Goal: Use online tool/utility: Utilize a website feature to perform a specific function

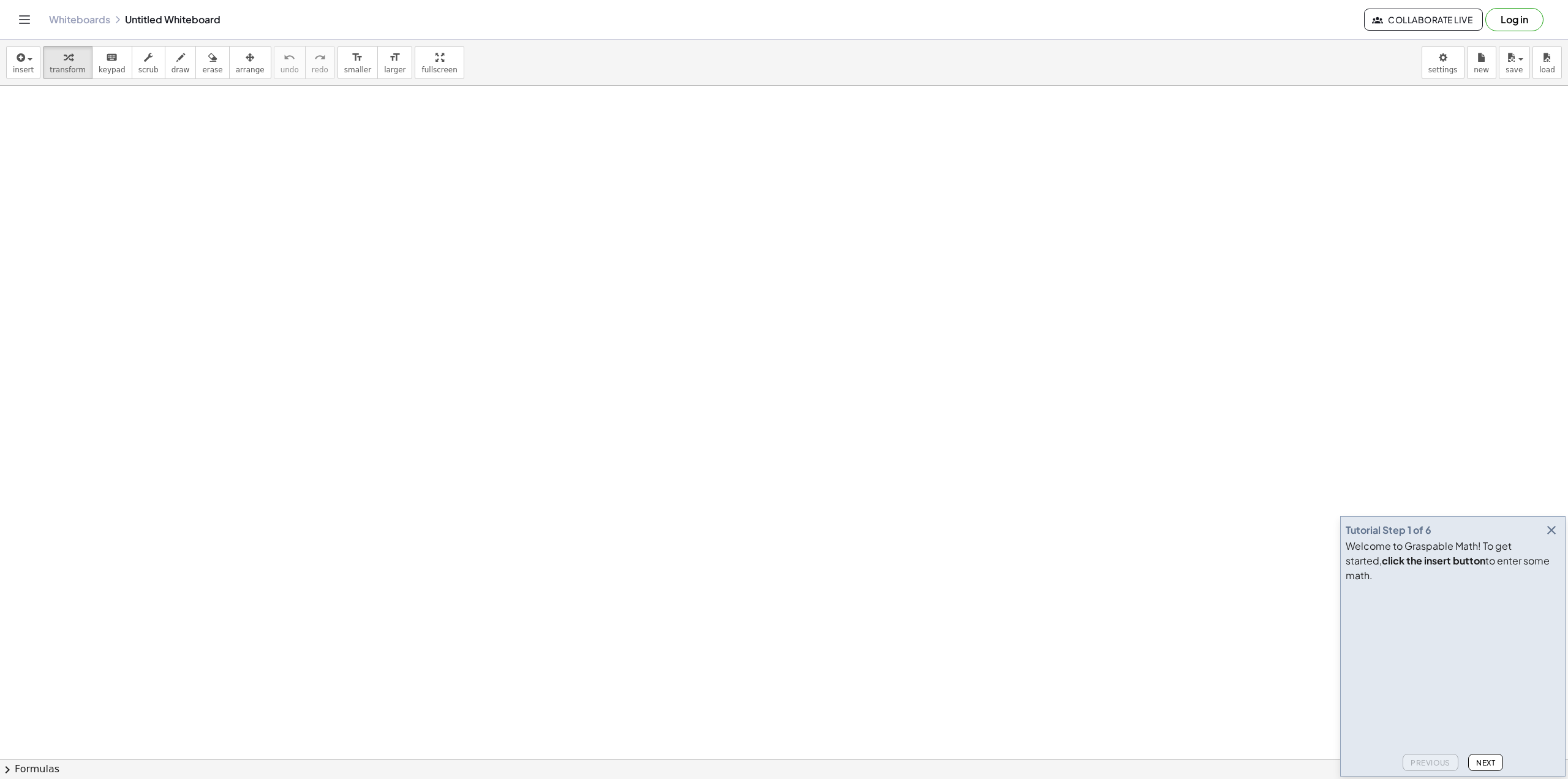
drag, startPoint x: 244, startPoint y: 249, endPoint x: 334, endPoint y: 312, distance: 109.9
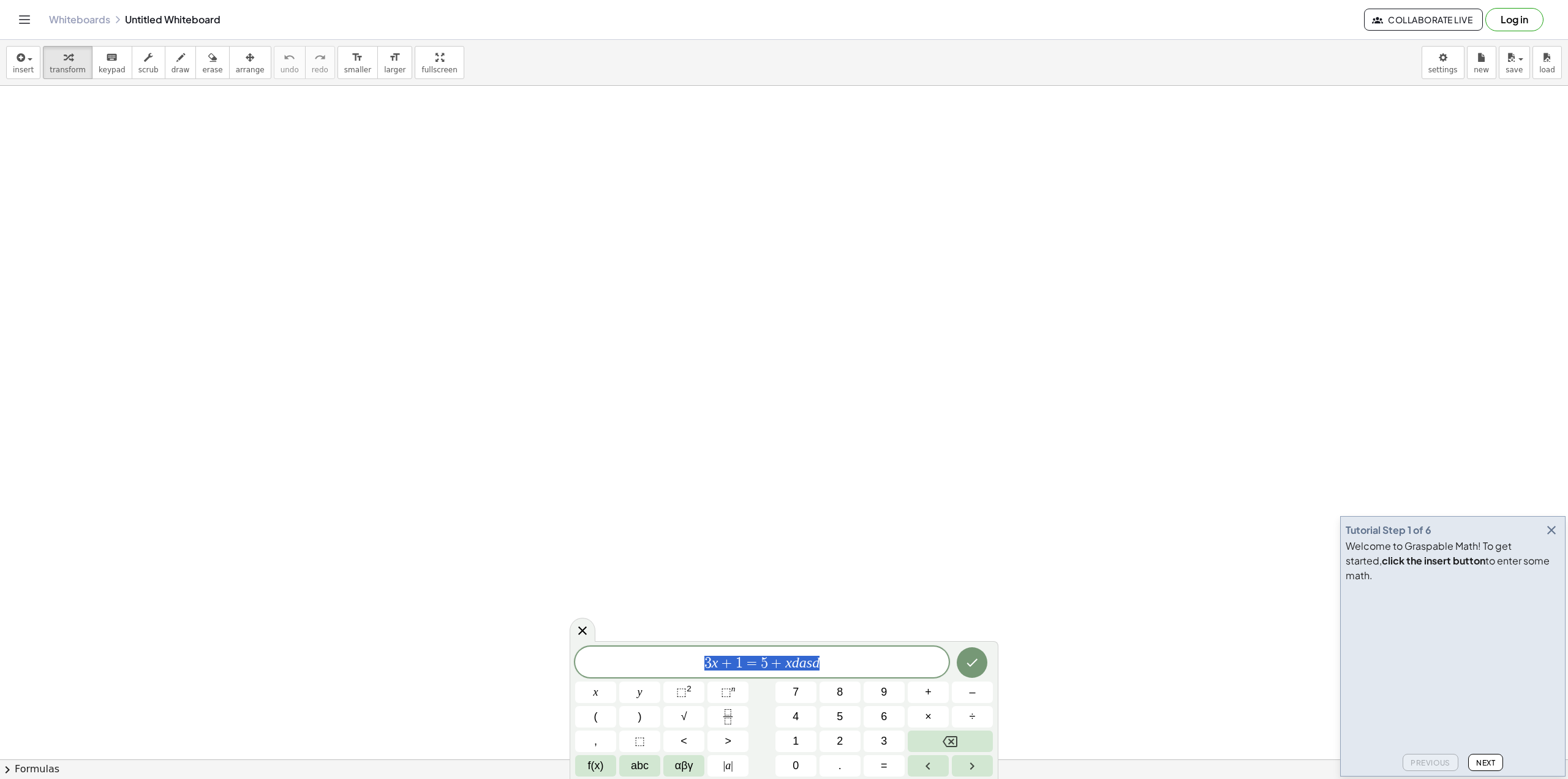
drag, startPoint x: 828, startPoint y: 661, endPoint x: 610, endPoint y: 651, distance: 218.2
click at [639, 654] on span "3 x + 1 = 5 + x d a s d" at bounding box center [762, 663] width 373 height 17
click at [176, 61] on icon "button" at bounding box center [180, 58] width 9 height 15
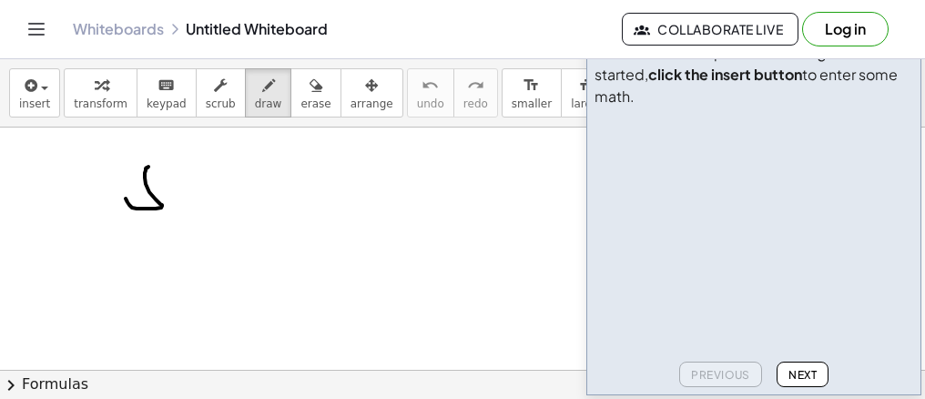
drag, startPoint x: 145, startPoint y: 177, endPoint x: 127, endPoint y: 187, distance: 20.0
drag, startPoint x: 206, startPoint y: 176, endPoint x: 218, endPoint y: 187, distance: 17.4
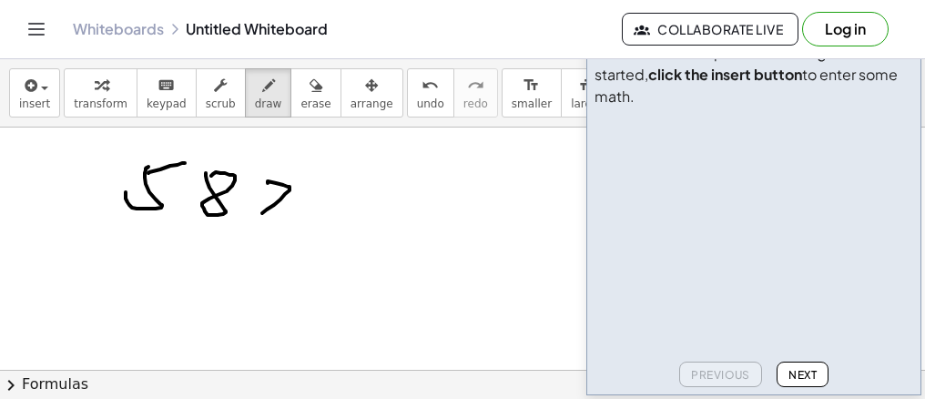
drag, startPoint x: 268, startPoint y: 183, endPoint x: 303, endPoint y: 219, distance: 50.8
drag, startPoint x: 321, startPoint y: 189, endPoint x: 327, endPoint y: 221, distance: 32.3
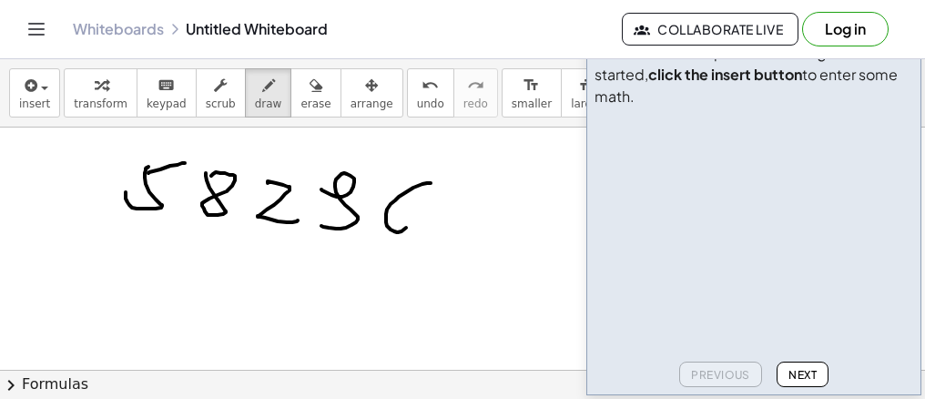
drag, startPoint x: 413, startPoint y: 187, endPoint x: 393, endPoint y: 231, distance: 48.1
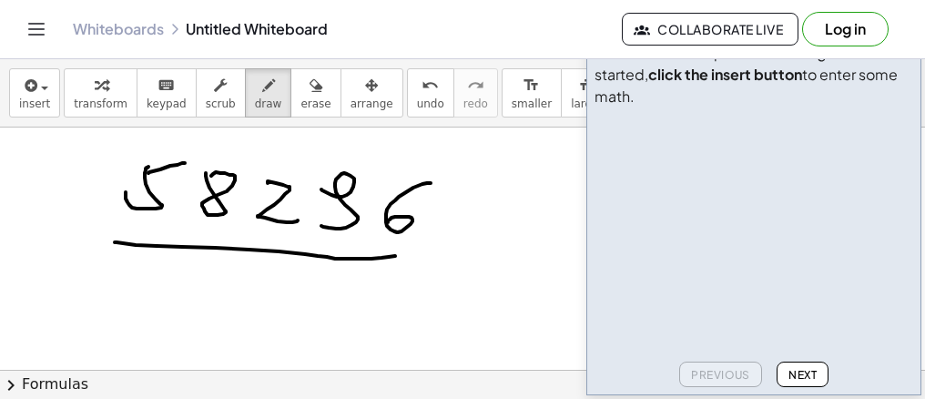
drag, startPoint x: 115, startPoint y: 242, endPoint x: 418, endPoint y: 254, distance: 303.3
drag, startPoint x: 155, startPoint y: 282, endPoint x: 228, endPoint y: 288, distance: 73.0
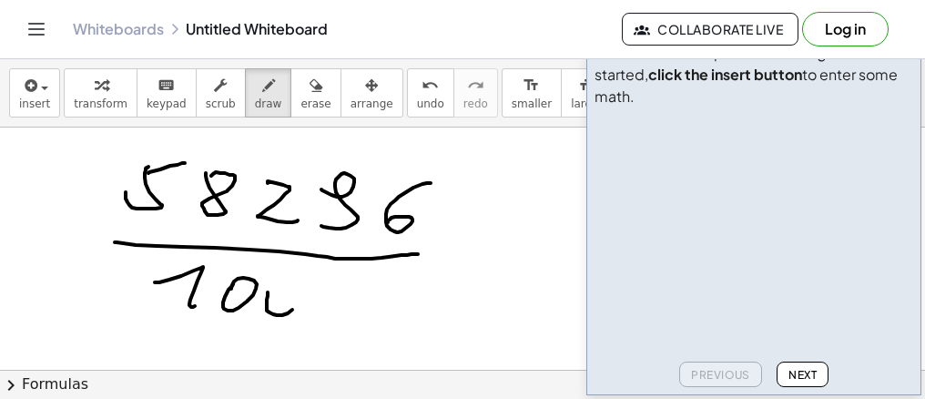
drag, startPoint x: 268, startPoint y: 292, endPoint x: 317, endPoint y: 295, distance: 49.2
drag, startPoint x: 503, startPoint y: 232, endPoint x: 515, endPoint y: 269, distance: 39.1
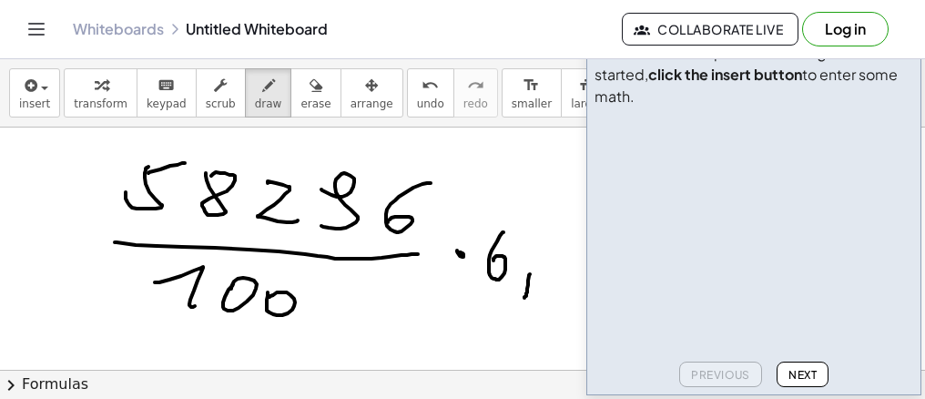
drag, startPoint x: 552, startPoint y: 271, endPoint x: 531, endPoint y: 246, distance: 33.0
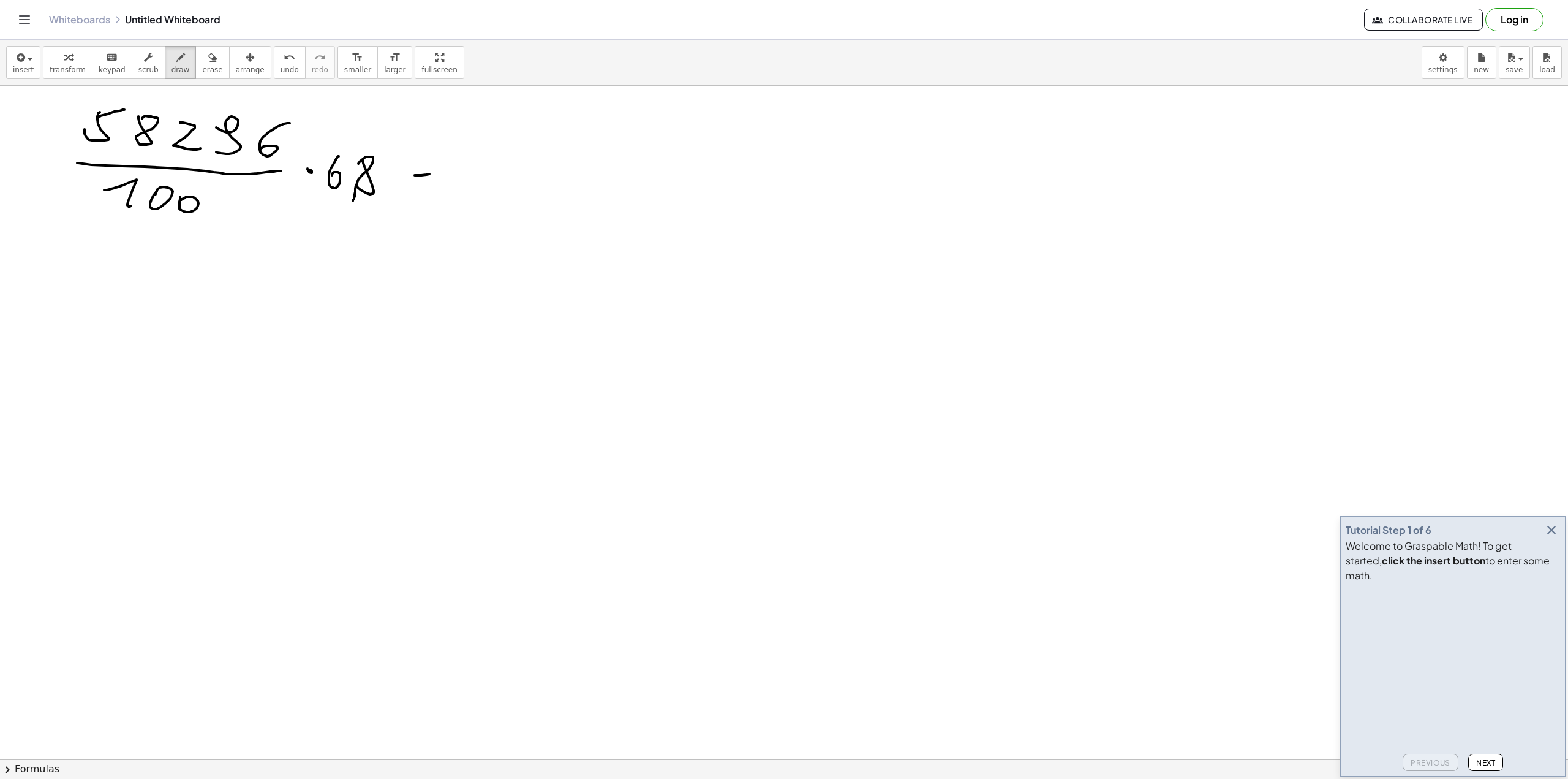
drag, startPoint x: 403, startPoint y: 184, endPoint x: 432, endPoint y: 185, distance: 29.0
click at [1494, 766] on span "Next" at bounding box center [1485, 763] width 19 height 9
click at [1491, 760] on span "Next" at bounding box center [1485, 763] width 19 height 9
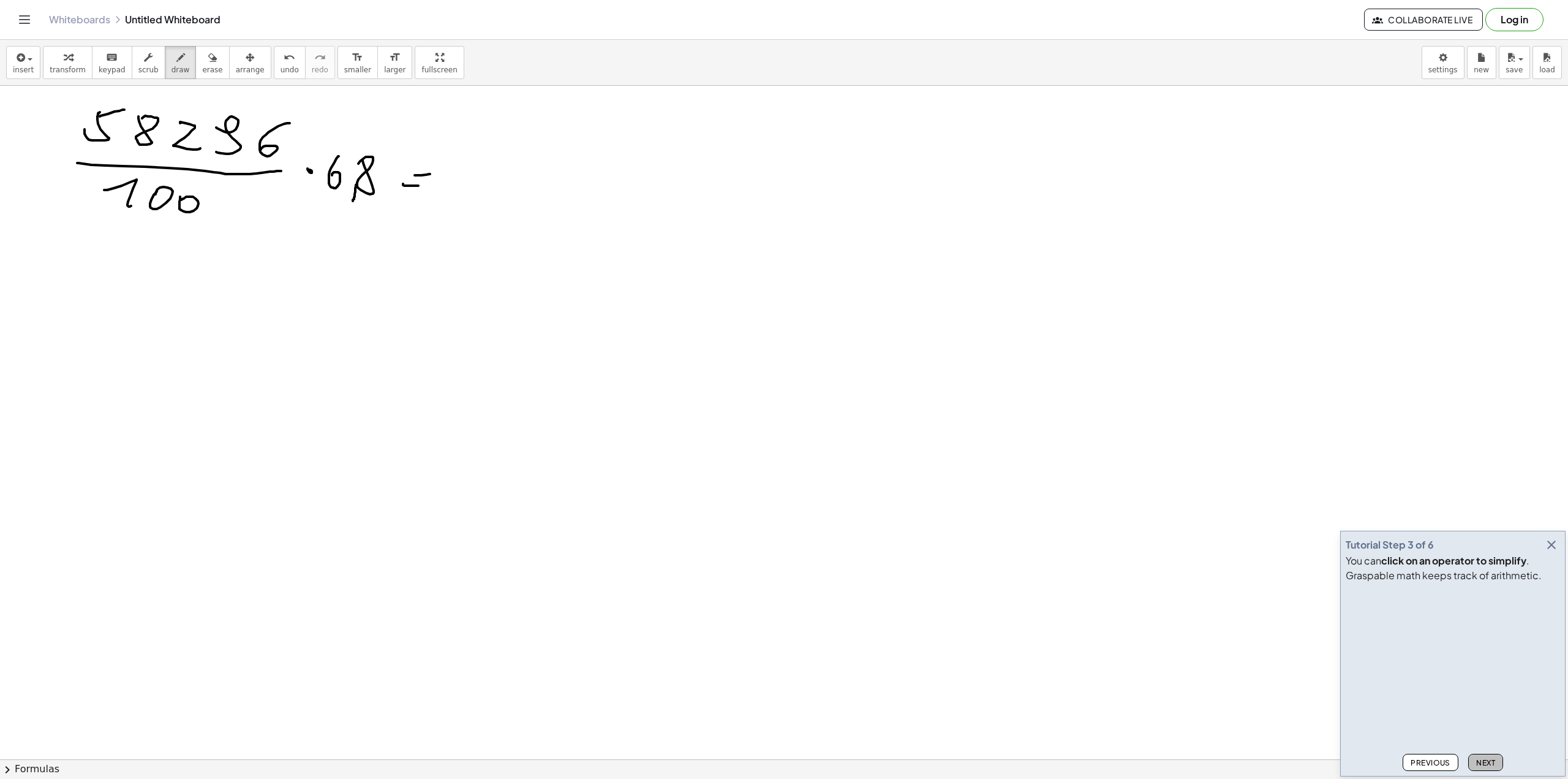
click at [1491, 760] on span "Next" at bounding box center [1485, 763] width 19 height 9
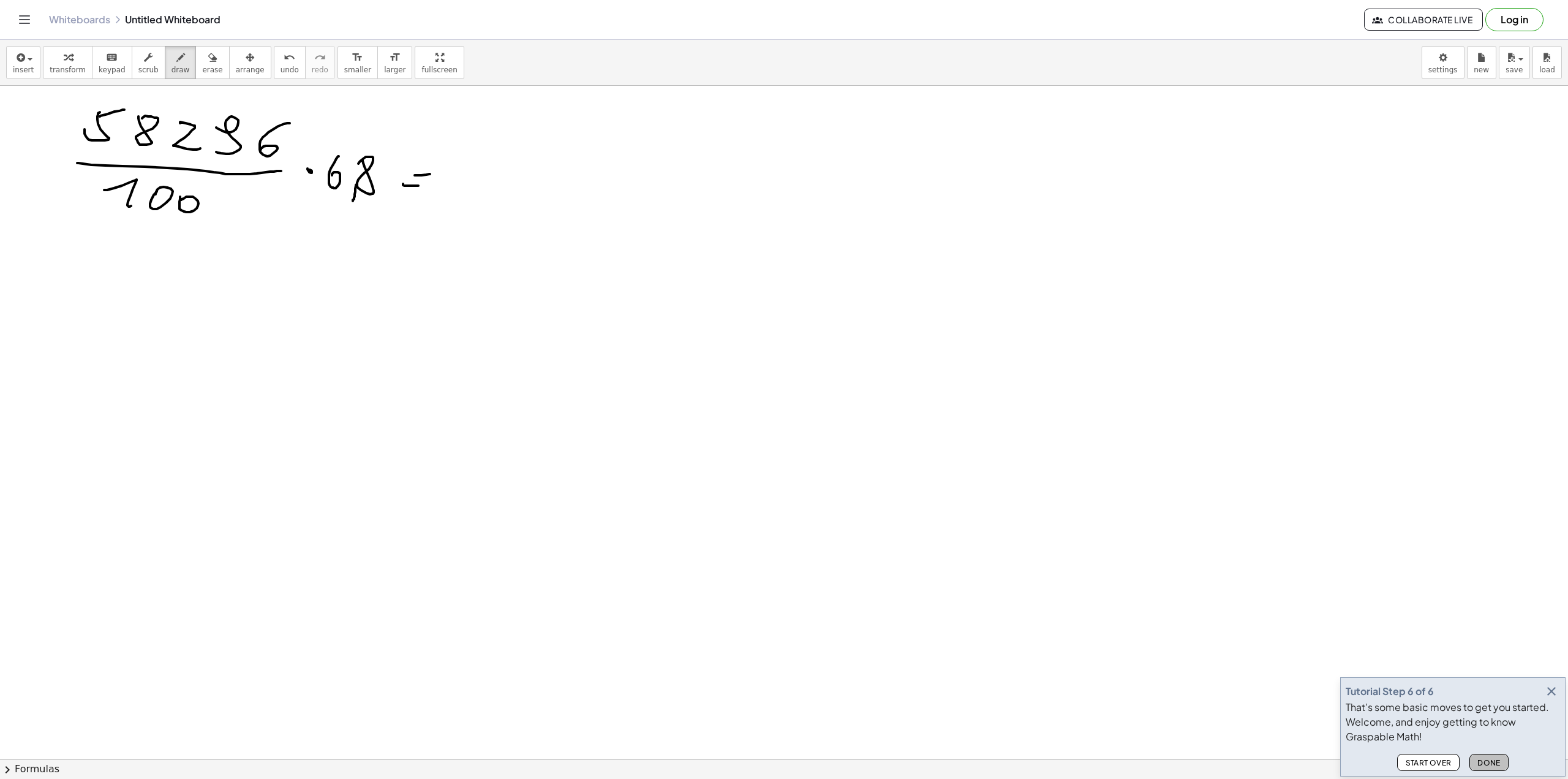
click at [1491, 760] on span "Done" at bounding box center [1489, 763] width 24 height 9
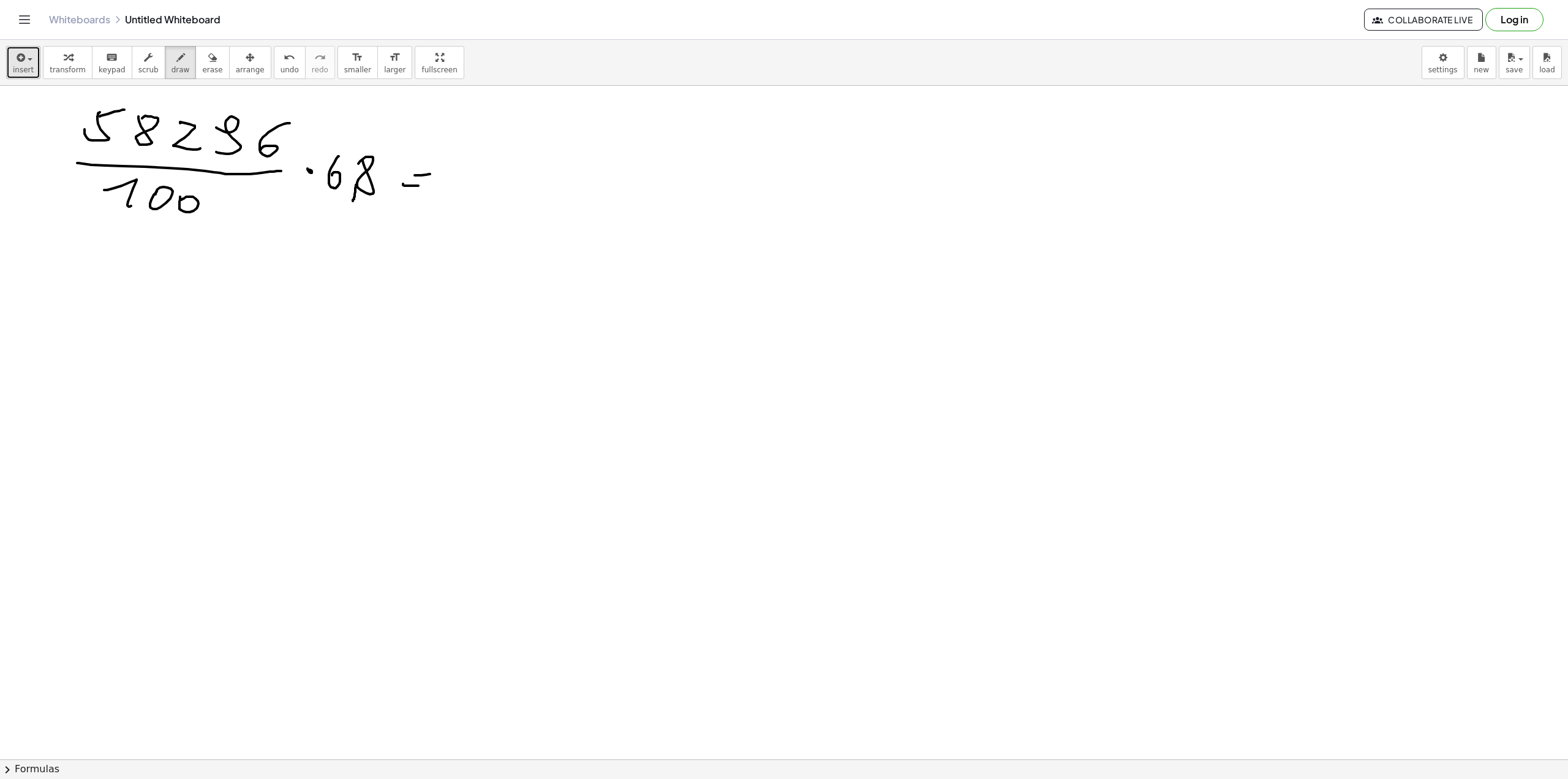
click at [24, 64] on div "button" at bounding box center [23, 57] width 21 height 15
click at [140, 66] on span "scrub" at bounding box center [149, 69] width 20 height 9
click at [139, 65] on span "scrub" at bounding box center [149, 69] width 20 height 9
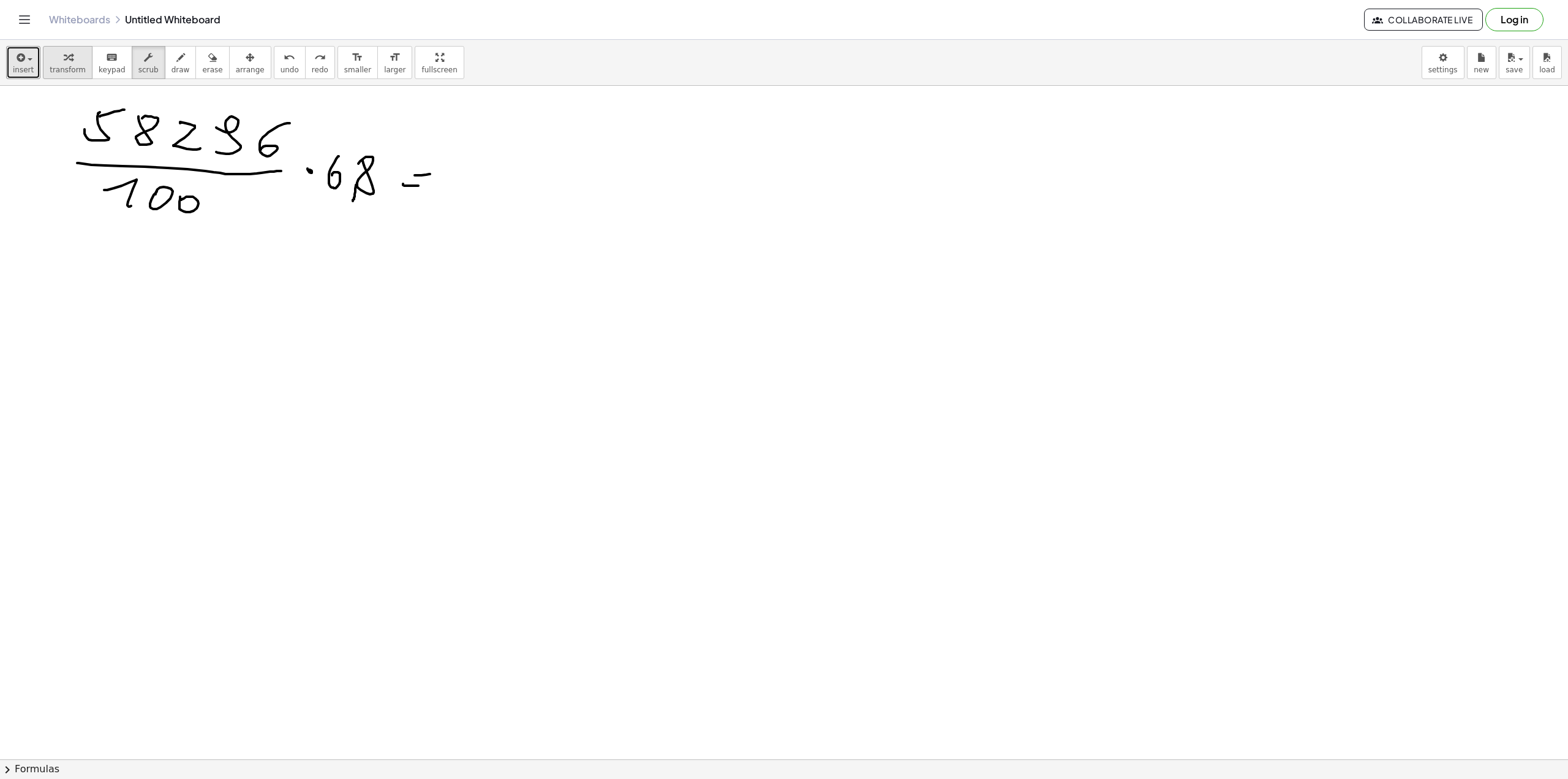
click at [65, 61] on icon "button" at bounding box center [68, 58] width 9 height 15
drag, startPoint x: 110, startPoint y: 98, endPoint x: 157, endPoint y: 207, distance: 118.7
drag, startPoint x: 278, startPoint y: 155, endPoint x: 127, endPoint y: 265, distance: 186.8
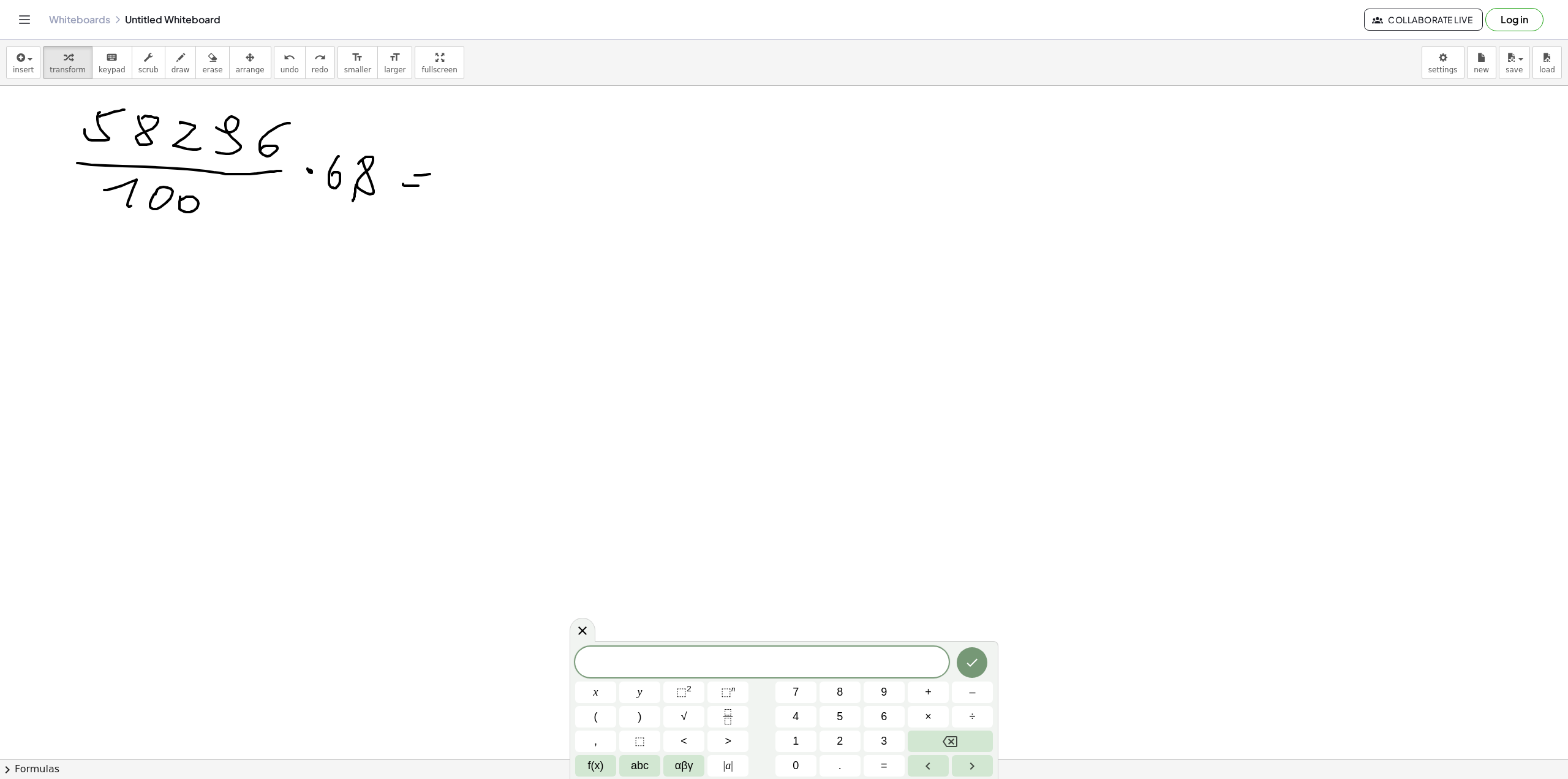
click at [12, 769] on span "chevron_right" at bounding box center [7, 770] width 15 height 15
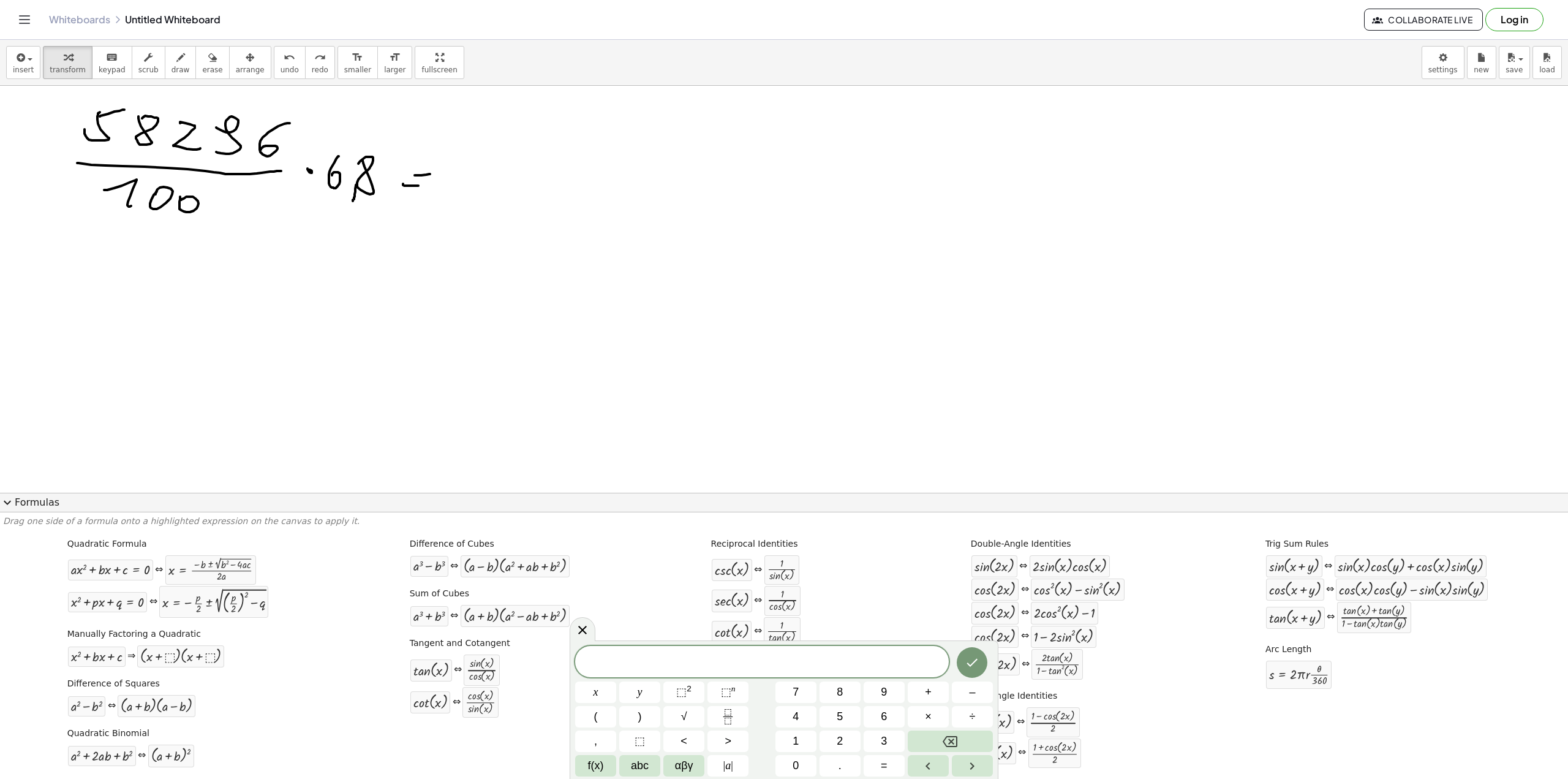
click at [12, 769] on div "Quadratic Formula + · a · x 2 + · b · x + c = 0 ⇔ x = · ( − b ± 2 √ ( + b 2 − ·…" at bounding box center [784, 654] width 1562 height 242
click at [2, 502] on span "expand_more" at bounding box center [7, 502] width 15 height 15
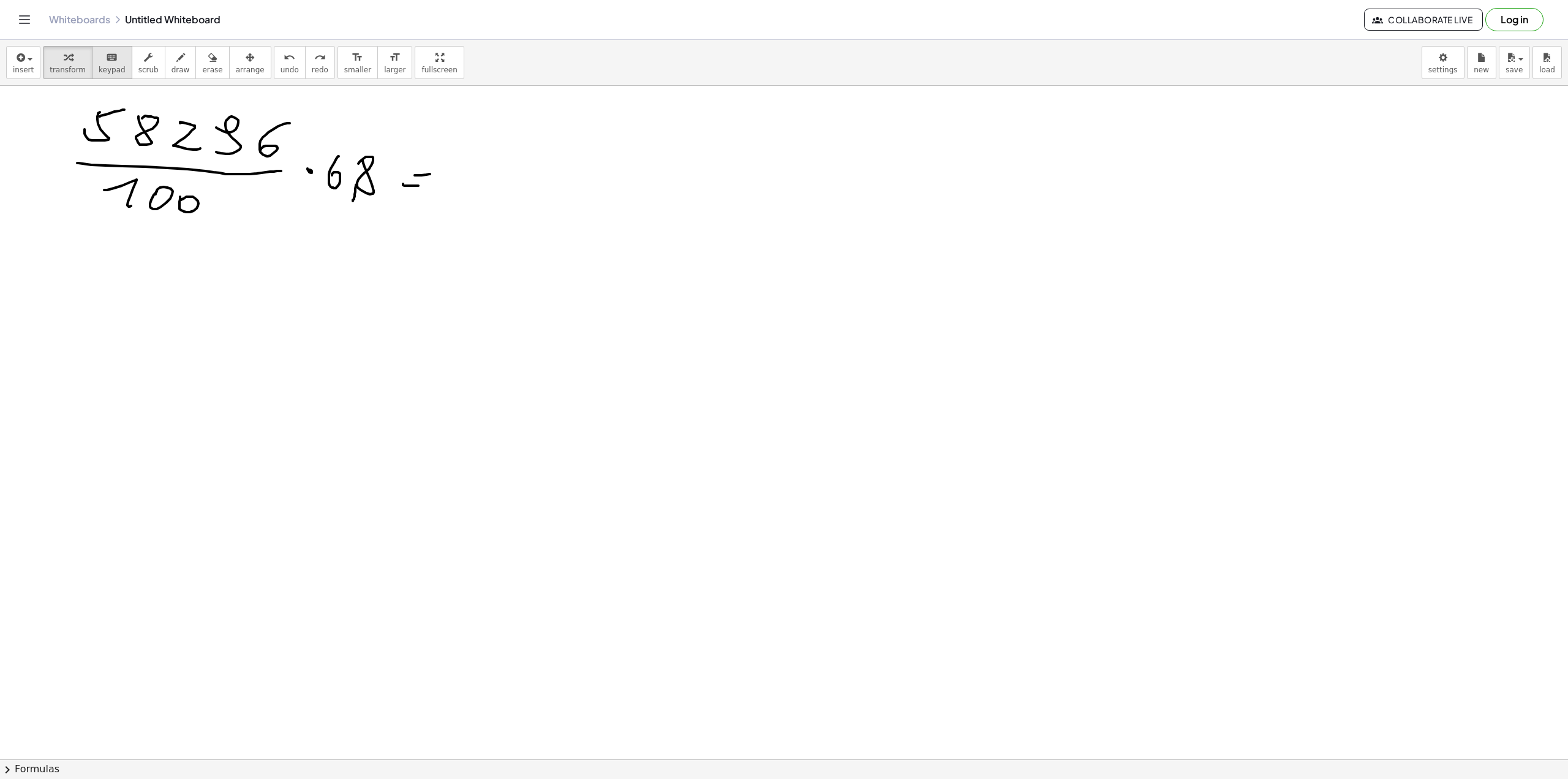
drag, startPoint x: 493, startPoint y: 260, endPoint x: 99, endPoint y: 58, distance: 442.8
click at [208, 63] on icon "button" at bounding box center [212, 58] width 9 height 15
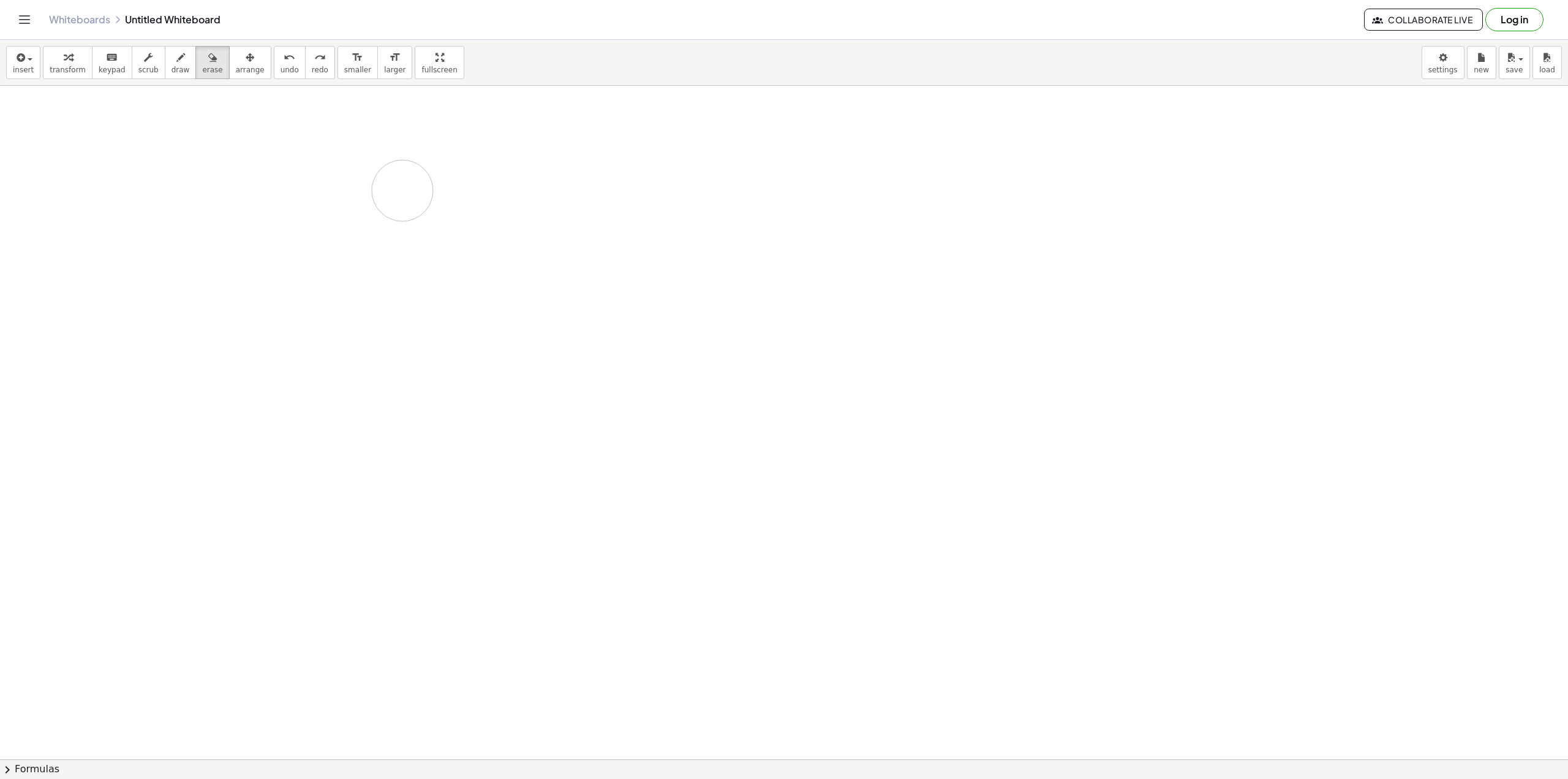
drag, startPoint x: 200, startPoint y: 174, endPoint x: 142, endPoint y: 163, distance: 59.0
click at [26, 65] on span "insert" at bounding box center [23, 69] width 21 height 9
click at [89, 112] on span "Math Expression" at bounding box center [78, 112] width 71 height 12
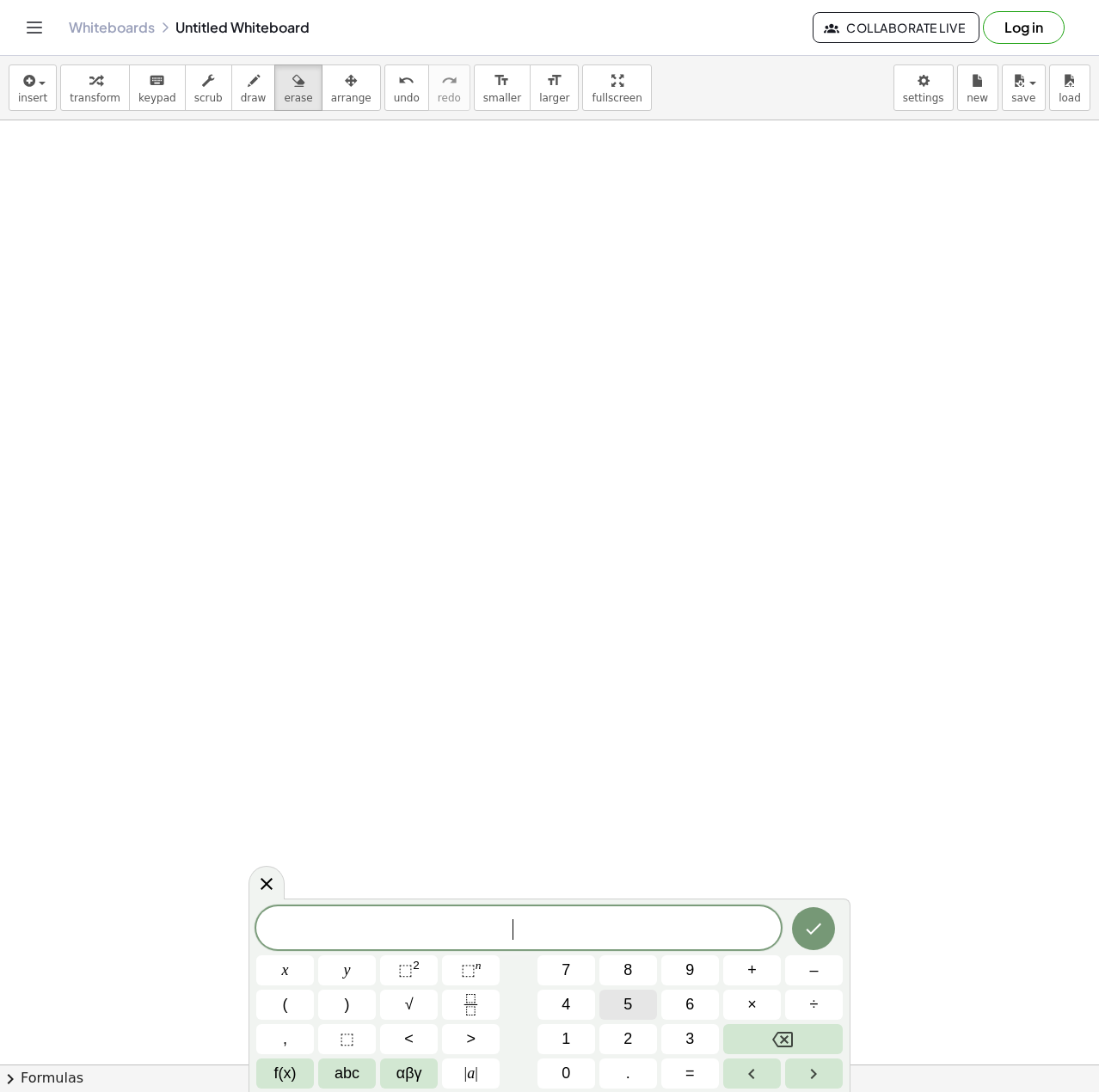
click at [632, 1006] on span "5" at bounding box center [627, 1004] width 9 height 24
click at [631, 980] on span "8" at bounding box center [627, 970] width 9 height 24
click at [641, 1044] on button "2" at bounding box center [627, 1039] width 58 height 30
click at [678, 1015] on button "6" at bounding box center [690, 1005] width 58 height 30
click at [794, 1035] on button "Backspace" at bounding box center [782, 1039] width 120 height 30
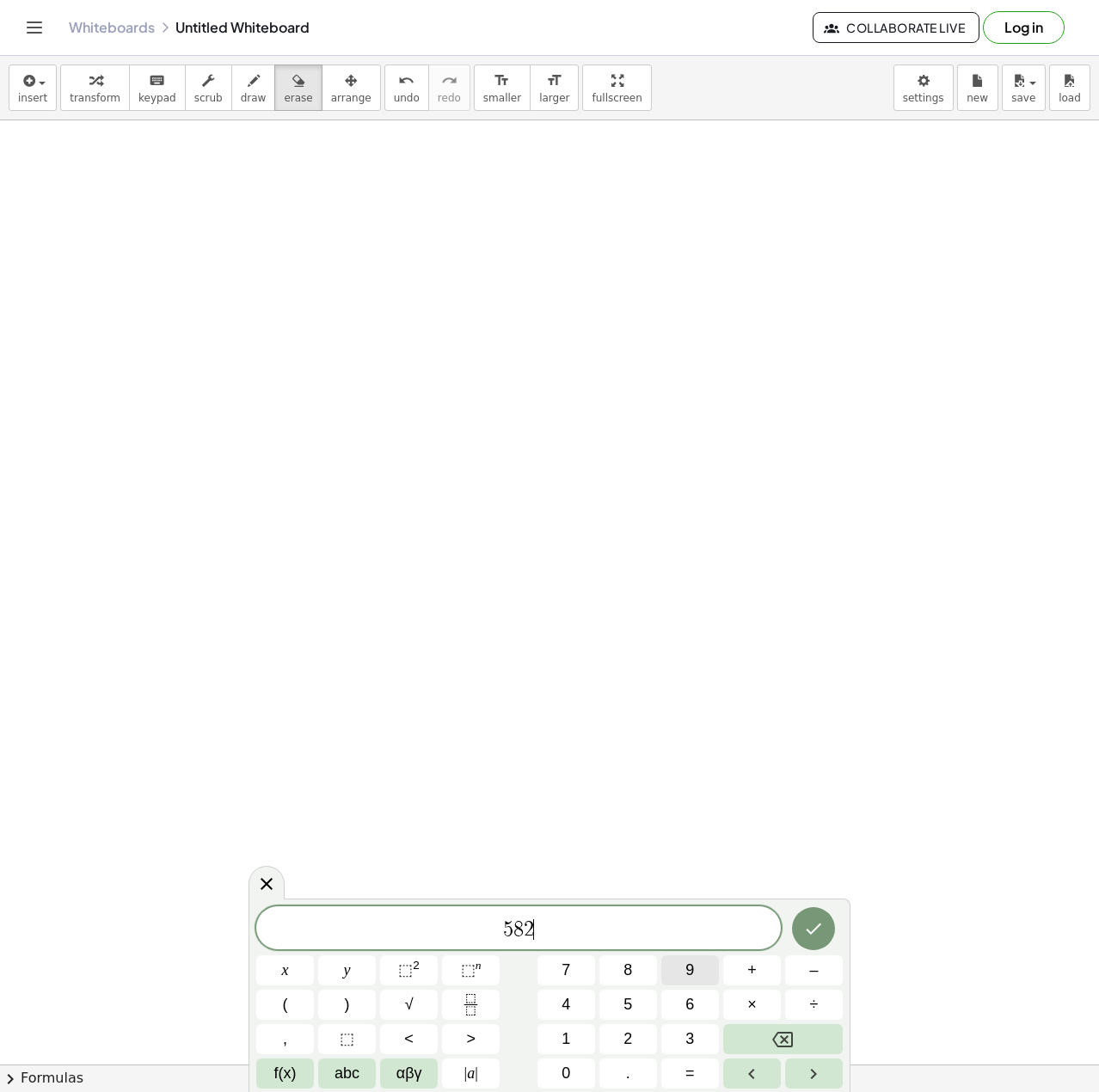
click at [684, 971] on button "9" at bounding box center [690, 970] width 58 height 30
click at [684, 1000] on button "6" at bounding box center [690, 1005] width 58 height 30
click at [799, 1006] on button "÷" at bounding box center [814, 1005] width 58 height 30
click at [571, 1048] on button "1" at bounding box center [566, 1039] width 58 height 30
click at [576, 1069] on button "0" at bounding box center [566, 1073] width 58 height 30
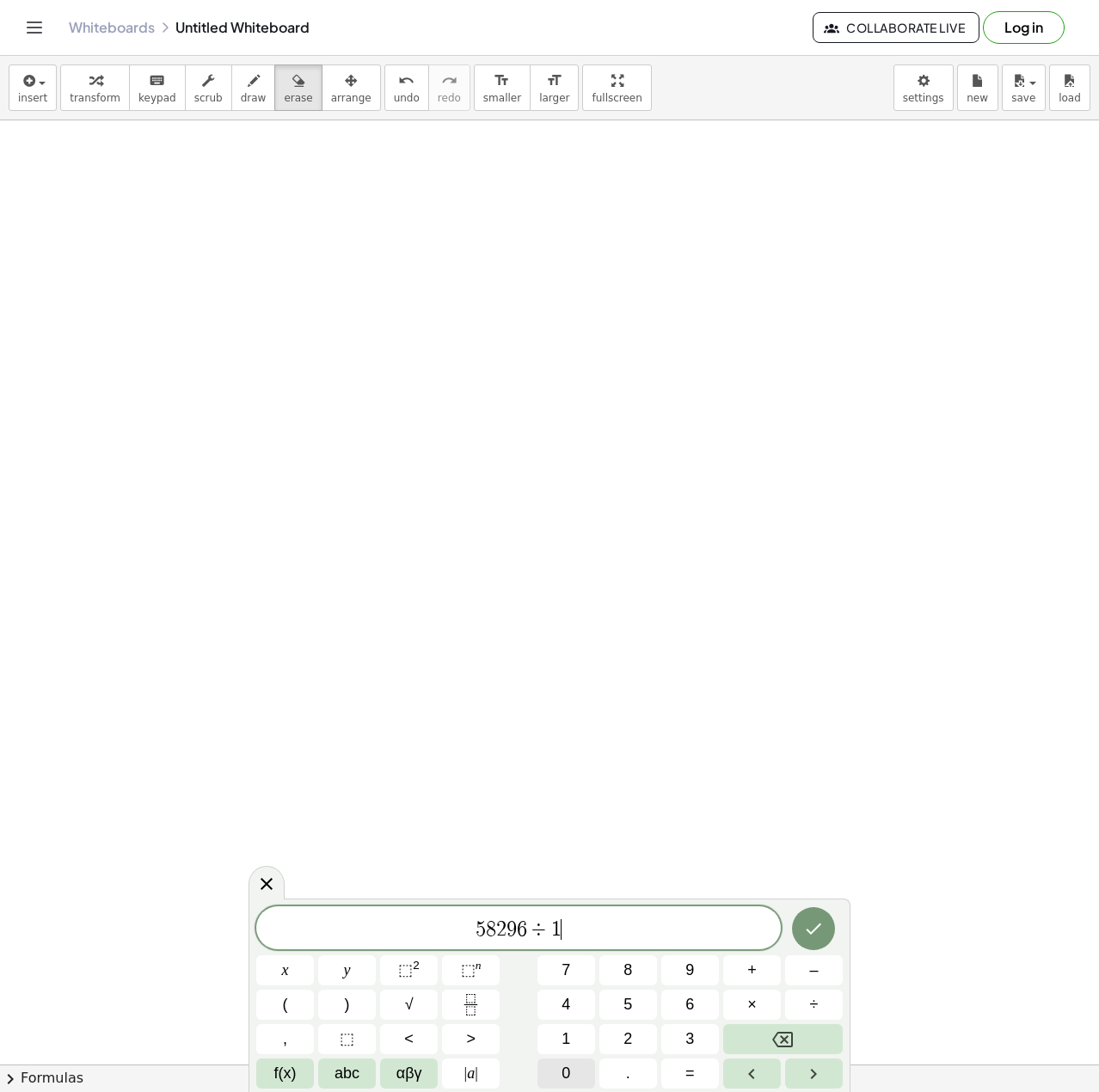
click at [576, 1069] on button "0" at bounding box center [566, 1073] width 58 height 30
click at [363, 1010] on button ")" at bounding box center [347, 1005] width 58 height 30
click at [452, 937] on span "( 5 8 2 9 6 ÷ 1 0 0 ) ​" at bounding box center [518, 928] width 524 height 28
click at [297, 1003] on button "(" at bounding box center [284, 1005] width 58 height 30
click at [627, 936] on span "( ​ 5 8 2 9 6 ÷ 1 0 0 )" at bounding box center [518, 928] width 524 height 28
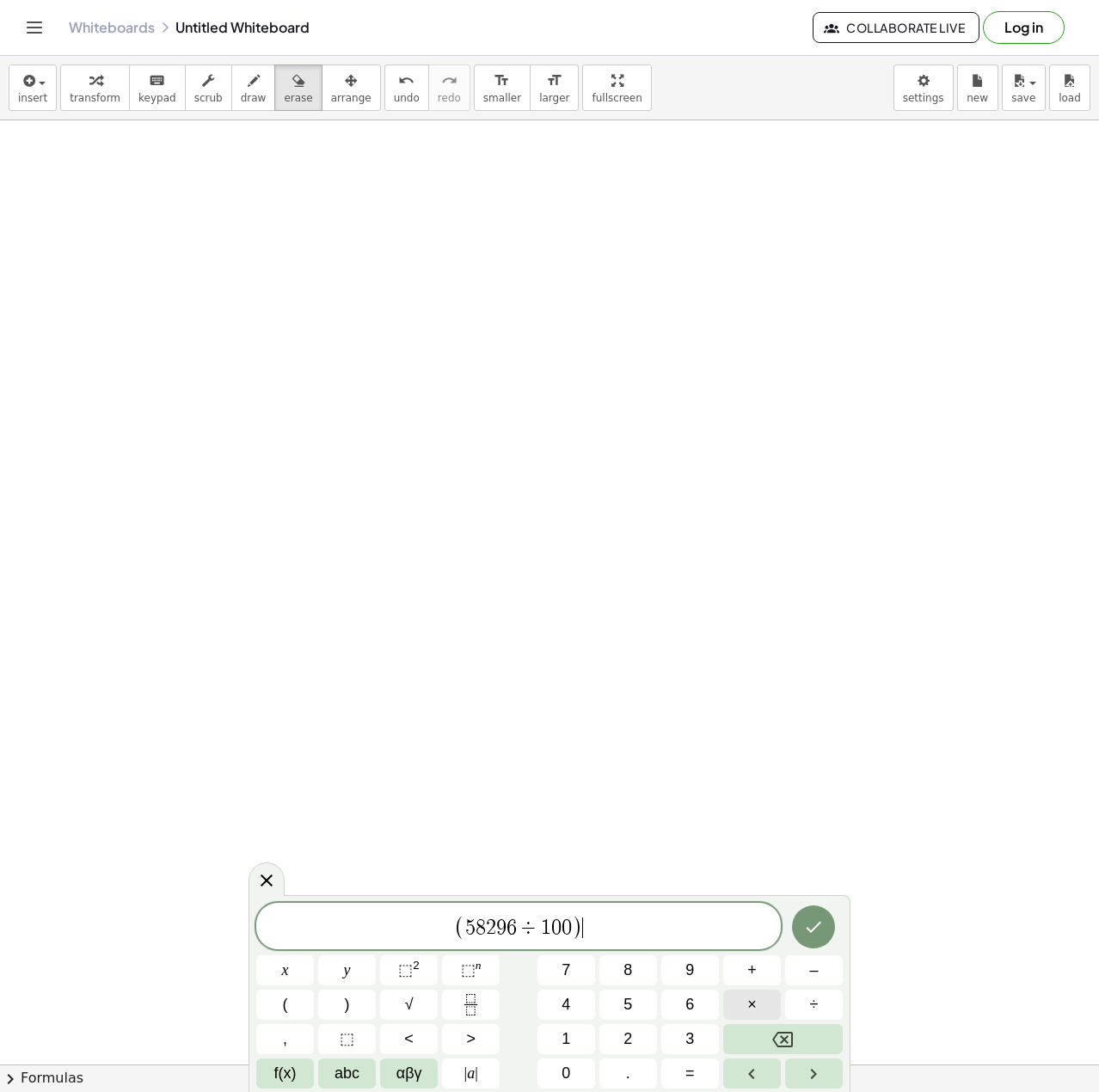
click at [751, 1002] on span "×" at bounding box center [752, 1004] width 9 height 24
click at [678, 1010] on button "6" at bounding box center [690, 1005] width 58 height 30
click at [618, 1070] on button "." at bounding box center [627, 1073] width 58 height 30
click at [639, 971] on button "8" at bounding box center [627, 970] width 58 height 30
click at [698, 1076] on button "=" at bounding box center [690, 1073] width 58 height 30
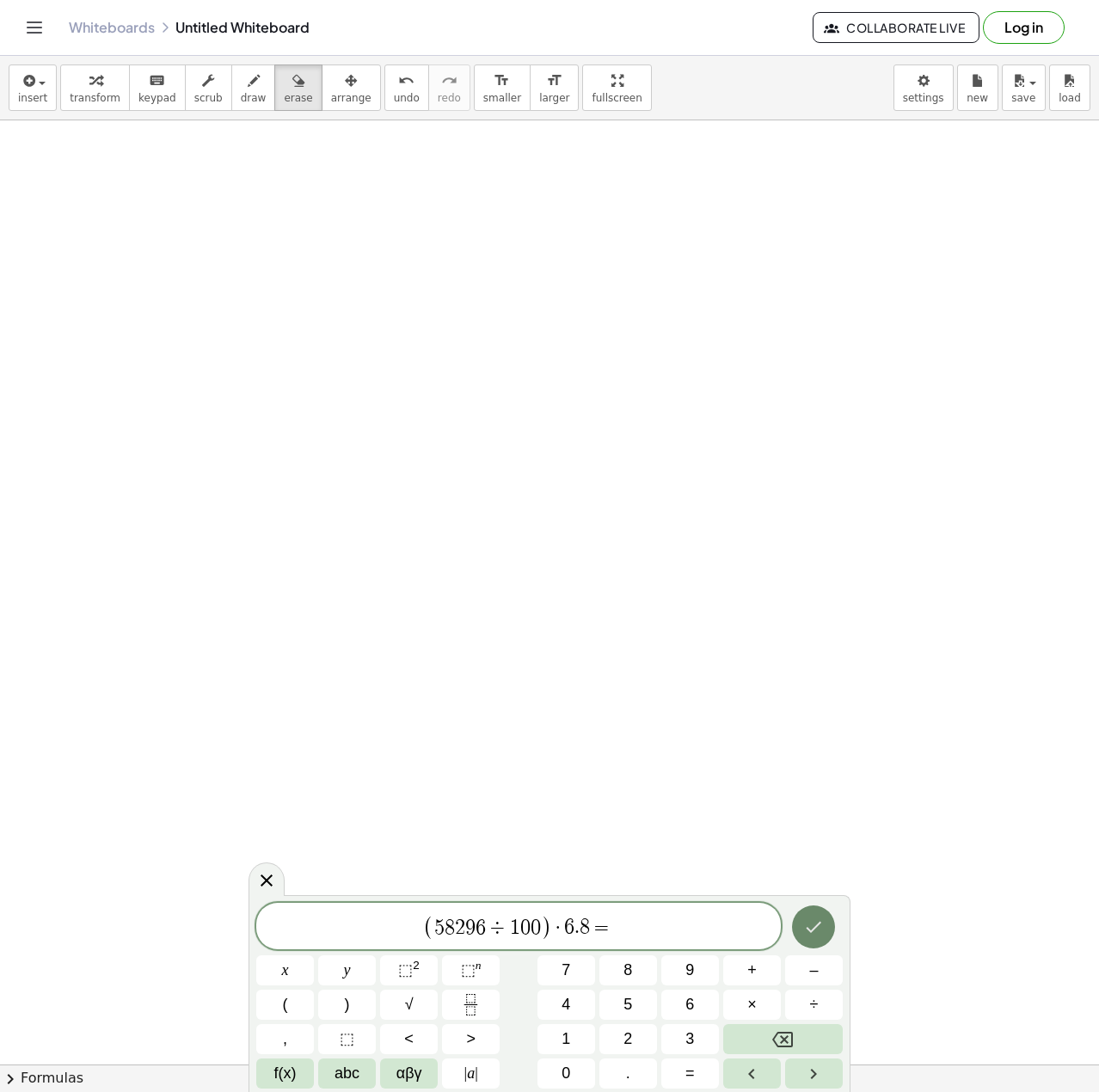
click at [822, 926] on icon "Done" at bounding box center [814, 927] width 21 height 21
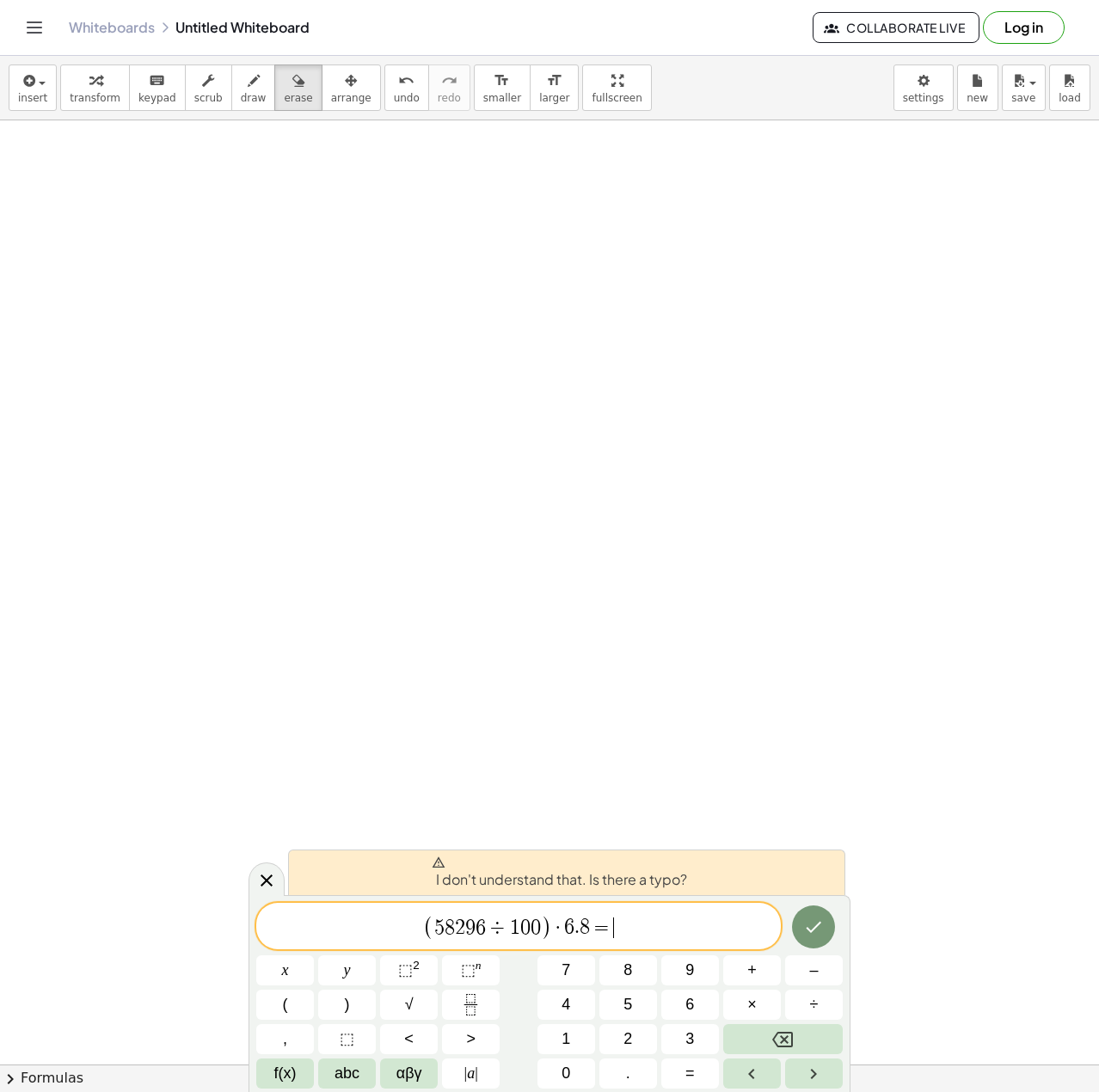
click at [783, 1029] on icon "Backspace" at bounding box center [782, 1039] width 21 height 21
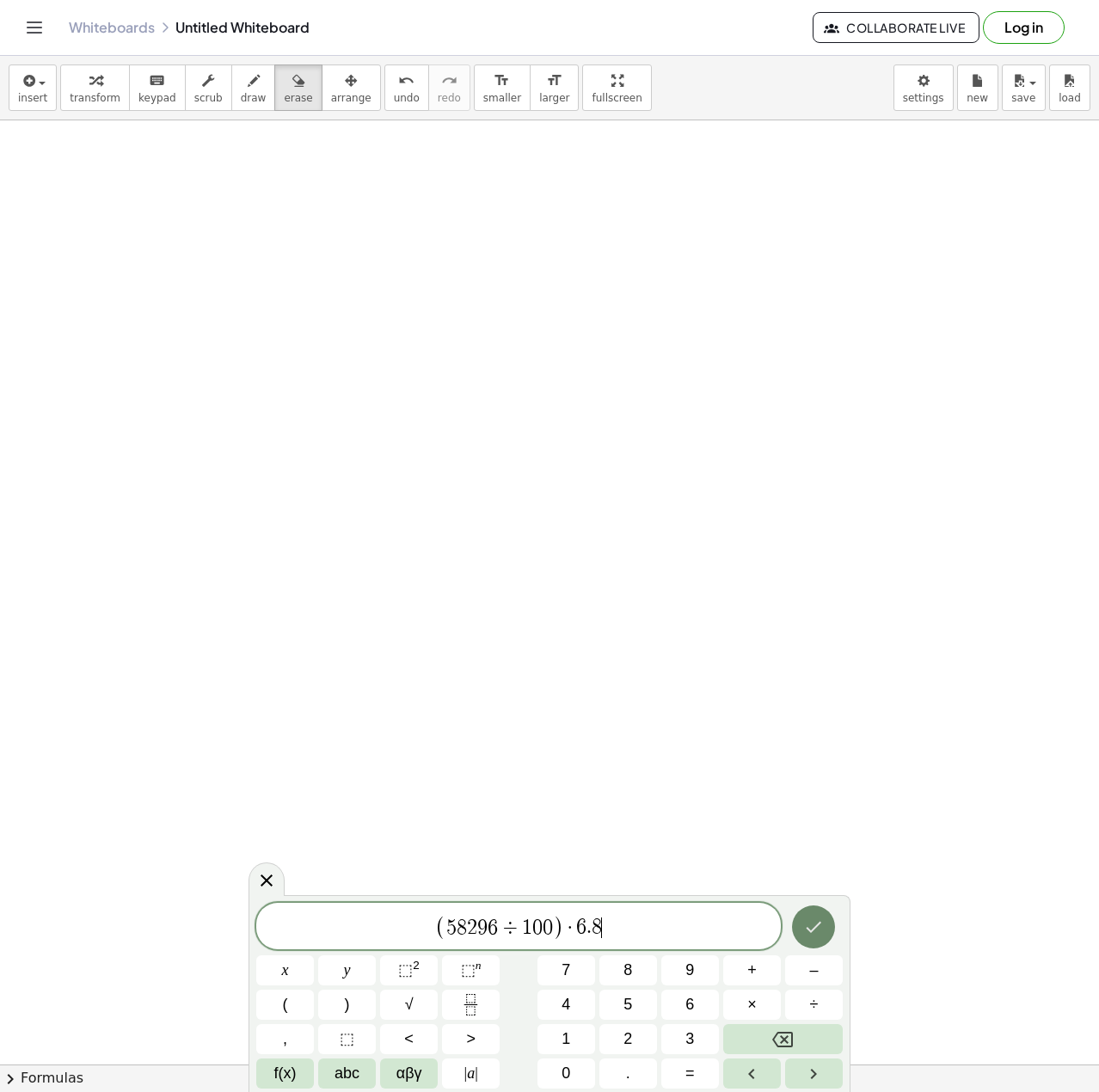
click at [813, 940] on button "Done" at bounding box center [814, 927] width 43 height 43
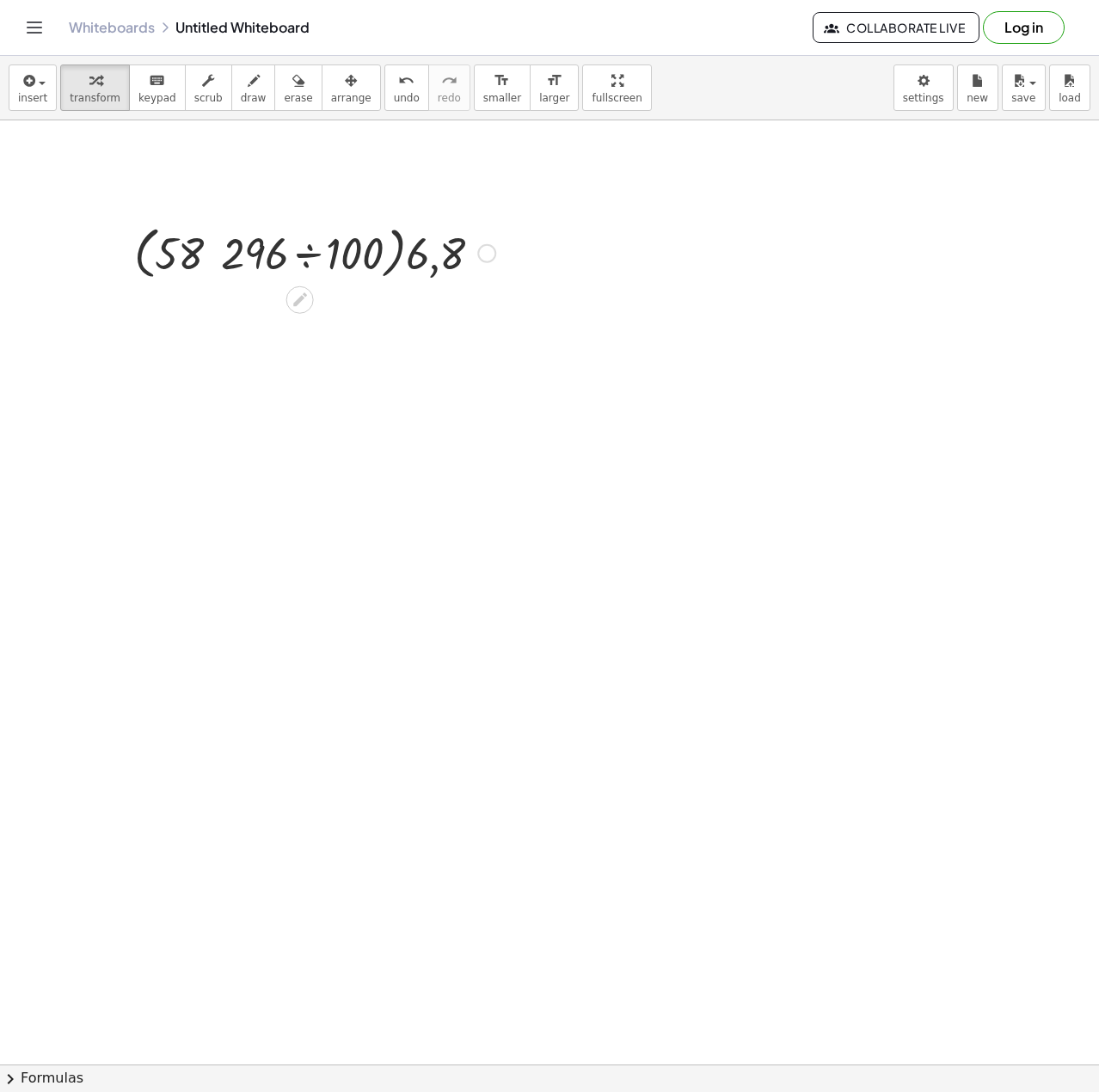
click at [446, 259] on div at bounding box center [315, 251] width 378 height 65
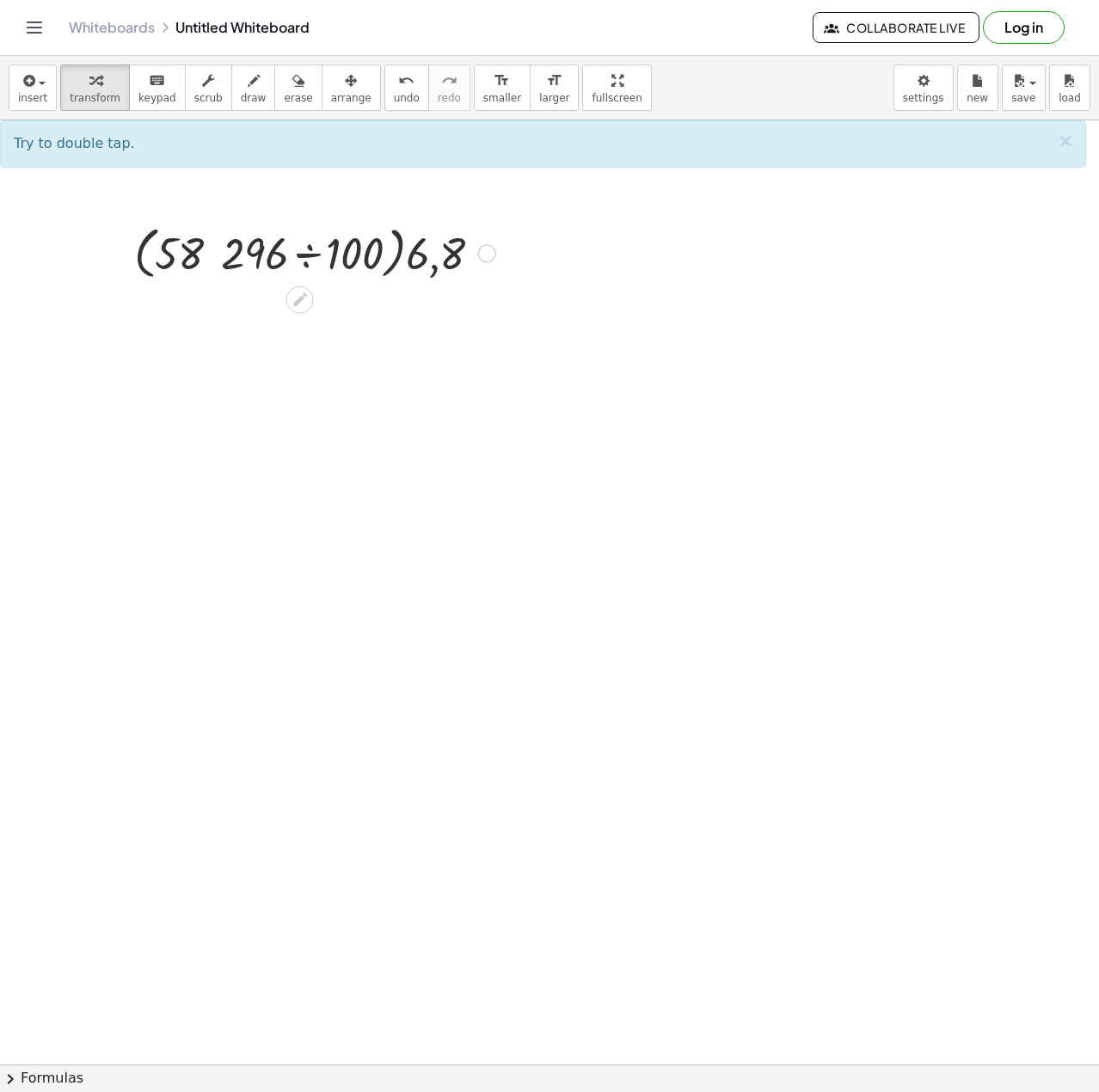
click at [488, 254] on div at bounding box center [487, 253] width 19 height 19
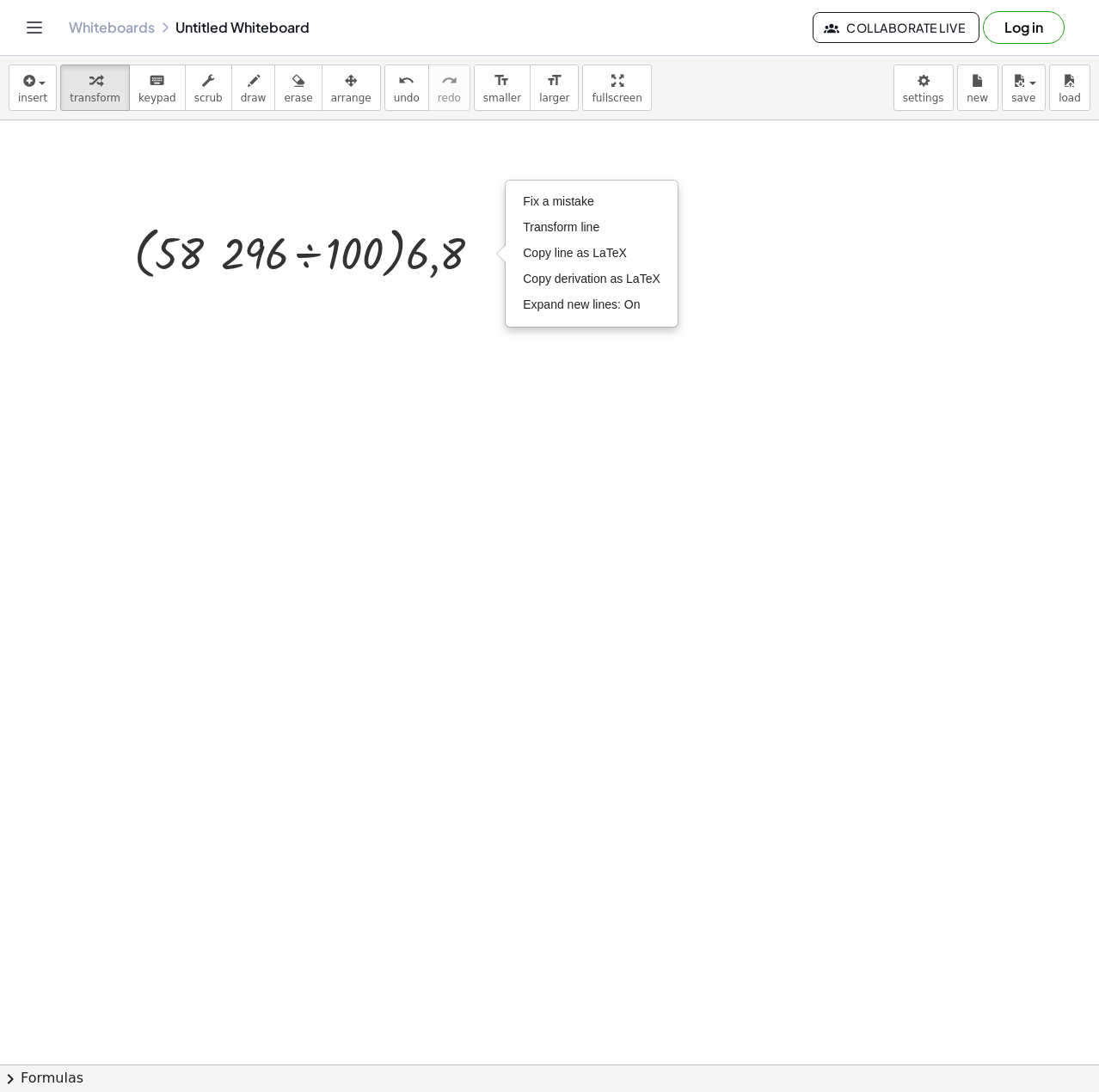
click at [37, 95] on span "insert" at bounding box center [32, 97] width 29 height 12
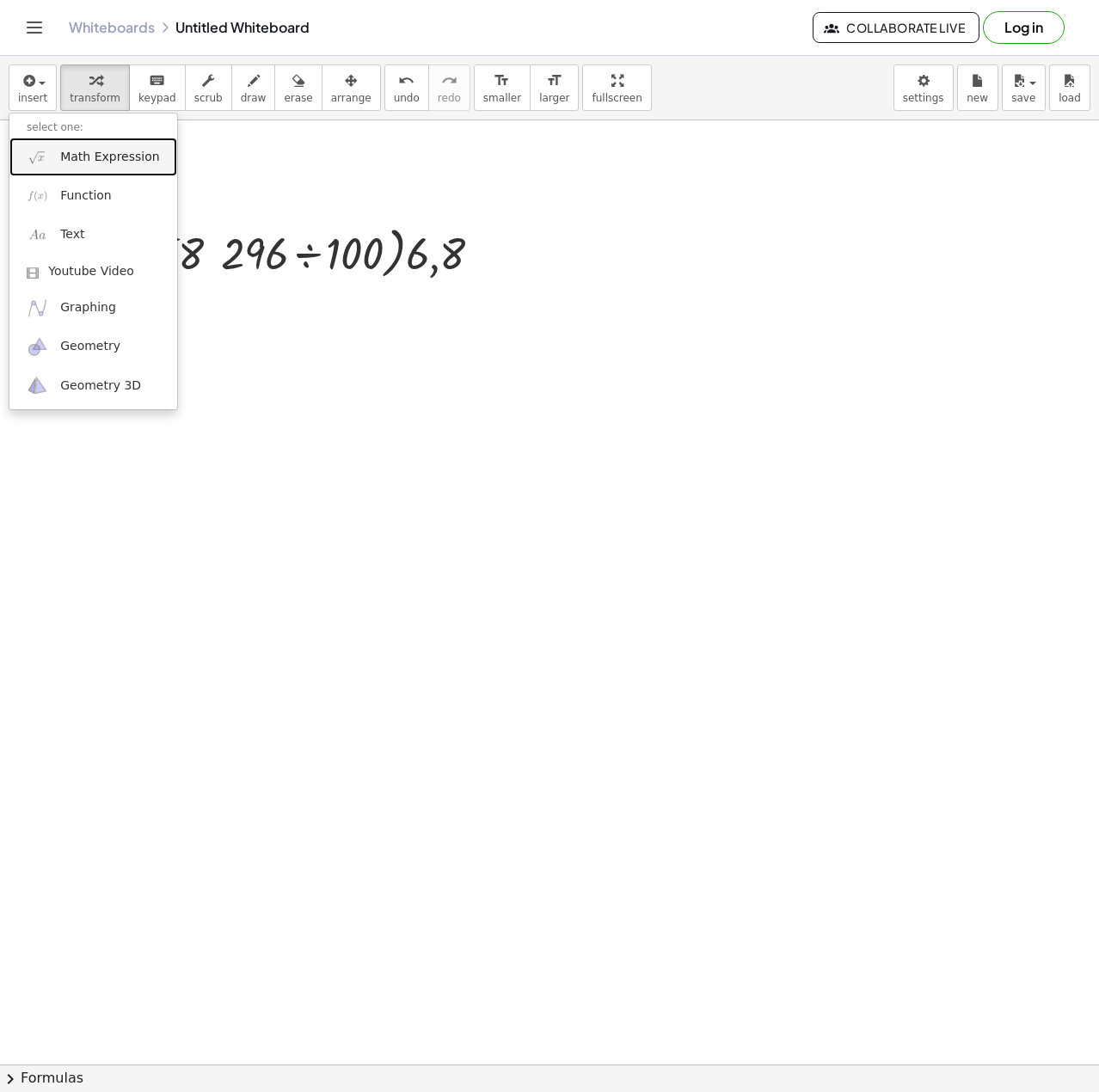
click at [109, 150] on span "Math Expression" at bounding box center [110, 157] width 99 height 17
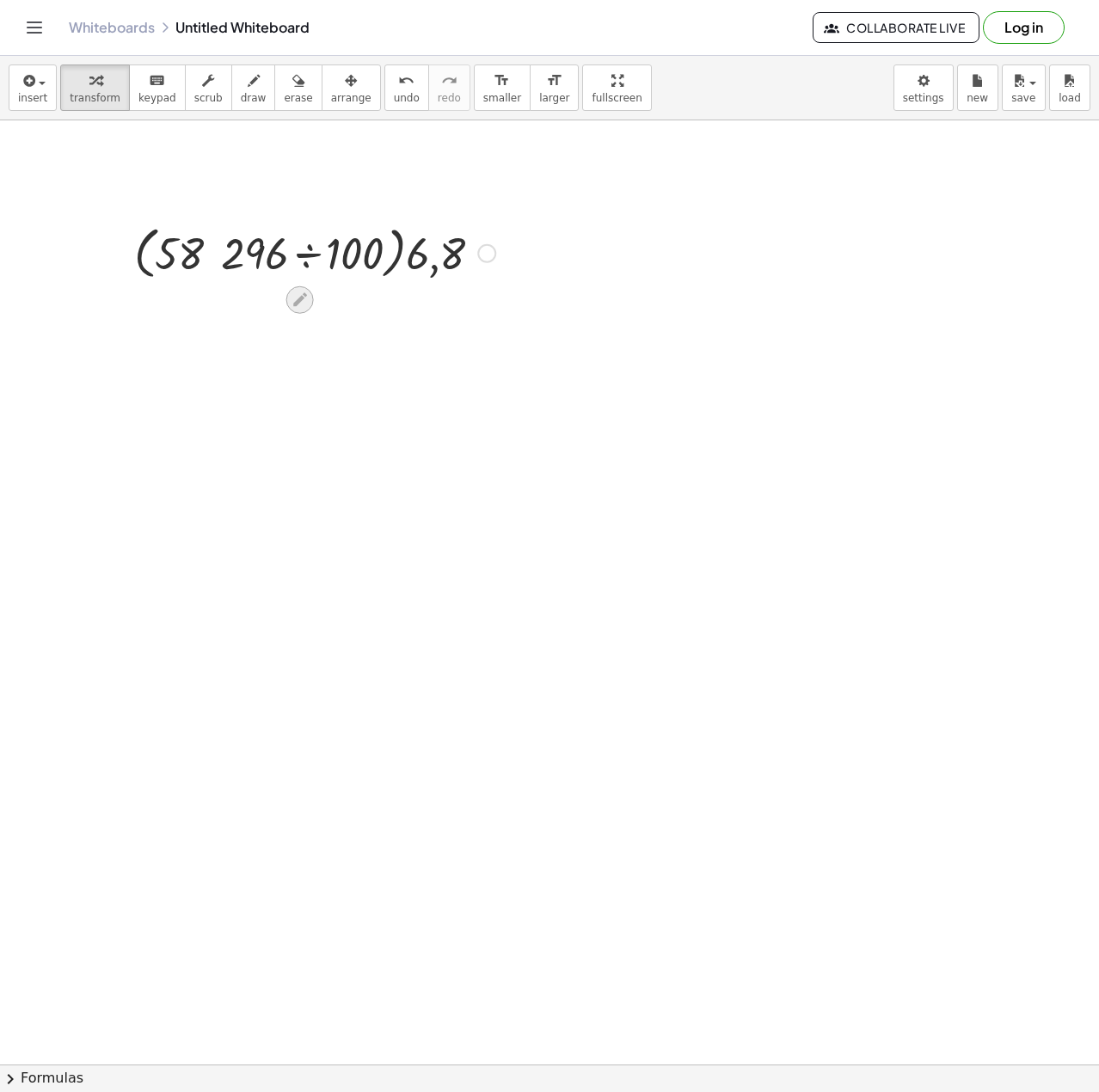
click at [293, 291] on icon at bounding box center [300, 299] width 18 height 18
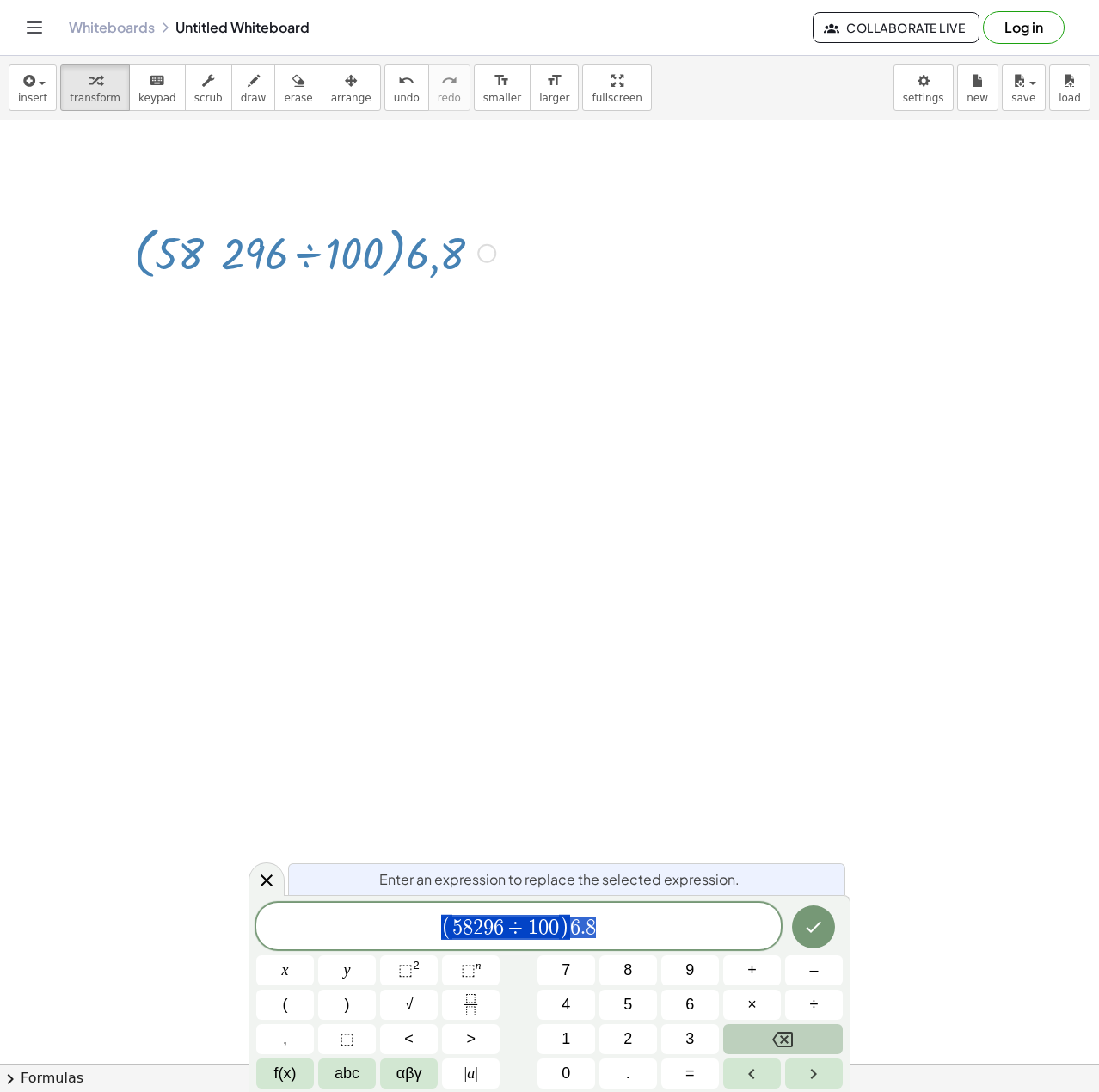
click at [801, 1048] on button "Backspace" at bounding box center [782, 1039] width 120 height 30
click at [459, 1005] on button "Fraction" at bounding box center [471, 1005] width 58 height 30
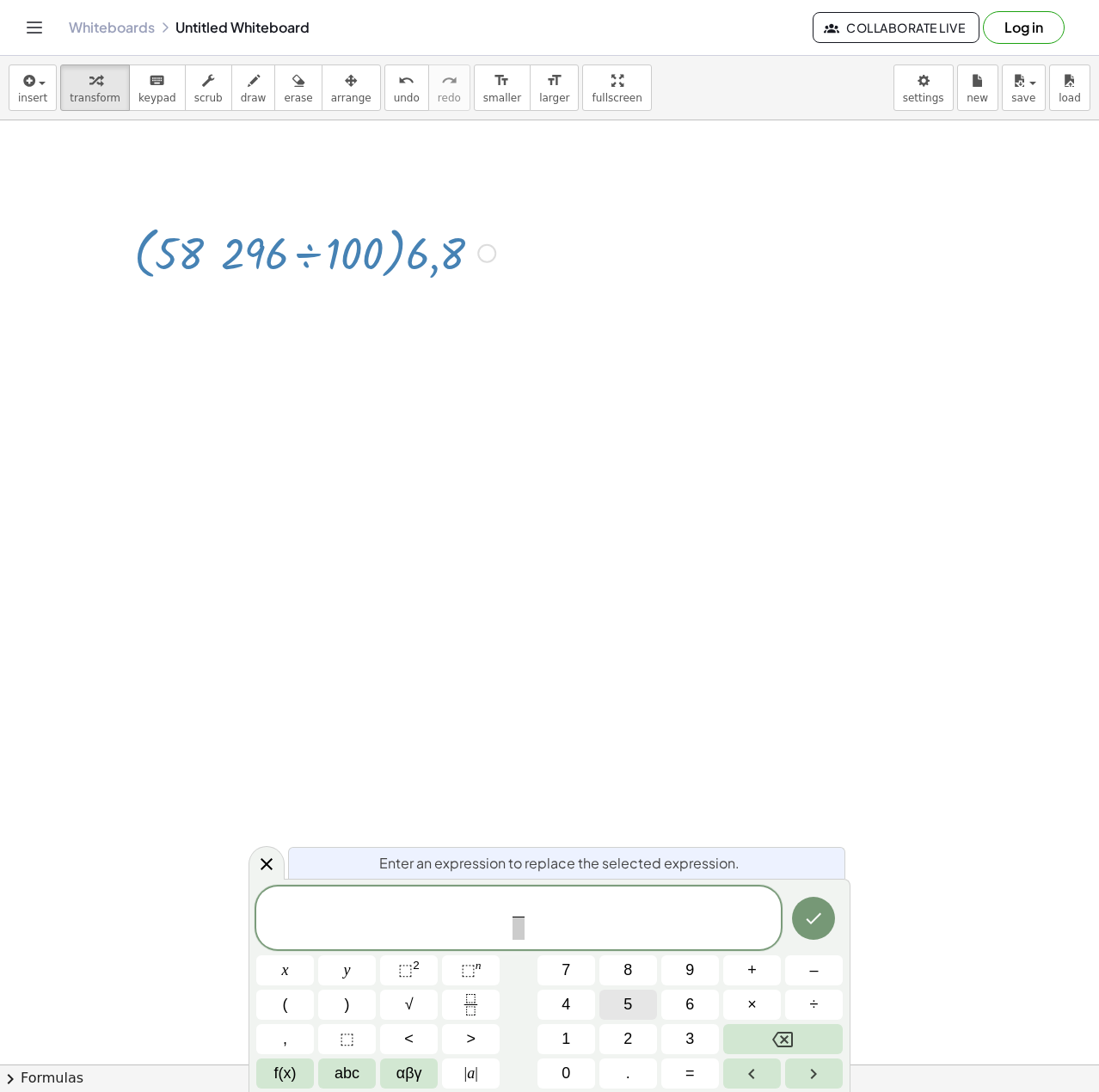
click at [620, 1000] on button "5" at bounding box center [627, 1005] width 58 height 30
click at [627, 981] on button "8" at bounding box center [627, 970] width 58 height 30
click at [628, 1039] on span "2" at bounding box center [627, 1039] width 9 height 24
click at [677, 983] on button "9" at bounding box center [690, 970] width 58 height 30
click at [680, 1002] on button "6" at bounding box center [690, 1005] width 58 height 30
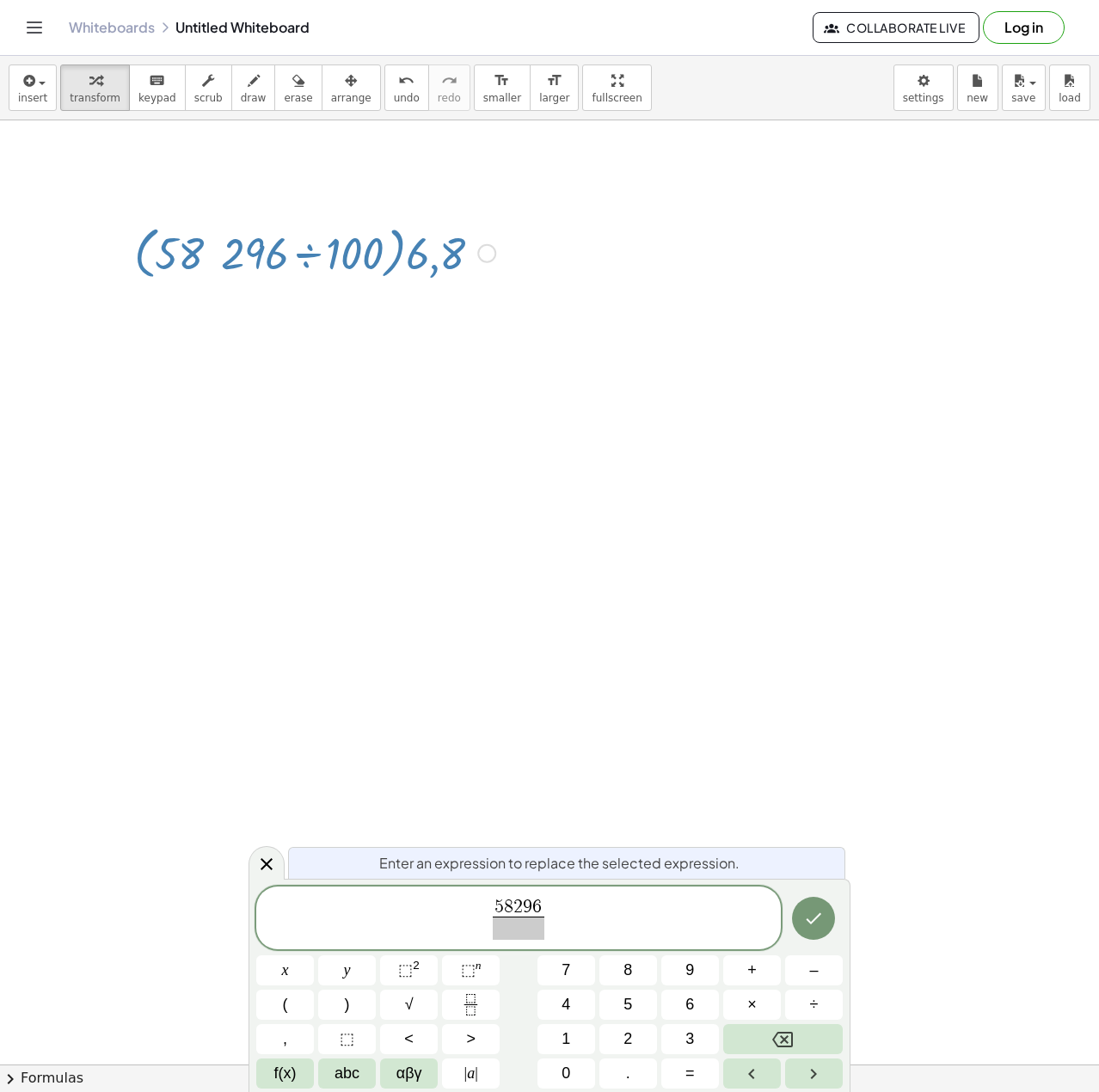
click at [523, 930] on span at bounding box center [518, 928] width 51 height 24
click at [558, 1039] on button "1" at bounding box center [566, 1039] width 58 height 30
click at [574, 1070] on button "0" at bounding box center [566, 1073] width 58 height 30
click at [589, 913] on span "5 8 2 9 6 1 0 0 ​ ​" at bounding box center [518, 919] width 524 height 45
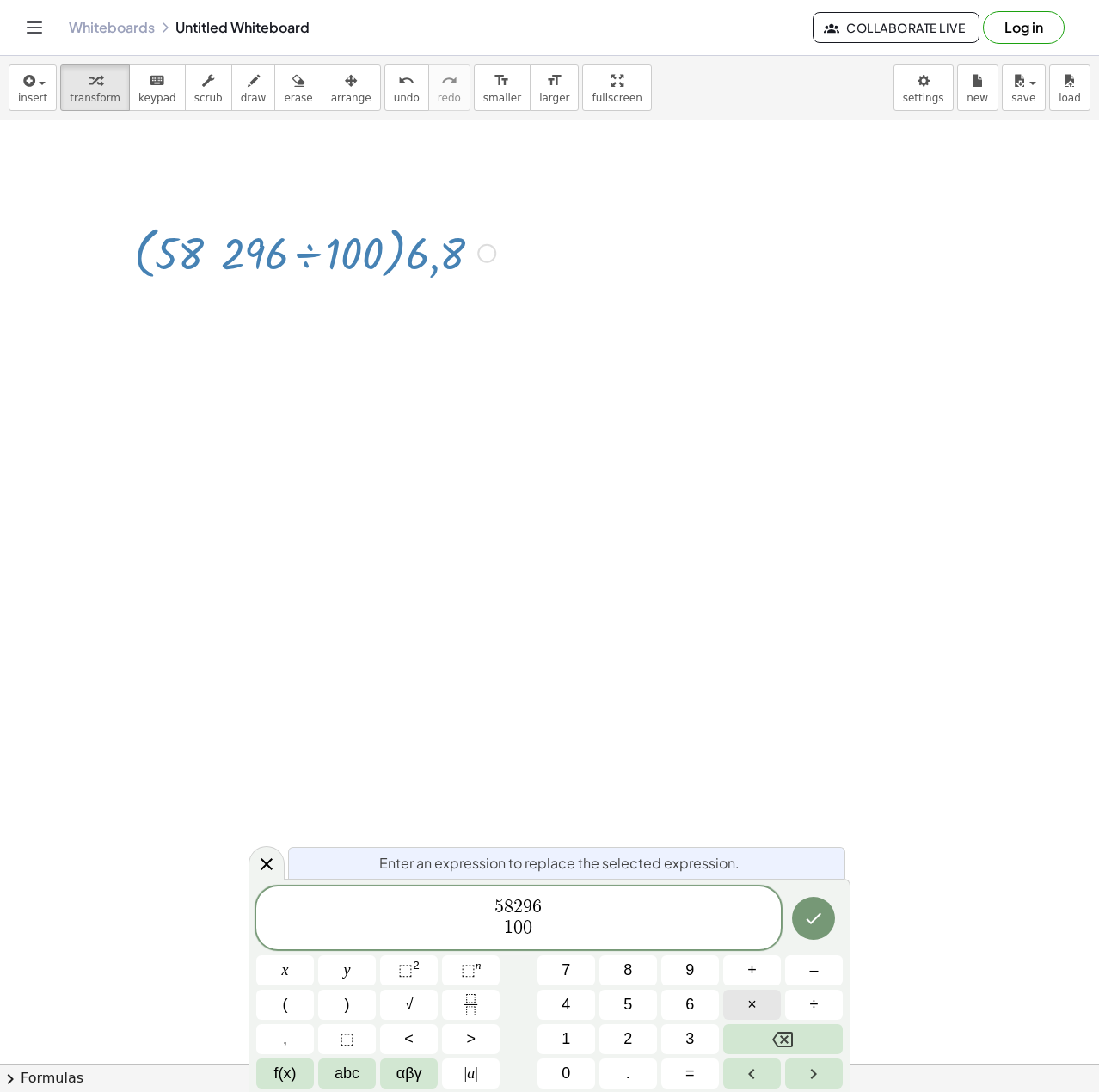
click at [764, 1011] on button "×" at bounding box center [751, 1005] width 58 height 30
click at [693, 1013] on span "6" at bounding box center [689, 1004] width 9 height 24
click at [619, 1076] on button "." at bounding box center [627, 1073] width 58 height 30
click at [632, 971] on span "8" at bounding box center [627, 970] width 9 height 24
click at [814, 917] on icon "Done" at bounding box center [814, 918] width 21 height 21
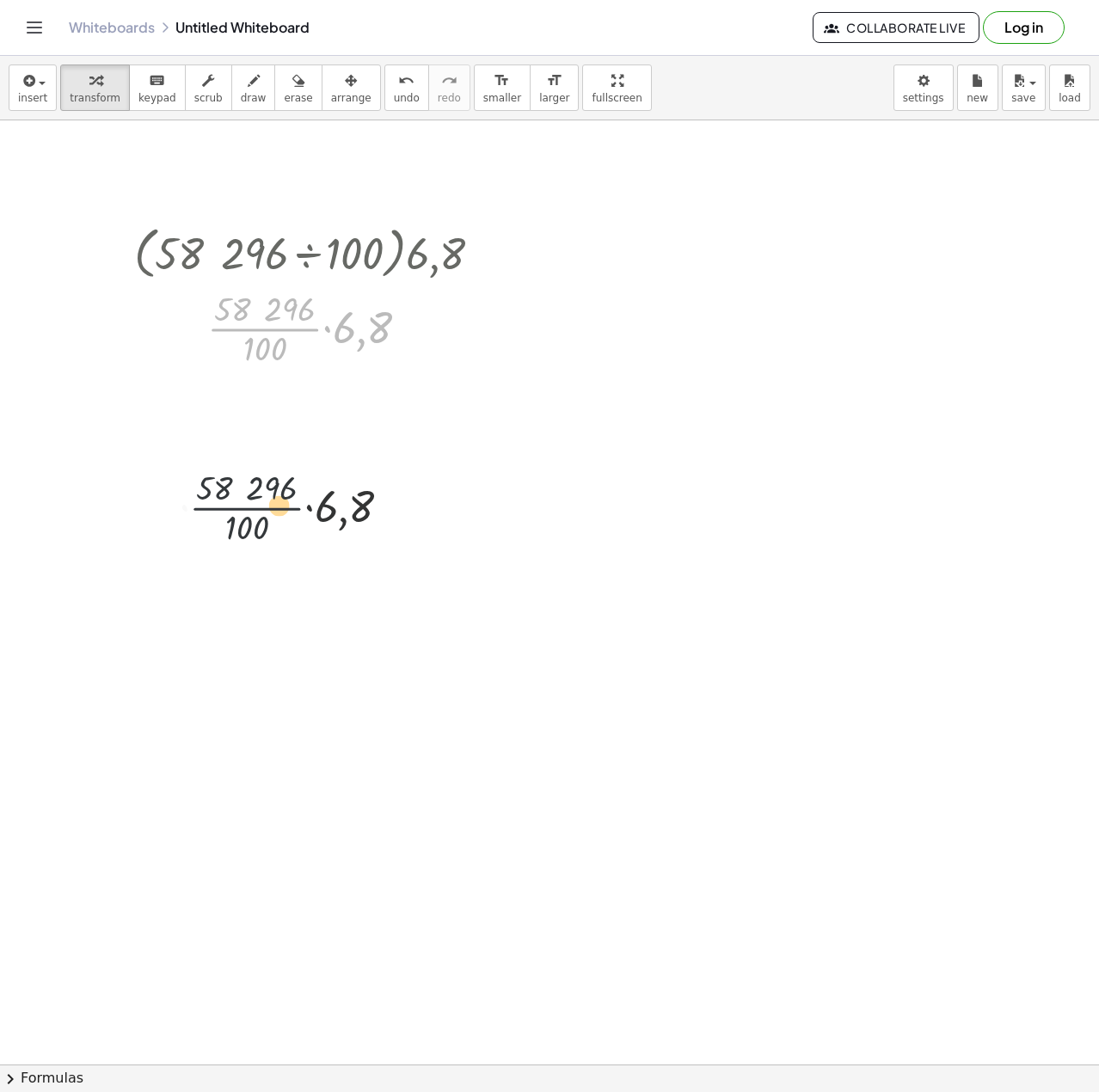
drag, startPoint x: 268, startPoint y: 326, endPoint x: 253, endPoint y: 532, distance: 206.5
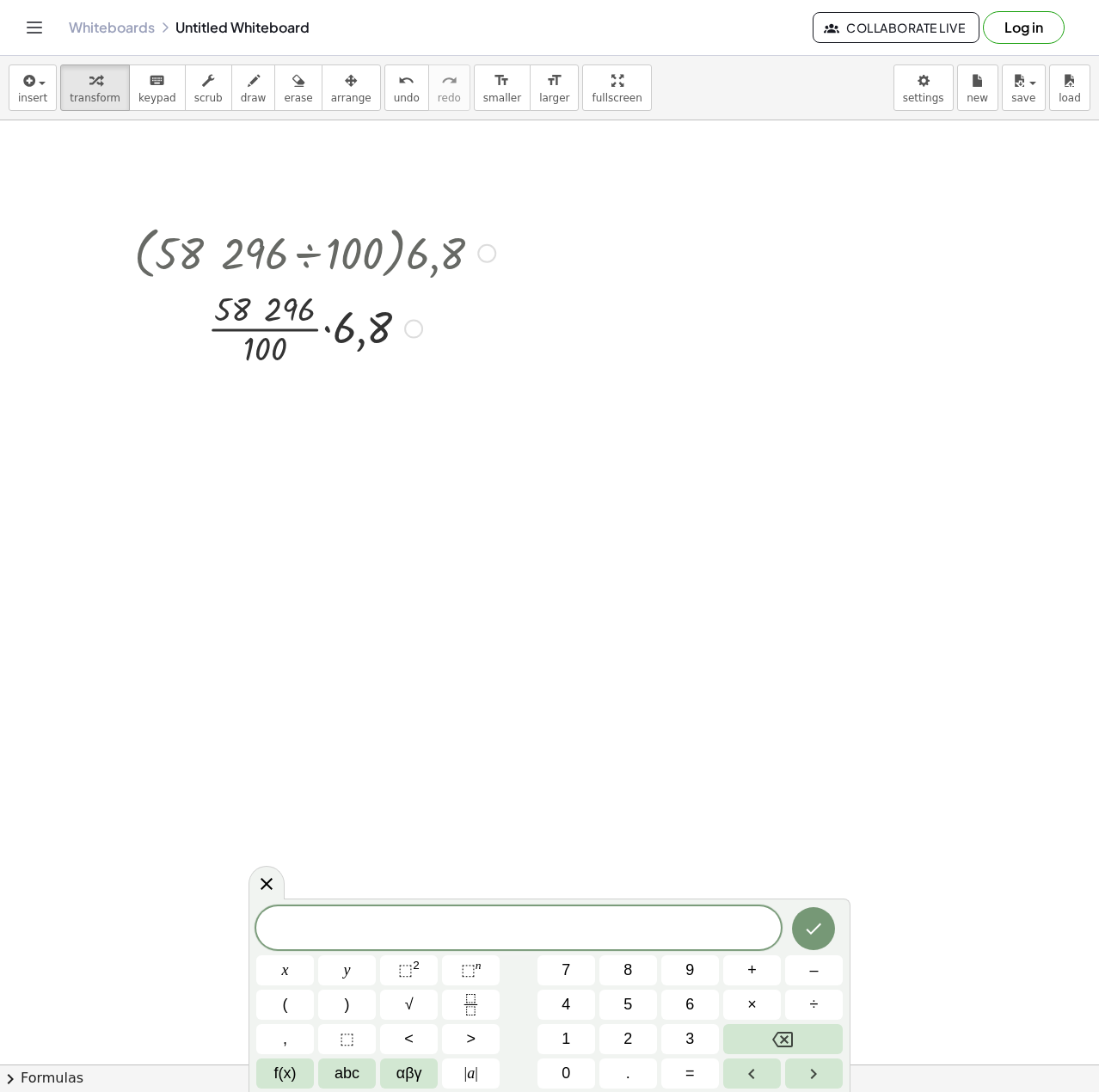
click at [353, 329] on div at bounding box center [315, 327] width 378 height 86
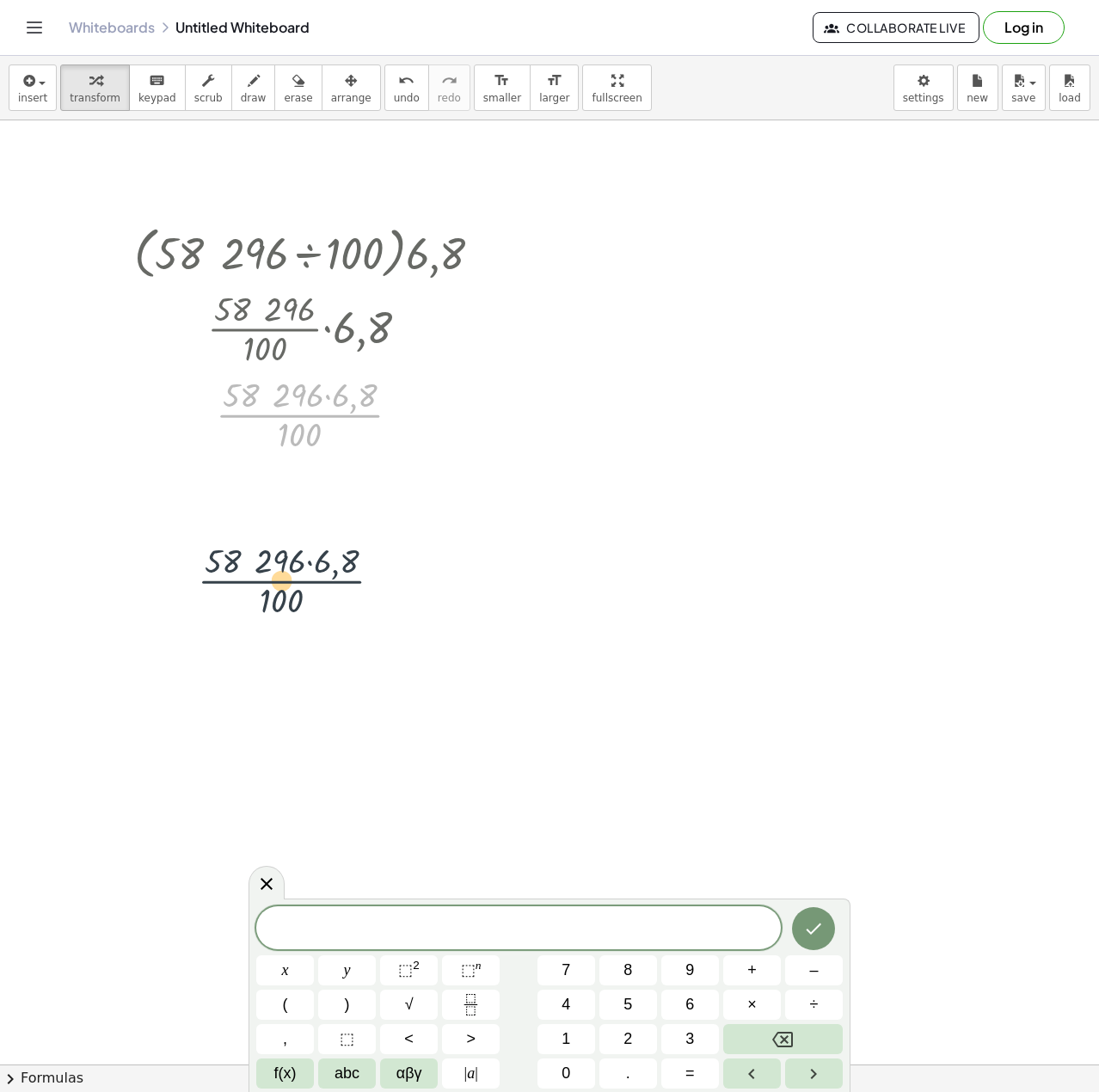
drag, startPoint x: 316, startPoint y: 417, endPoint x: 306, endPoint y: 547, distance: 130.4
click at [366, 400] on div at bounding box center [315, 413] width 378 height 86
click at [301, 416] on div "· 58 296 · 100 · 6,8 396 412,8 Fix a mistake Transform line Copy line as LaTeX …" at bounding box center [301, 416] width 0 height 0
click at [310, 424] on div at bounding box center [315, 413] width 378 height 86
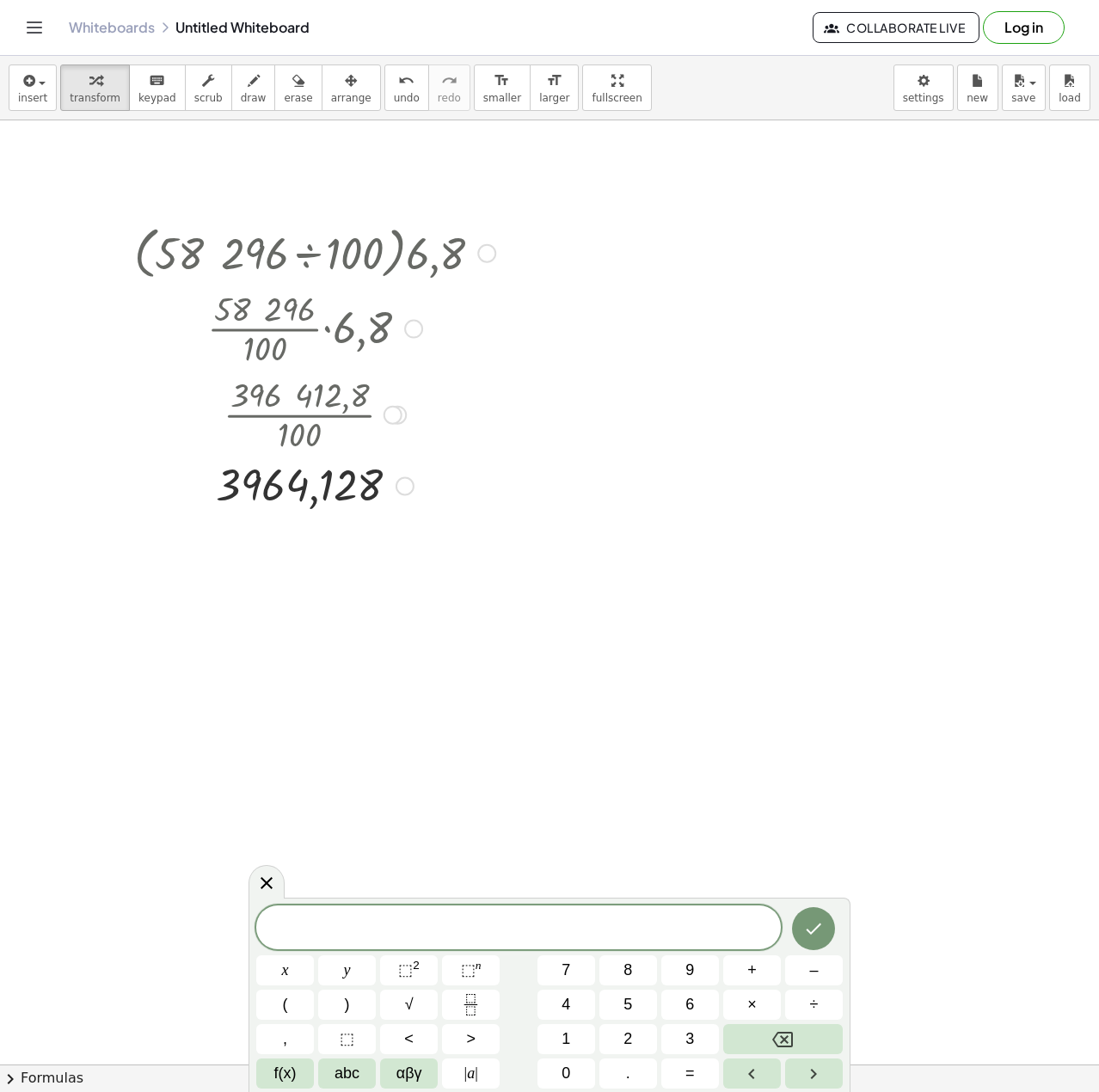
click at [358, 259] on div at bounding box center [315, 251] width 378 height 65
click at [482, 253] on div at bounding box center [487, 253] width 19 height 19
click at [482, 254] on div "Go back to this line Copy line as LaTeX Copy derivation as LaTeX" at bounding box center [487, 253] width 19 height 19
click at [442, 248] on div at bounding box center [315, 251] width 378 height 65
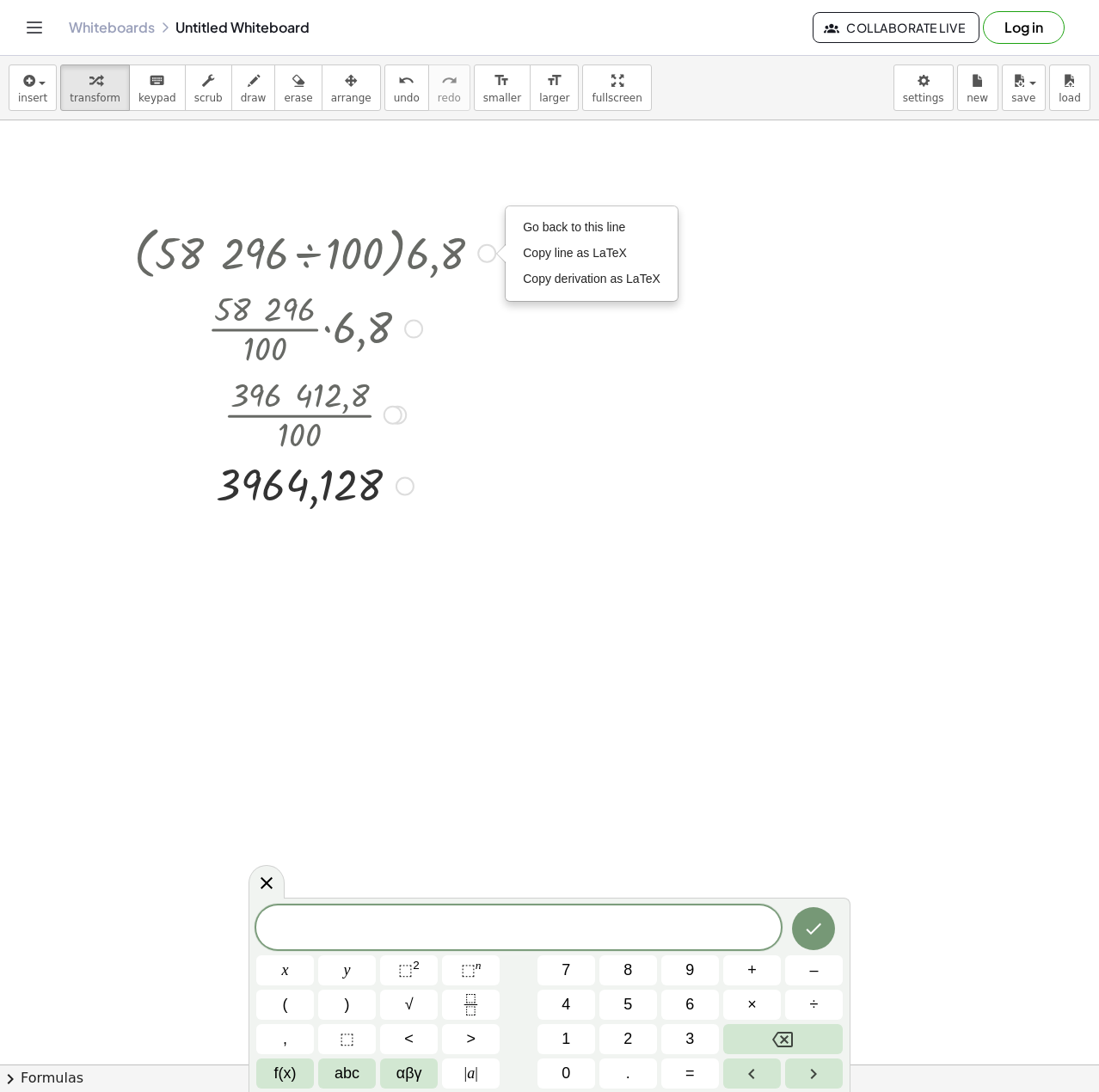
click at [442, 248] on div at bounding box center [315, 251] width 378 height 65
click at [396, 256] on div at bounding box center [315, 251] width 378 height 65
click at [411, 329] on div at bounding box center [414, 330] width 19 height 19
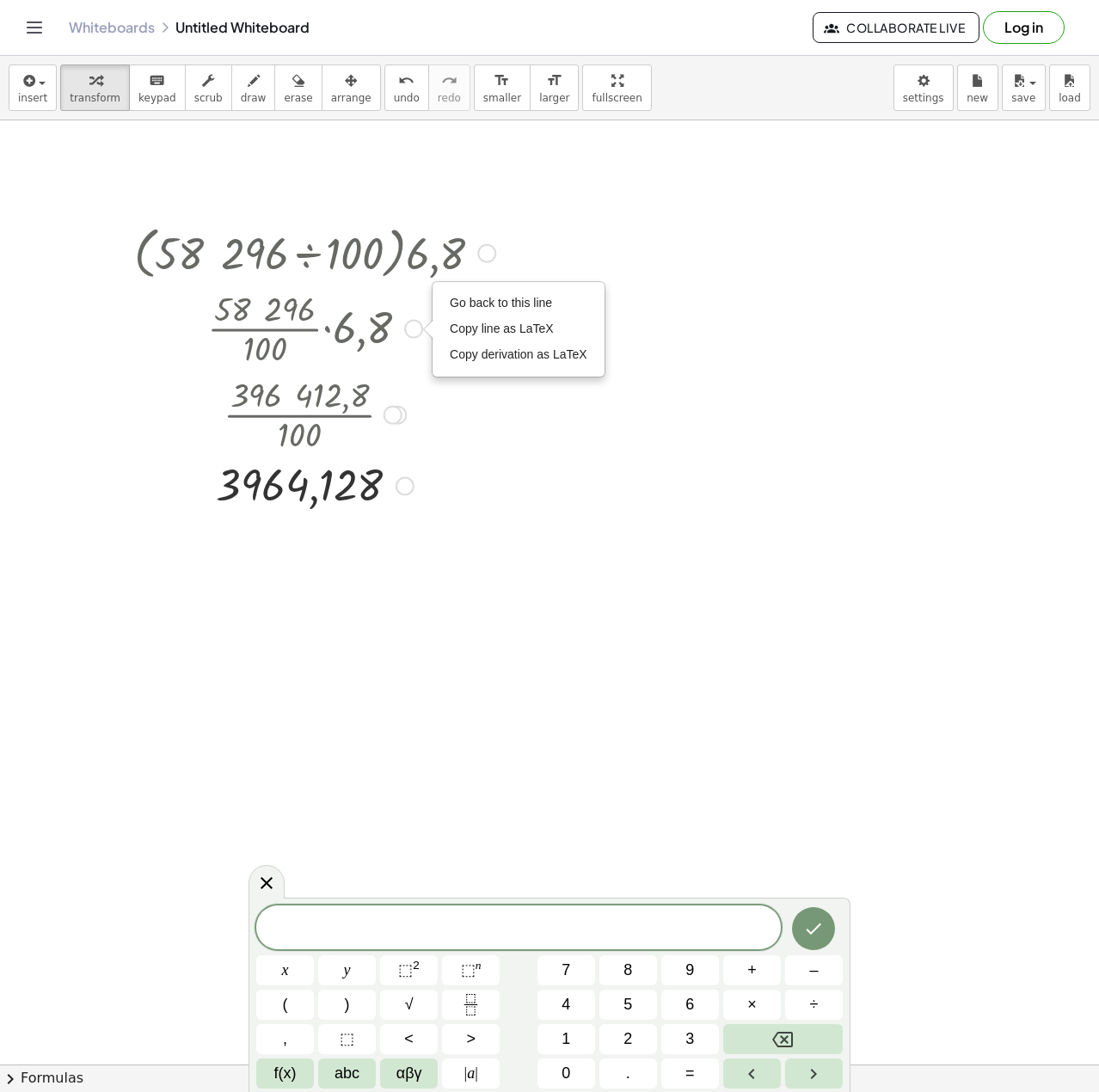
click at [405, 400] on div at bounding box center [315, 413] width 378 height 86
click at [398, 420] on div at bounding box center [393, 416] width 19 height 19
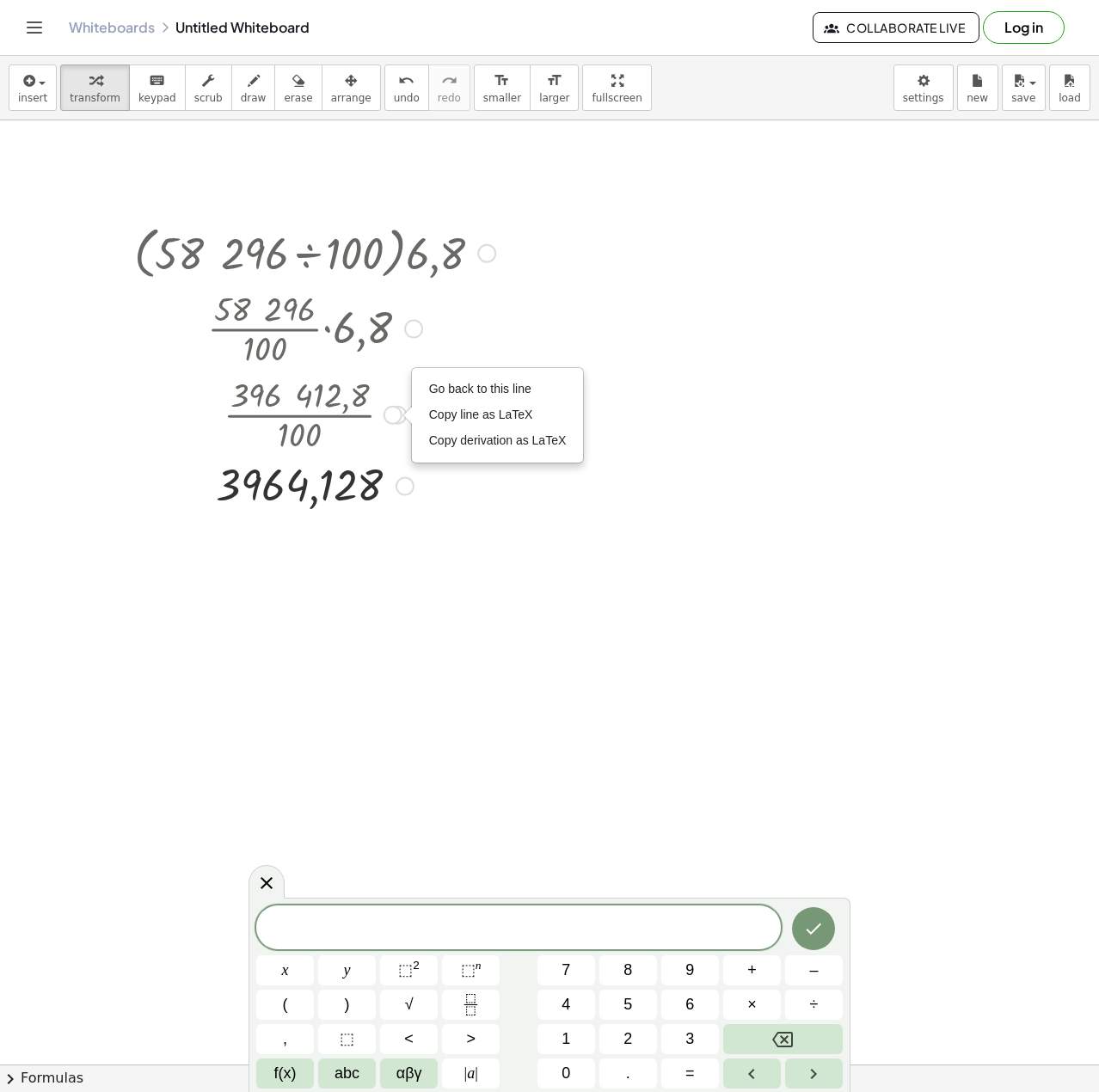
click at [252, 400] on div at bounding box center [315, 413] width 378 height 86
click at [325, 252] on div at bounding box center [315, 251] width 378 height 65
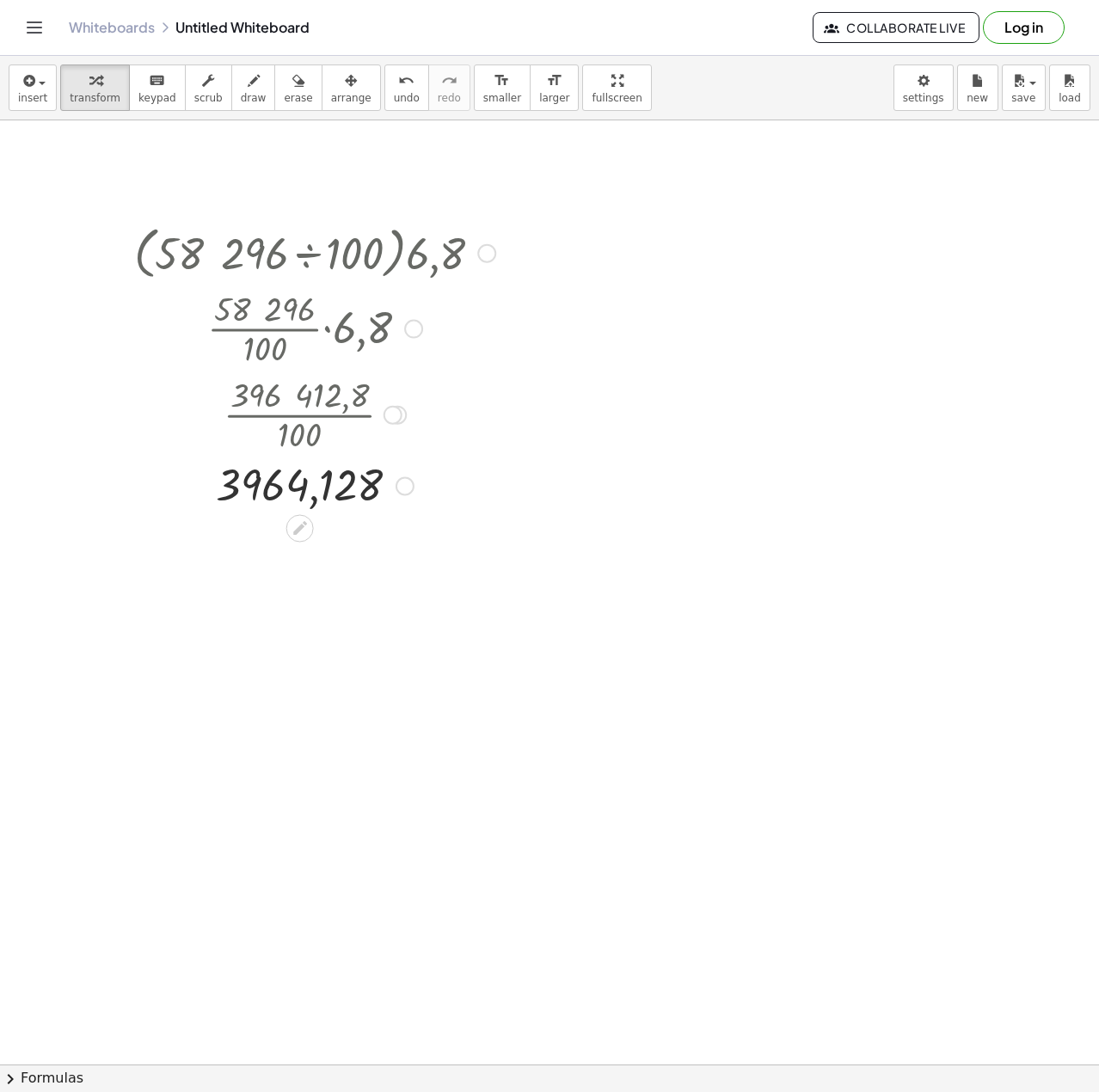
click at [330, 487] on div at bounding box center [315, 485] width 378 height 57
click at [257, 330] on div at bounding box center [315, 327] width 378 height 86
click at [317, 404] on div at bounding box center [315, 413] width 378 height 86
click at [442, 248] on div at bounding box center [315, 251] width 378 height 65
drag, startPoint x: 453, startPoint y: 231, endPoint x: 315, endPoint y: 249, distance: 139.2
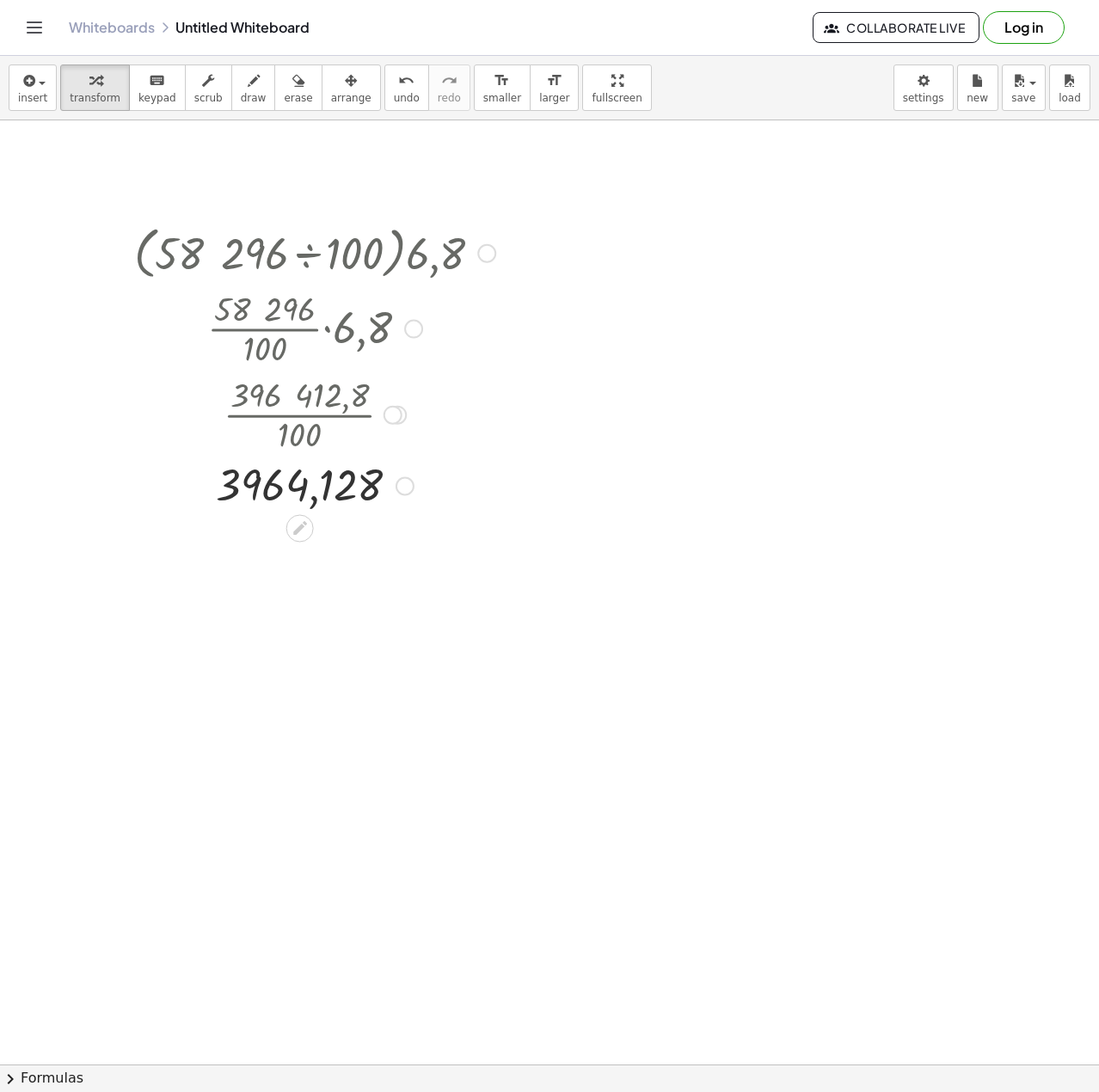
click at [492, 258] on div "Go back to this line Copy line as LaTeX Copy derivation as LaTeX" at bounding box center [487, 253] width 19 height 19
click at [535, 233] on span "Go back to this line" at bounding box center [574, 227] width 102 height 14
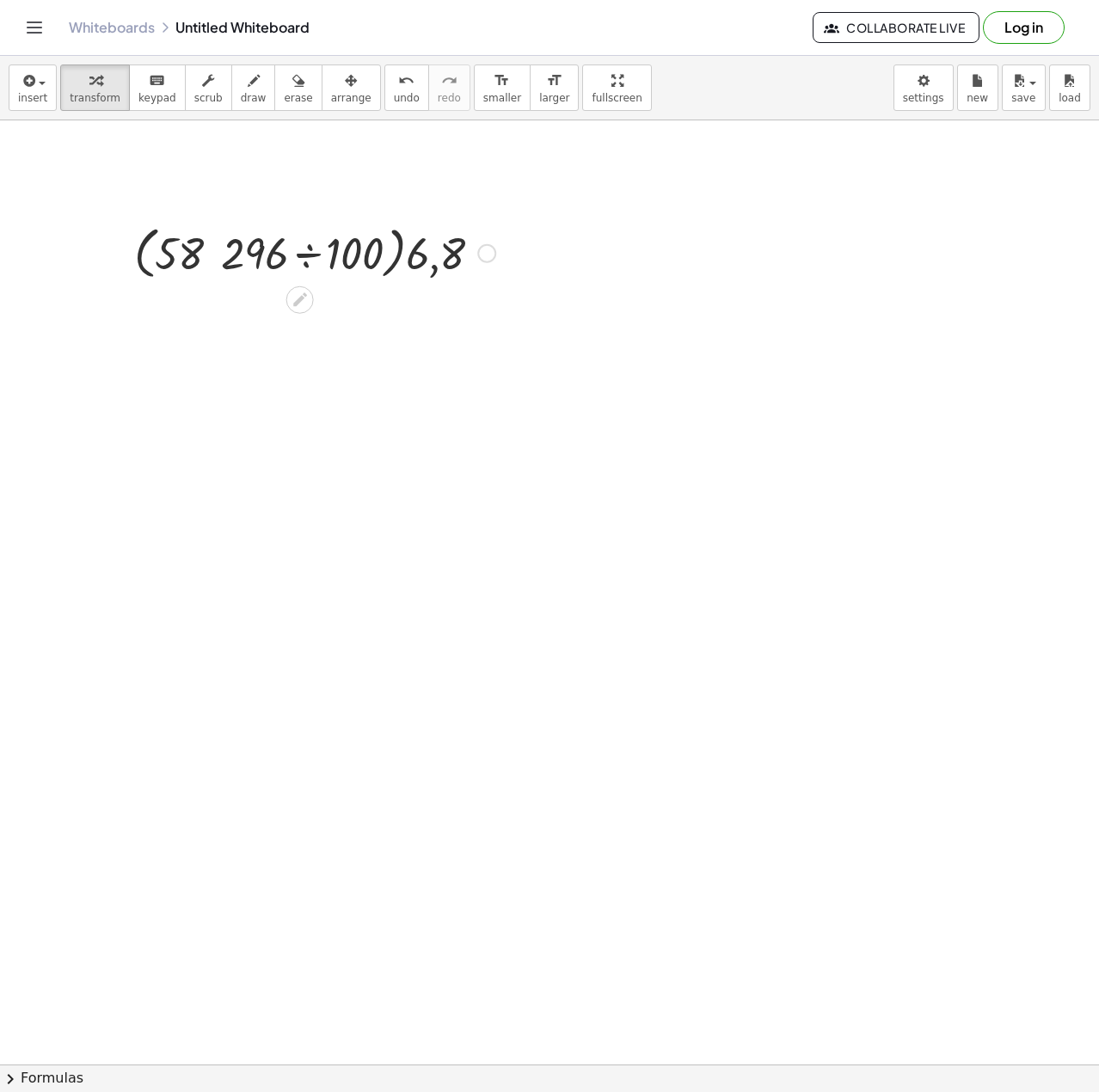
click at [483, 254] on div "Go back to this line Copy line as LaTeX Copy derivation as LaTeX" at bounding box center [487, 253] width 19 height 19
click at [600, 227] on li "Transform line" at bounding box center [592, 228] width 146 height 26
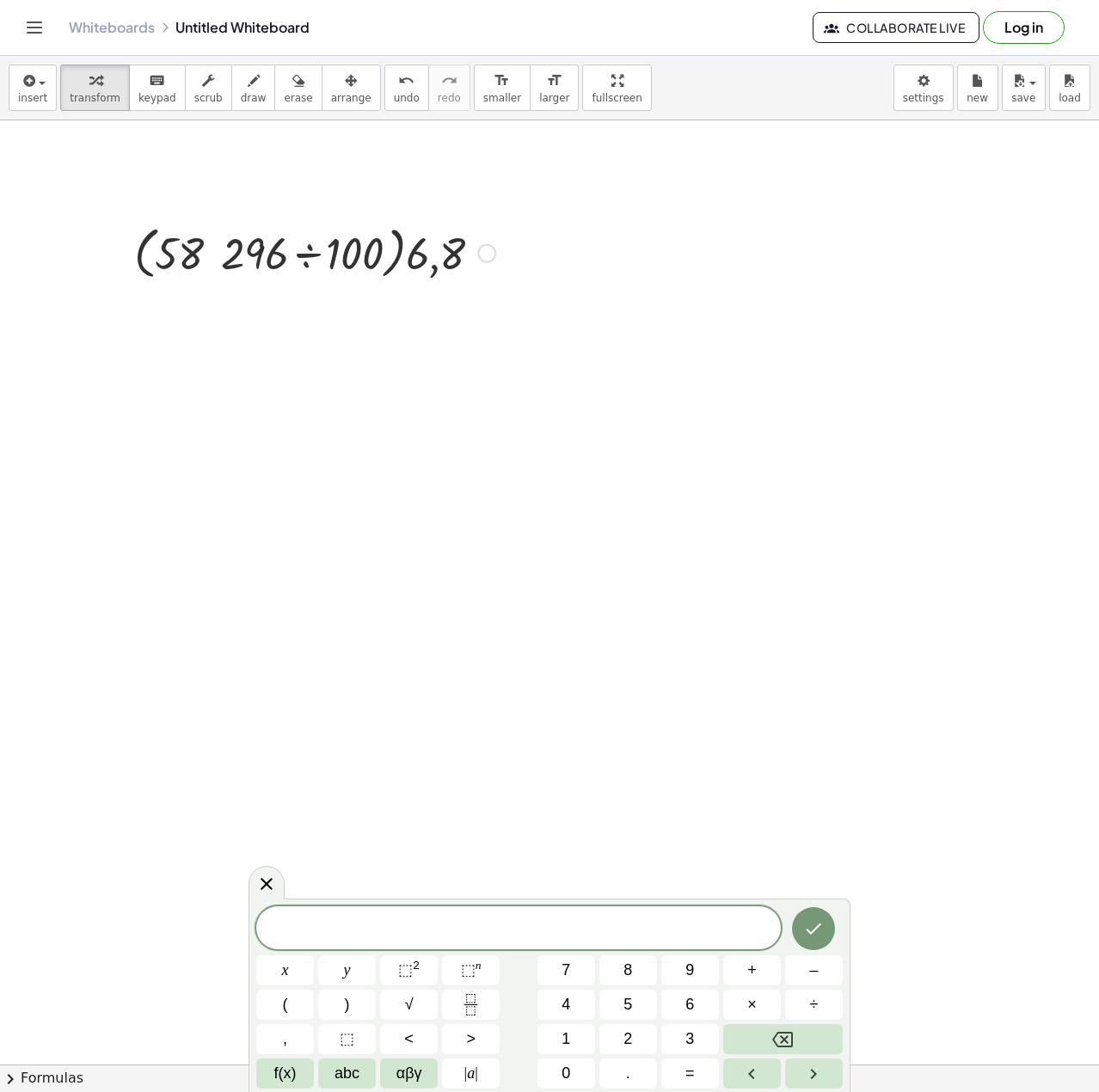
click at [299, 302] on icon at bounding box center [300, 299] width 14 height 14
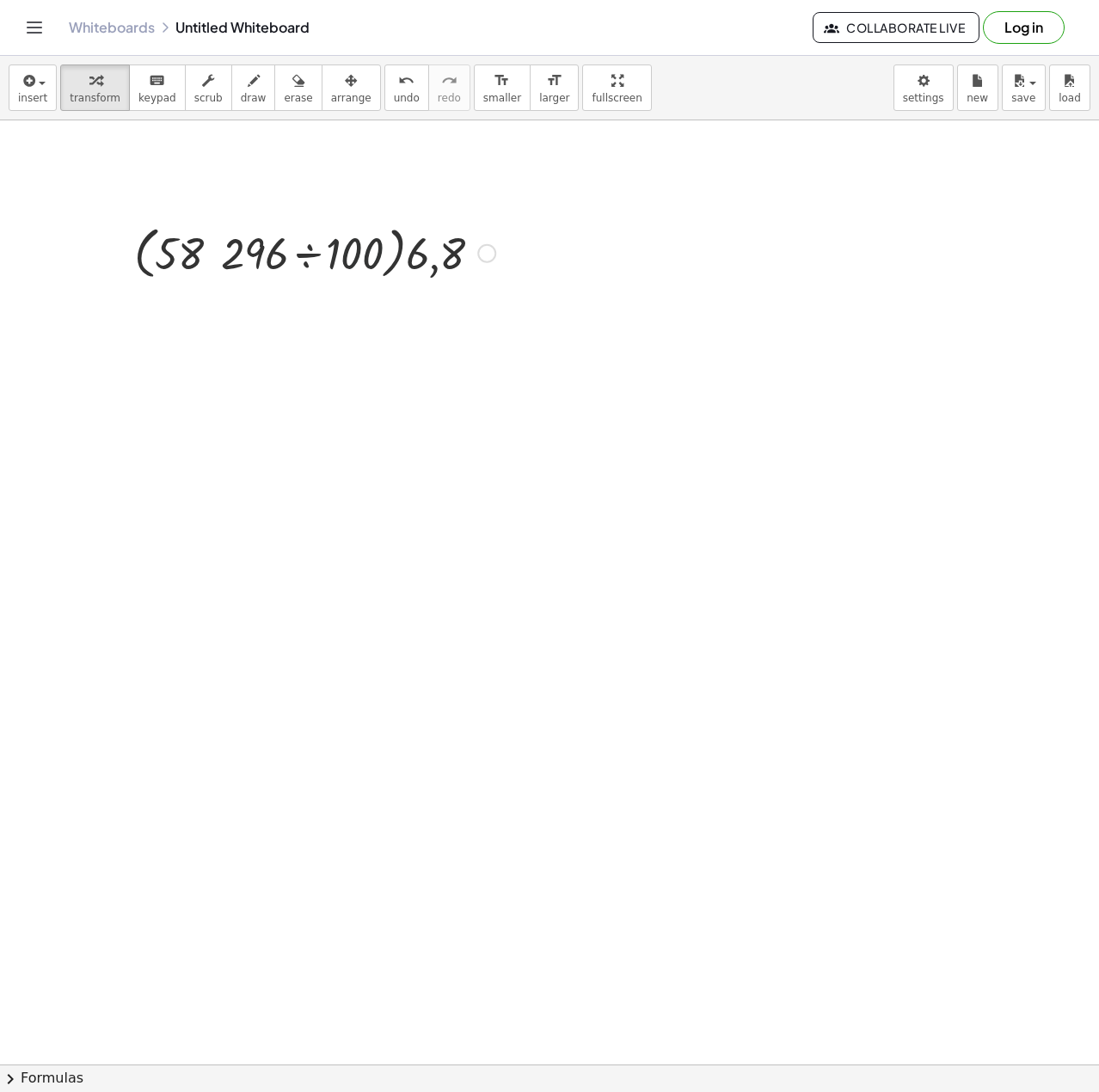
click at [331, 273] on div at bounding box center [315, 251] width 378 height 65
click at [324, 314] on div at bounding box center [315, 314] width 378 height 59
click at [222, 313] on div at bounding box center [315, 314] width 378 height 59
click at [290, 323] on div at bounding box center [315, 314] width 378 height 59
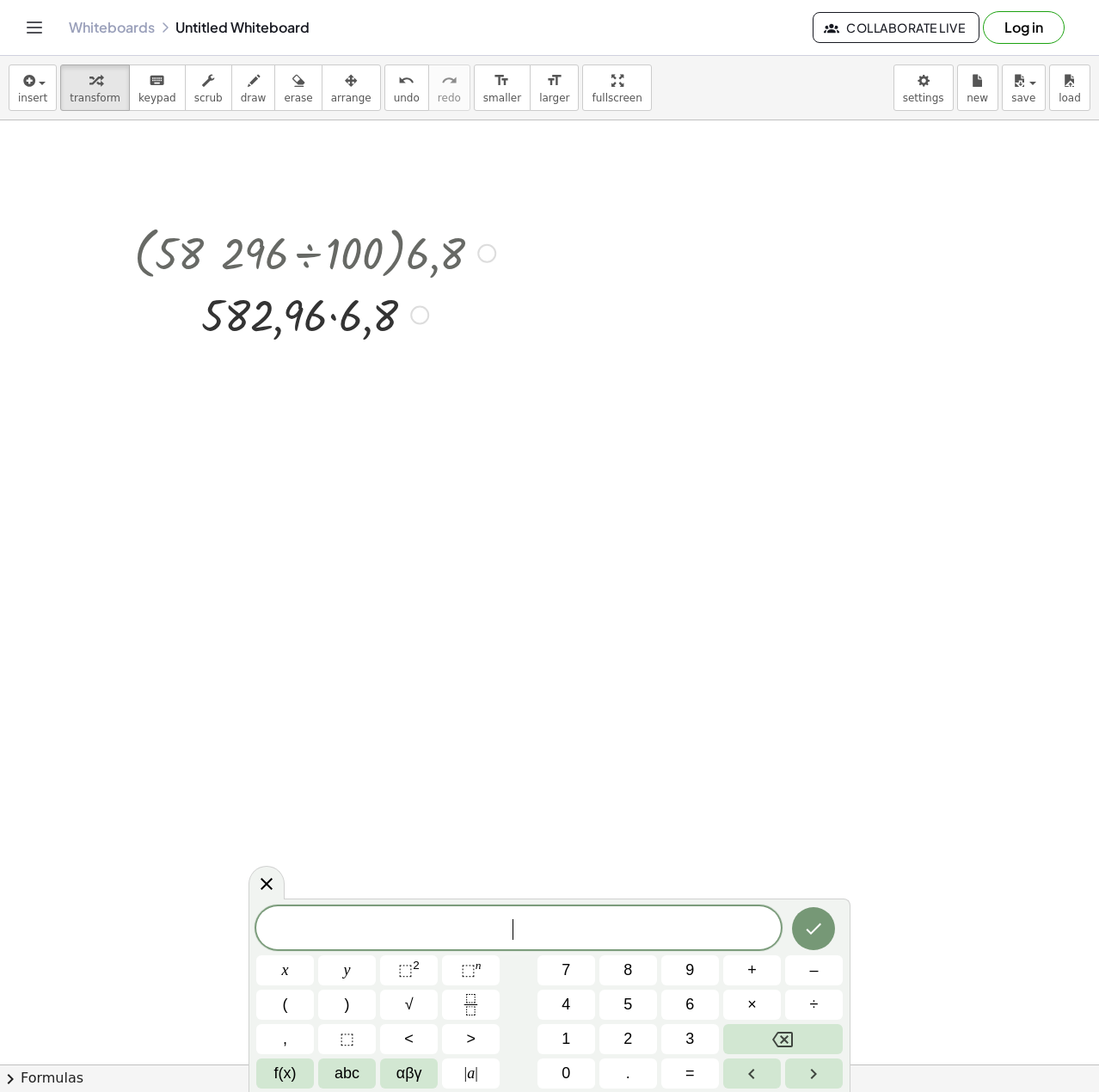
click at [318, 312] on div at bounding box center [315, 314] width 378 height 59
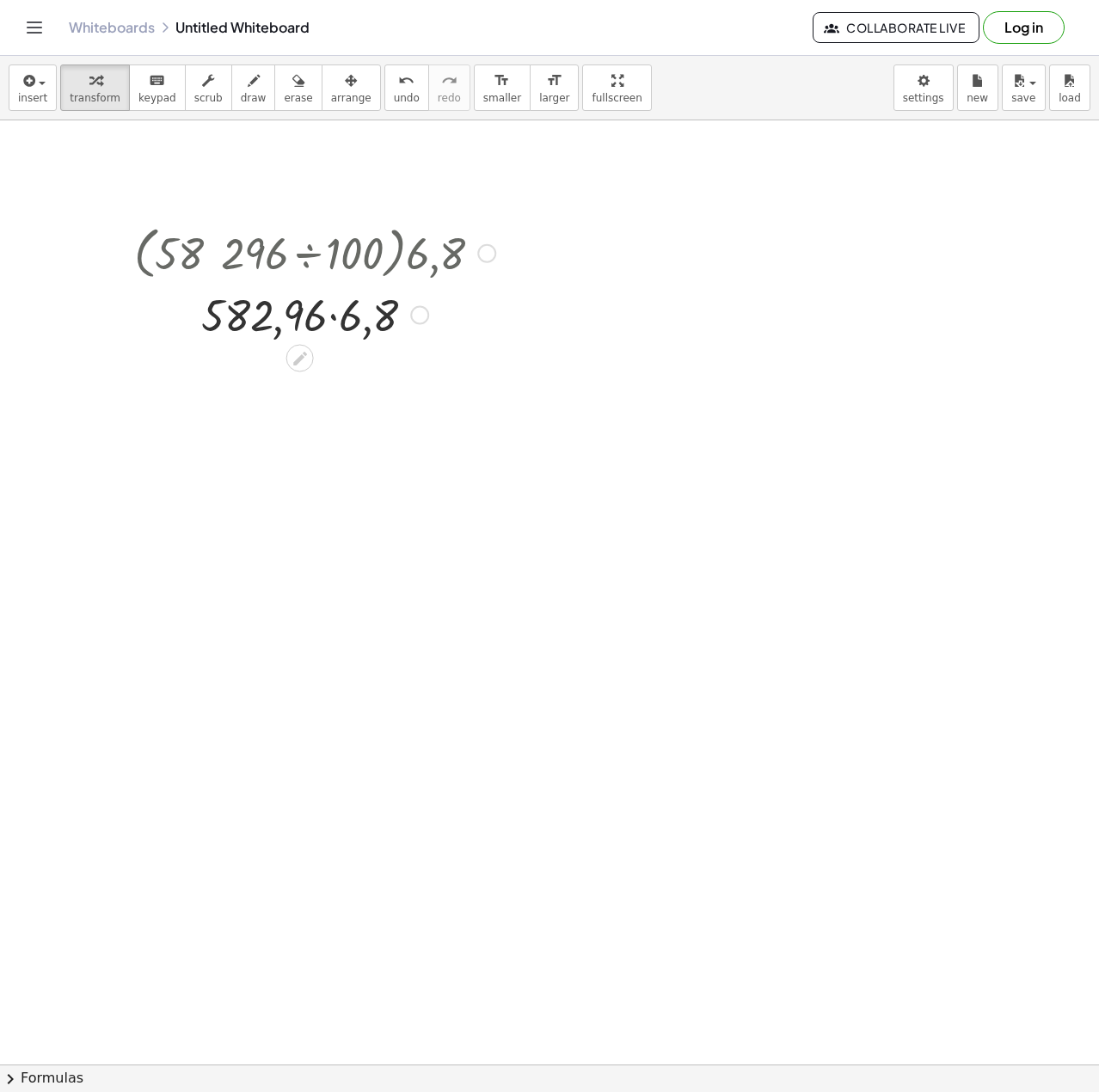
click at [366, 318] on div at bounding box center [315, 314] width 378 height 59
click at [366, 318] on div at bounding box center [315, 314] width 378 height 57
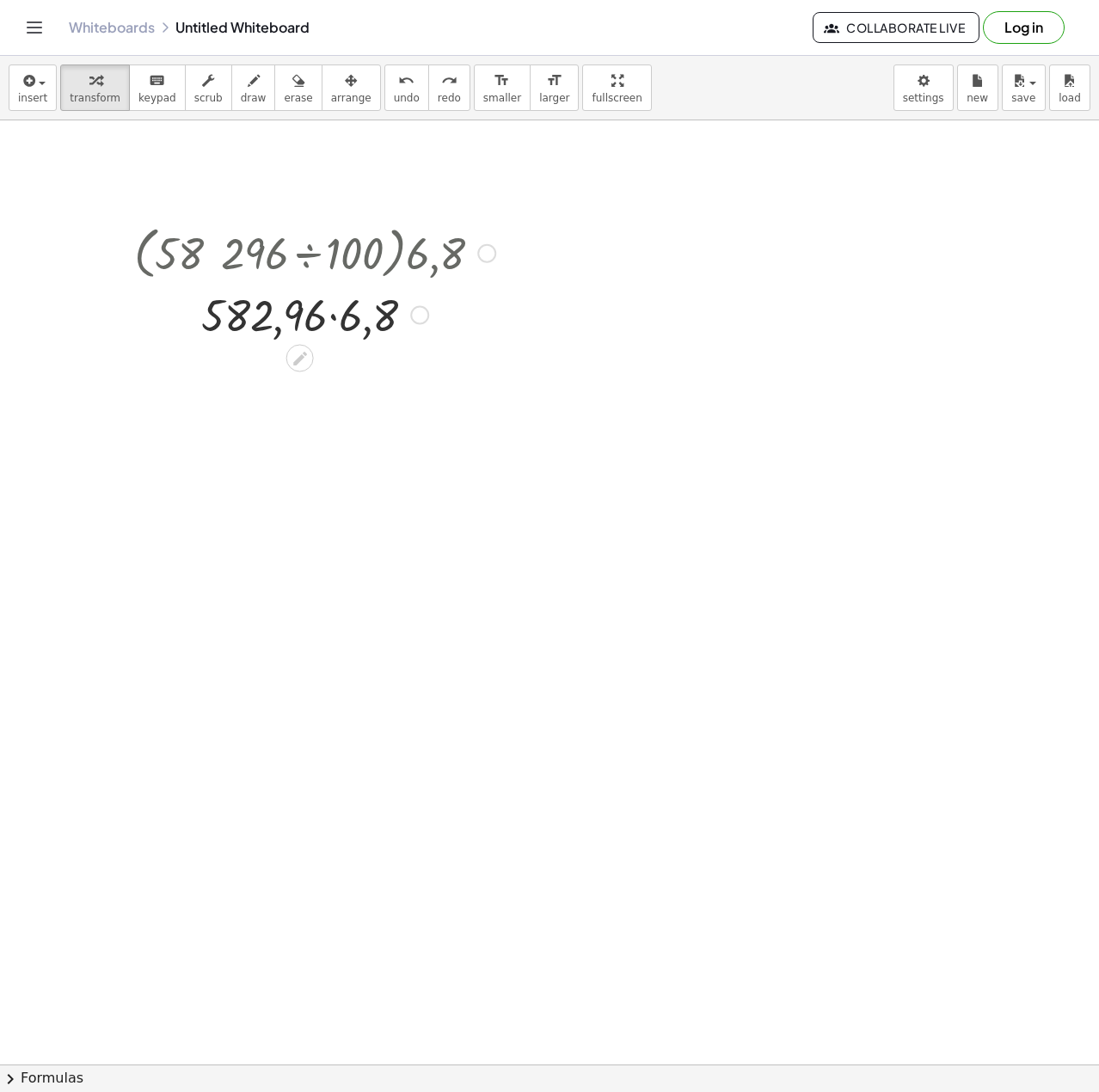
click at [335, 317] on div at bounding box center [315, 314] width 408 height 59
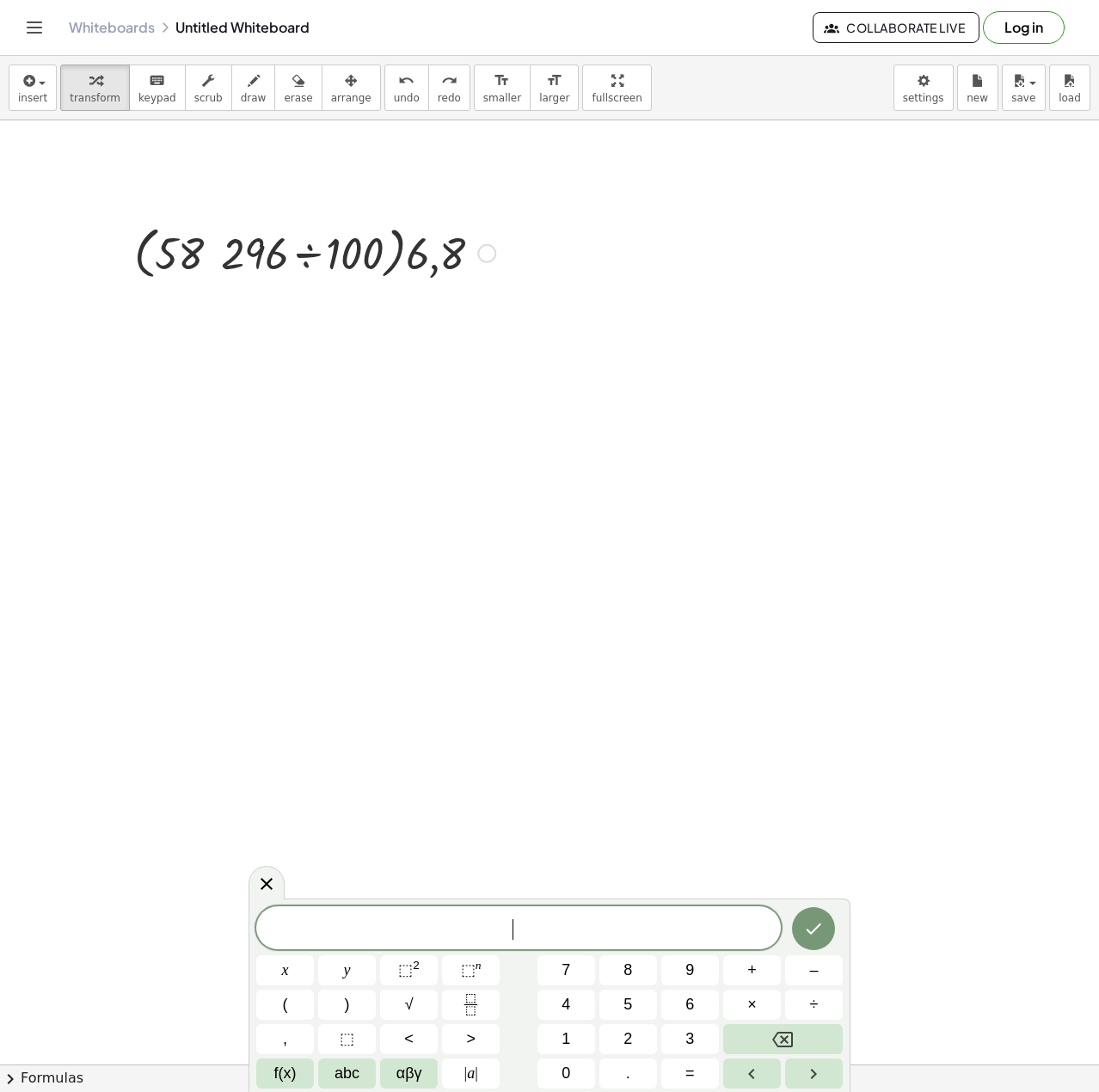
click at [397, 256] on div at bounding box center [315, 251] width 378 height 65
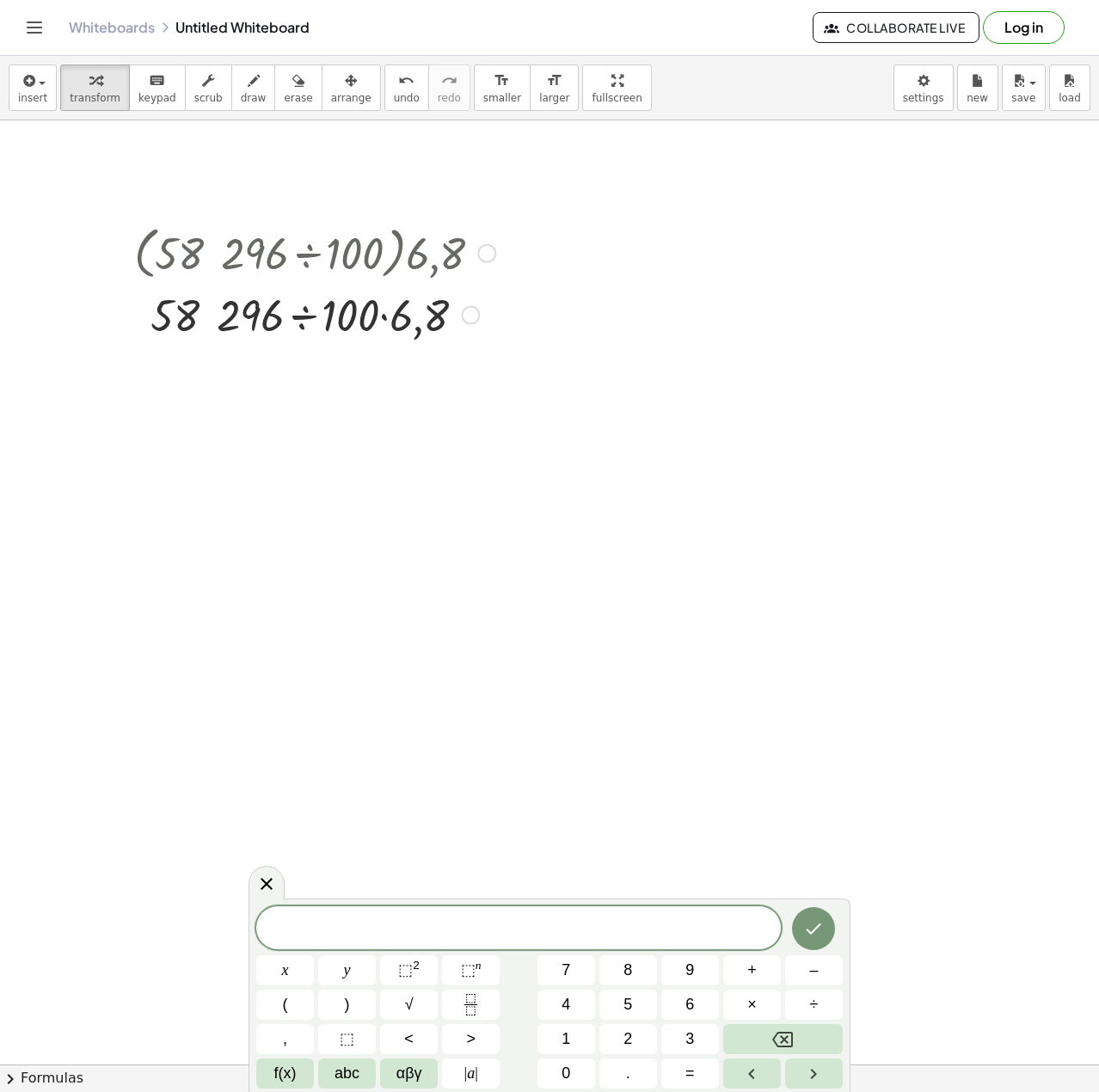
drag, startPoint x: 575, startPoint y: 208, endPoint x: 139, endPoint y: 395, distance: 474.4
click at [386, 324] on div at bounding box center [315, 314] width 378 height 59
click at [211, 367] on div at bounding box center [315, 372] width 378 height 59
drag, startPoint x: 485, startPoint y: 427, endPoint x: 415, endPoint y: 392, distance: 78.3
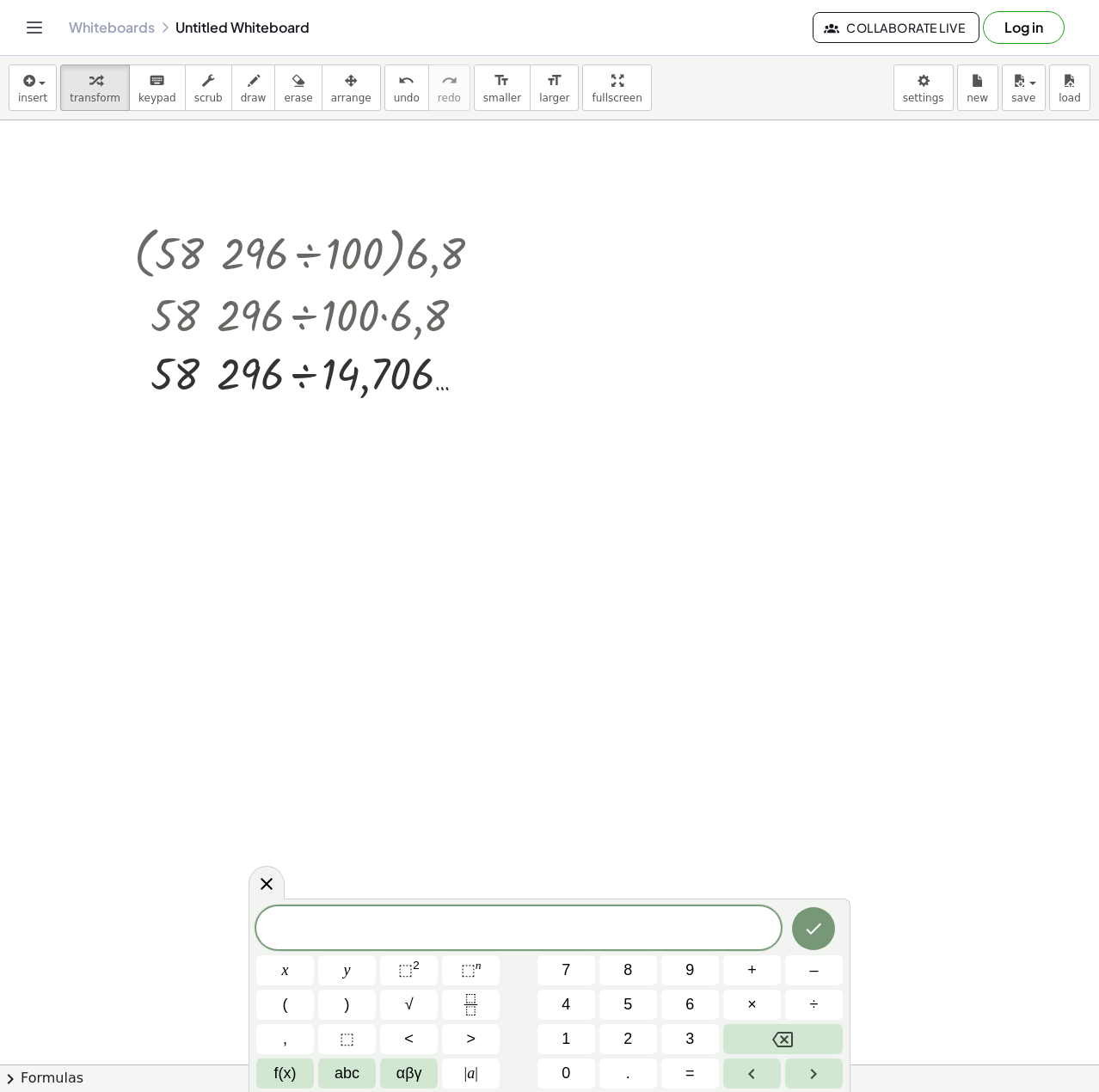
click at [292, 87] on icon "button" at bounding box center [298, 81] width 12 height 21
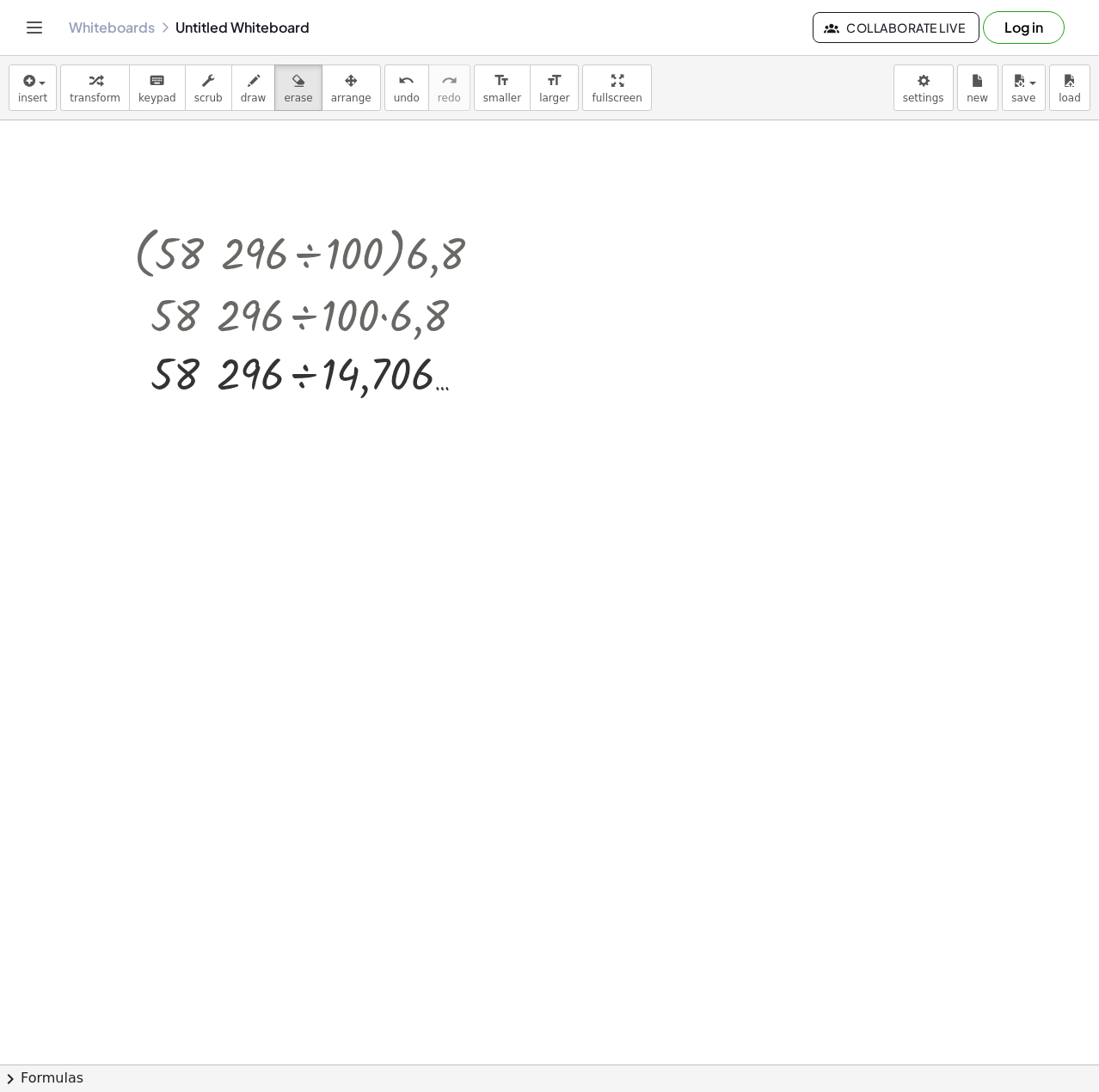
drag, startPoint x: 462, startPoint y: 387, endPoint x: 133, endPoint y: 384, distance: 329.0
drag, startPoint x: 325, startPoint y: 323, endPoint x: 105, endPoint y: 339, distance: 220.6
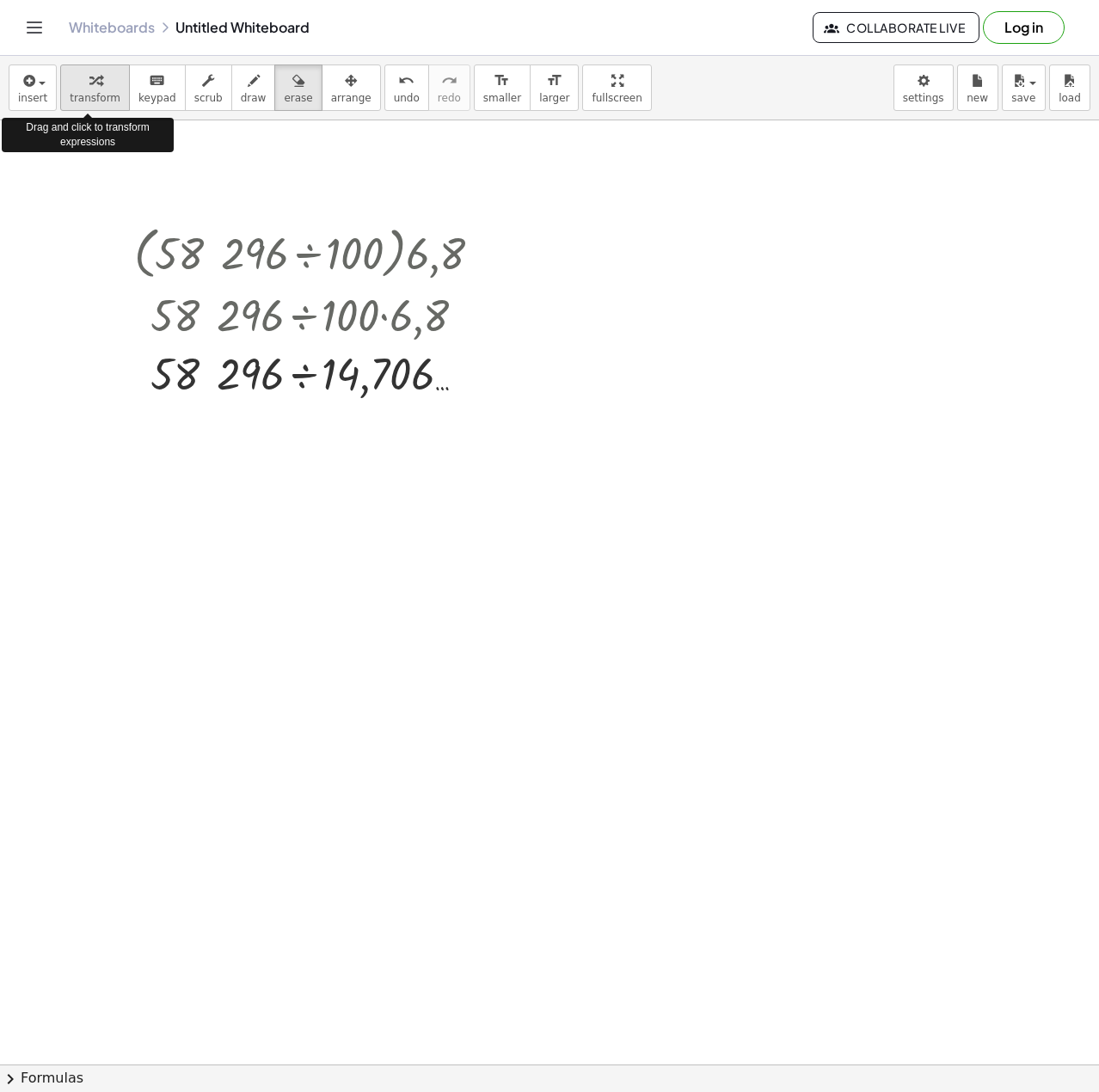
click at [90, 87] on icon "button" at bounding box center [95, 81] width 12 height 21
click at [377, 364] on div at bounding box center [315, 372] width 378 height 59
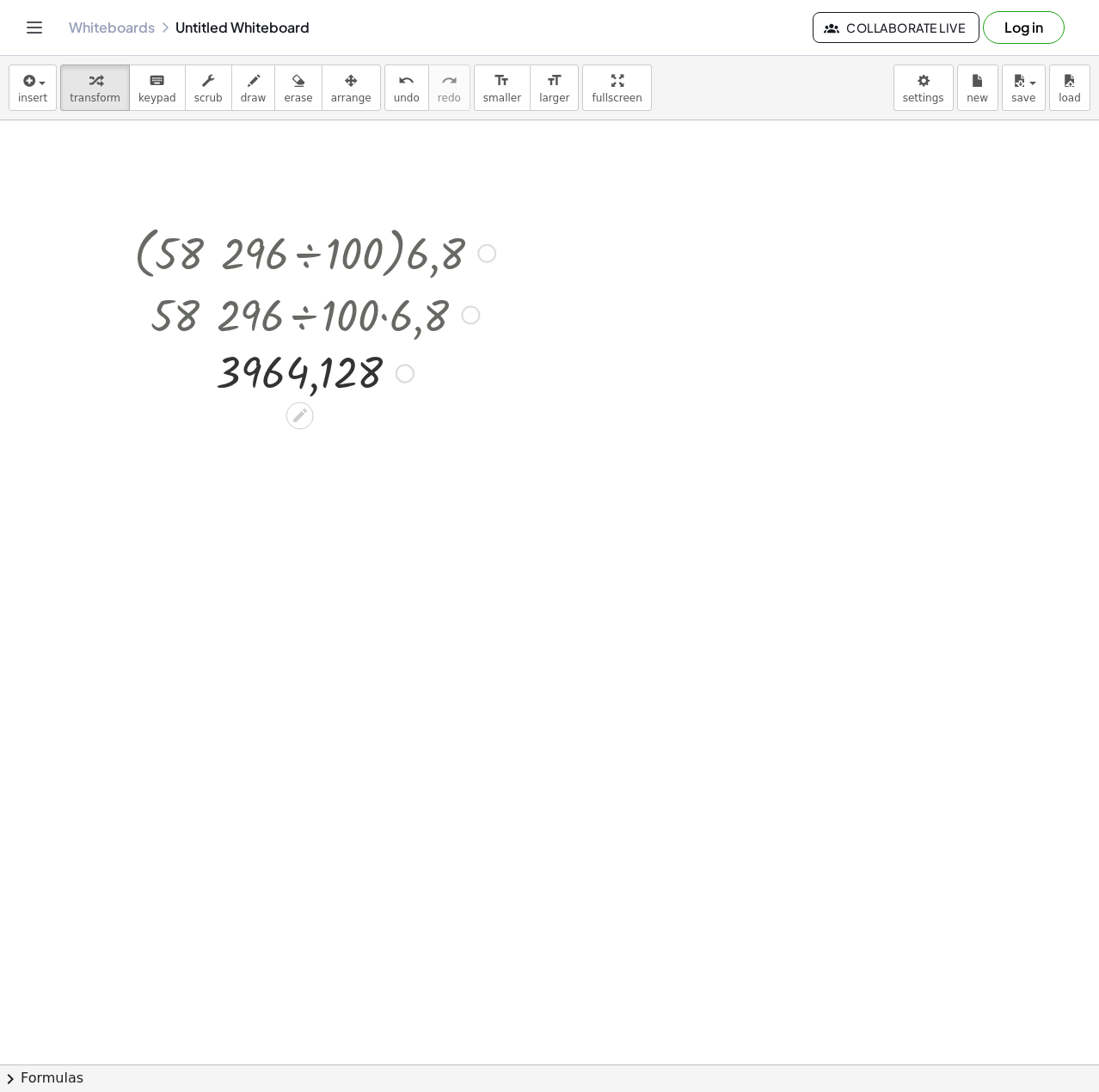
click at [301, 374] on div "3964,128" at bounding box center [301, 374] width 0 height 0
click at [402, 375] on div "Transform line Copy line as LaTeX Copy derivation as LaTeX Expand new lines: On" at bounding box center [400, 374] width 19 height 19
drag, startPoint x: 325, startPoint y: 378, endPoint x: 349, endPoint y: 562, distance: 185.6
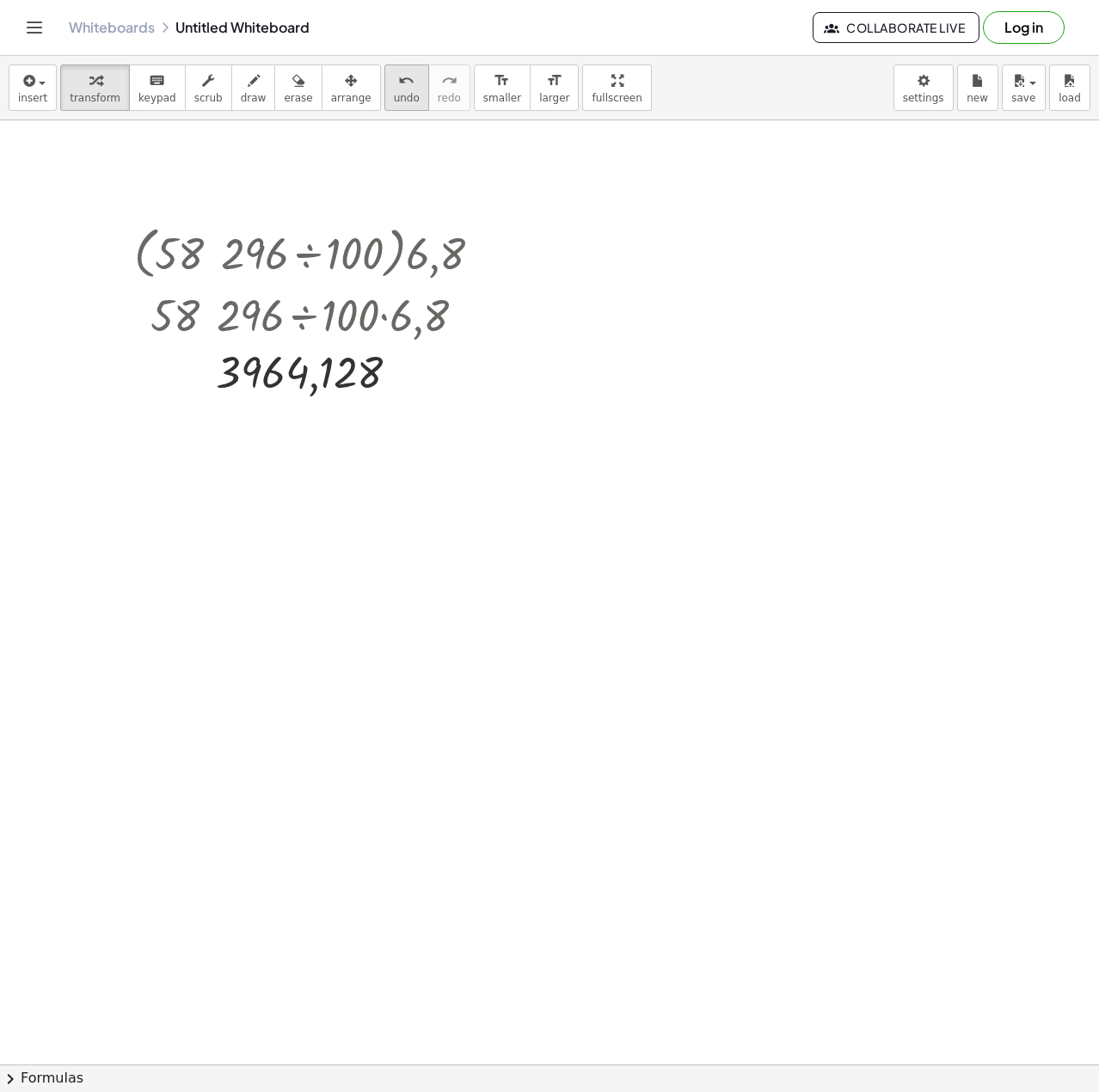
click at [394, 94] on span "undo" at bounding box center [406, 97] width 26 height 12
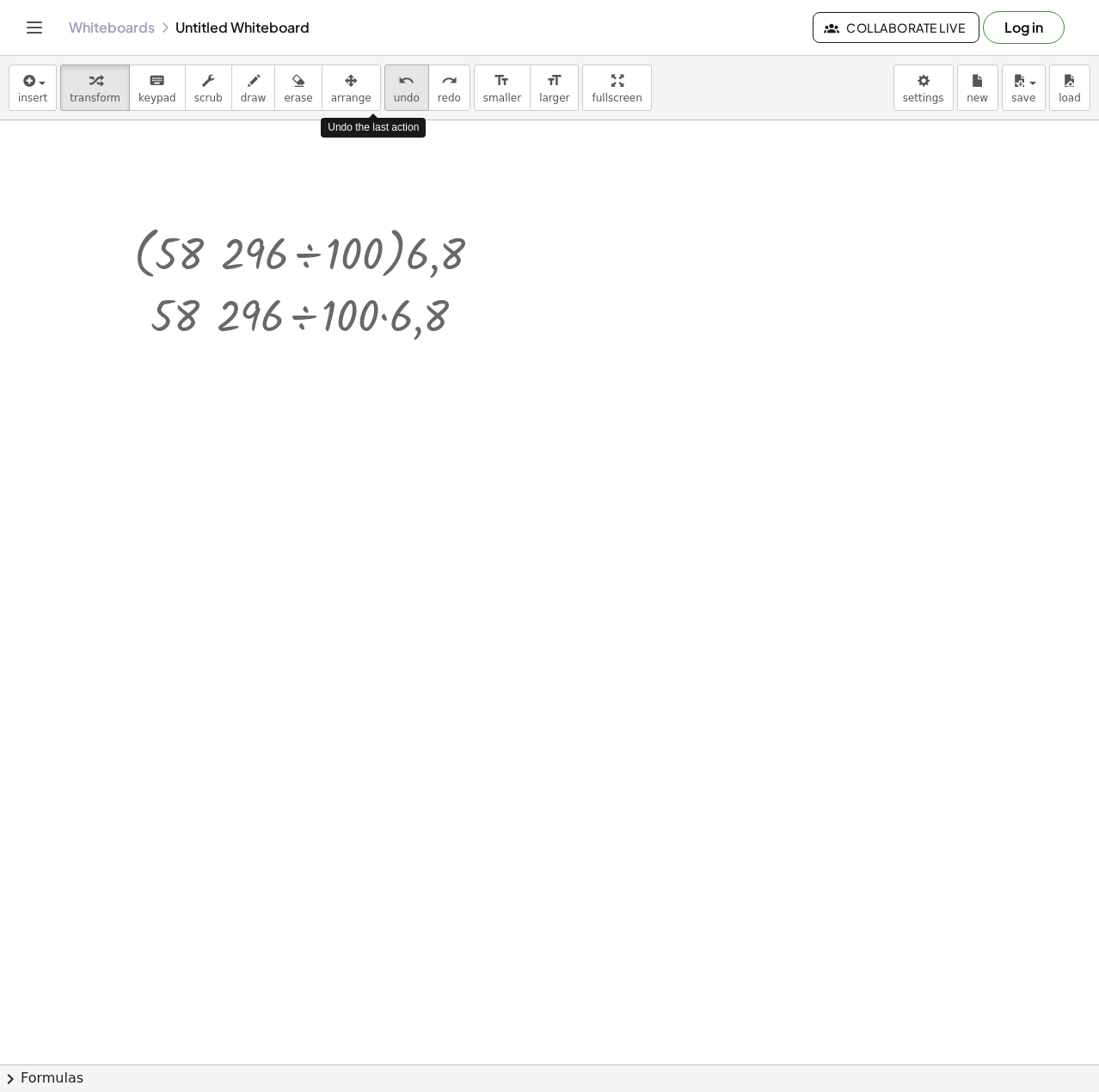
click at [394, 94] on span "undo" at bounding box center [406, 97] width 26 height 12
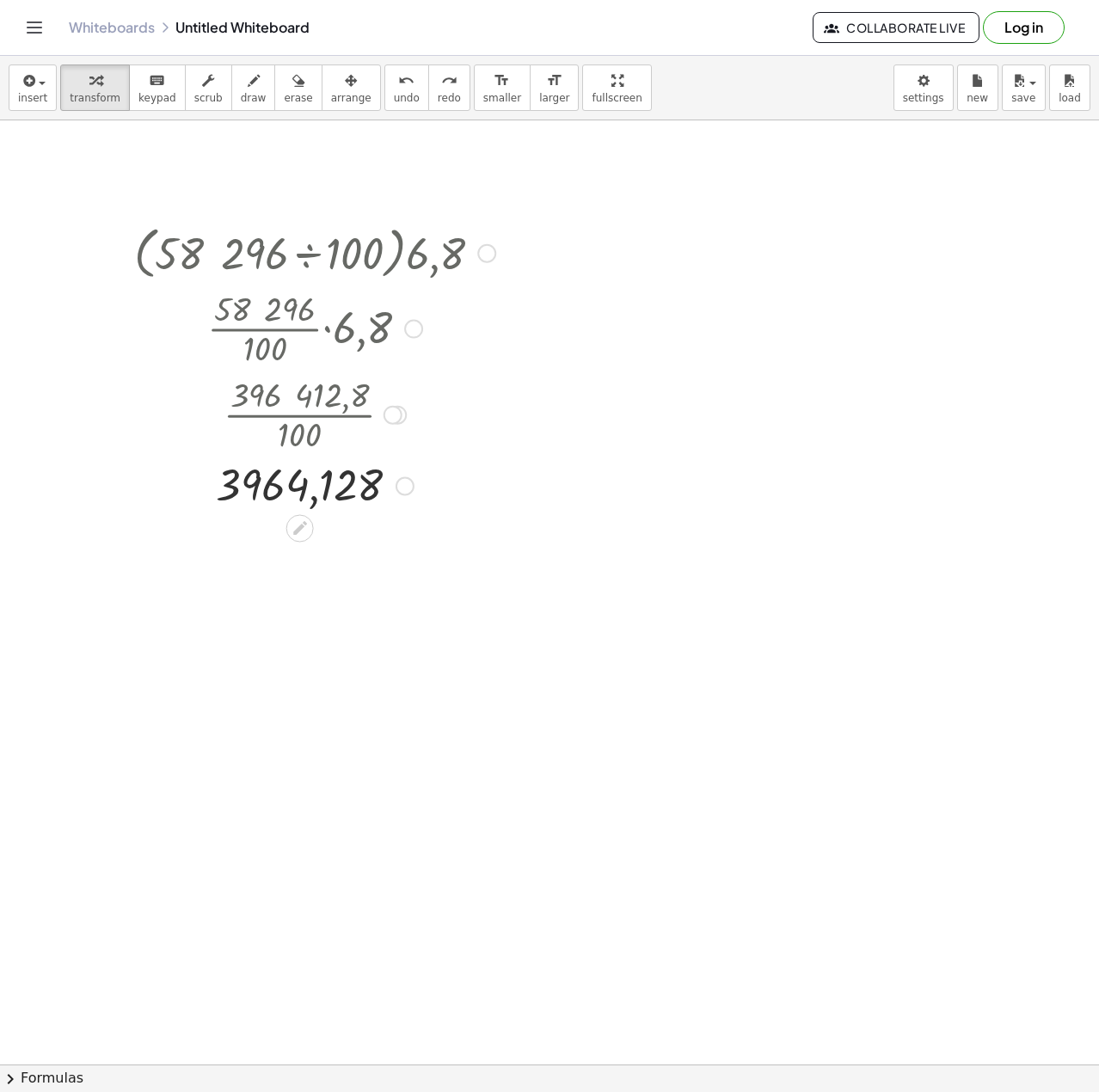
click at [369, 254] on div at bounding box center [315, 251] width 378 height 65
drag, startPoint x: 438, startPoint y: 251, endPoint x: 279, endPoint y: 230, distance: 160.4
click at [279, 230] on div at bounding box center [315, 251] width 378 height 65
drag, startPoint x: 384, startPoint y: 231, endPoint x: 322, endPoint y: 244, distance: 63.3
click at [322, 244] on div at bounding box center [315, 251] width 378 height 65
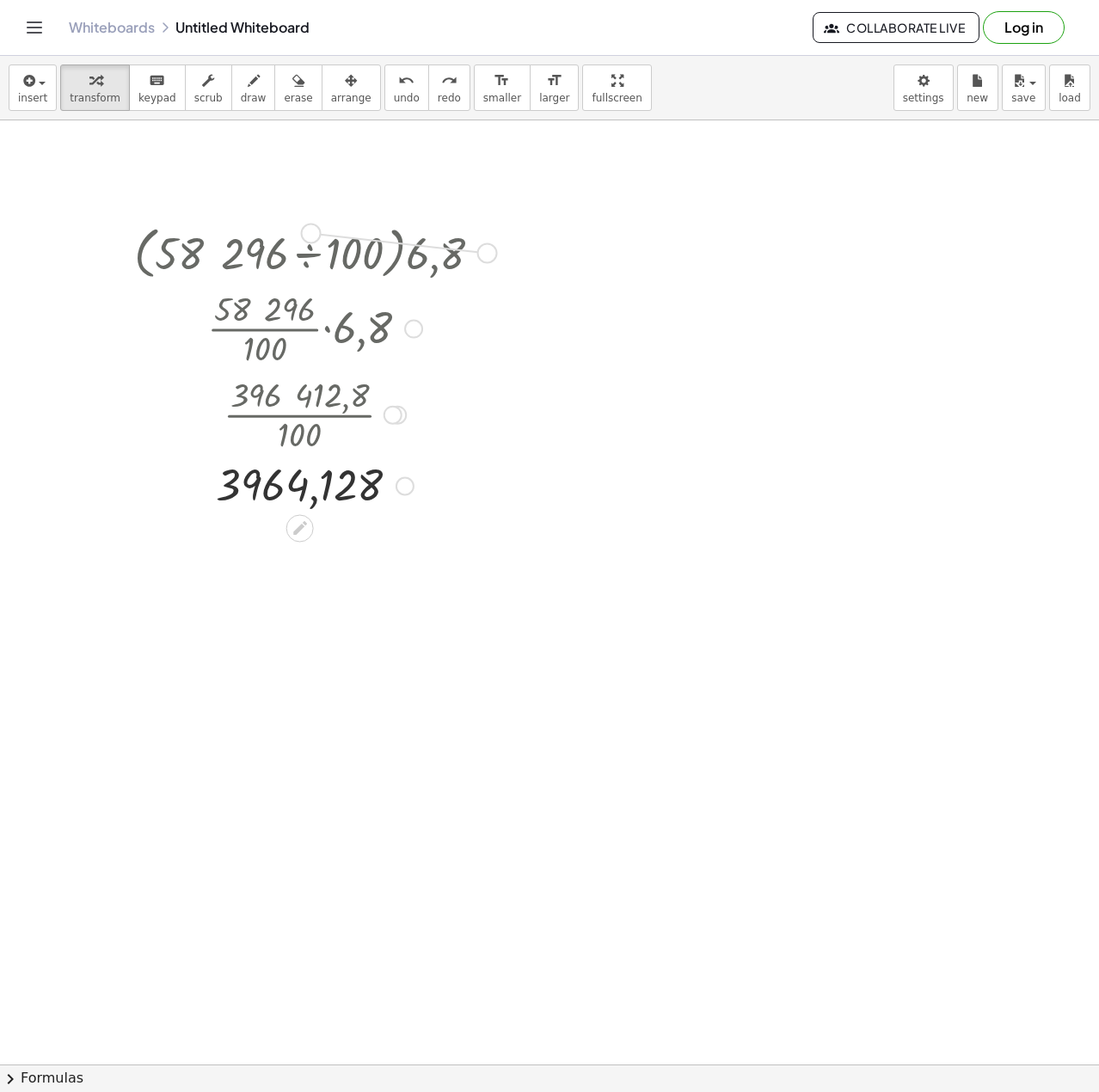
drag, startPoint x: 478, startPoint y: 254, endPoint x: 261, endPoint y: 217, distance: 220.1
click at [301, 253] on div "· ( · 58 296 ÷ 100 ) · 6,8" at bounding box center [301, 253] width 0 height 0
click at [192, 257] on div at bounding box center [315, 251] width 378 height 65
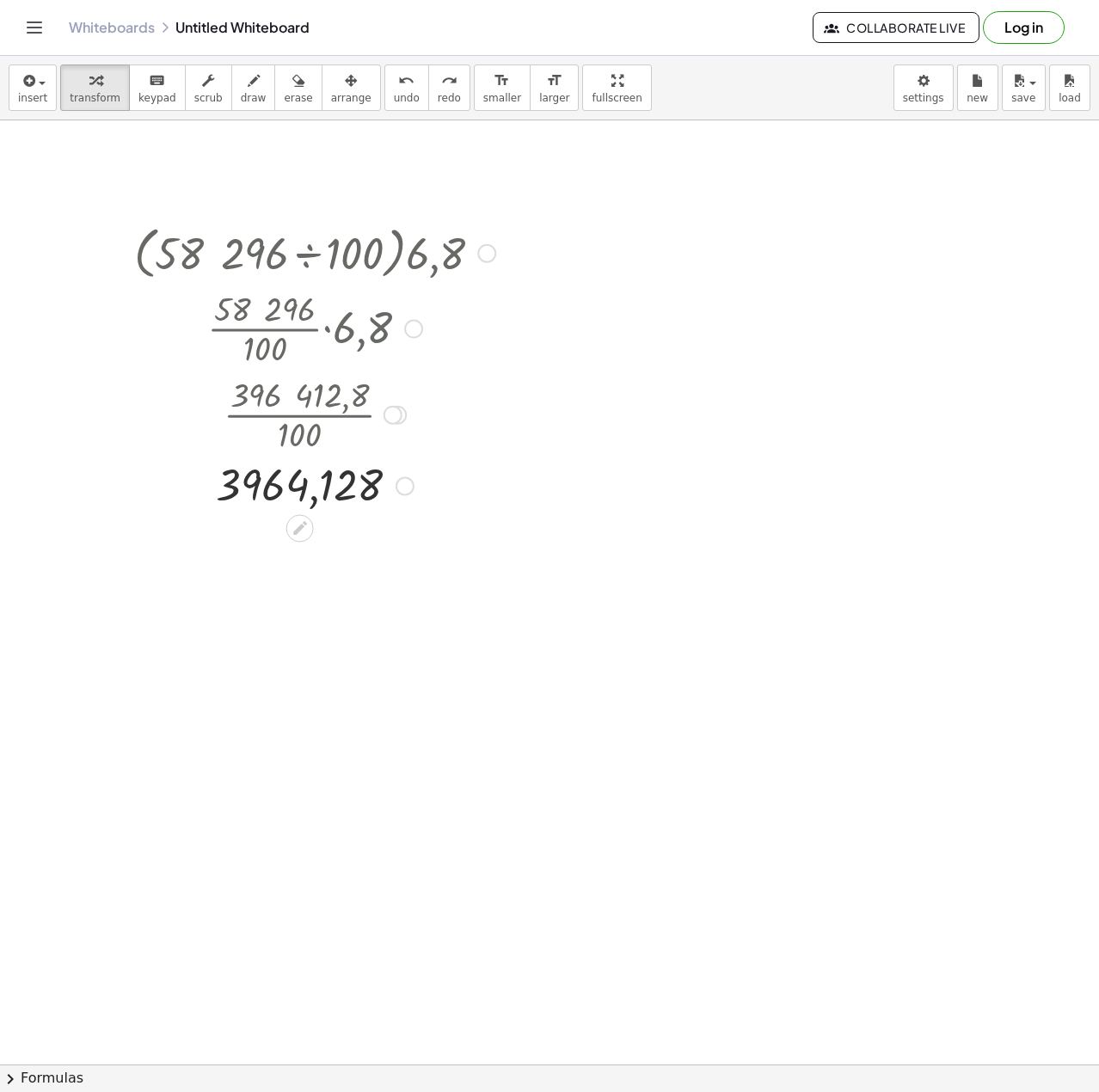
click at [378, 247] on div at bounding box center [315, 251] width 378 height 65
click at [345, 346] on div at bounding box center [315, 327] width 378 height 86
click at [296, 456] on div at bounding box center [315, 485] width 378 height 57
click at [296, 530] on icon at bounding box center [300, 528] width 14 height 14
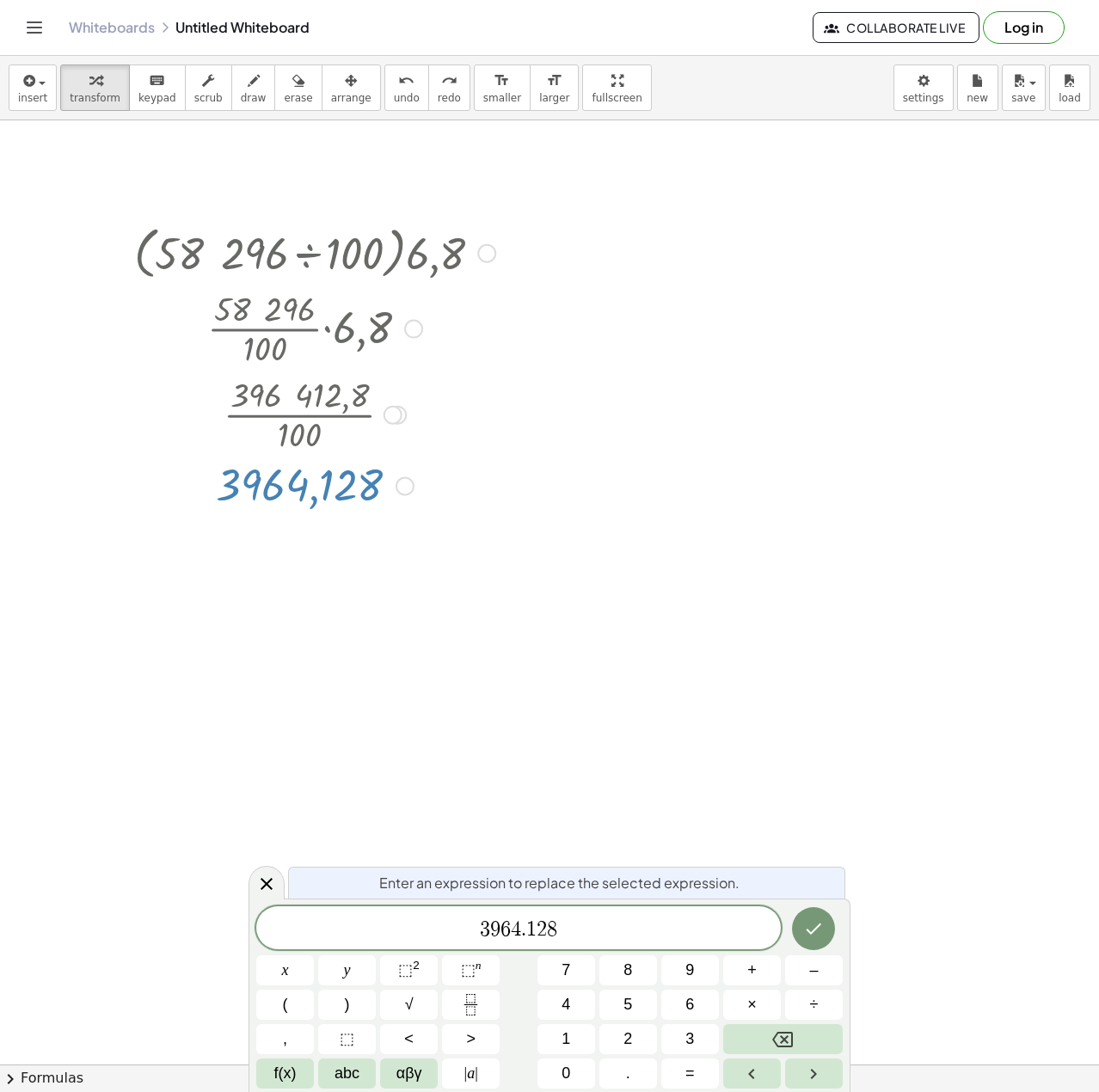
click at [313, 424] on div at bounding box center [315, 413] width 378 height 86
drag, startPoint x: 381, startPoint y: 415, endPoint x: 405, endPoint y: 419, distance: 24.3
click at [382, 415] on div at bounding box center [315, 413] width 378 height 86
click at [405, 419] on div at bounding box center [397, 416] width 19 height 19
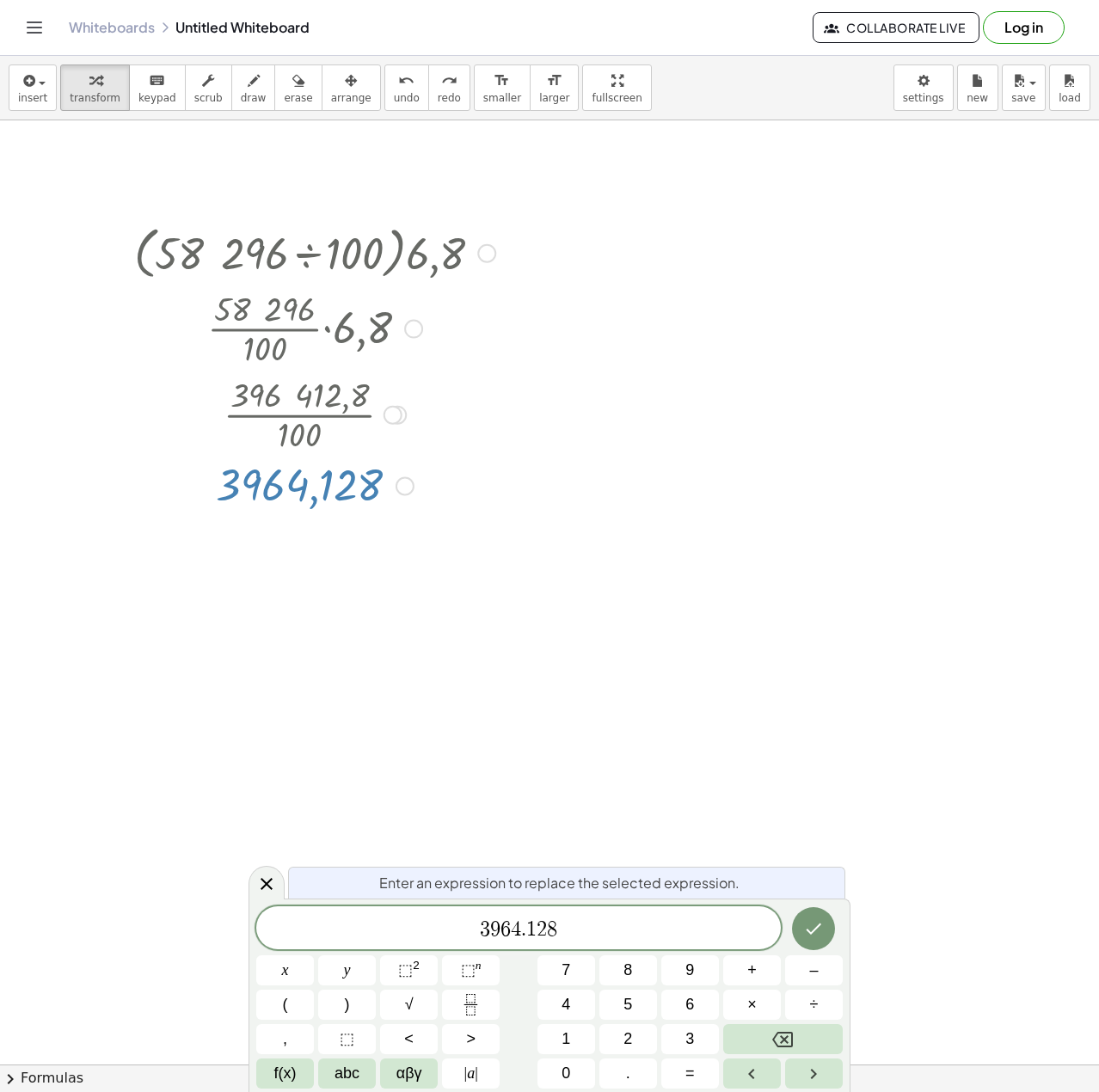
click at [398, 415] on div "Go back to this line Copy line as LaTeX Copy derivation as LaTeX" at bounding box center [393, 416] width 19 height 19
click at [478, 254] on div at bounding box center [487, 253] width 19 height 19
click at [533, 222] on span "Go back to this line" at bounding box center [574, 227] width 102 height 14
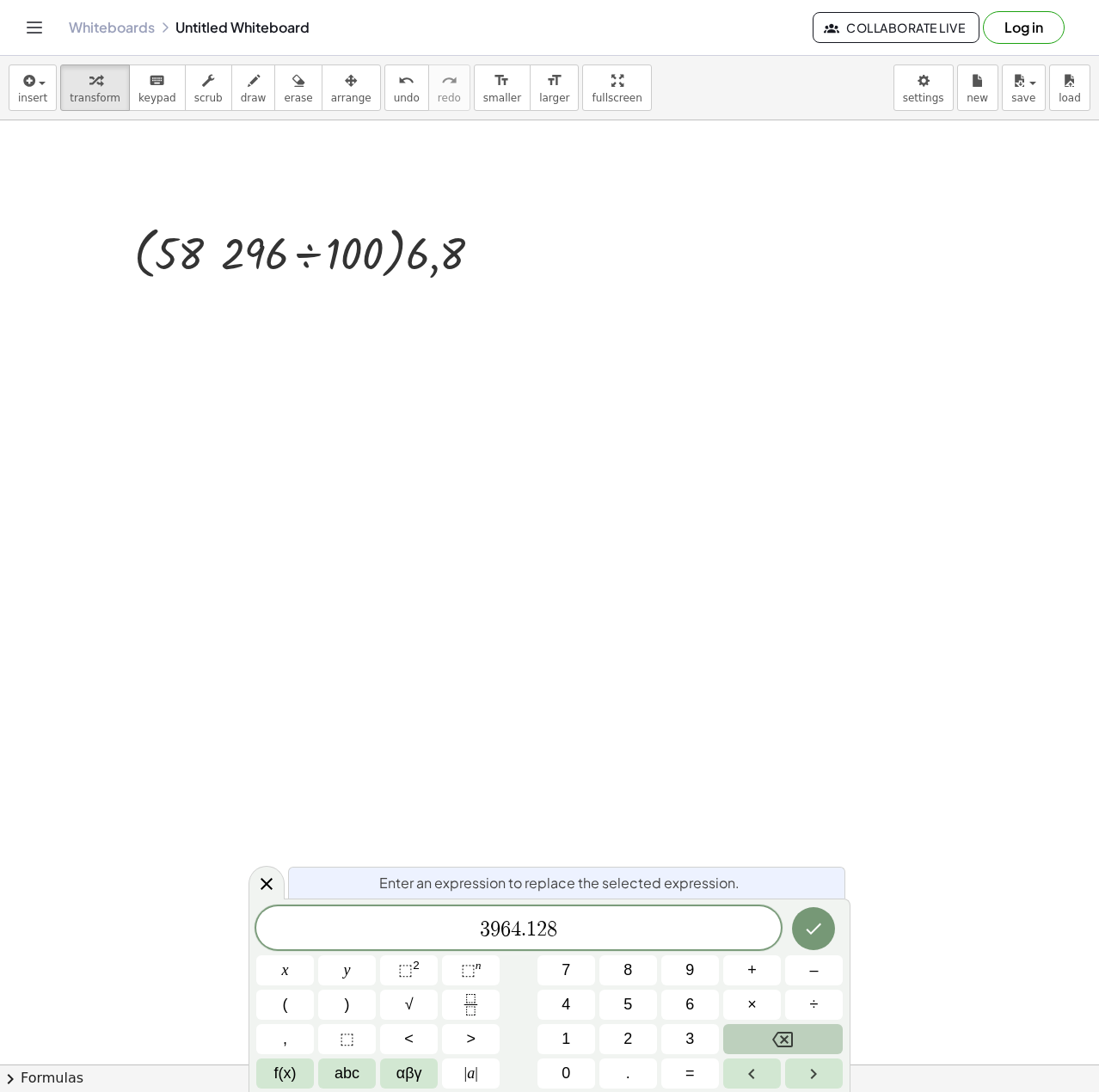
click at [804, 1044] on button "Backspace" at bounding box center [782, 1039] width 120 height 30
drag, startPoint x: 579, startPoint y: 921, endPoint x: 397, endPoint y: 922, distance: 182.0
click at [400, 922] on span "​ 3 9 6 4 . 1 2 8" at bounding box center [518, 929] width 524 height 24
click at [821, 937] on icon "Done" at bounding box center [814, 929] width 21 height 21
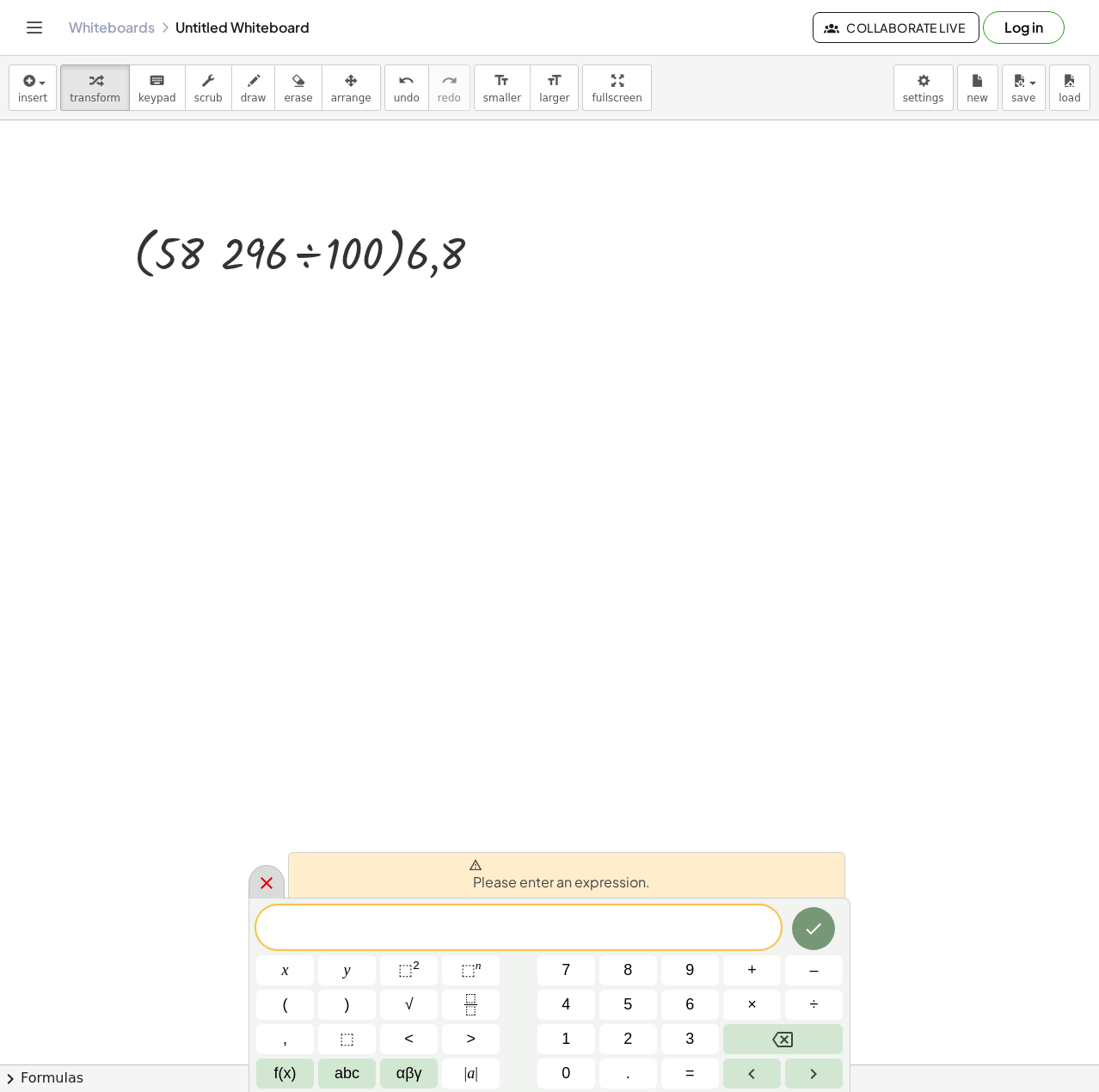
click at [268, 884] on icon at bounding box center [266, 883] width 21 height 21
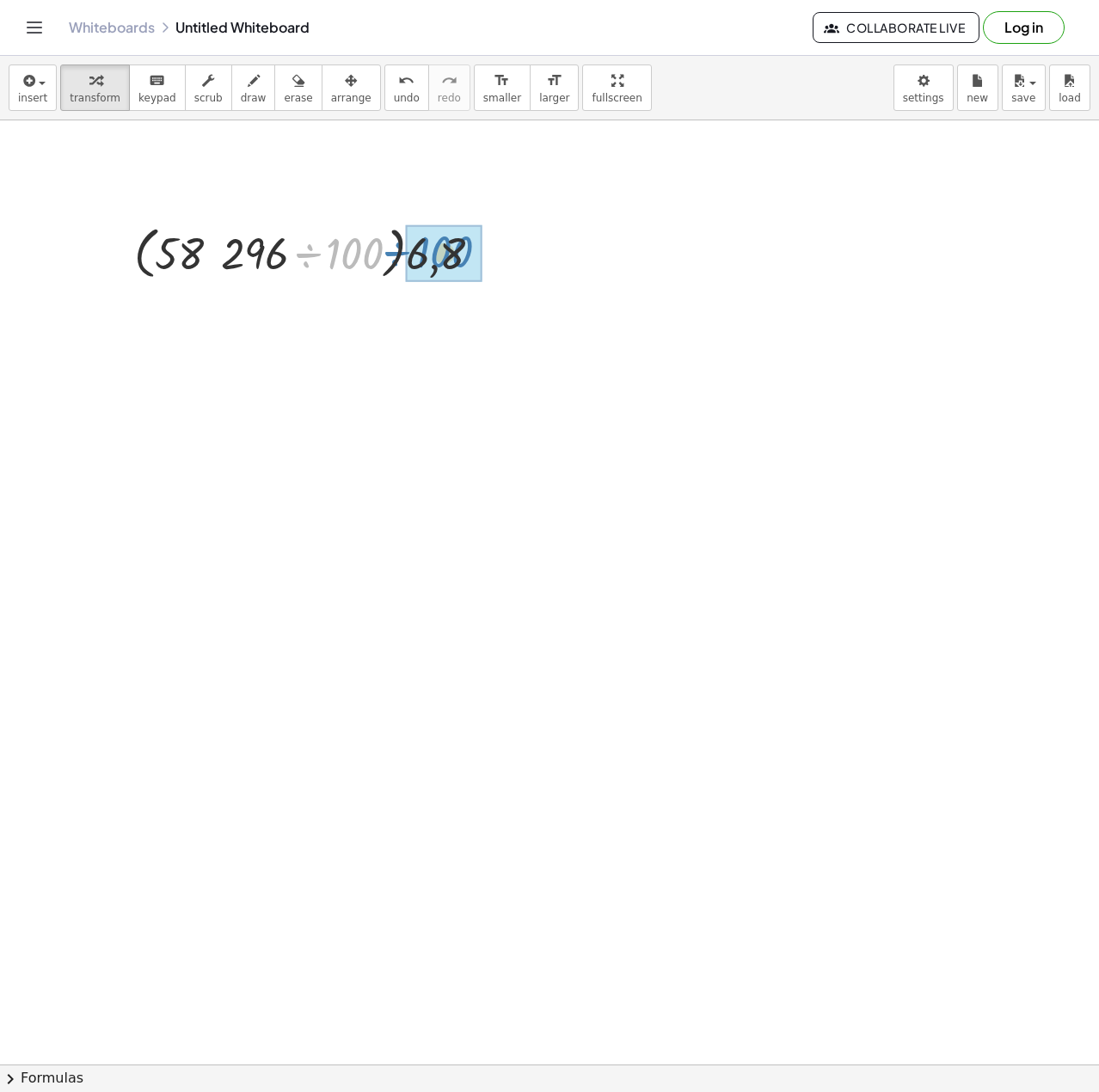
drag, startPoint x: 310, startPoint y: 266, endPoint x: 553, endPoint y: 270, distance: 243.0
drag, startPoint x: 337, startPoint y: 260, endPoint x: 449, endPoint y: 256, distance: 112.1
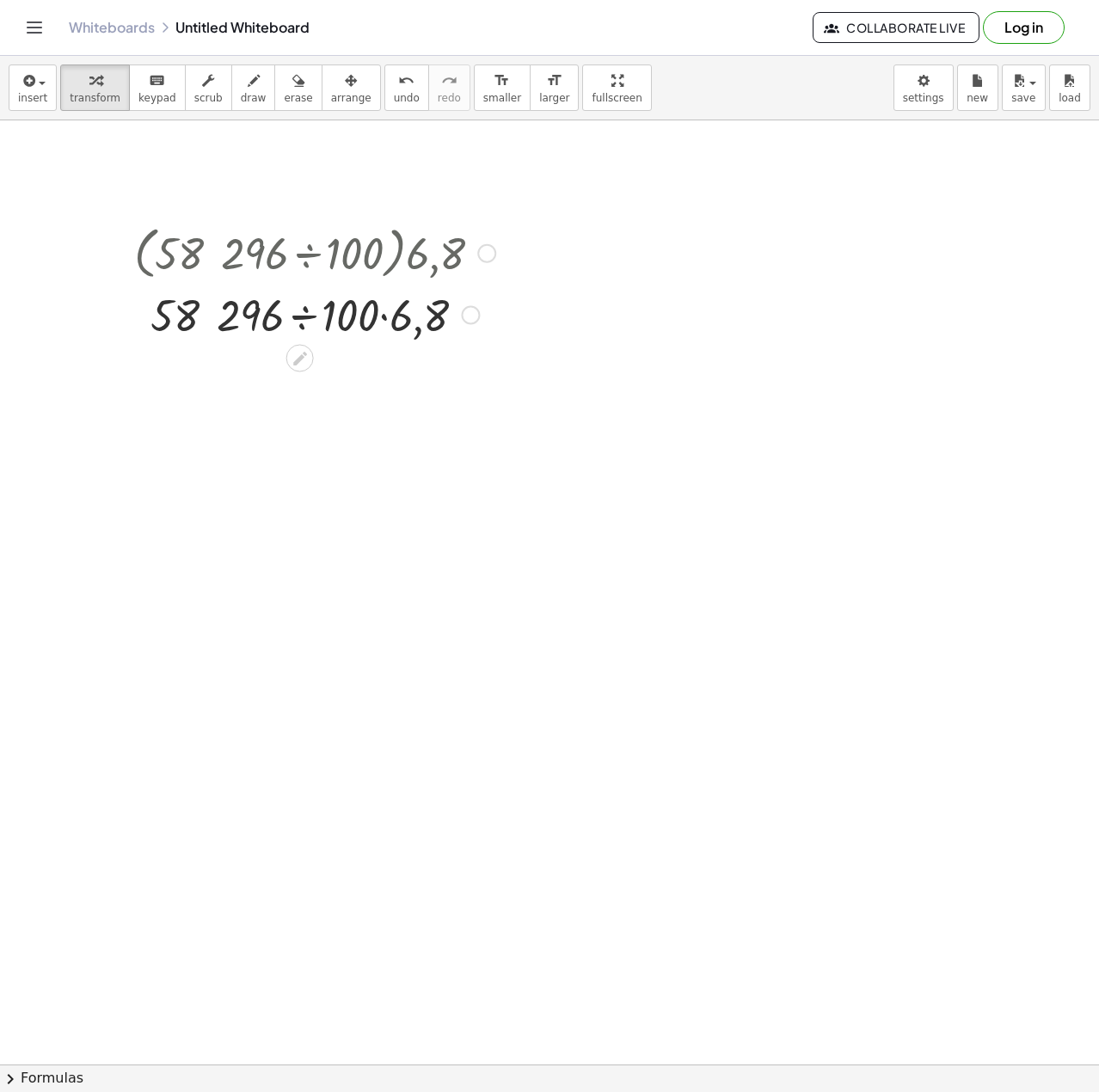
drag, startPoint x: 371, startPoint y: 259, endPoint x: 293, endPoint y: 260, distance: 78.0
click at [293, 260] on div at bounding box center [315, 251] width 411 height 65
click at [302, 357] on icon at bounding box center [300, 358] width 14 height 14
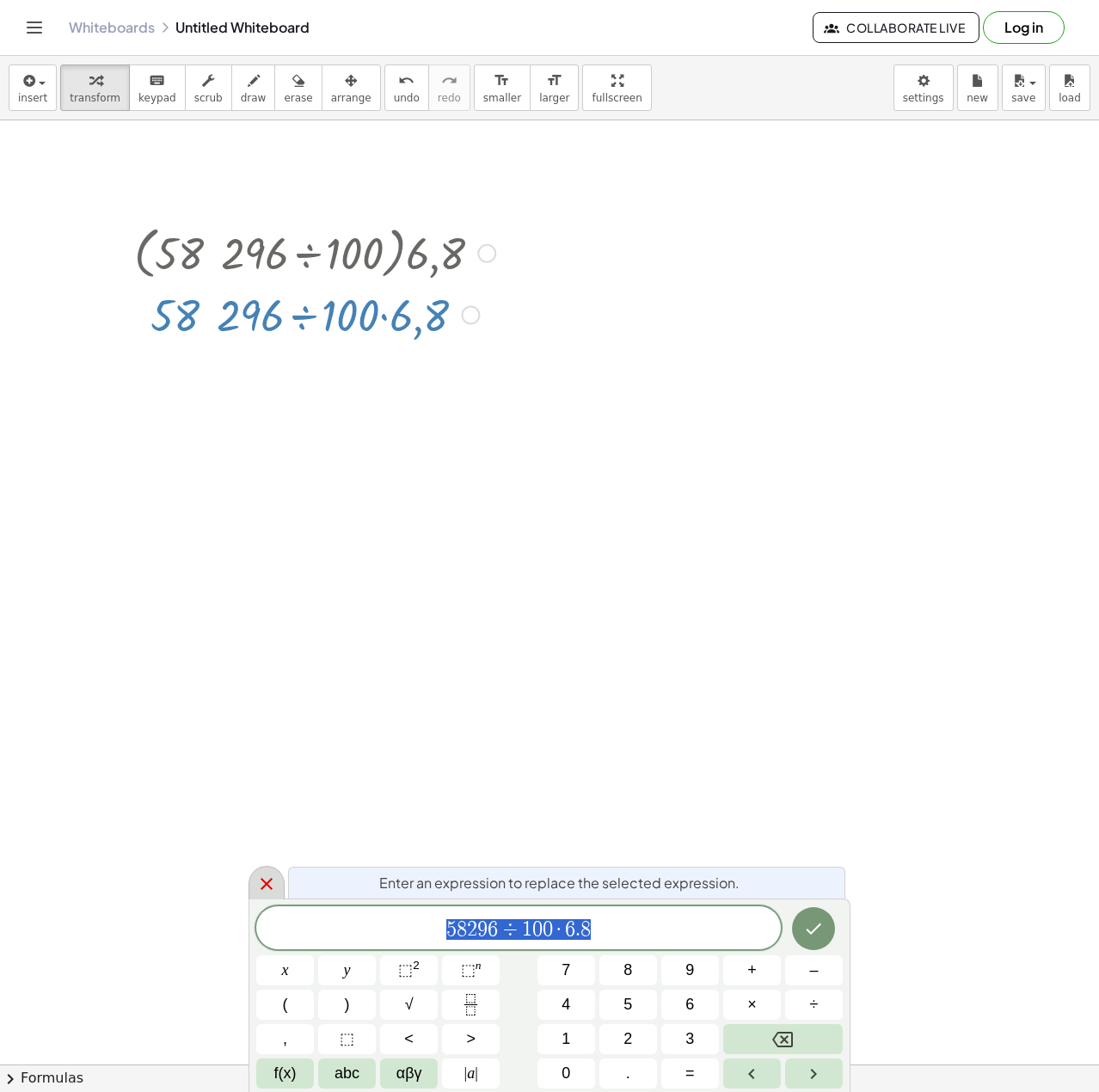
click at [268, 879] on icon at bounding box center [266, 884] width 21 height 21
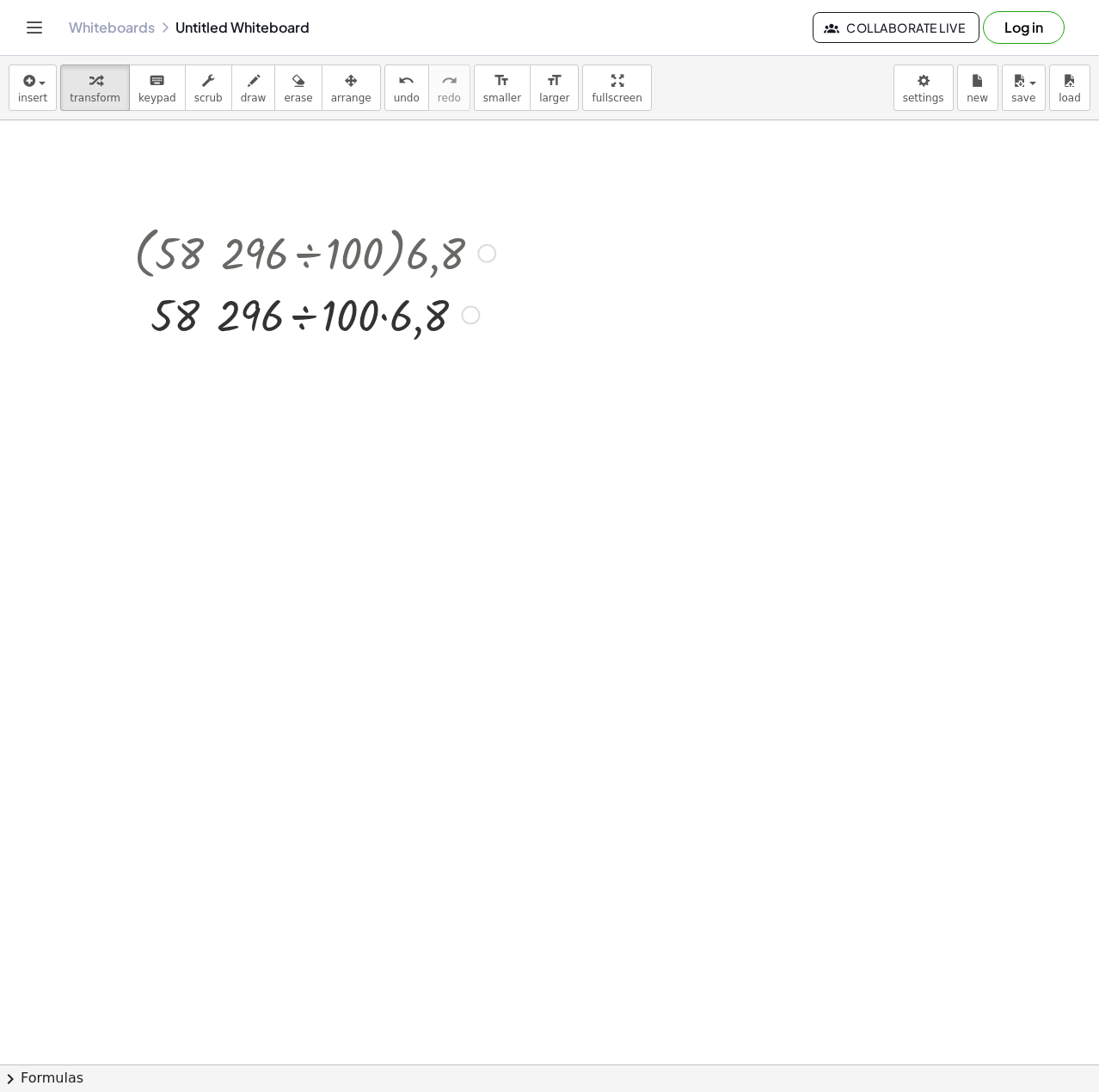
click at [368, 326] on div at bounding box center [315, 314] width 378 height 59
click at [312, 380] on div at bounding box center [315, 372] width 378 height 59
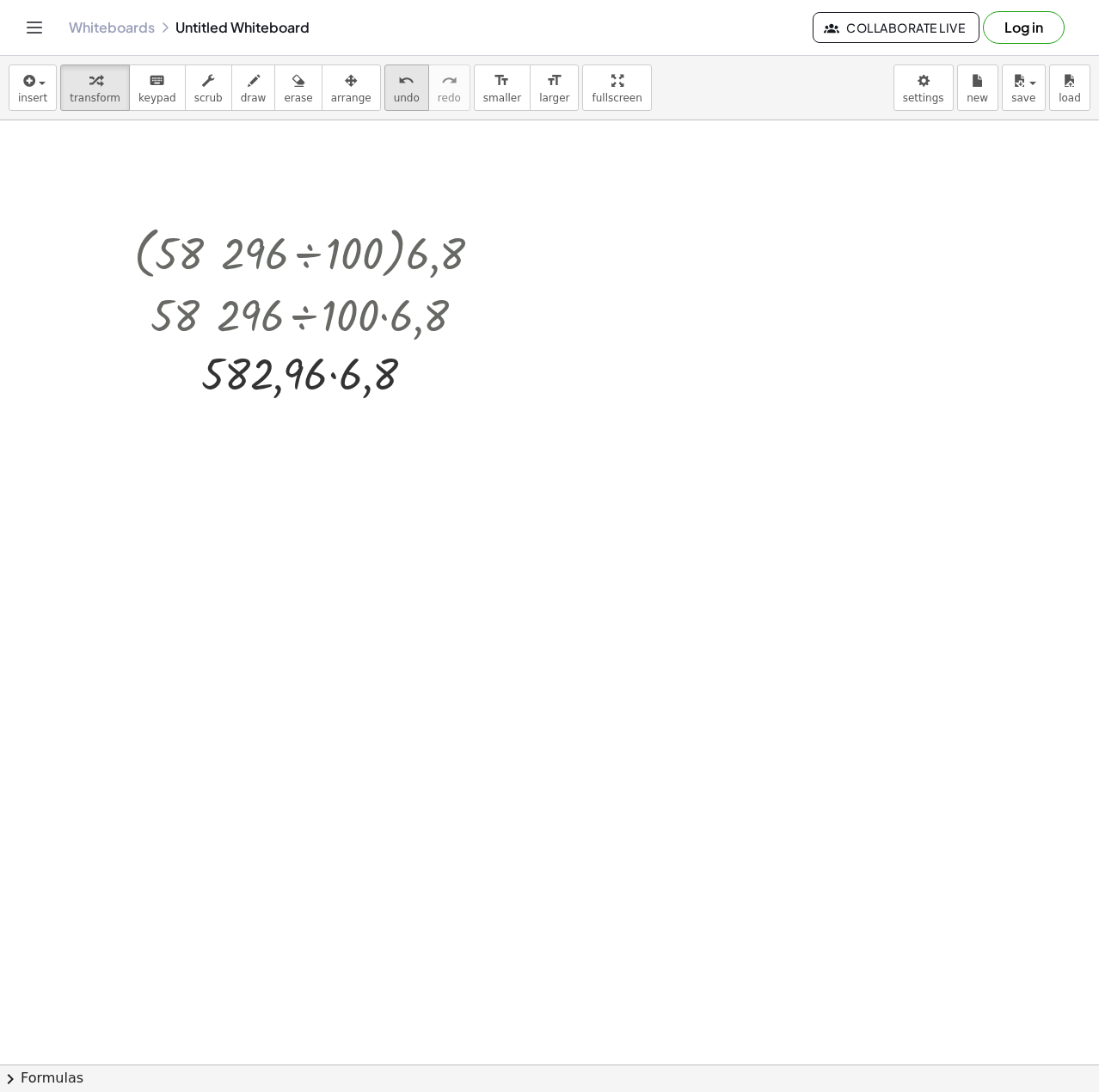
click at [398, 84] on icon "undo" at bounding box center [405, 81] width 16 height 21
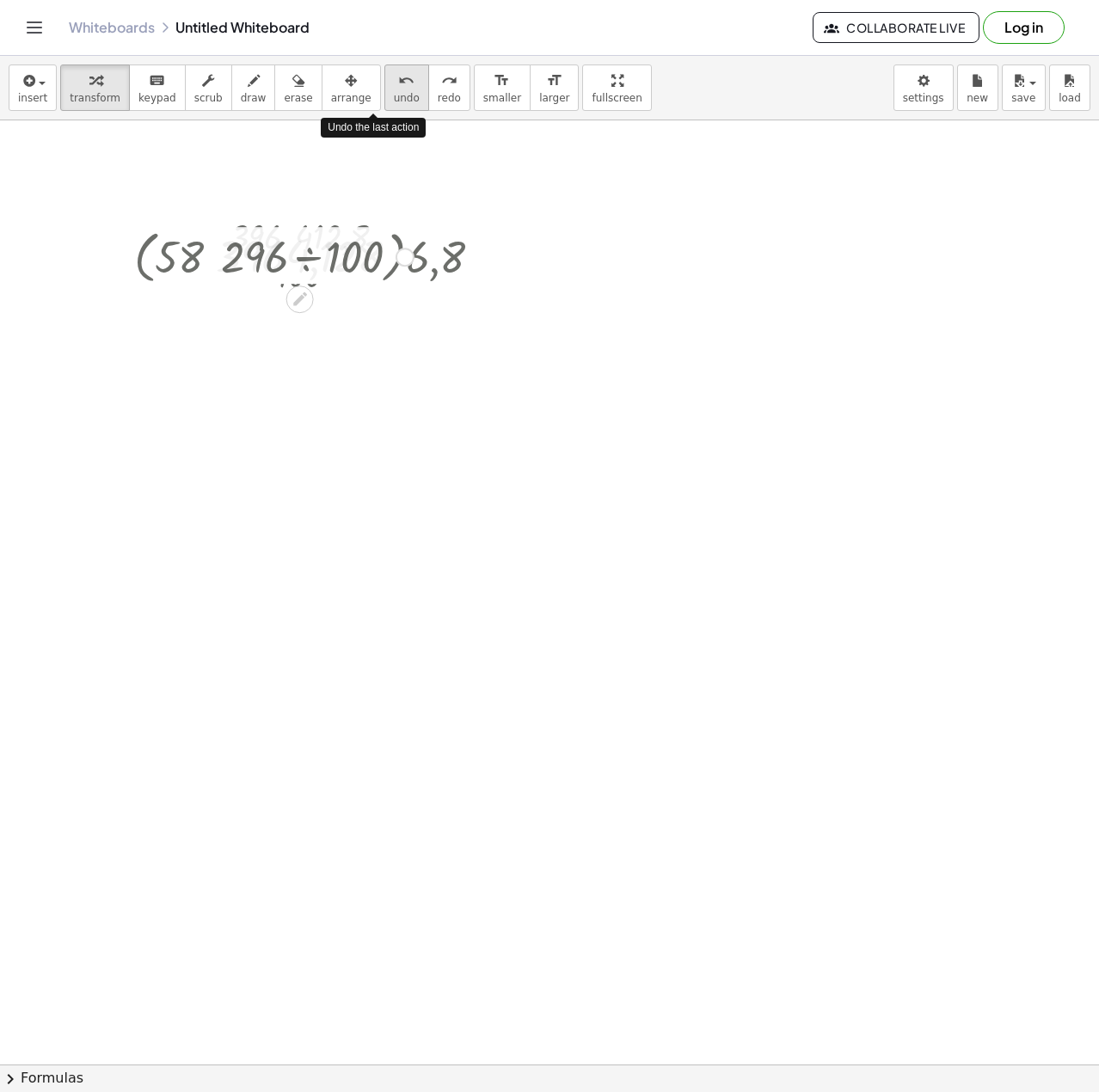
click at [398, 84] on icon "undo" at bounding box center [405, 81] width 16 height 21
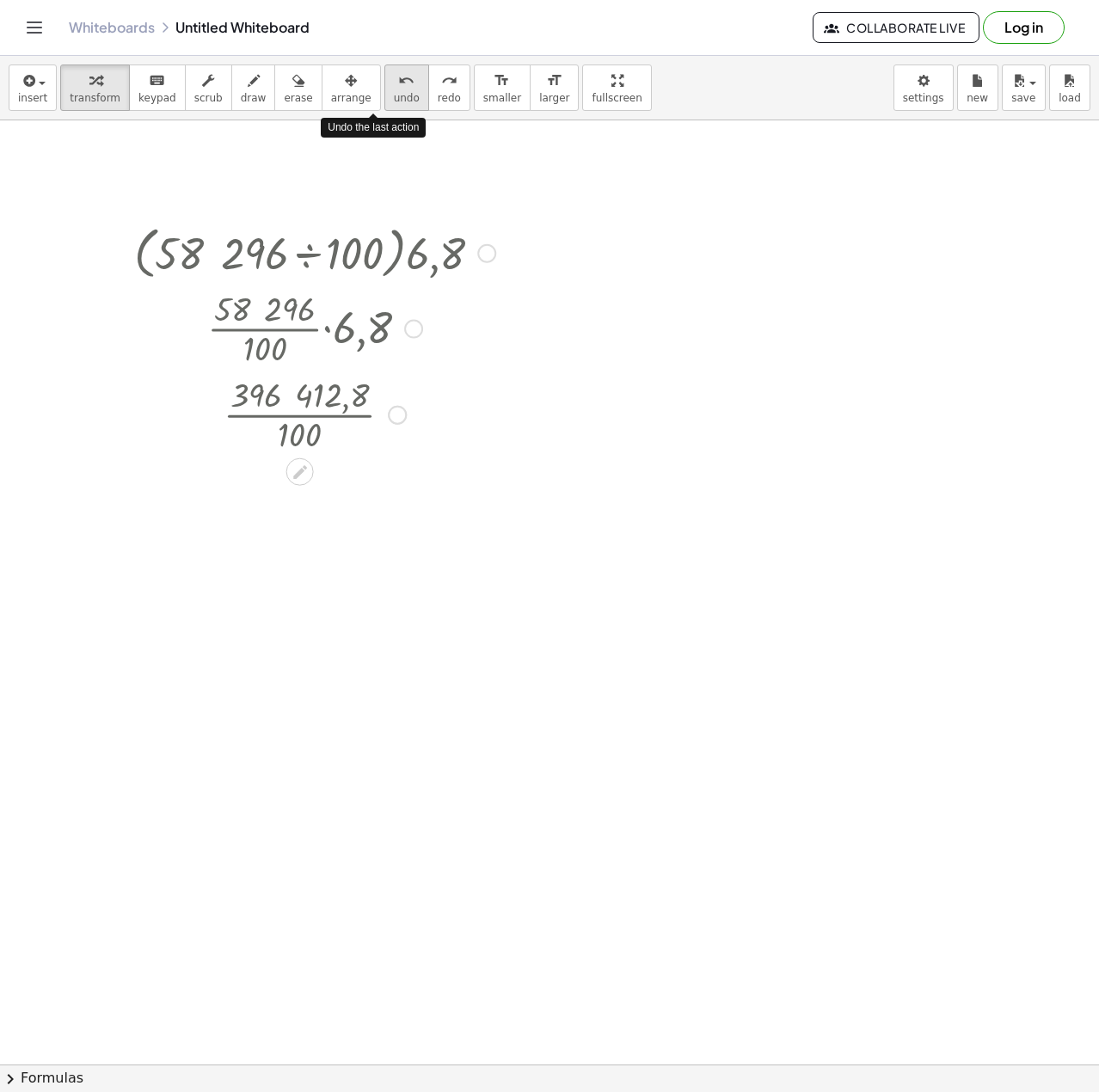
click at [398, 84] on icon "undo" at bounding box center [405, 81] width 16 height 21
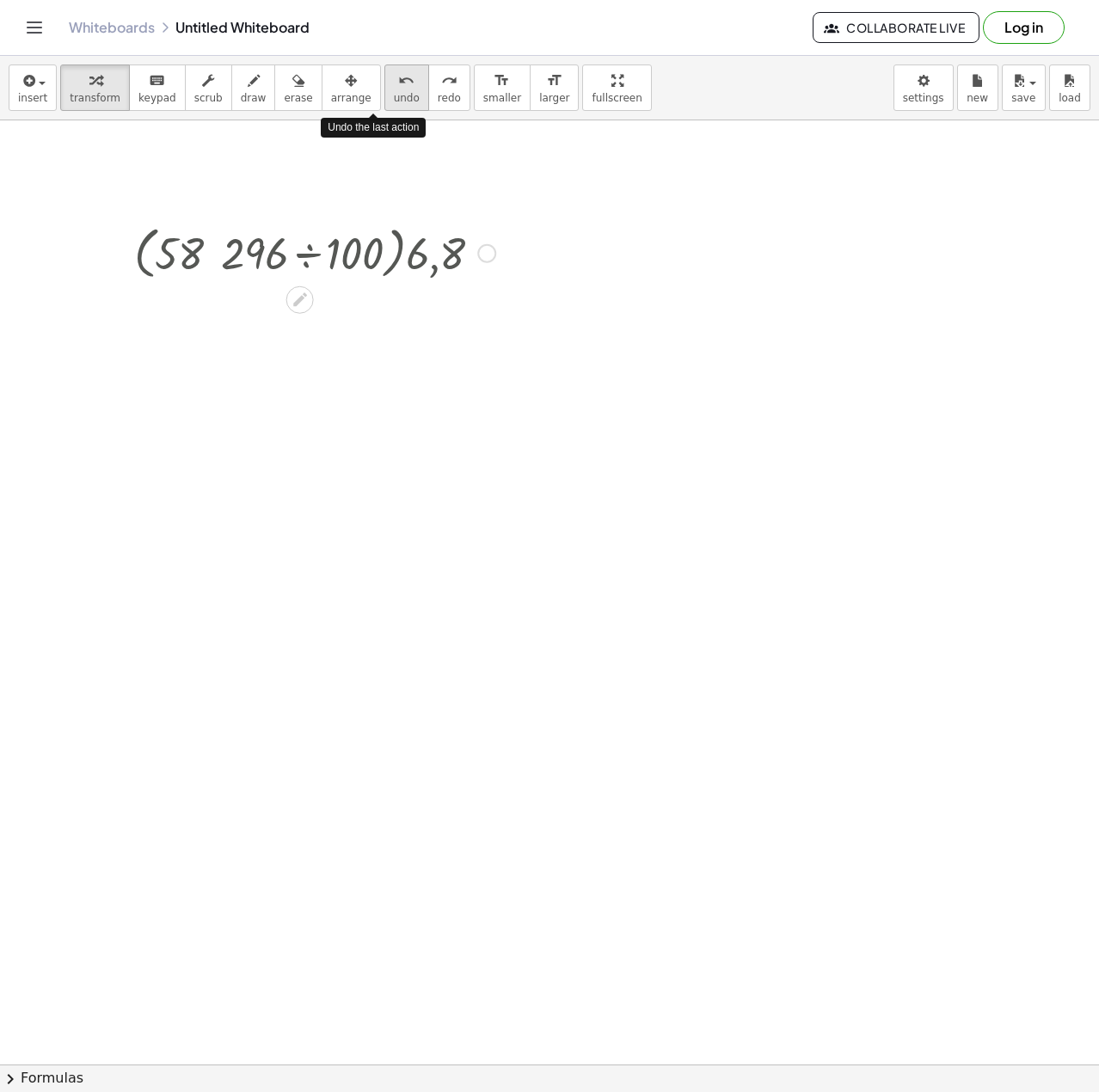
click at [398, 84] on icon "undo" at bounding box center [405, 81] width 16 height 21
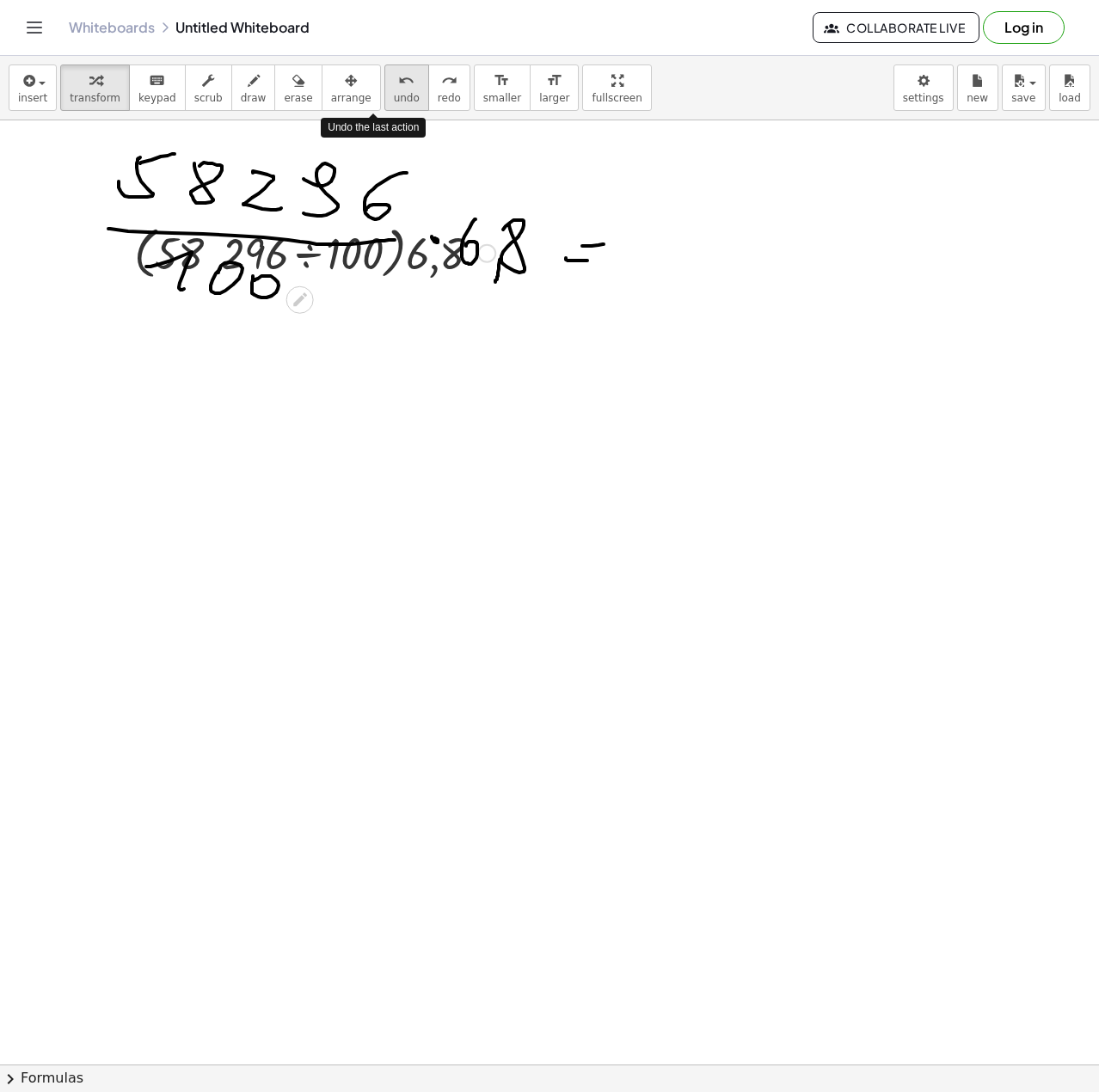
click at [398, 84] on icon "undo" at bounding box center [405, 81] width 16 height 21
click at [398, 83] on icon "undo" at bounding box center [405, 81] width 16 height 21
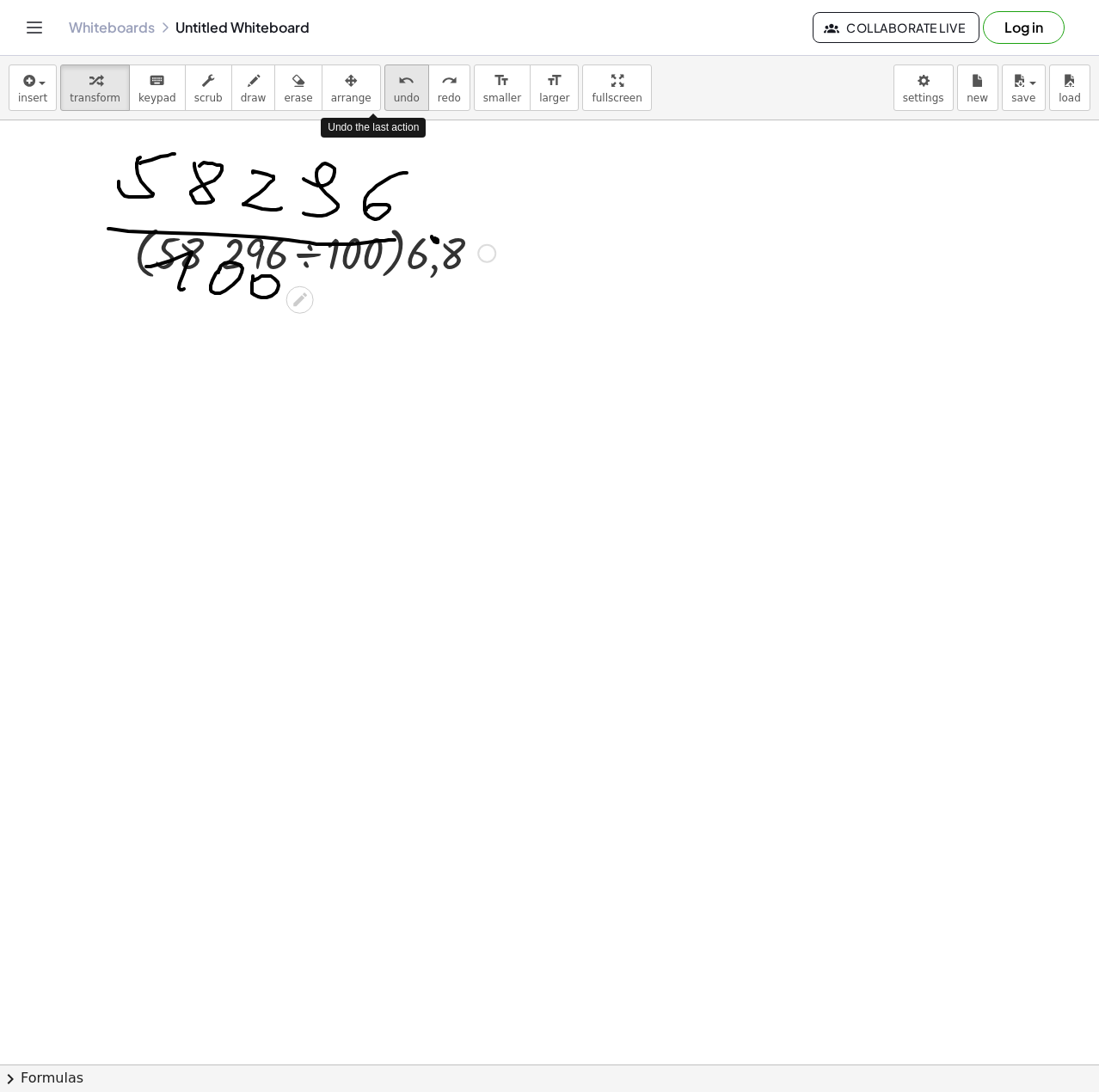
click at [398, 83] on icon "undo" at bounding box center [405, 81] width 16 height 21
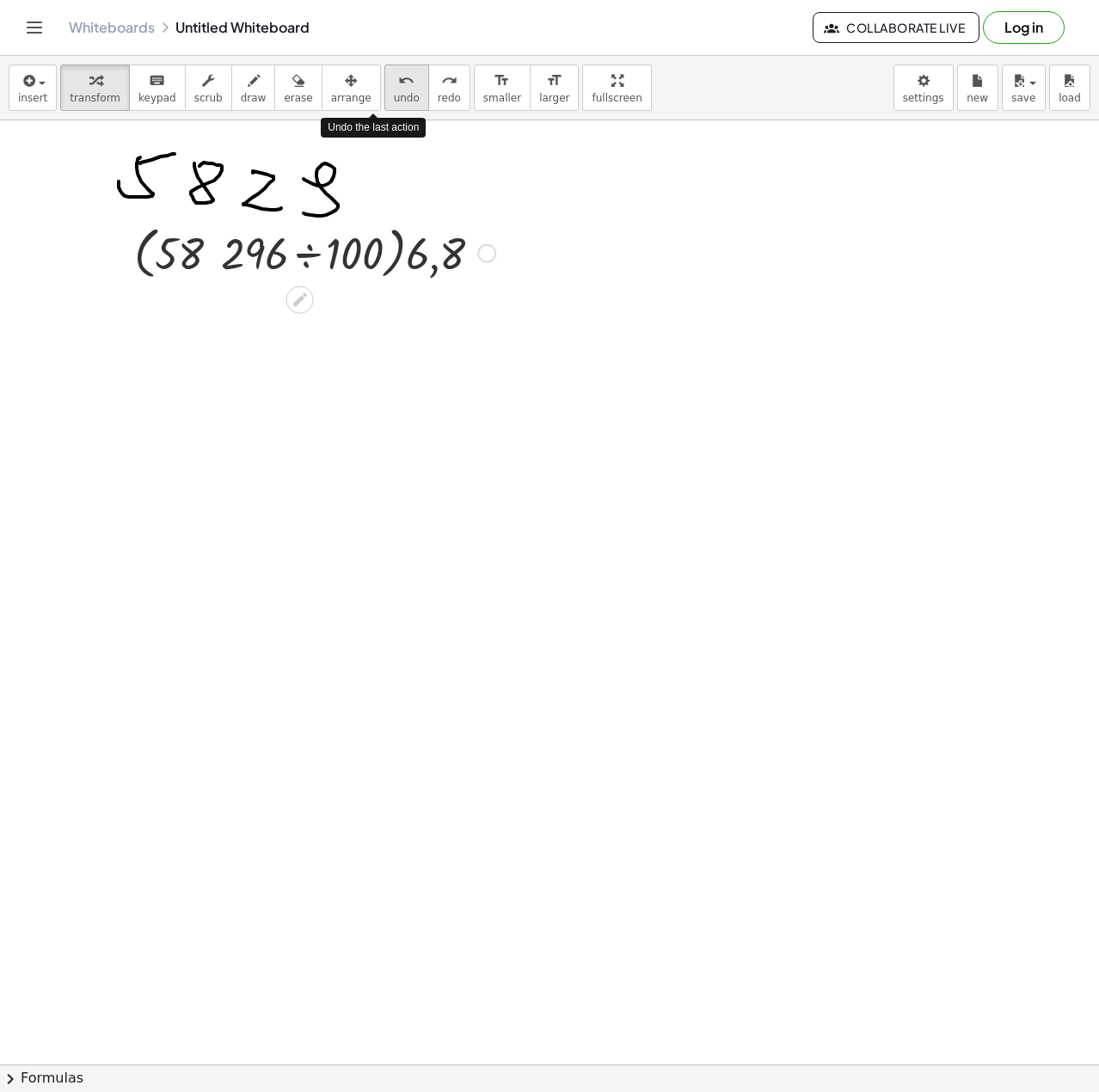
click at [398, 83] on icon "undo" at bounding box center [405, 81] width 16 height 21
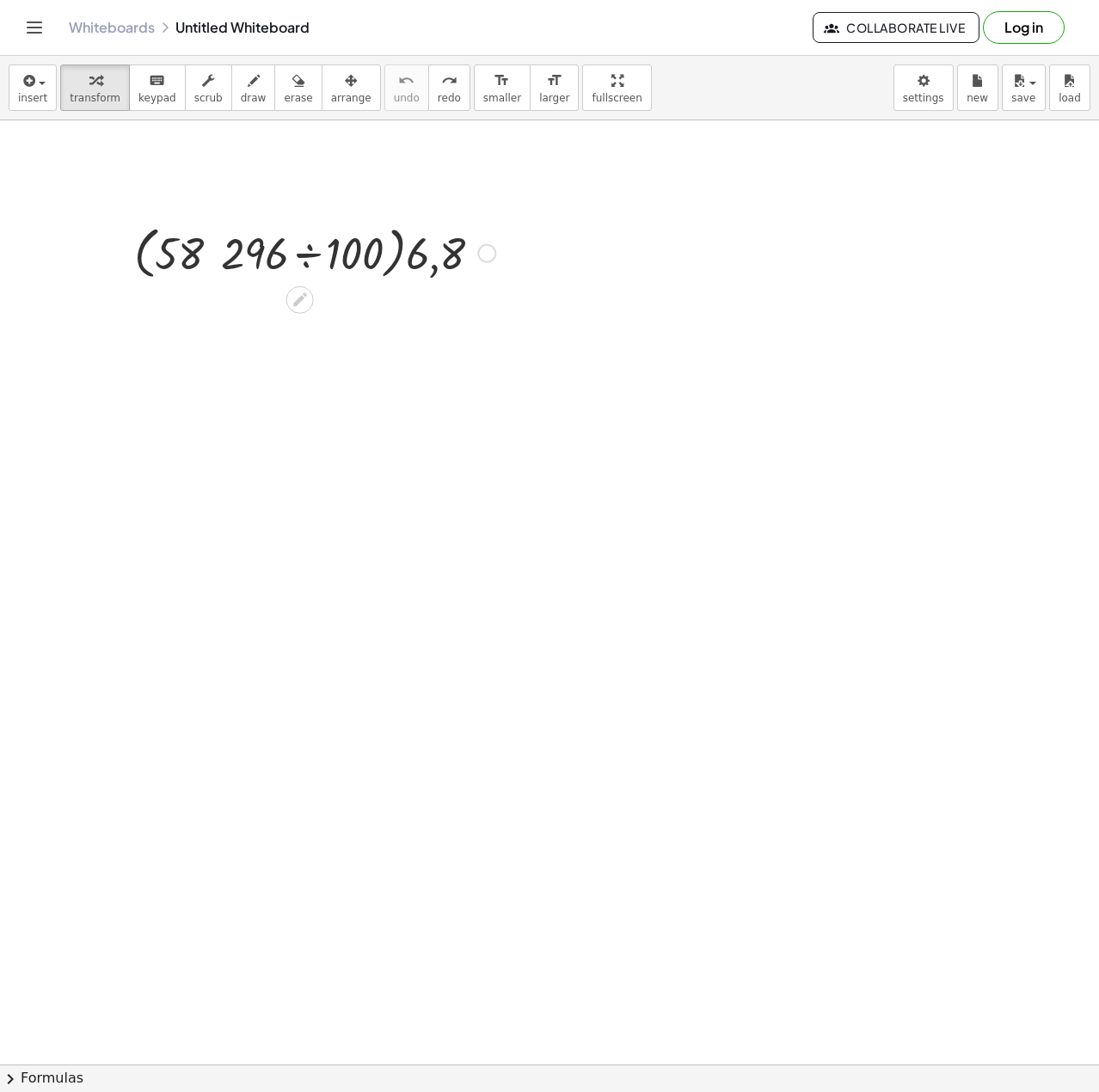
click at [414, 283] on div at bounding box center [316, 251] width 525 height 65
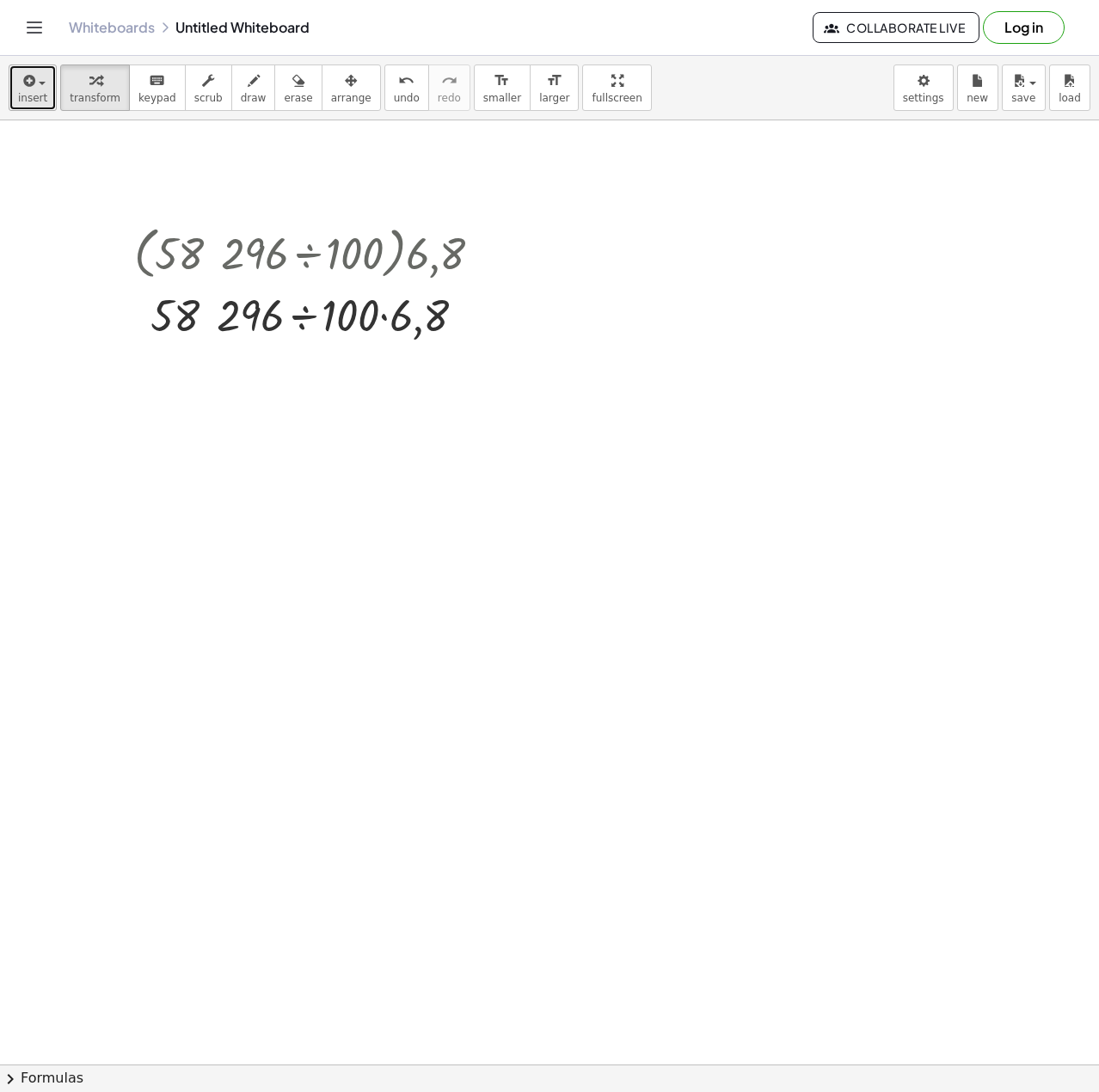
click at [31, 86] on icon "button" at bounding box center [27, 81] width 15 height 21
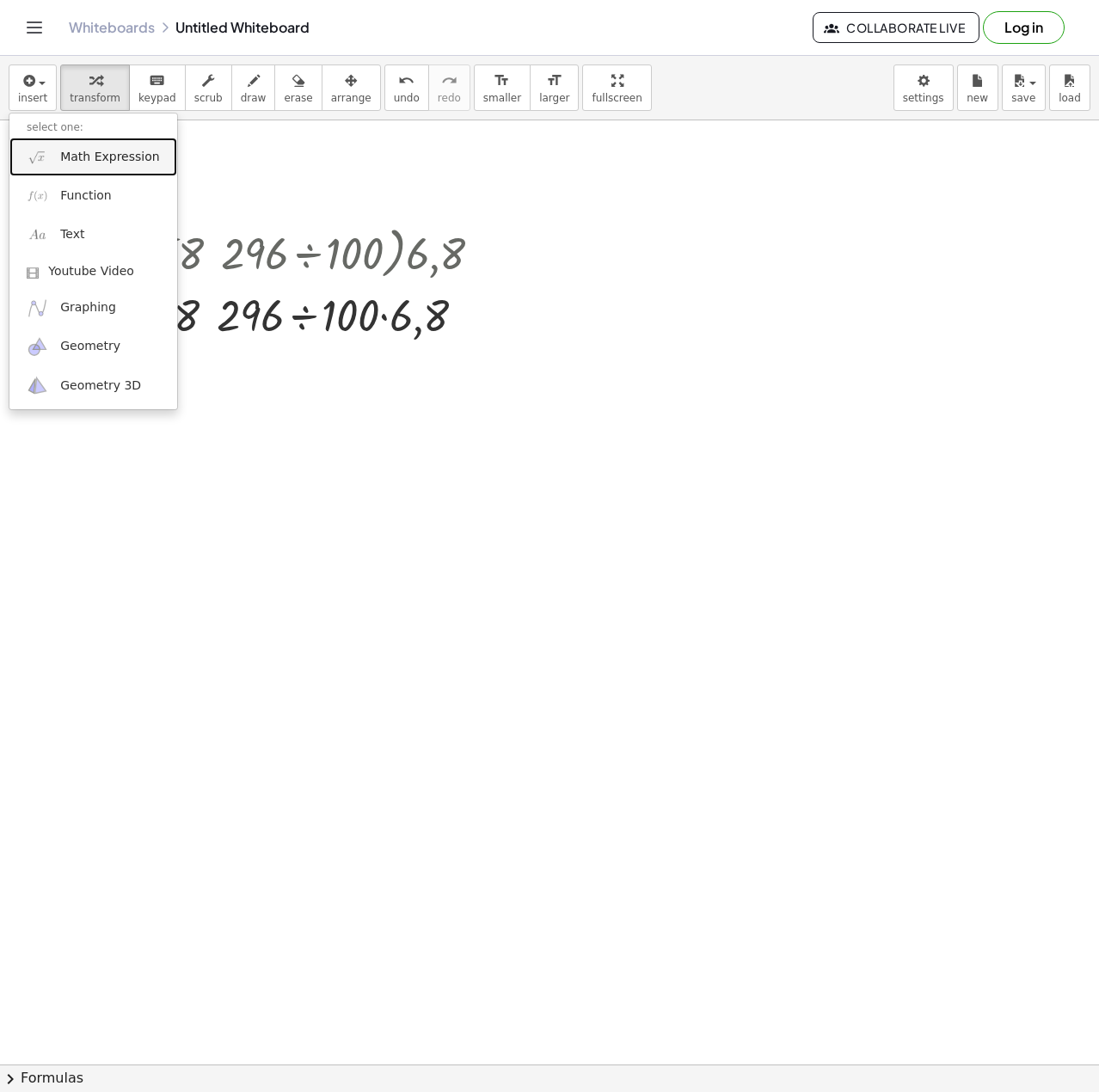
click at [100, 161] on span "Math Expression" at bounding box center [110, 157] width 99 height 17
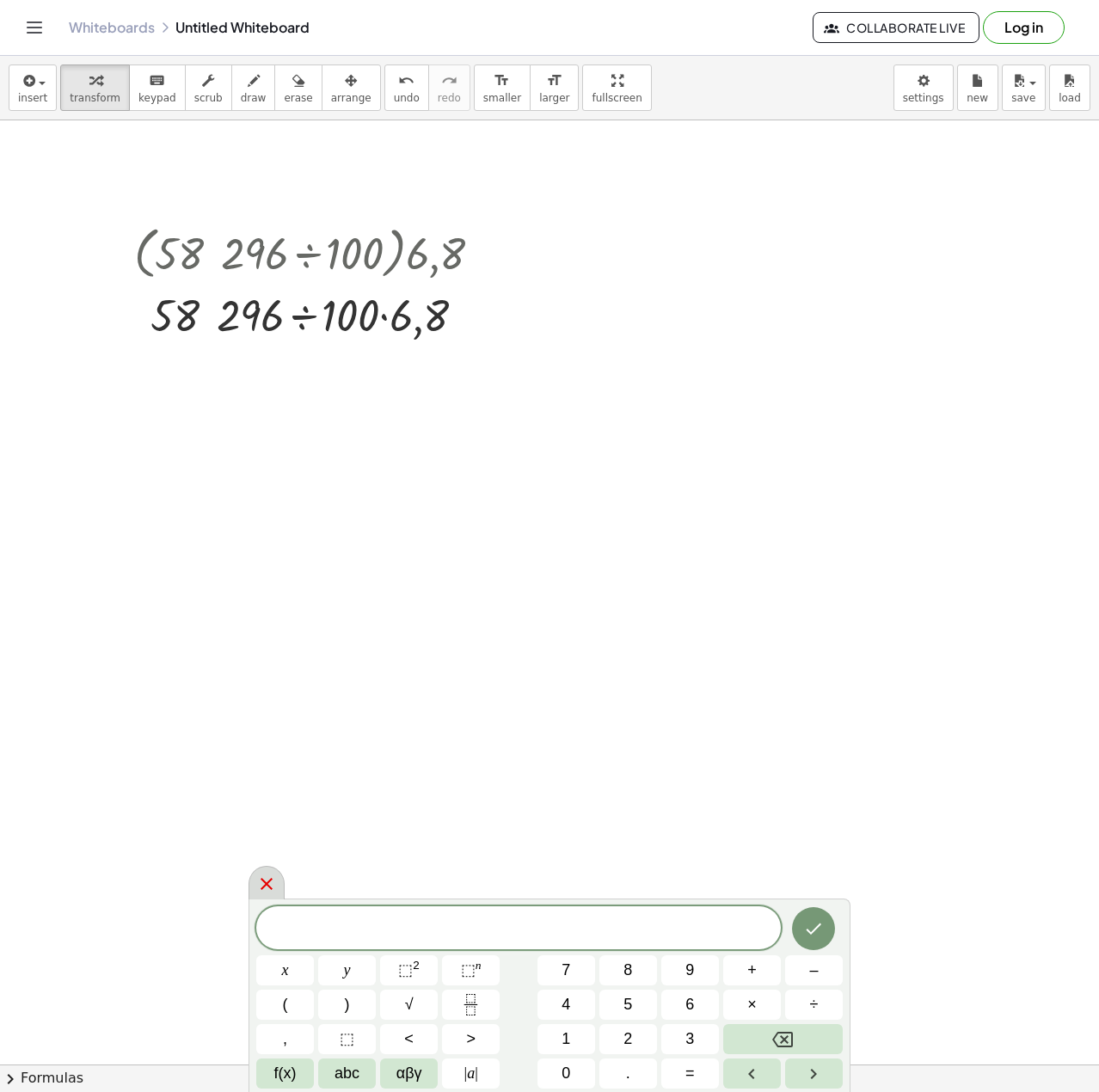
click at [277, 885] on div at bounding box center [266, 881] width 36 height 33
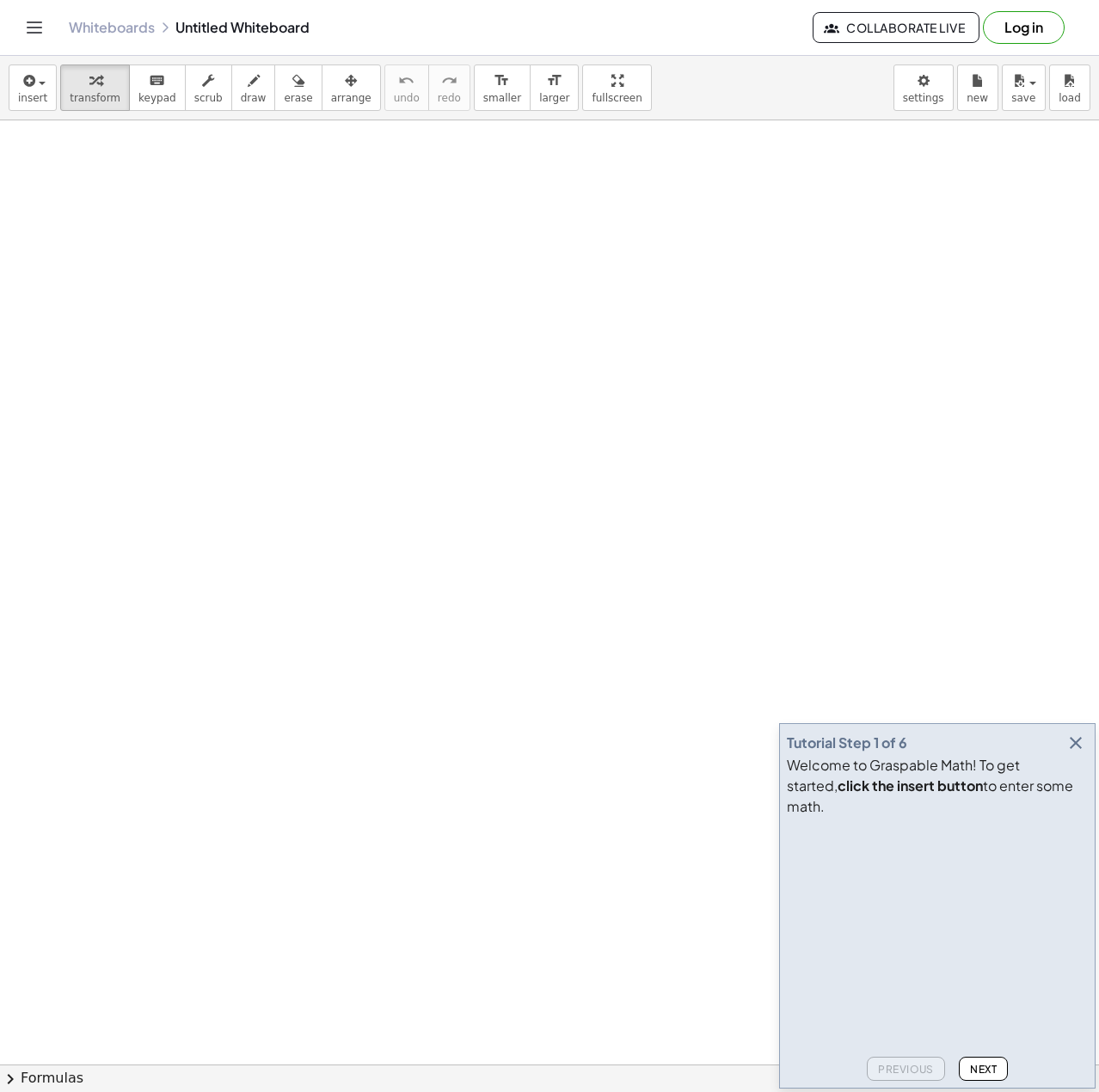
click at [1075, 753] on icon "button" at bounding box center [1076, 742] width 21 height 21
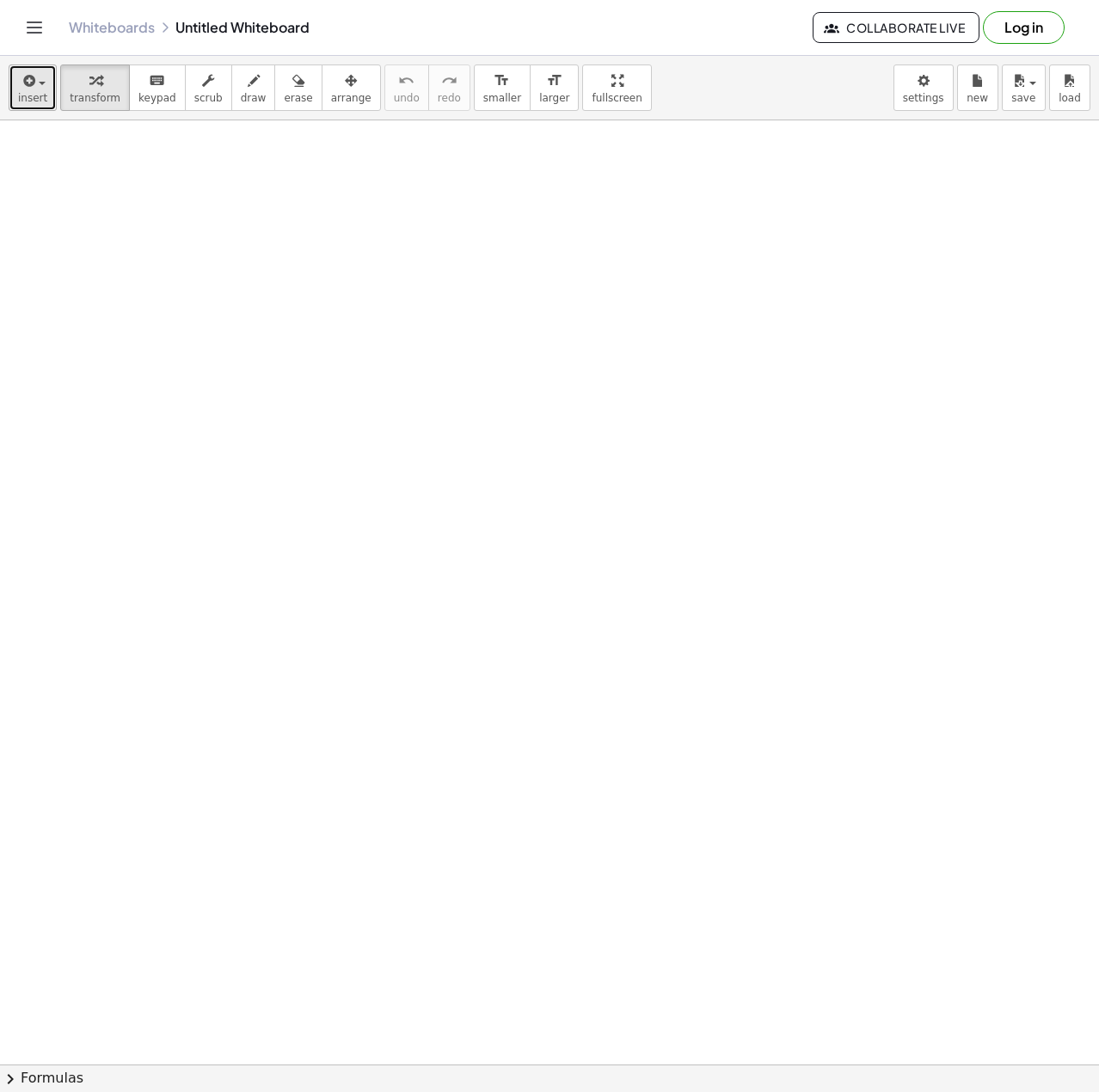
click at [43, 84] on span "button" at bounding box center [42, 83] width 7 height 4
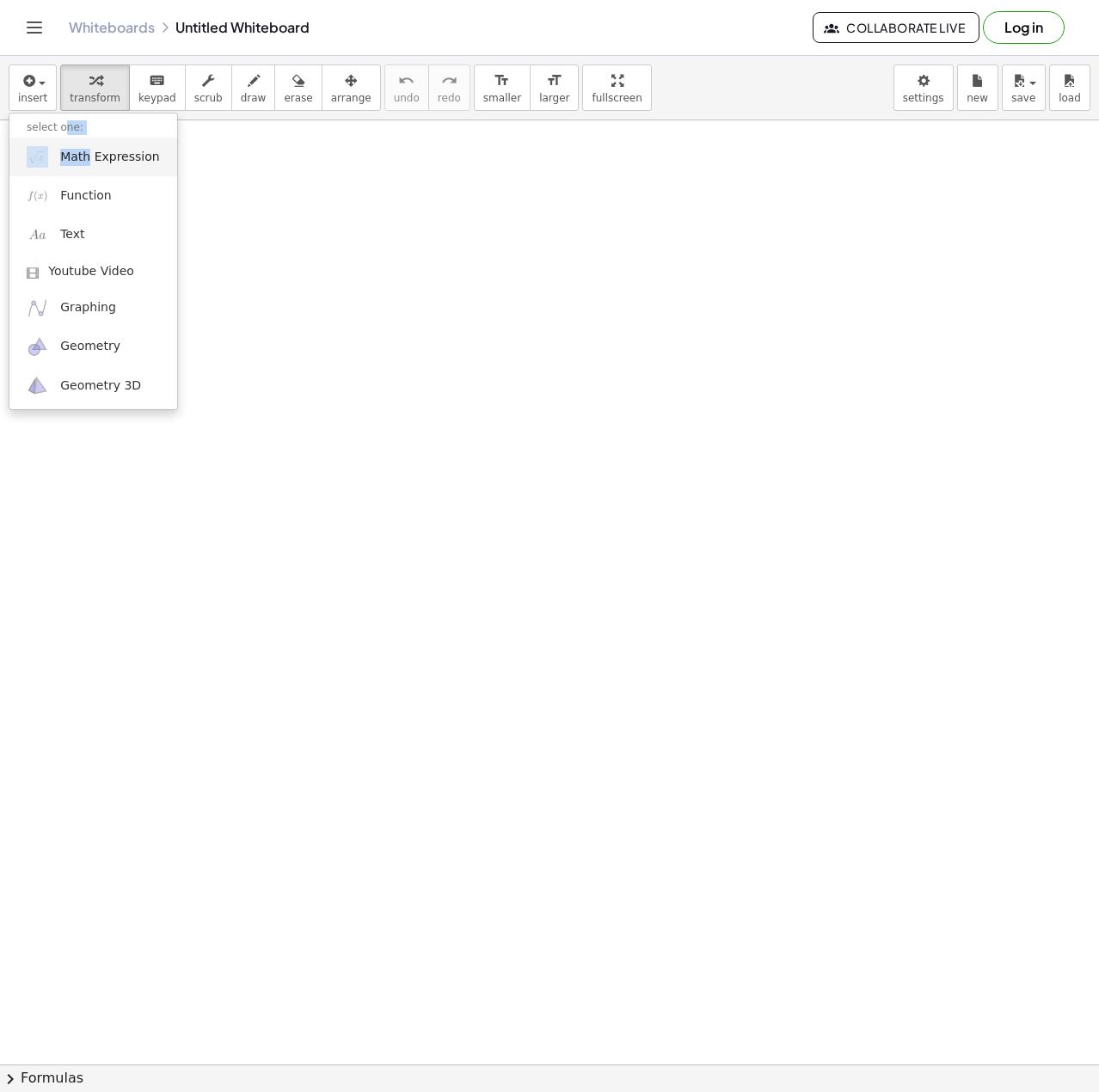
drag, startPoint x: 63, startPoint y: 132, endPoint x: 88, endPoint y: 165, distance: 41.4
click at [88, 165] on ul "select one: Math Expression Function Text Youtube Video Graphing Geometry Geome…" at bounding box center [93, 261] width 169 height 298
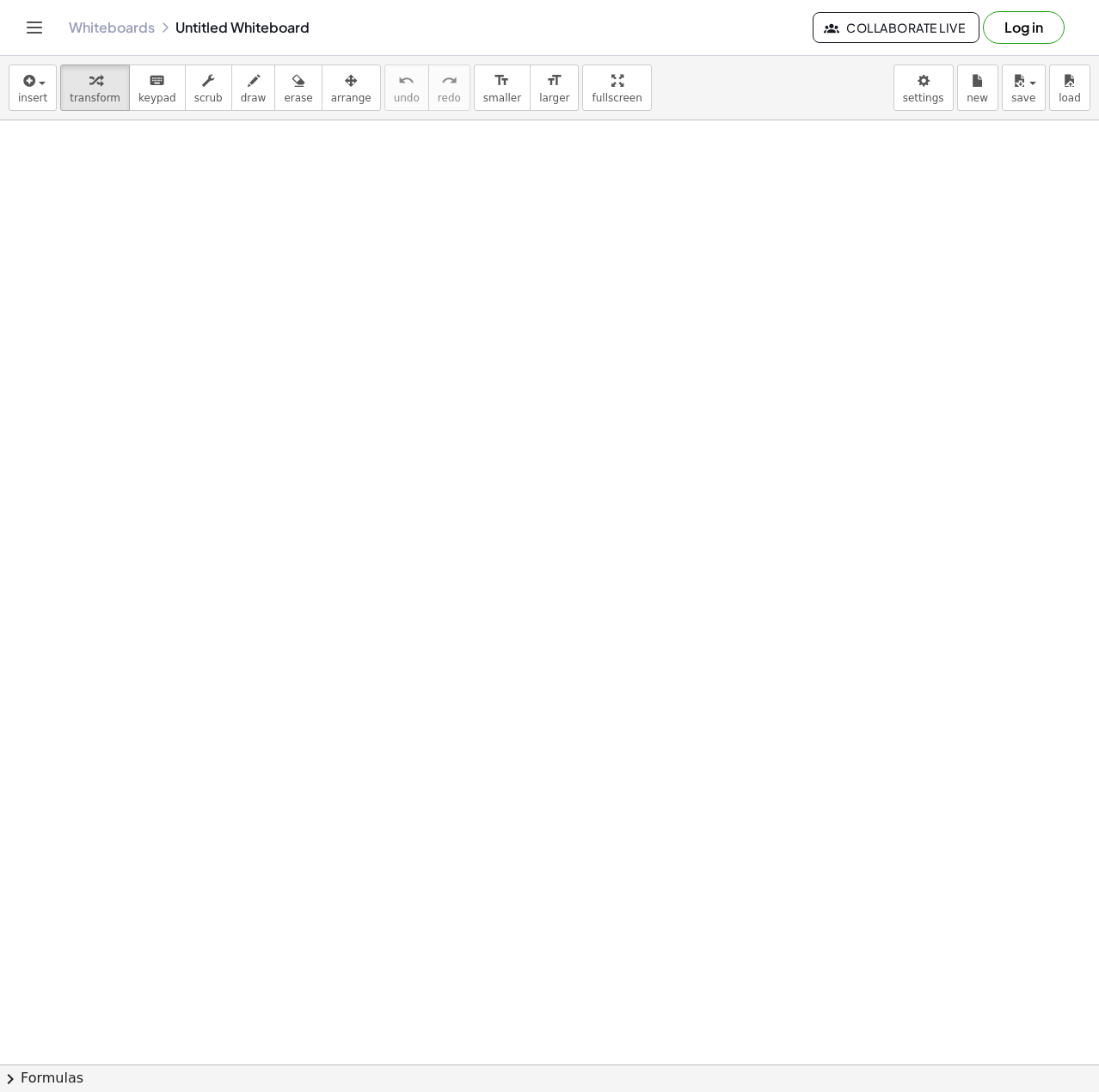
click at [73, 103] on span "transform" at bounding box center [95, 97] width 51 height 12
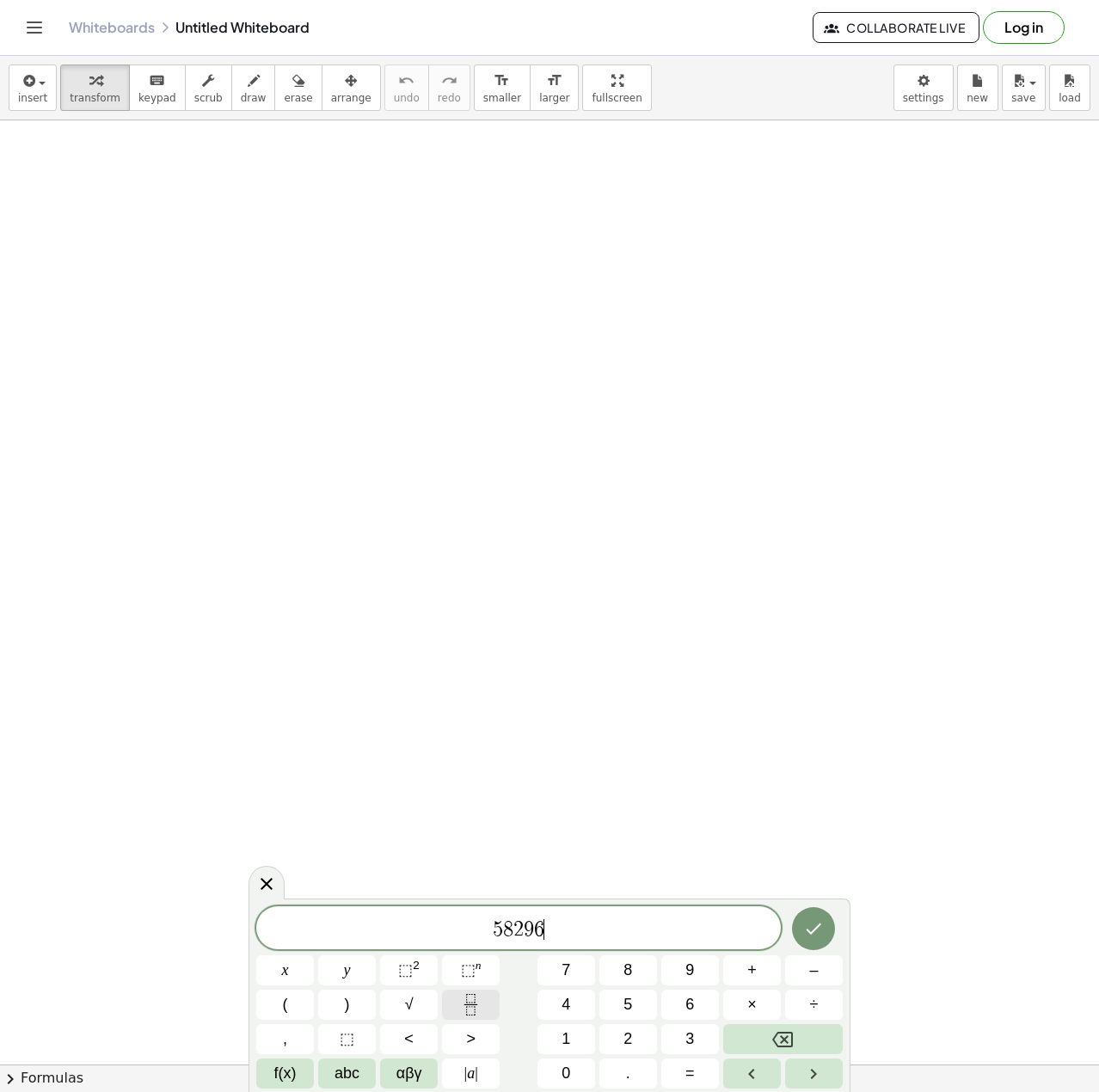
click at [490, 1003] on button "Fraction" at bounding box center [471, 1005] width 58 height 30
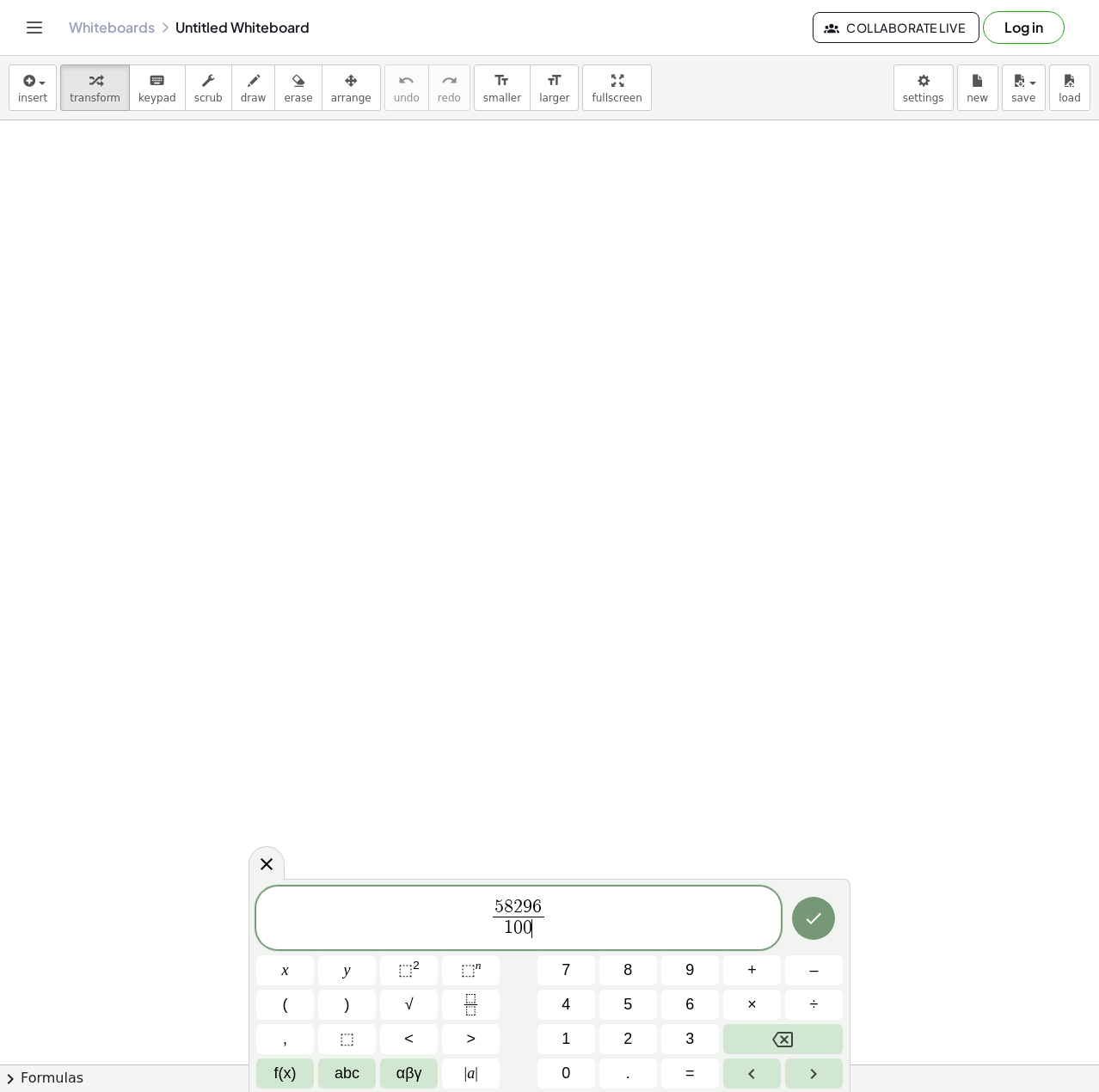
click at [613, 927] on span "5 8 2 9 6 1 0 0 ​ ​" at bounding box center [518, 919] width 524 height 45
click at [456, 924] on span "( 5 8 2 9 6 1 0 0 ​ ) · 6 , 8 ​" at bounding box center [518, 917] width 524 height 49
click at [303, 998] on button "(" at bounding box center [284, 1005] width 58 height 30
click at [809, 920] on icon "Done" at bounding box center [814, 916] width 21 height 21
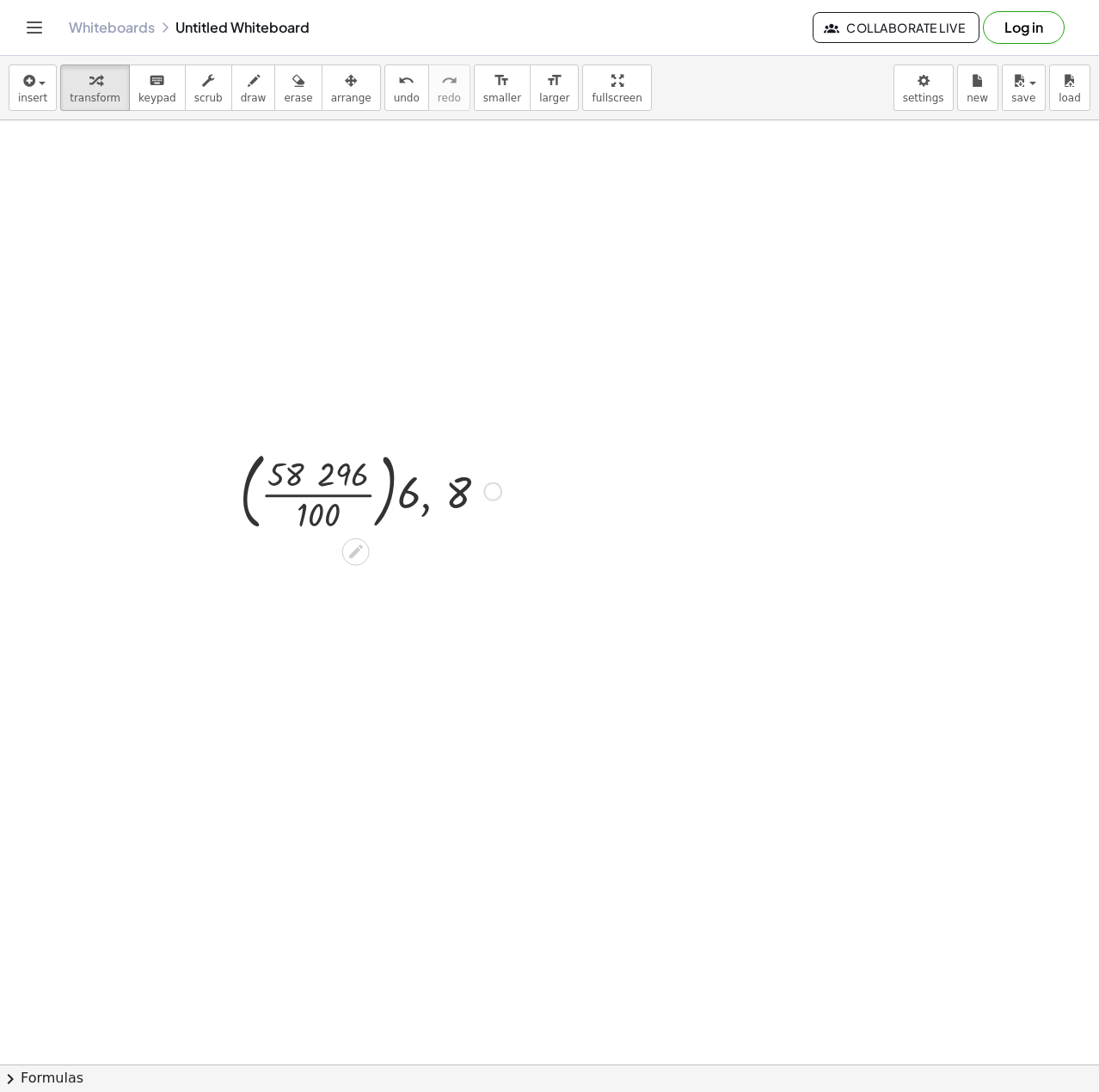
click at [326, 498] on div at bounding box center [370, 490] width 279 height 93
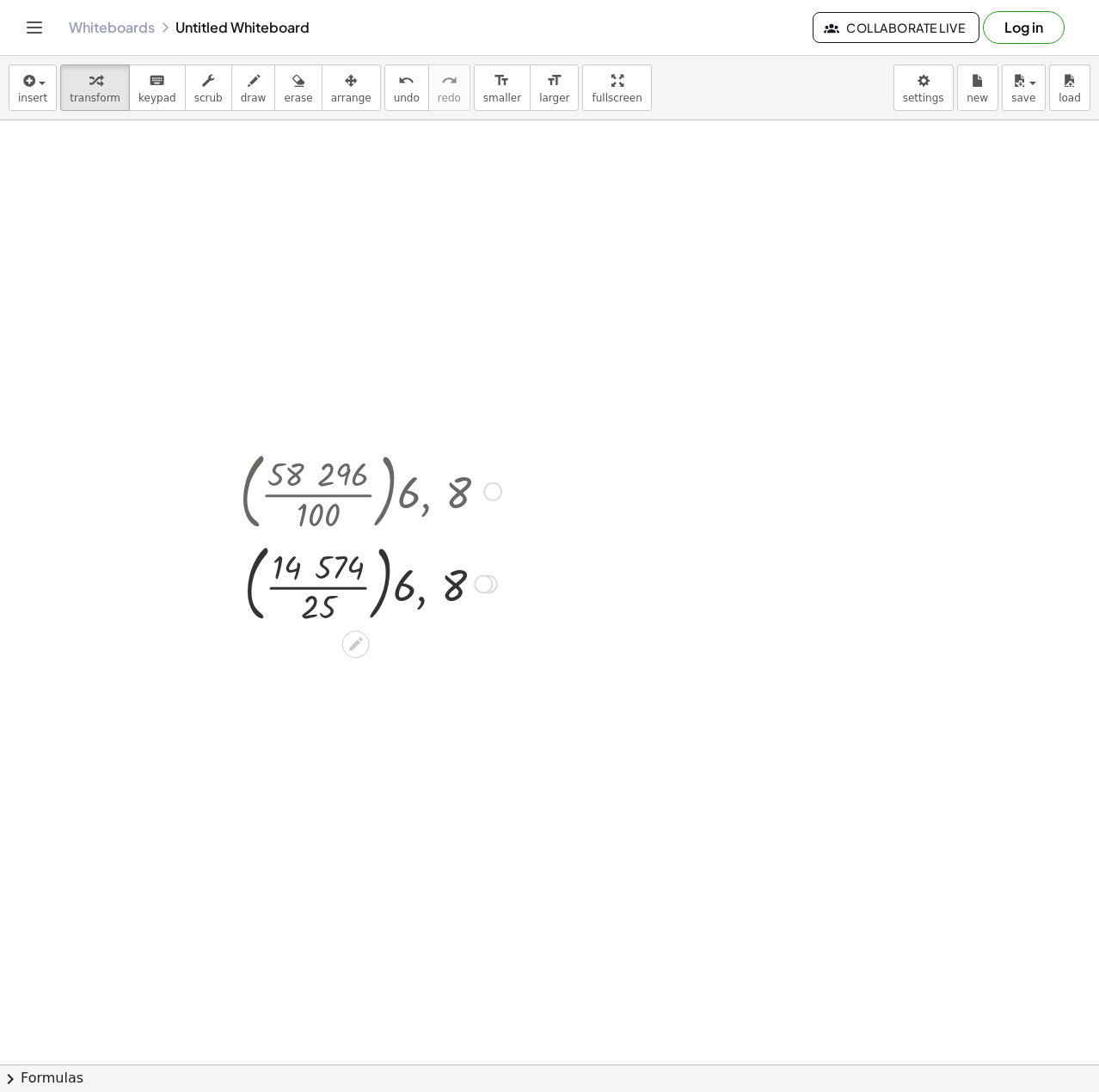
click at [327, 591] on div at bounding box center [370, 583] width 279 height 93
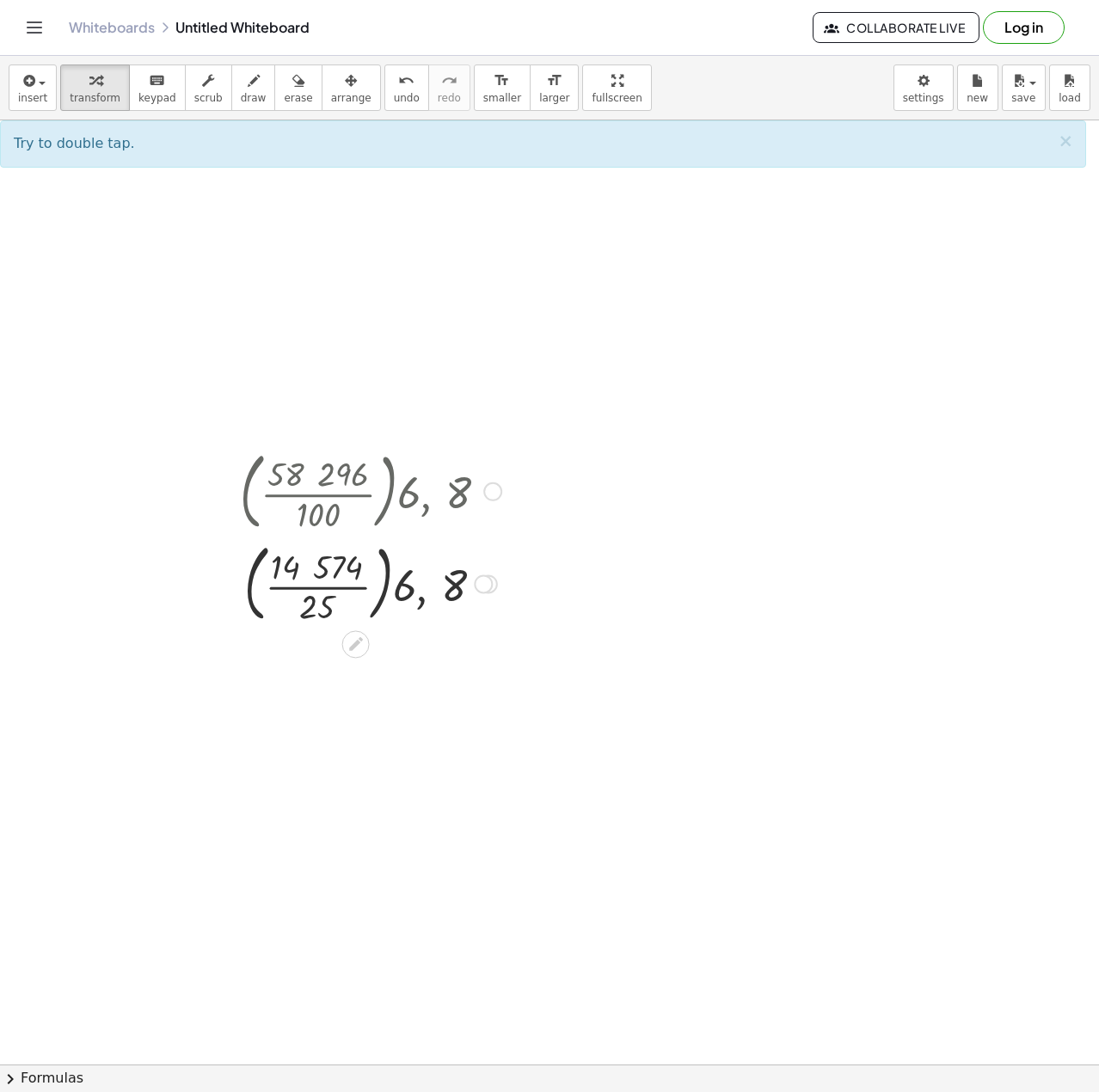
click at [327, 609] on div at bounding box center [370, 583] width 279 height 93
click at [331, 580] on div at bounding box center [370, 583] width 279 height 93
click at [315, 607] on div at bounding box center [370, 583] width 279 height 93
click at [402, 587] on div at bounding box center [370, 583] width 279 height 93
click at [385, 498] on div at bounding box center [370, 490] width 279 height 93
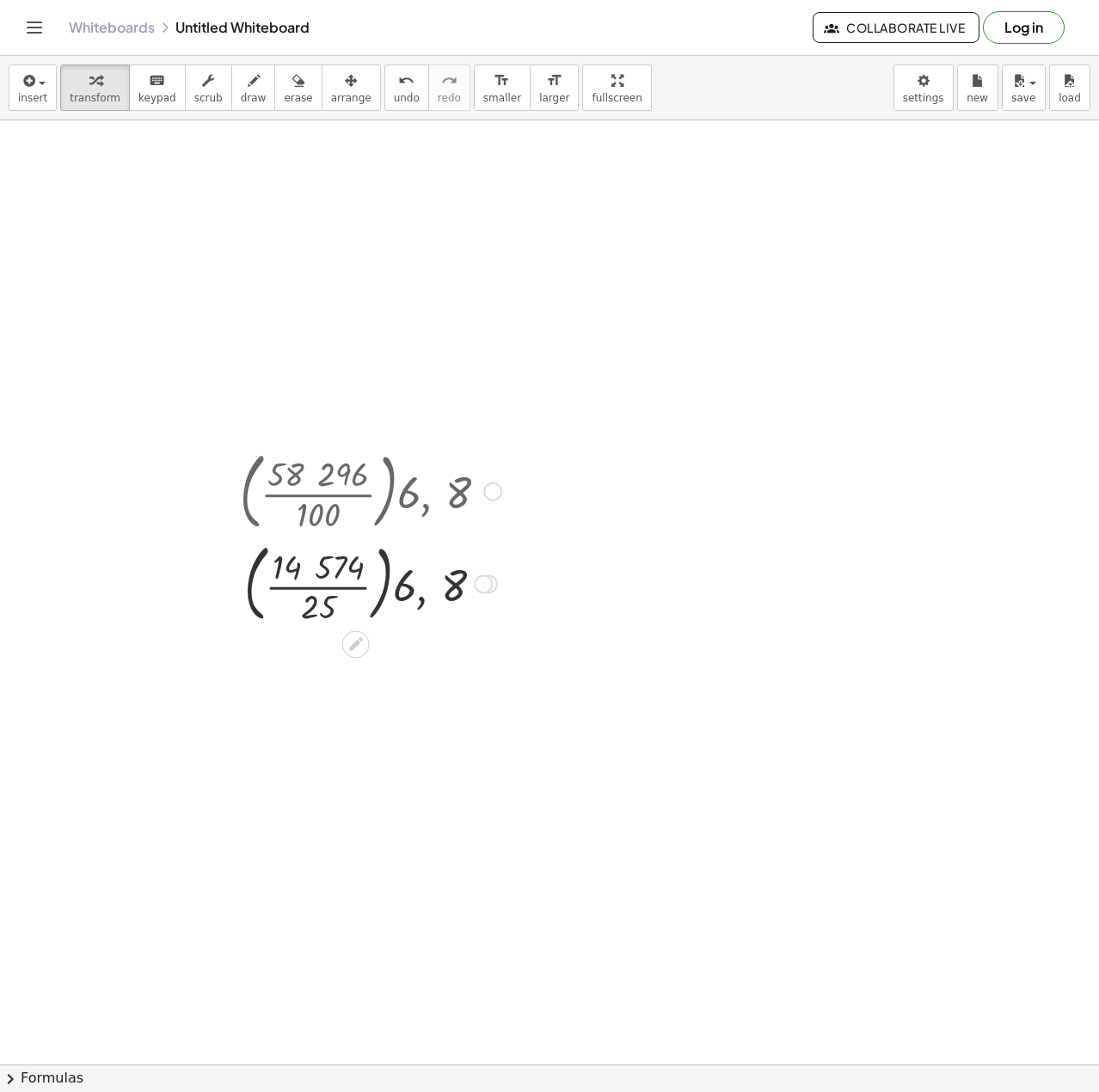
click at [393, 495] on div at bounding box center [370, 490] width 279 height 93
click at [397, 503] on div at bounding box center [370, 490] width 279 height 93
drag, startPoint x: 381, startPoint y: 566, endPoint x: 359, endPoint y: 561, distance: 22.6
click at [376, 566] on div at bounding box center [370, 583] width 279 height 93
click at [359, 560] on div at bounding box center [370, 582] width 279 height 86
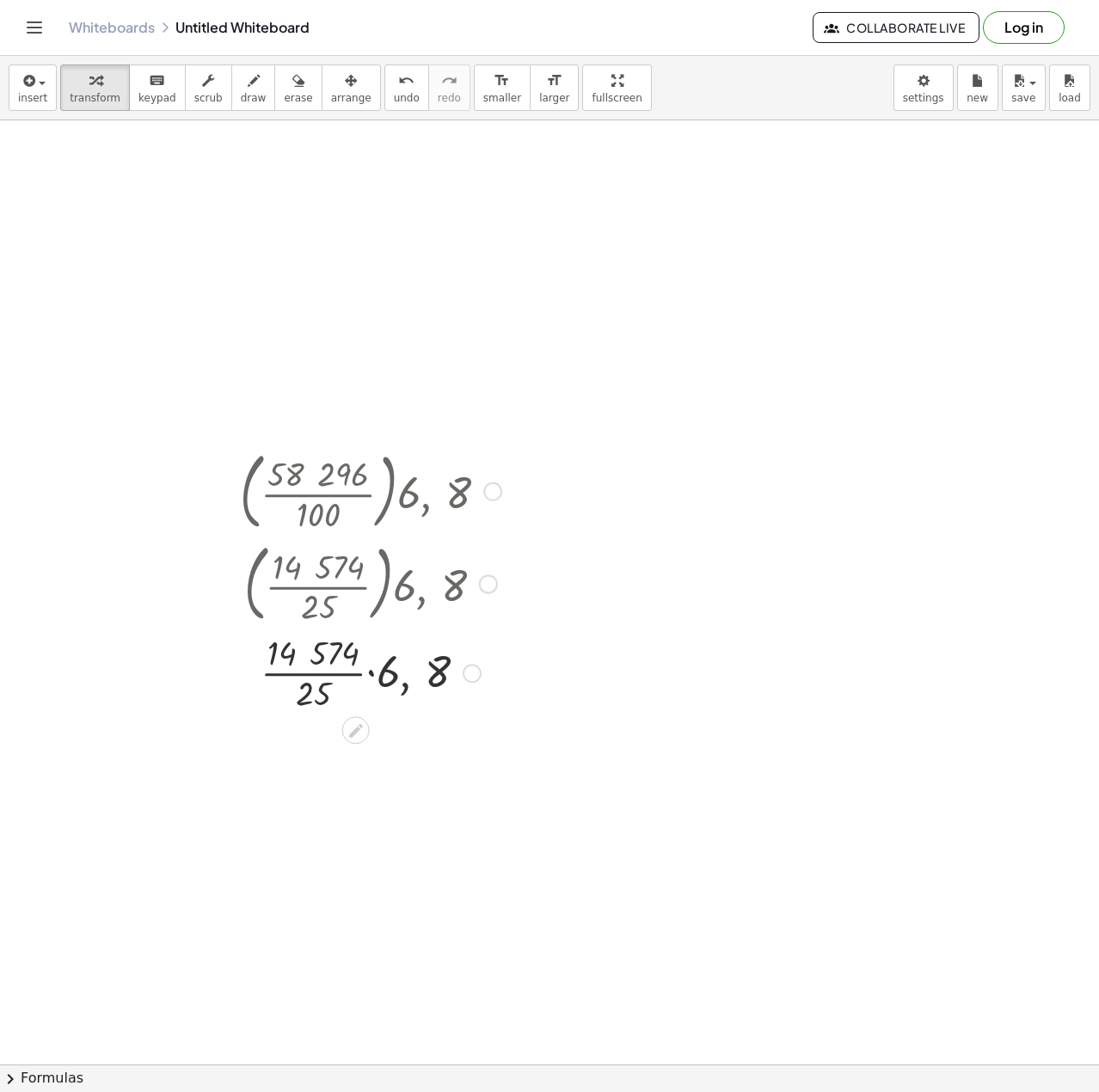
click at [355, 649] on div at bounding box center [370, 671] width 279 height 86
click at [351, 648] on div at bounding box center [370, 671] width 279 height 86
click at [339, 651] on div at bounding box center [370, 671] width 279 height 86
click at [391, 674] on div at bounding box center [370, 671] width 279 height 86
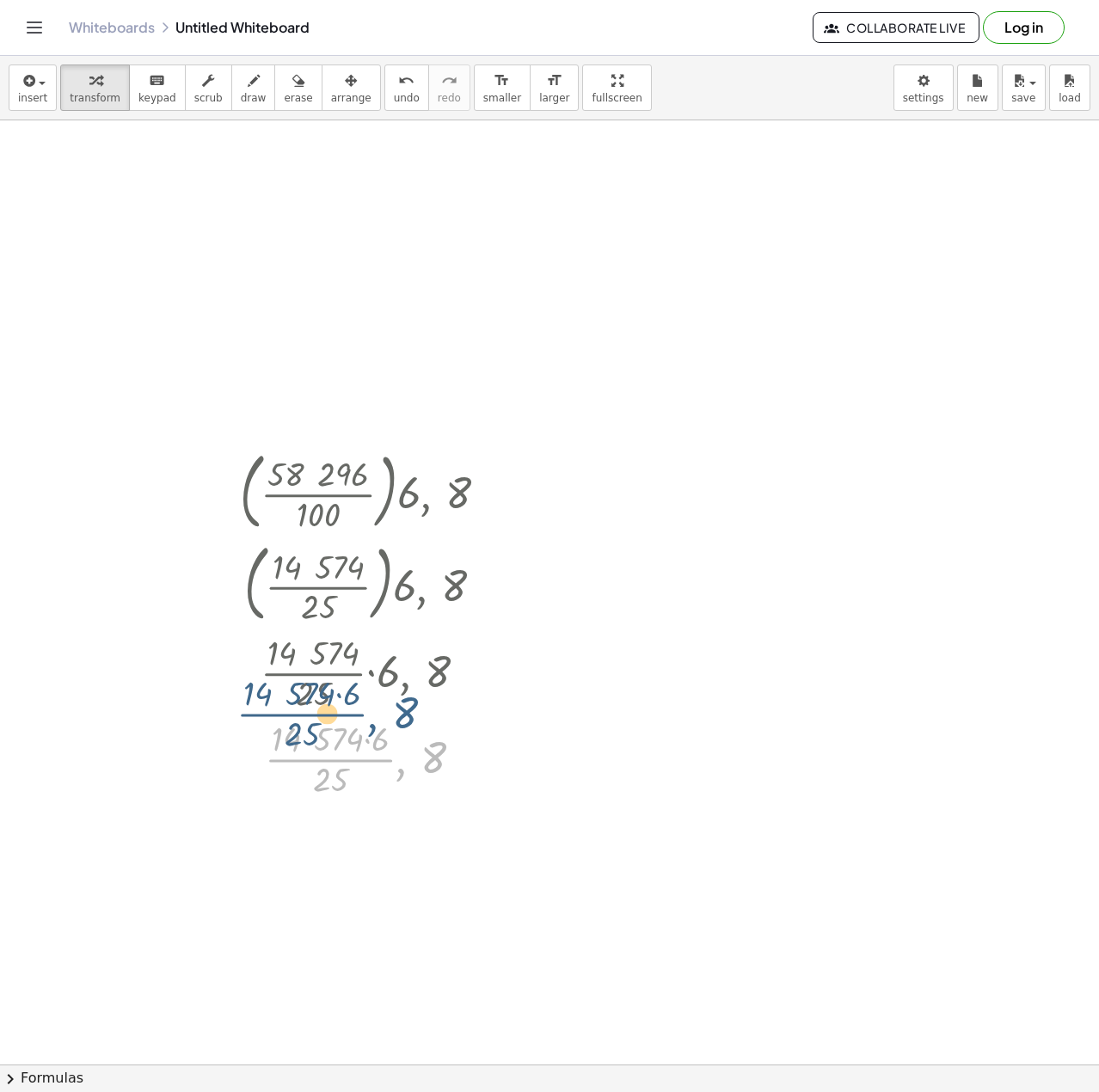
drag, startPoint x: 402, startPoint y: 771, endPoint x: 373, endPoint y: 725, distance: 54.4
click at [373, 725] on div at bounding box center [370, 757] width 279 height 86
drag, startPoint x: 392, startPoint y: 670, endPoint x: 356, endPoint y: 656, distance: 38.6
click at [356, 656] on div at bounding box center [370, 671] width 287 height 86
click at [382, 751] on div at bounding box center [370, 757] width 279 height 86
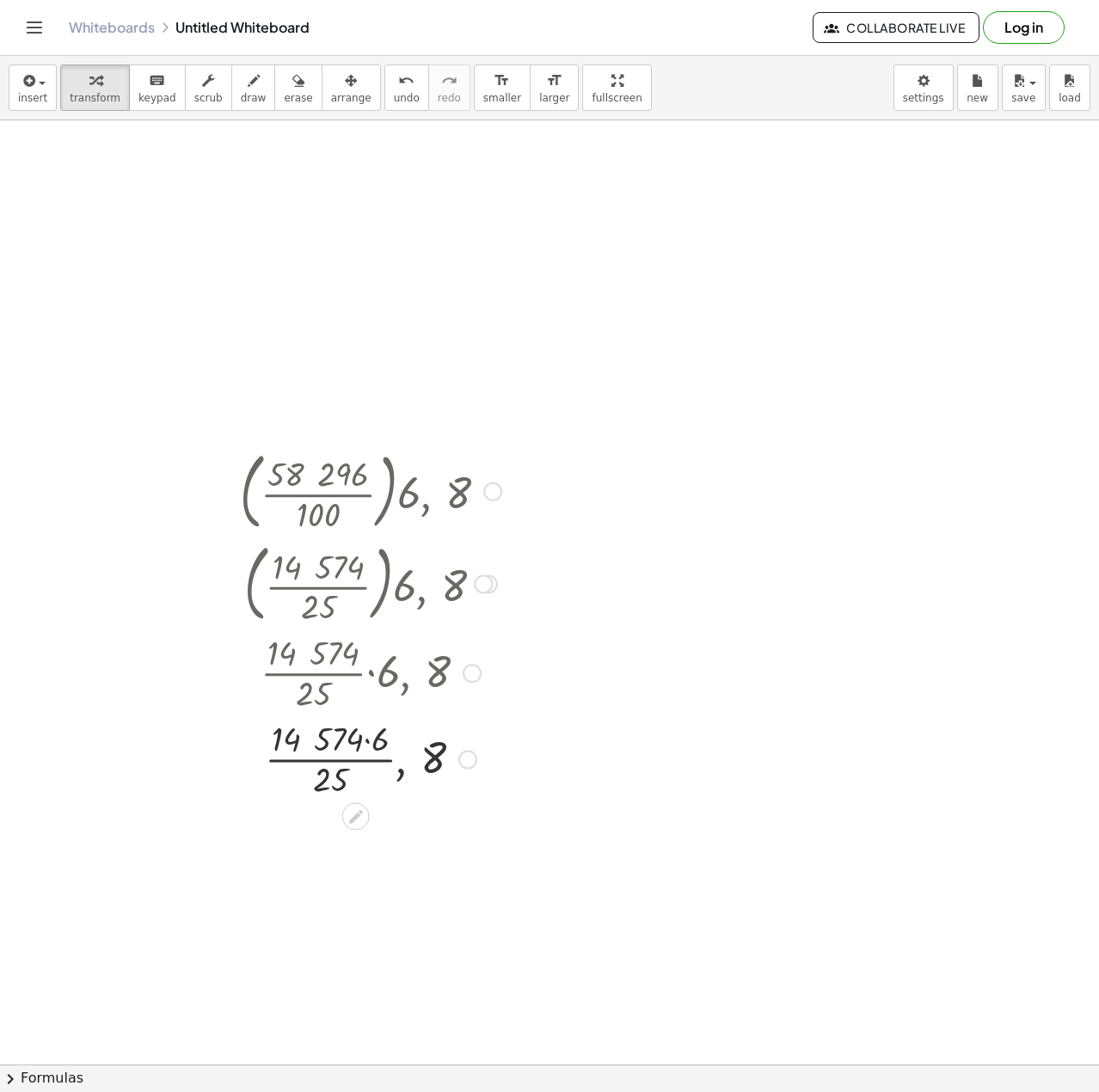
click at [381, 748] on div at bounding box center [370, 757] width 279 height 86
click at [404, 763] on div at bounding box center [370, 757] width 296 height 86
click at [403, 776] on div at bounding box center [370, 757] width 296 height 86
click at [394, 97] on span "undo" at bounding box center [406, 97] width 26 height 12
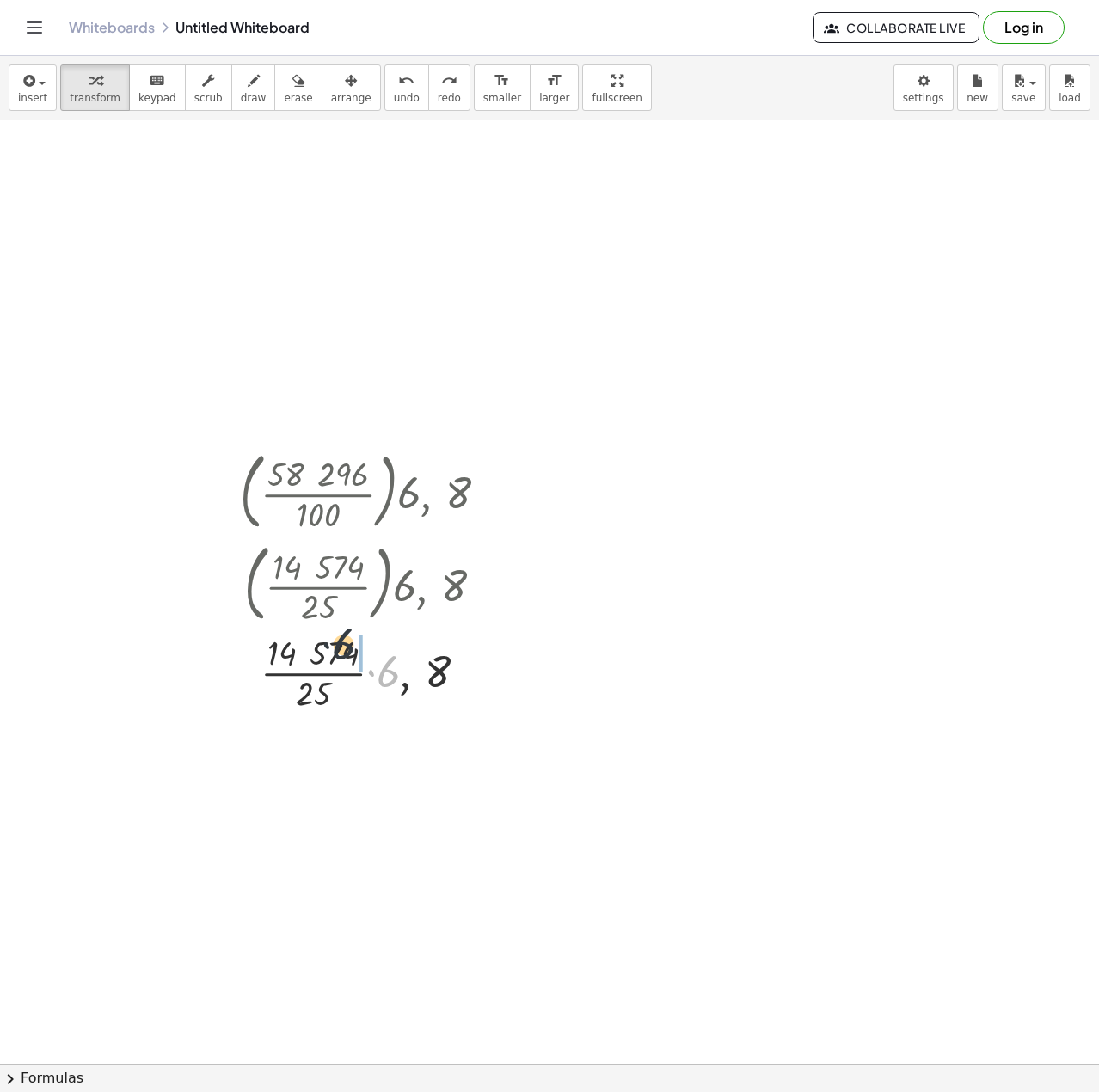
drag, startPoint x: 392, startPoint y: 676, endPoint x: 348, endPoint y: 650, distance: 51.1
click at [348, 650] on div at bounding box center [370, 671] width 287 height 86
click at [394, 101] on span "undo" at bounding box center [406, 97] width 26 height 12
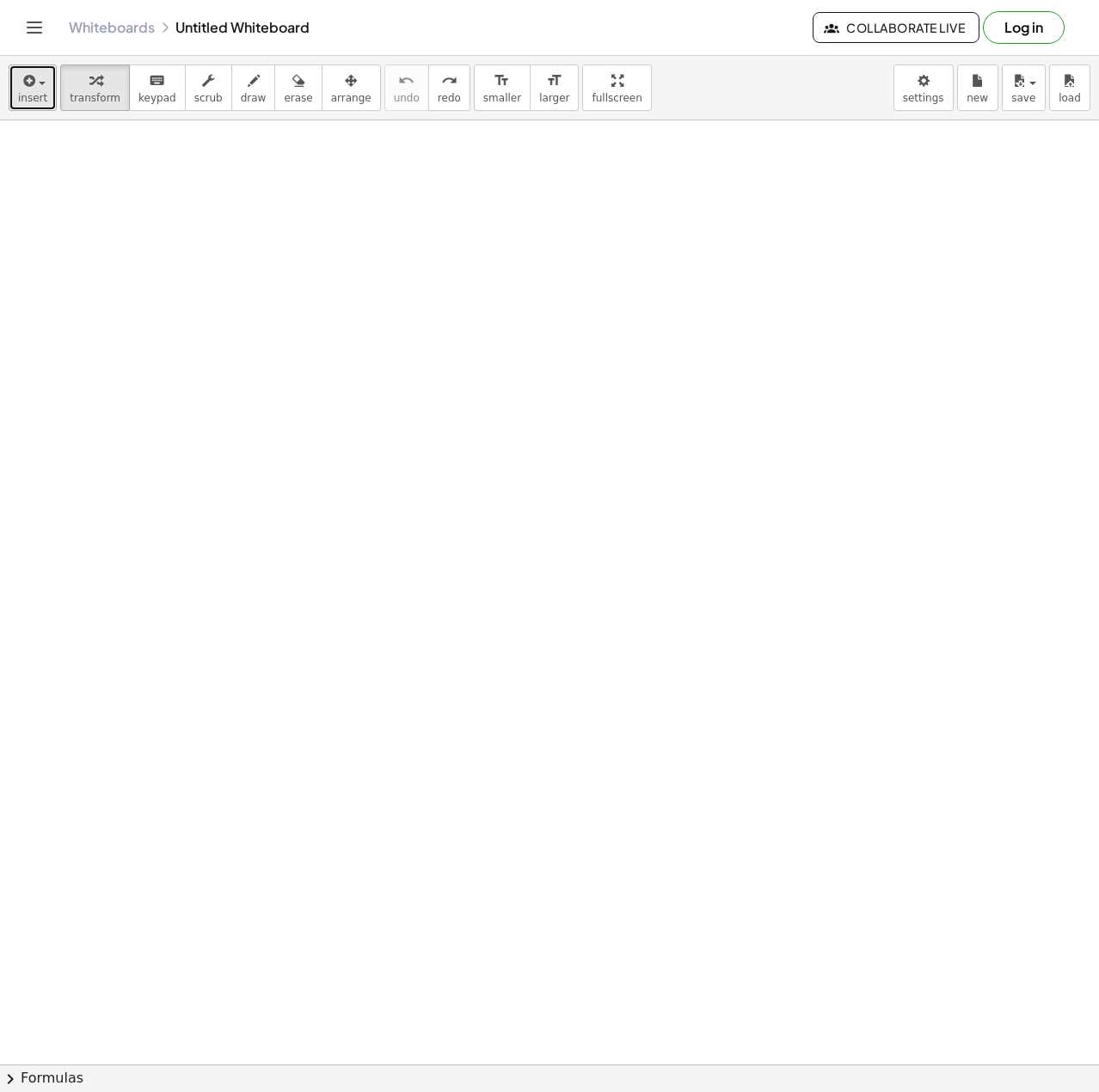
click at [30, 85] on icon "button" at bounding box center [27, 81] width 15 height 21
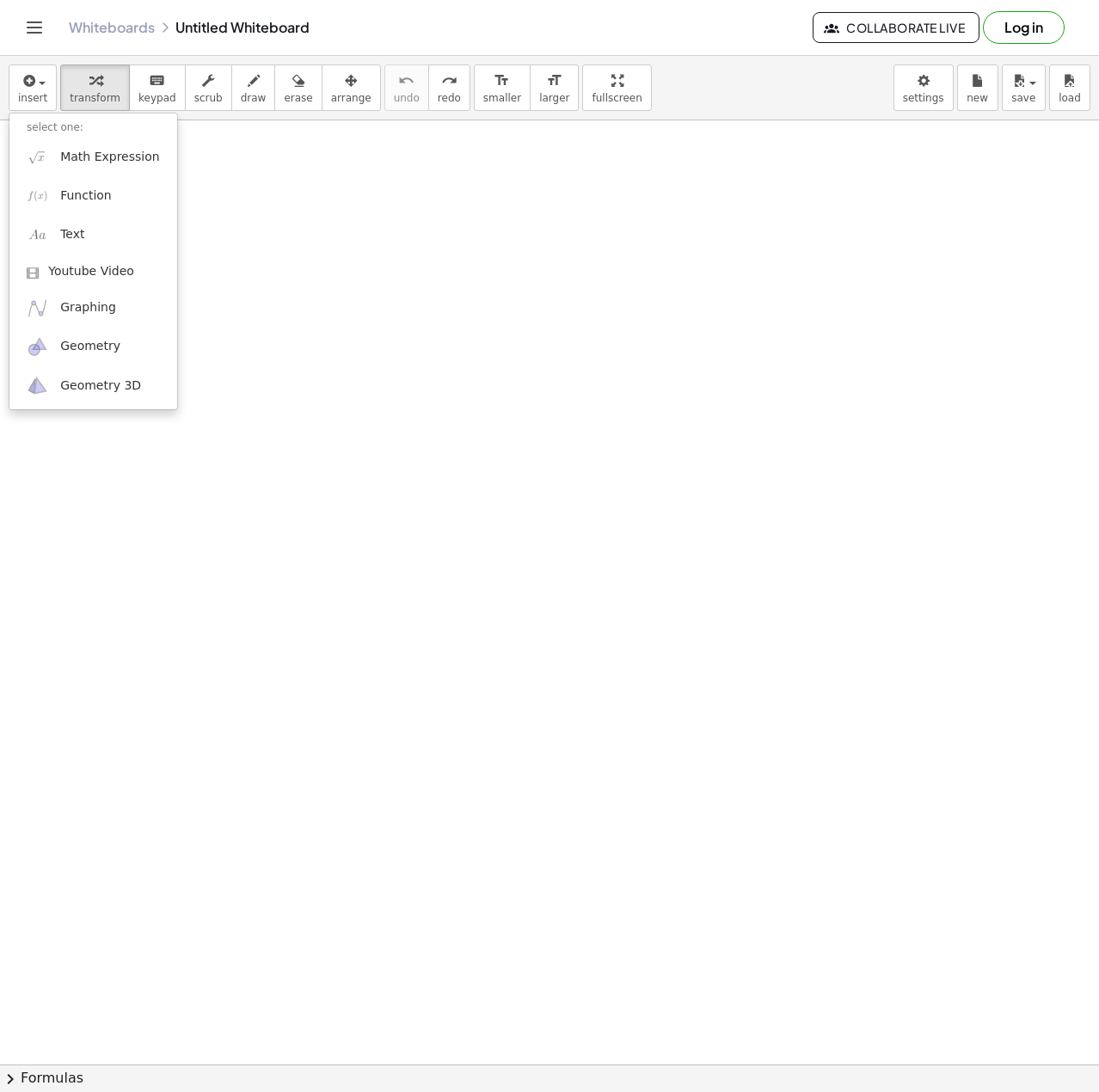
click at [49, 114] on ul "select one: Math Expression Function Text Youtube Video Graphing Geometry Geome…" at bounding box center [93, 261] width 169 height 298
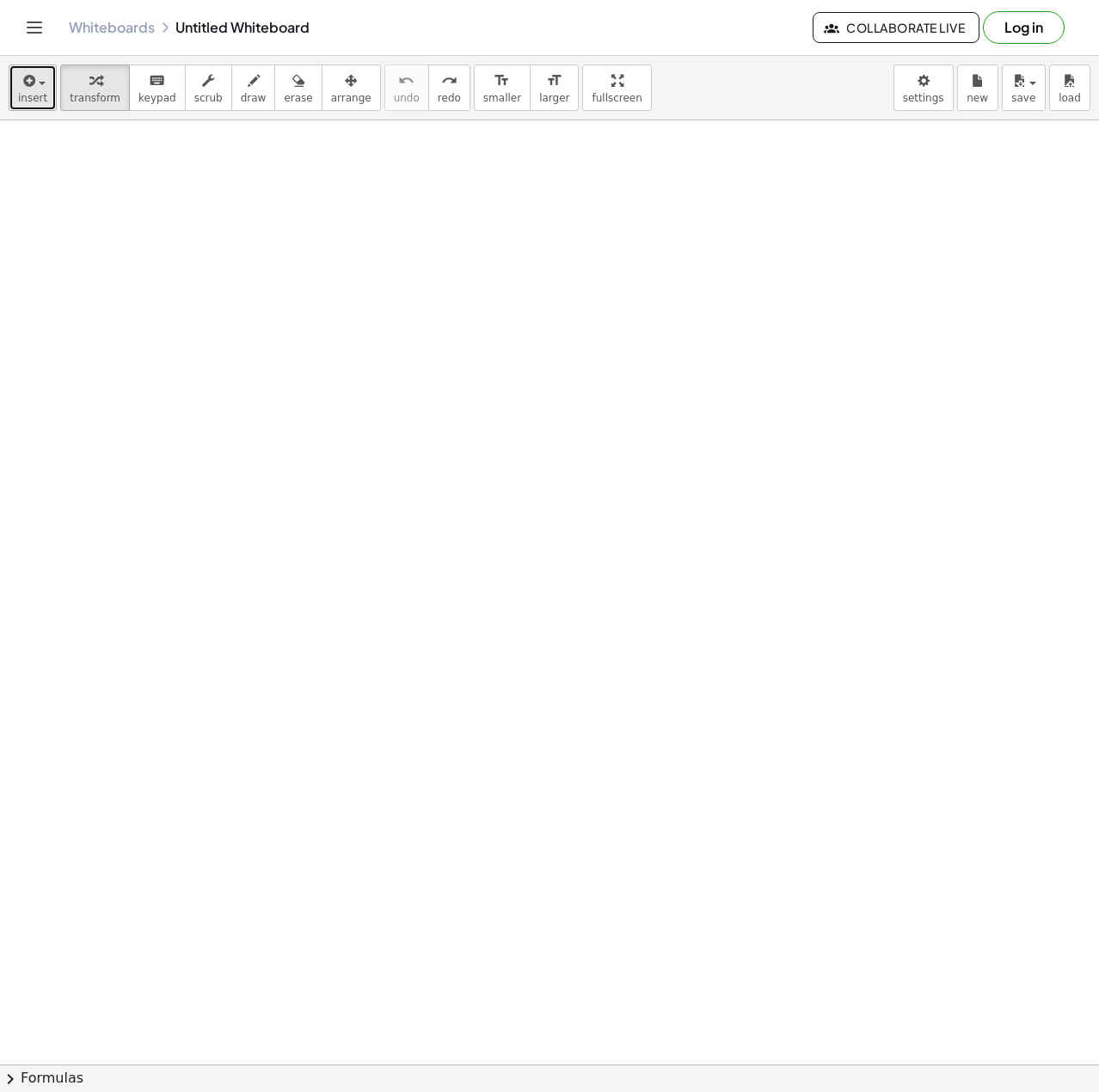
click at [44, 91] on button "insert" at bounding box center [32, 87] width 48 height 46
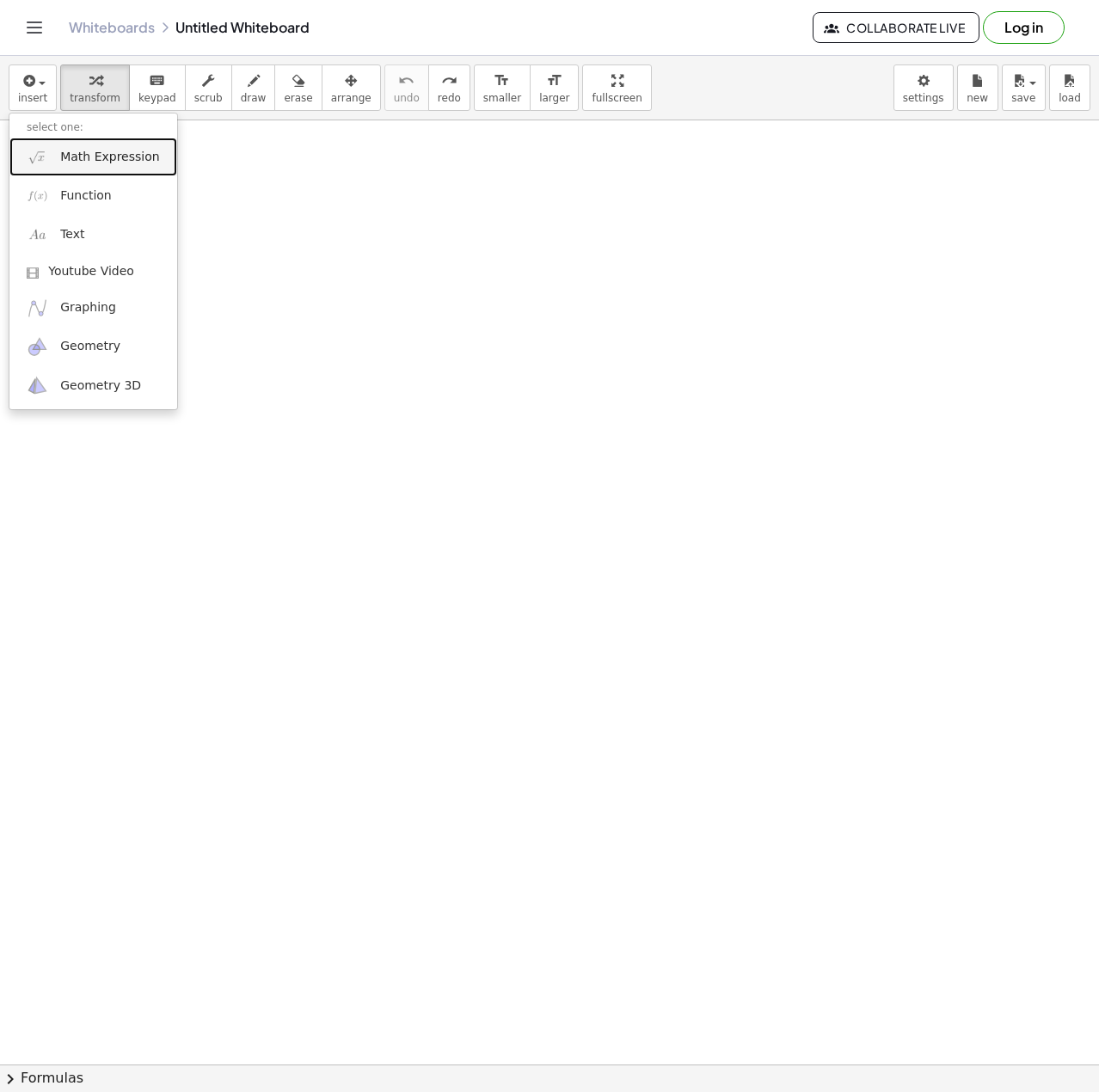
drag, startPoint x: 75, startPoint y: 167, endPoint x: 96, endPoint y: 191, distance: 31.9
click at [75, 167] on link "Math Expression" at bounding box center [93, 157] width 167 height 39
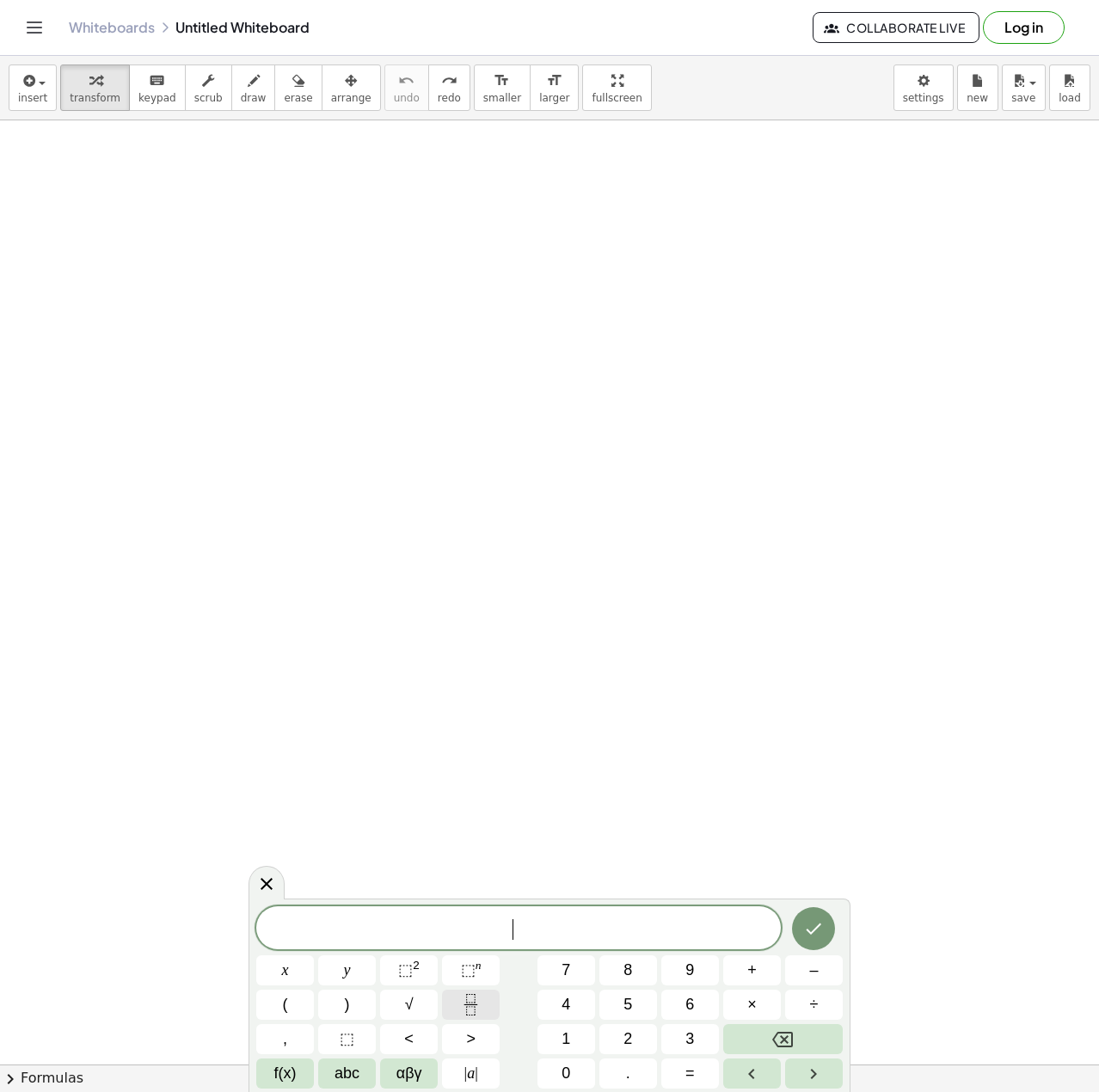
click at [472, 1008] on icon "Fraction" at bounding box center [471, 1004] width 22 height 22
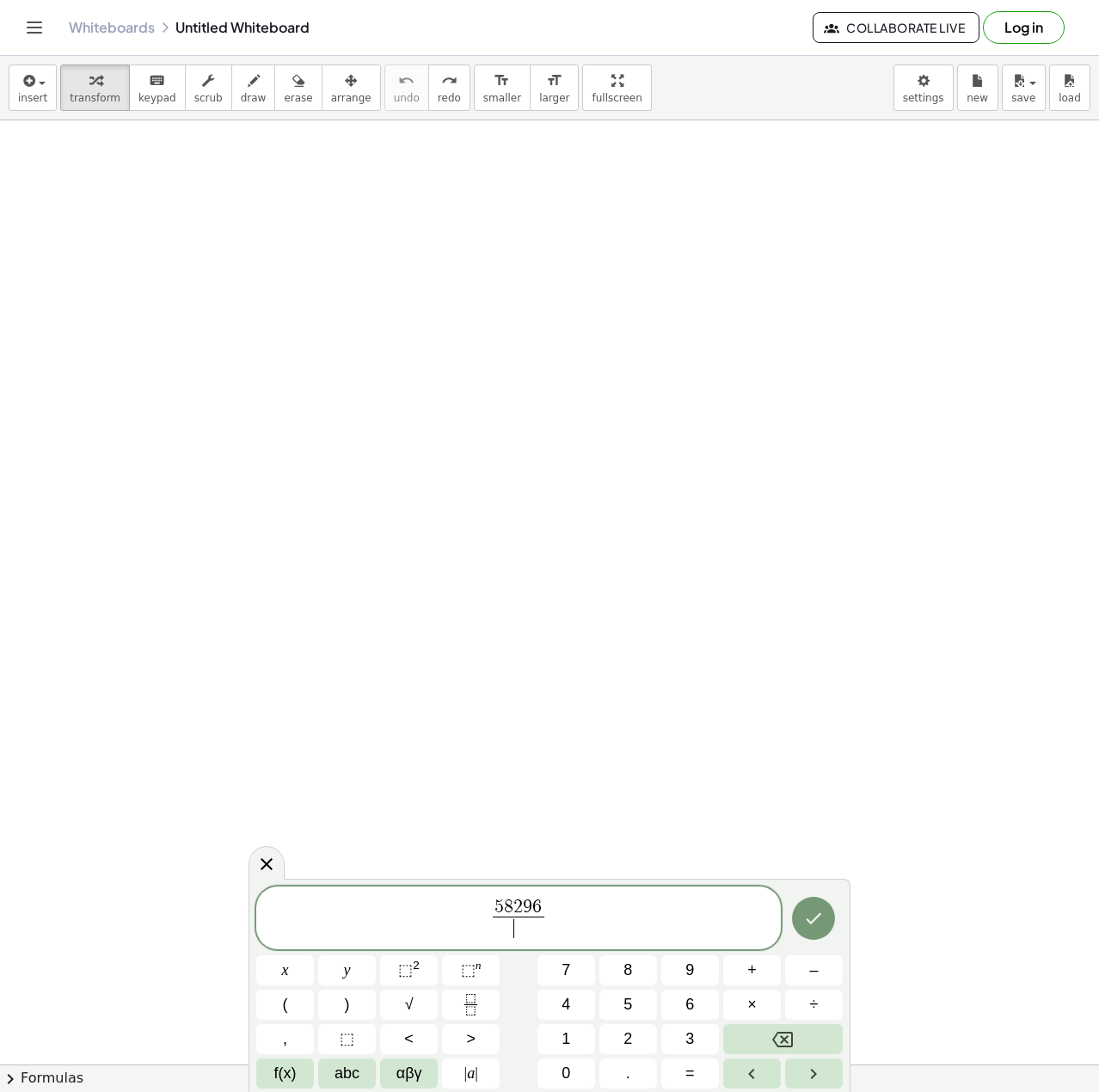
click at [531, 924] on span "​" at bounding box center [518, 928] width 51 height 24
drag, startPoint x: 553, startPoint y: 929, endPoint x: 444, endPoint y: 910, distance: 110.6
click at [446, 910] on span "5 8 2 9 6 1 0 0 ​" at bounding box center [518, 919] width 524 height 45
click at [297, 992] on button "(" at bounding box center [284, 1005] width 58 height 30
click at [742, 1027] on button "Backspace" at bounding box center [782, 1039] width 120 height 30
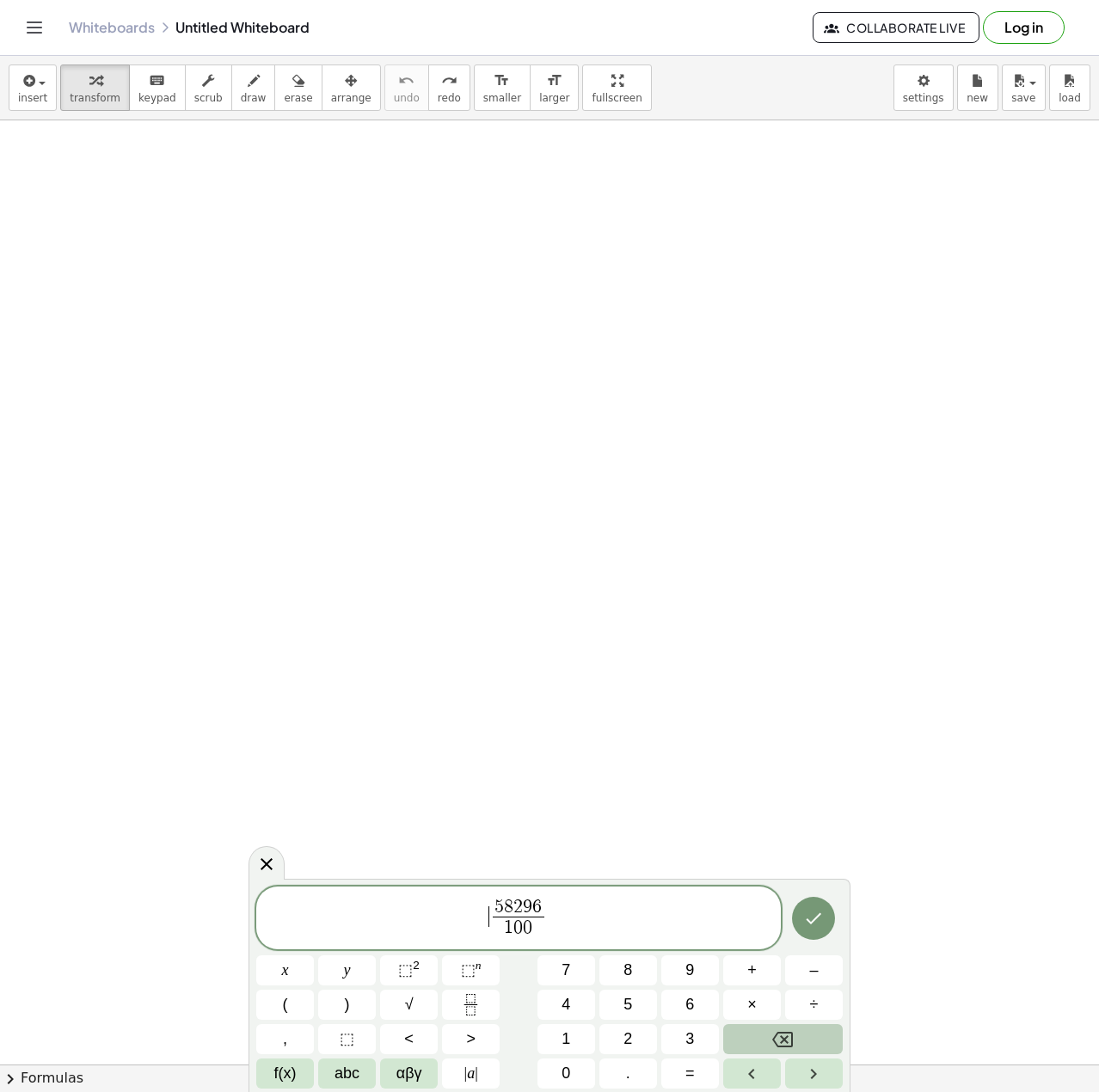
click at [747, 1036] on button "Backspace" at bounding box center [782, 1039] width 120 height 30
click at [748, 1036] on button "Backspace" at bounding box center [782, 1039] width 120 height 30
click at [753, 1036] on button "Backspace" at bounding box center [782, 1039] width 120 height 30
click at [523, 907] on span "5 8 2 9 6" at bounding box center [518, 908] width 51 height 19
drag, startPoint x: 532, startPoint y: 925, endPoint x: 466, endPoint y: 913, distance: 67.1
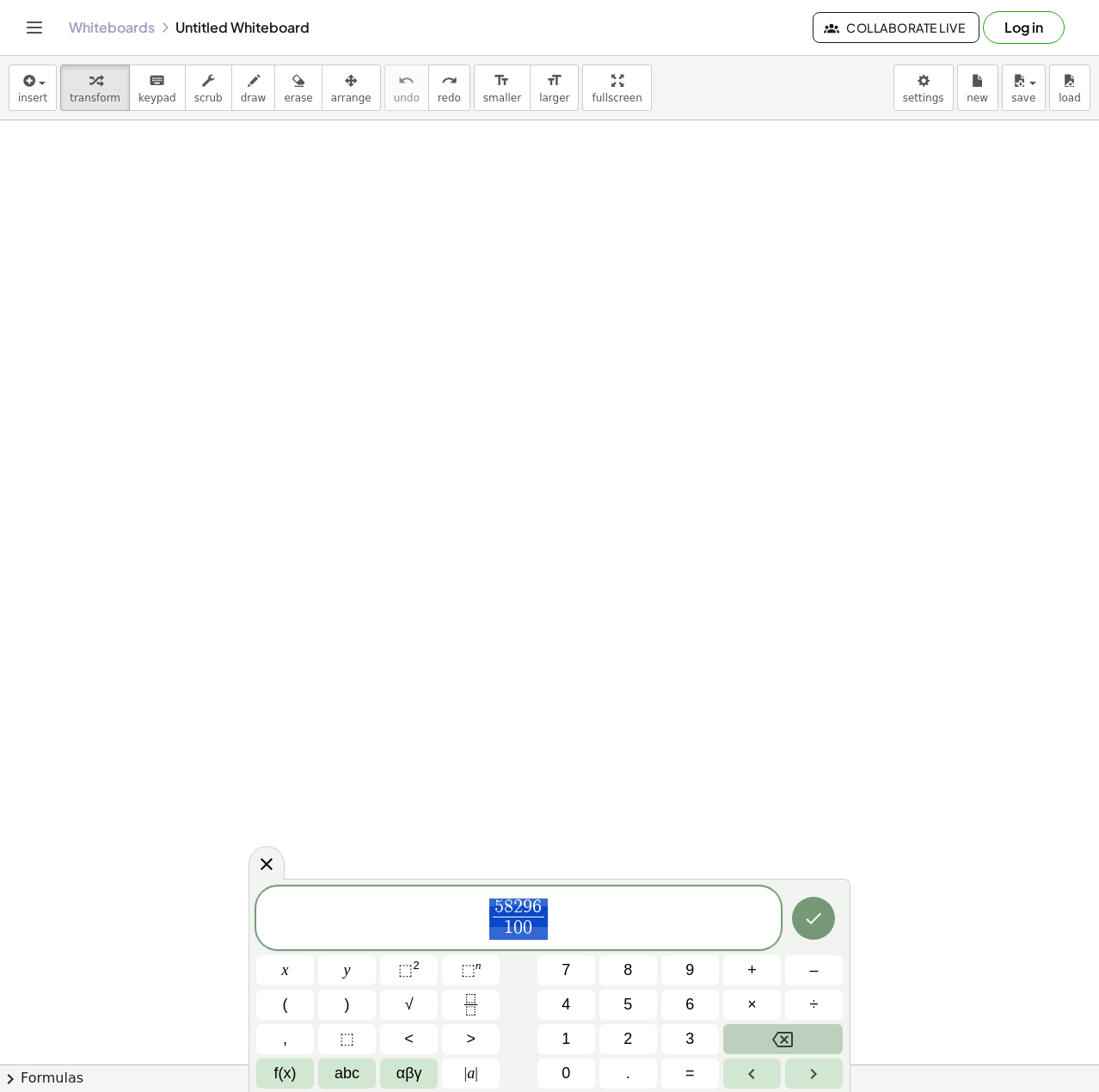
click at [758, 1037] on button "Backspace" at bounding box center [782, 1039] width 120 height 30
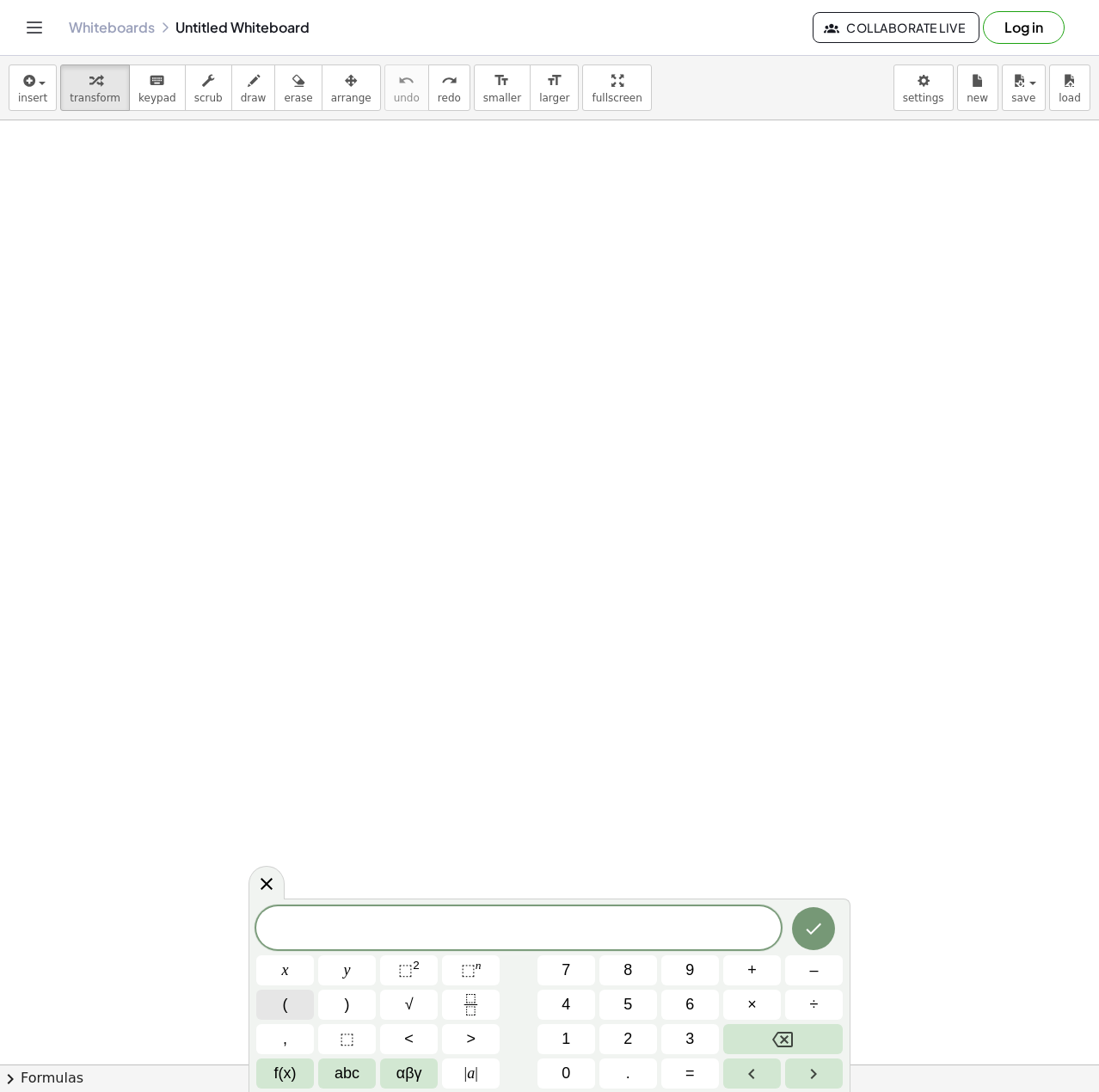
click at [301, 1002] on button "(" at bounding box center [284, 1005] width 58 height 30
click at [764, 970] on button "+" at bounding box center [751, 970] width 58 height 30
click at [535, 932] on span "+" at bounding box center [529, 928] width 25 height 21
click at [829, 1005] on button "÷" at bounding box center [814, 1005] width 58 height 30
click at [663, 937] on span "( 5 8 2 9 6 ÷ ​ 1 0 0 )" at bounding box center [518, 928] width 524 height 28
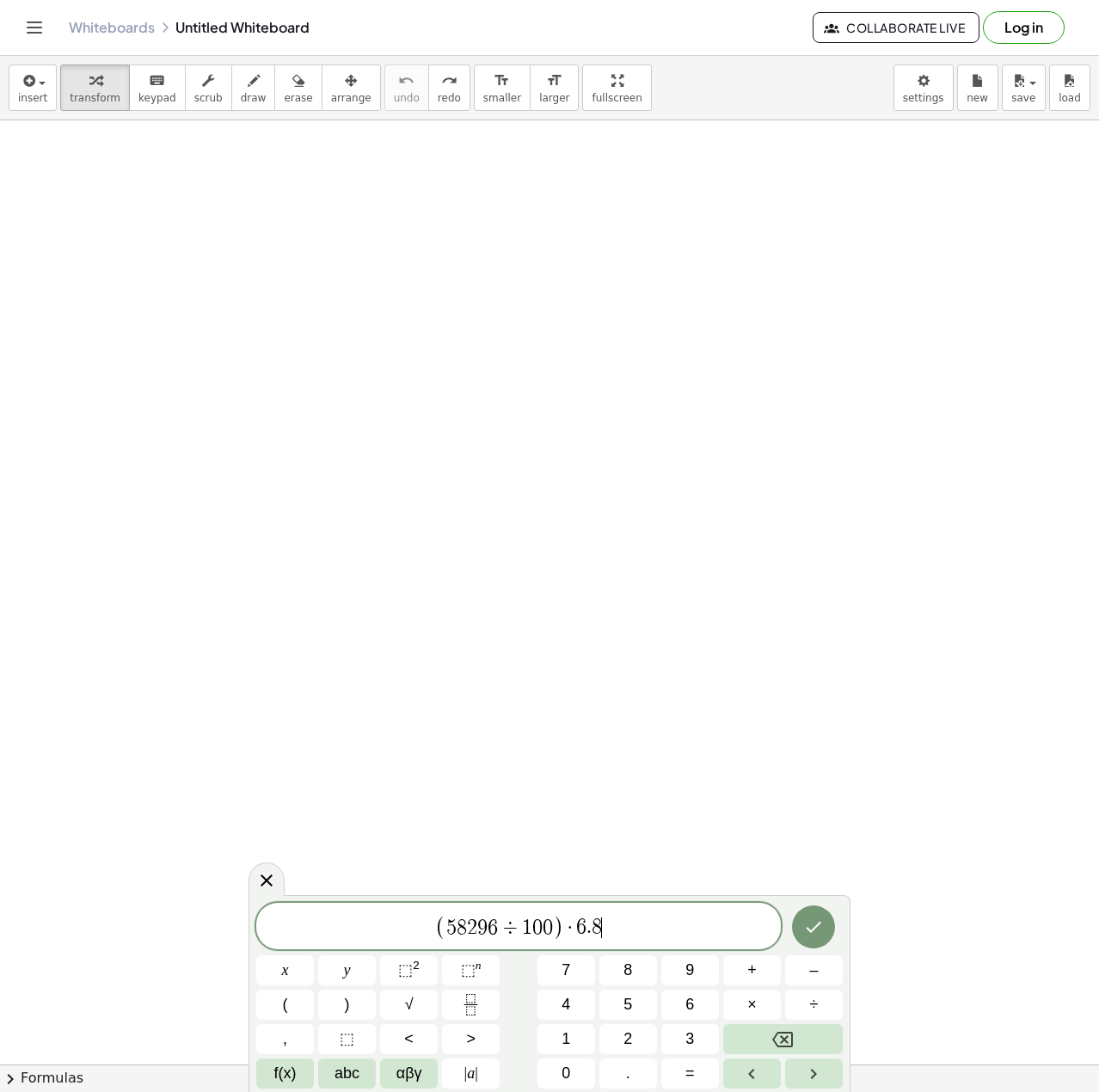
click at [807, 926] on icon "Done" at bounding box center [814, 927] width 21 height 21
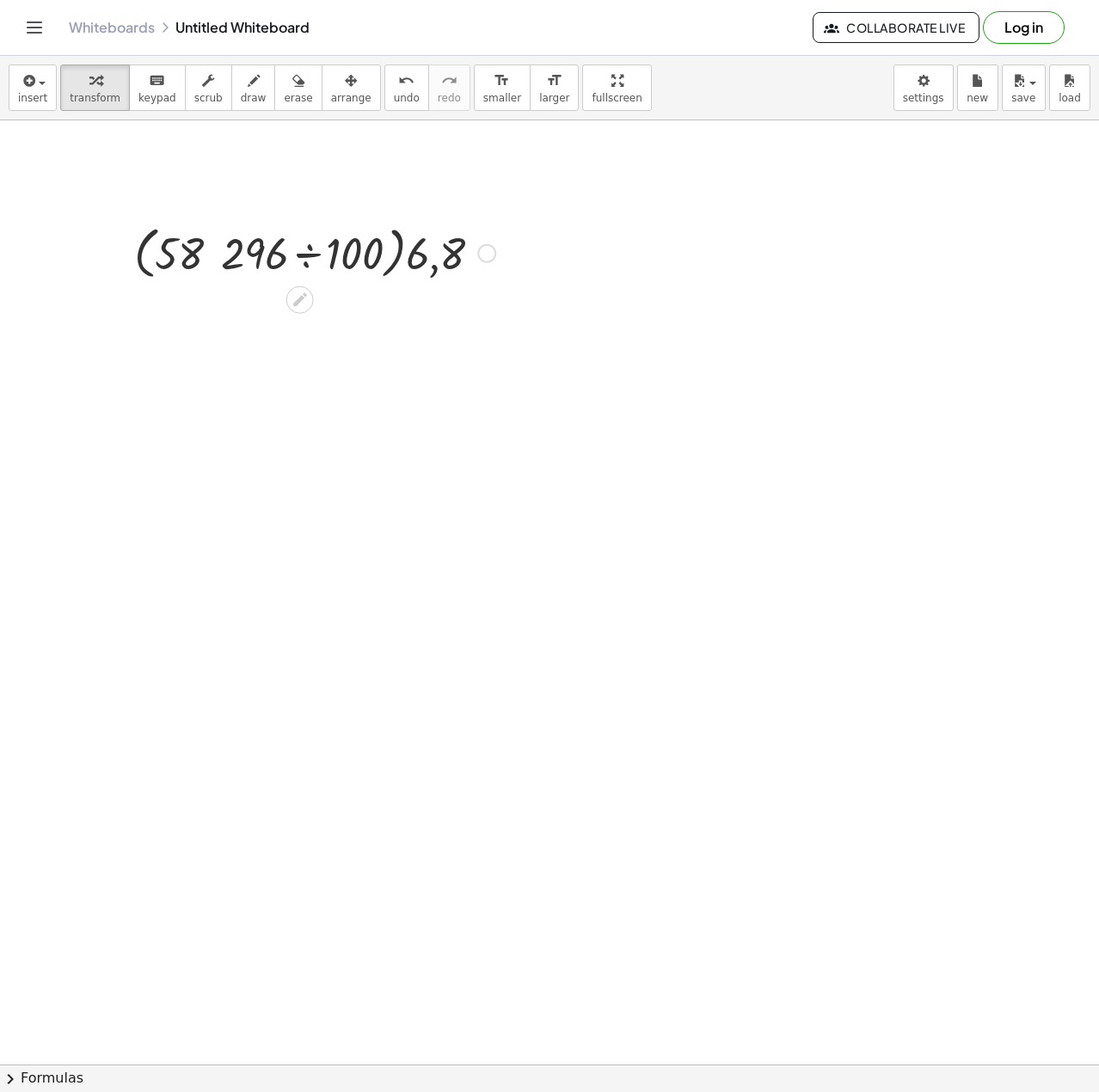
click at [352, 252] on div at bounding box center [315, 251] width 378 height 65
click at [334, 320] on div at bounding box center [315, 314] width 378 height 59
click at [398, 86] on icon "undo" at bounding box center [405, 81] width 16 height 21
click at [423, 314] on div at bounding box center [420, 316] width 19 height 19
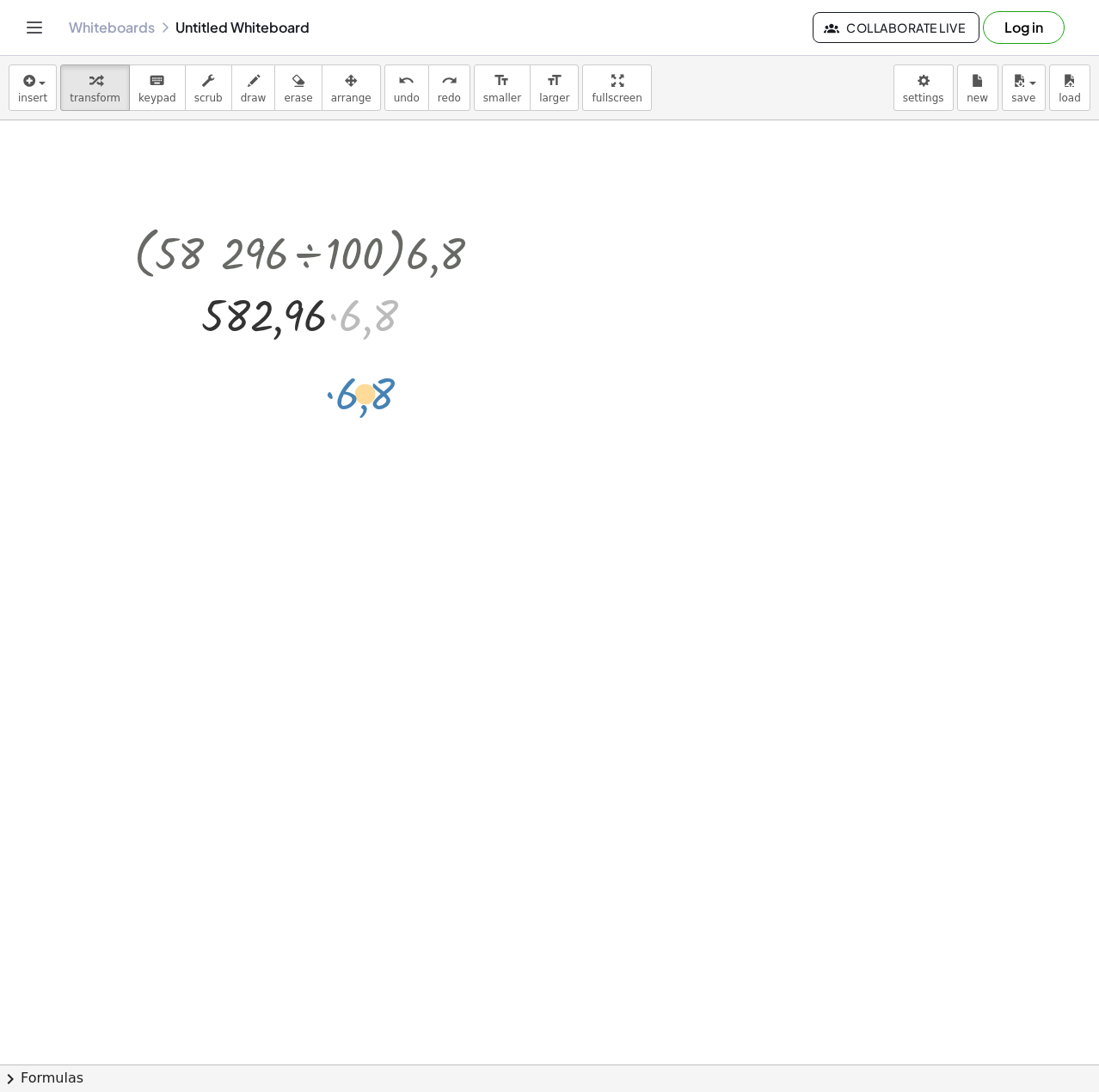
drag, startPoint x: 357, startPoint y: 308, endPoint x: 359, endPoint y: 384, distance: 76.0
drag, startPoint x: 268, startPoint y: 316, endPoint x: 252, endPoint y: 428, distance: 113.1
drag, startPoint x: 389, startPoint y: 315, endPoint x: 390, endPoint y: 334, distance: 19.0
drag, startPoint x: 360, startPoint y: 312, endPoint x: 349, endPoint y: 411, distance: 99.6
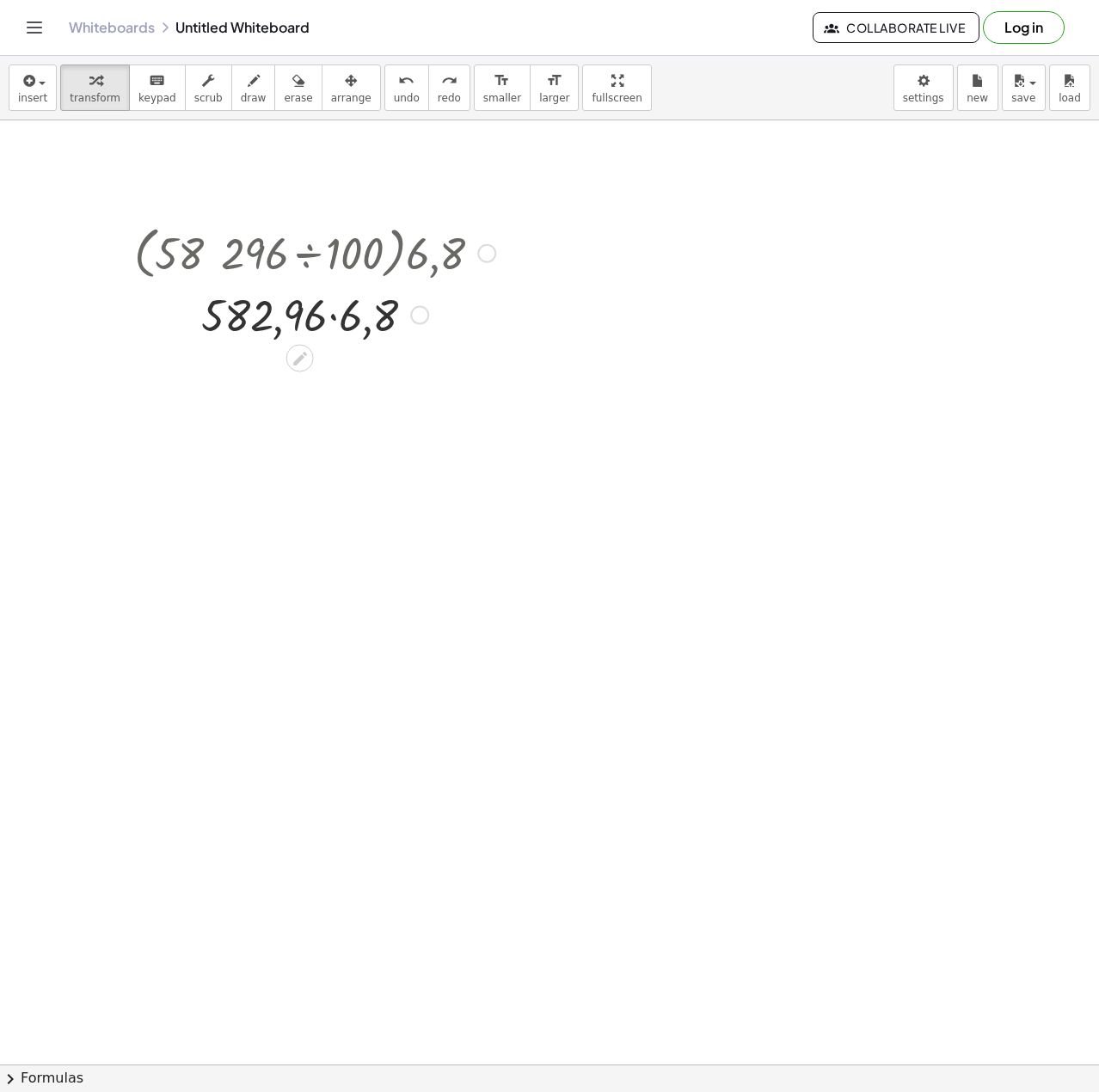
click at [416, 316] on div "Transform line Copy line as LaTeX Copy derivation as LaTeX Expand new lines: On" at bounding box center [420, 316] width 19 height 19
click at [570, 300] on li "Copy line as LaTeX" at bounding box center [524, 301] width 146 height 26
click at [417, 316] on div "Copied done" at bounding box center [420, 316] width 19 height 19
click at [524, 266] on li "Transform line" at bounding box center [524, 276] width 146 height 26
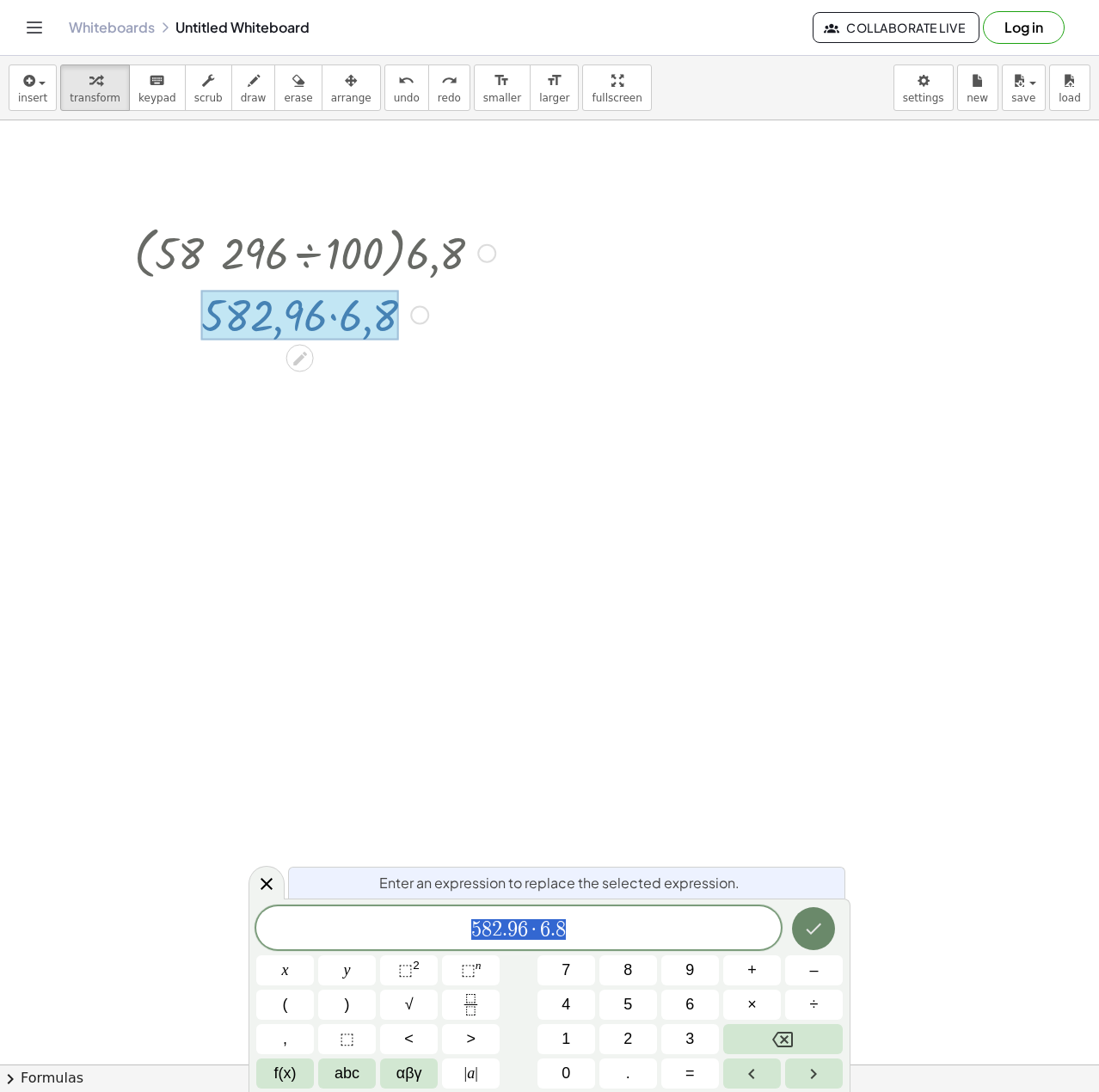
click at [822, 926] on icon "Done" at bounding box center [814, 929] width 21 height 21
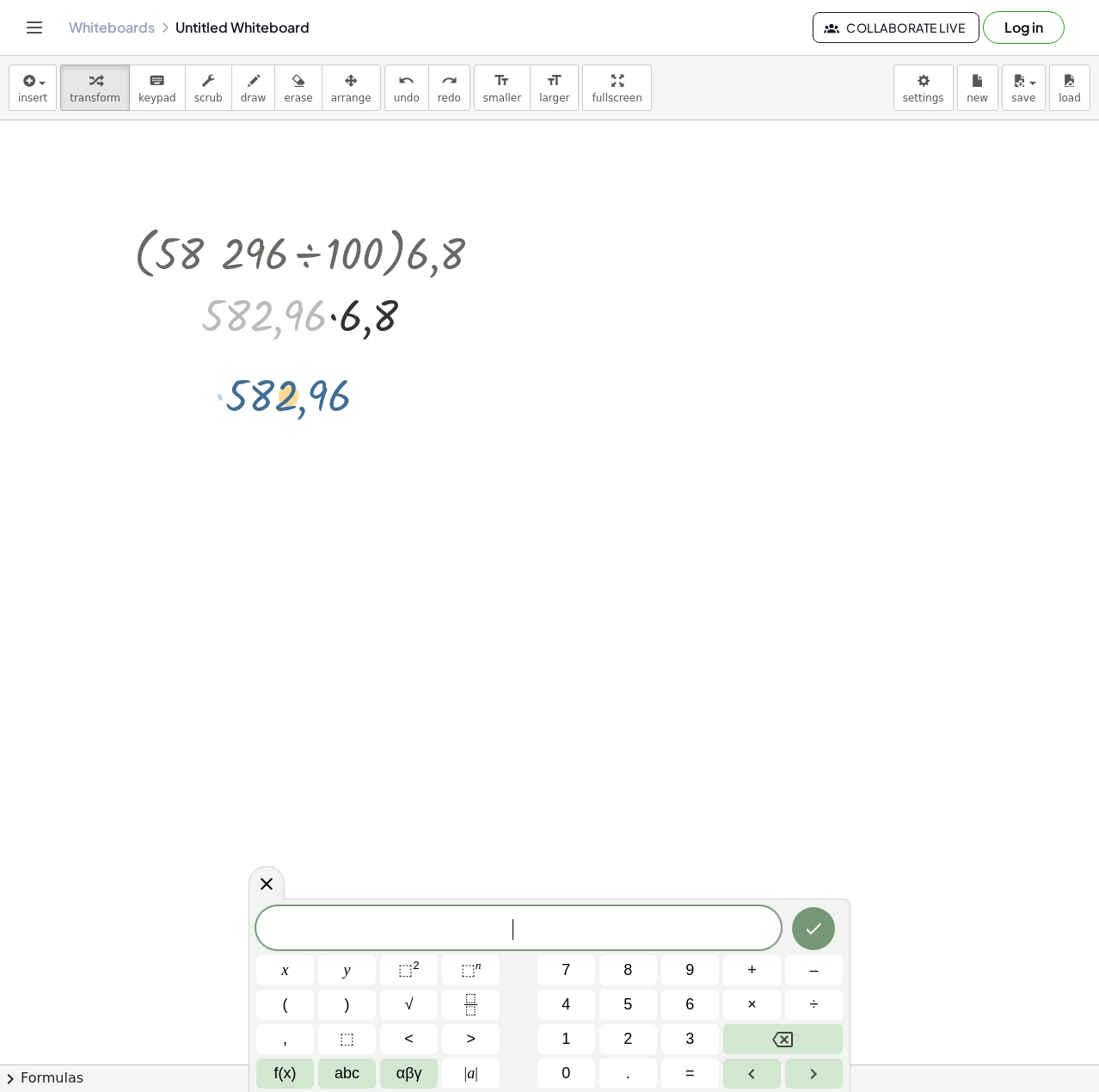
drag, startPoint x: 223, startPoint y: 311, endPoint x: 180, endPoint y: 365, distance: 69.0
drag, startPoint x: 292, startPoint y: 260, endPoint x: 337, endPoint y: 407, distance: 153.7
click at [491, 250] on div at bounding box center [487, 253] width 19 height 19
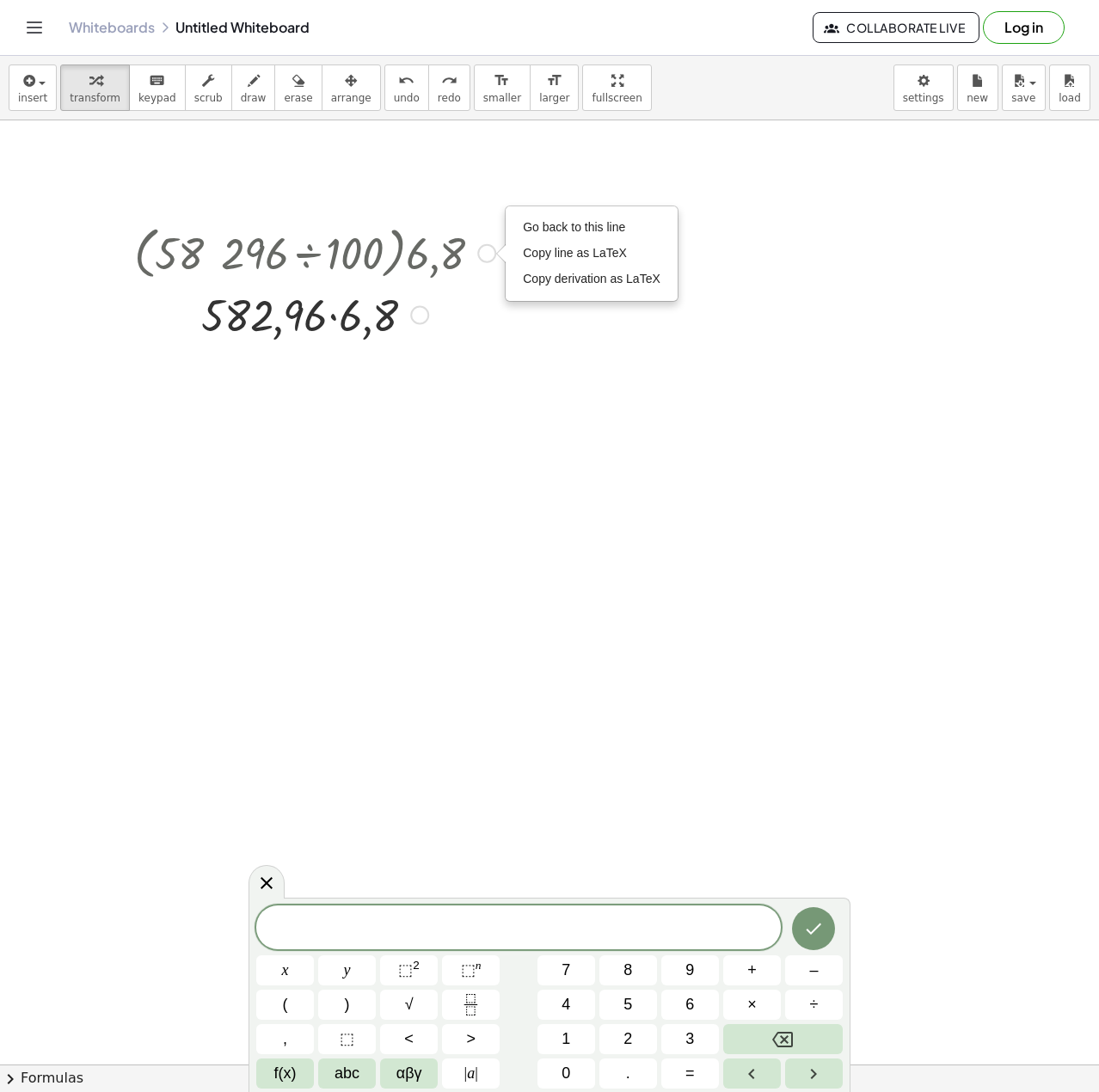
drag, startPoint x: 448, startPoint y: 338, endPoint x: 411, endPoint y: 305, distance: 49.6
click at [446, 333] on div at bounding box center [315, 314] width 378 height 59
click at [408, 305] on div at bounding box center [315, 314] width 378 height 57
click at [385, 312] on div at bounding box center [315, 314] width 378 height 57
click at [406, 315] on div at bounding box center [400, 316] width 19 height 19
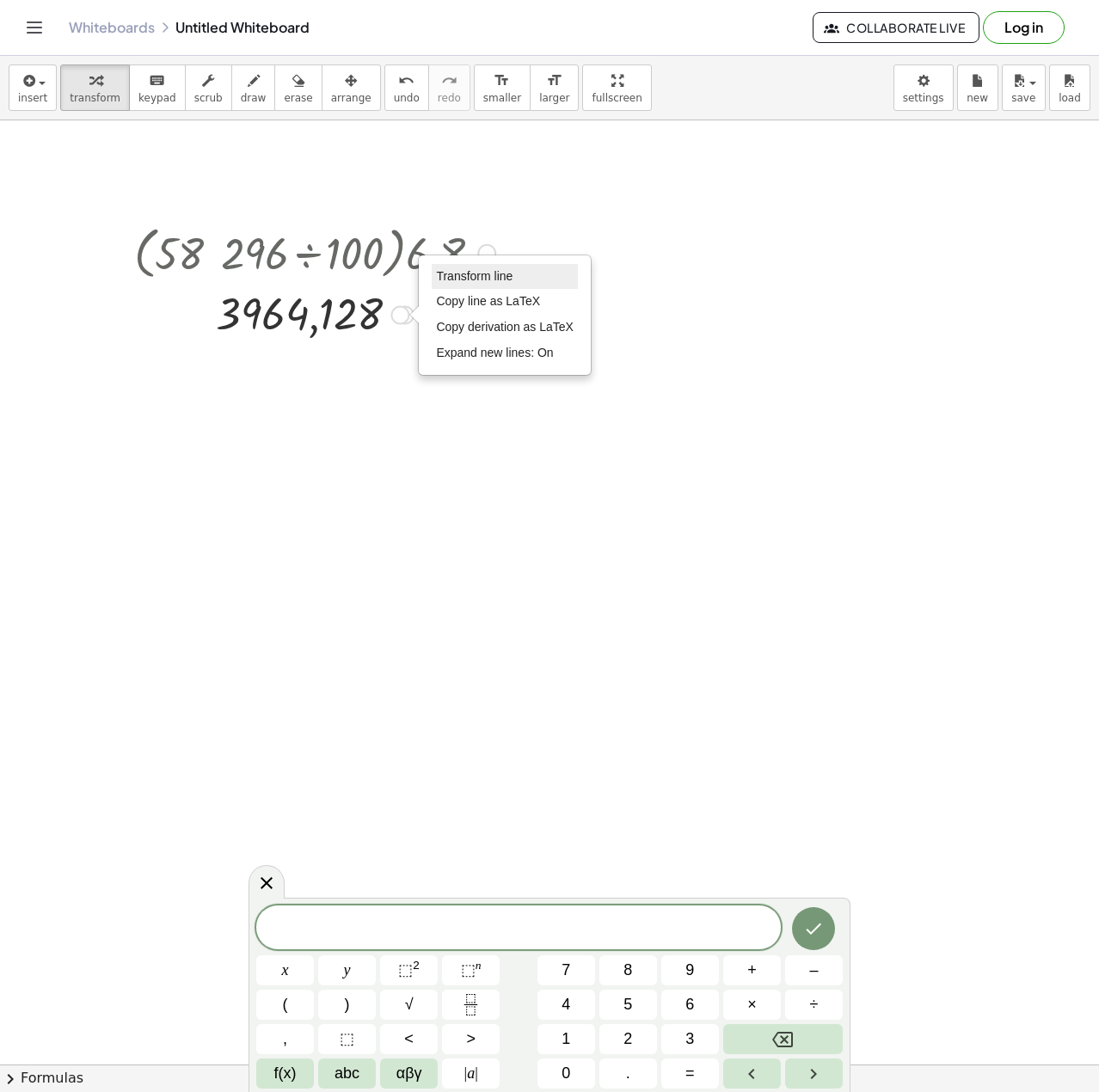
click at [480, 275] on span "Transform line" at bounding box center [473, 276] width 77 height 14
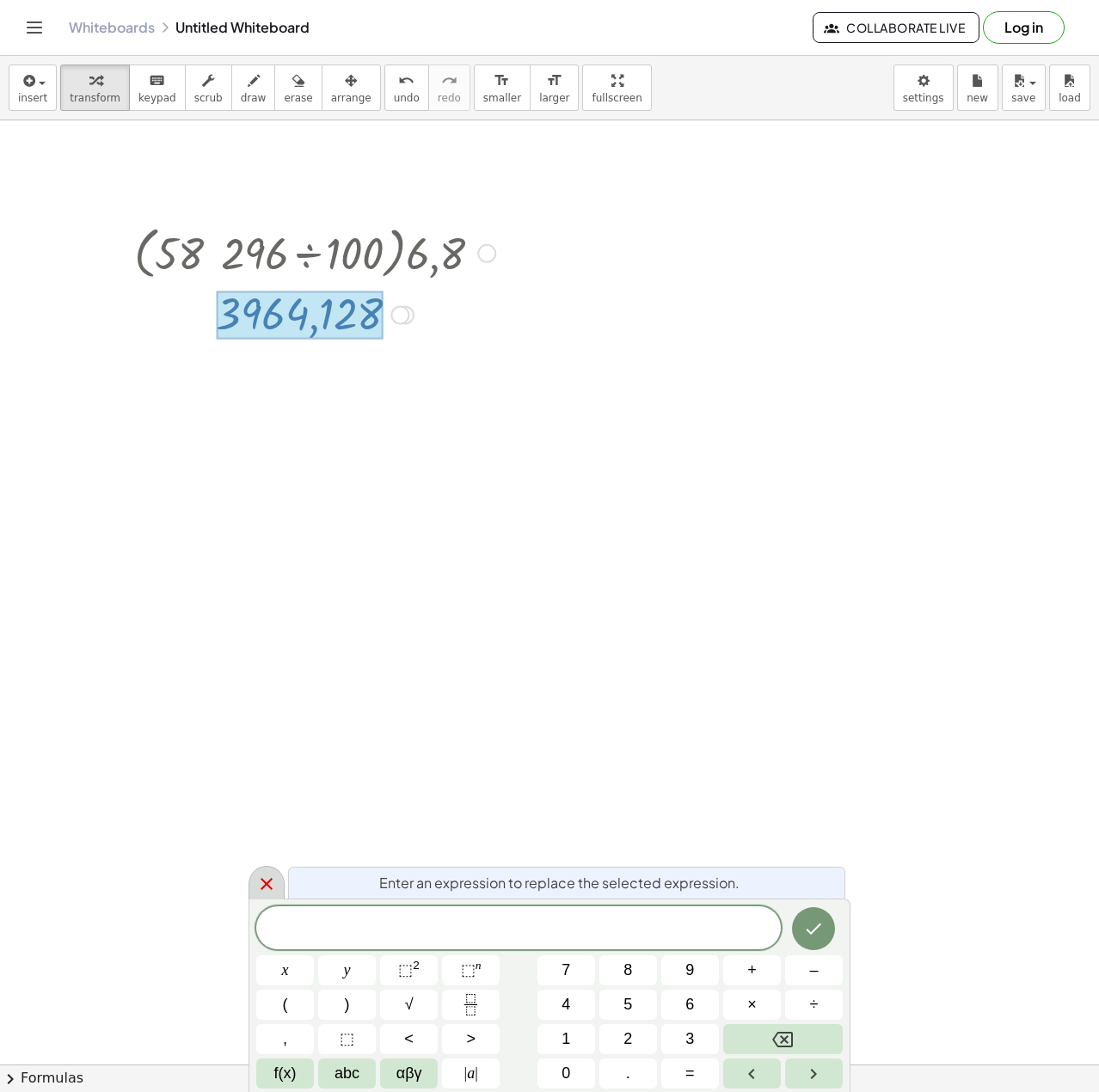
click at [262, 884] on icon at bounding box center [266, 884] width 21 height 21
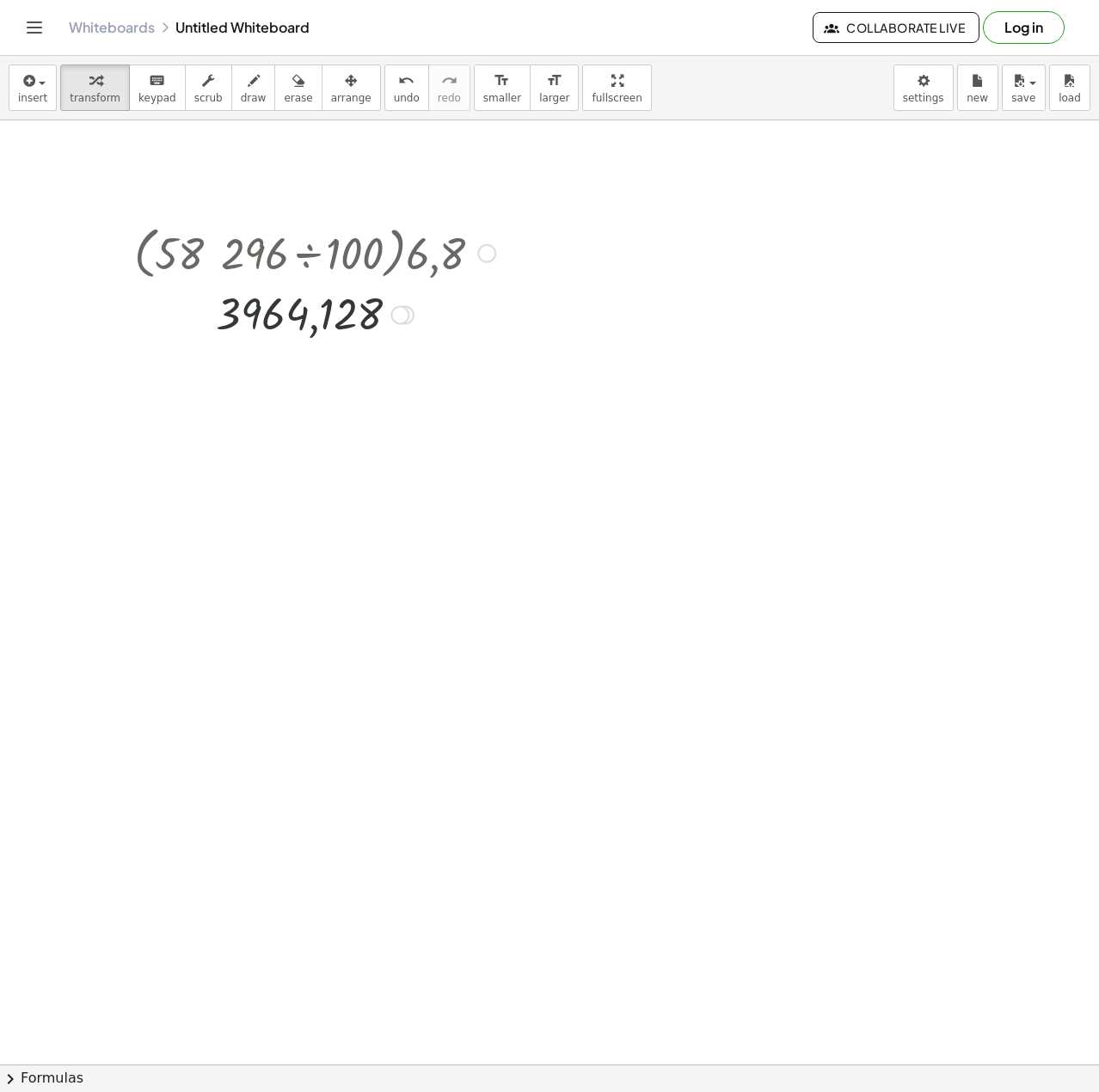
click at [369, 323] on div at bounding box center [315, 314] width 378 height 57
click at [404, 311] on div "Transform line Copy line as LaTeX Copy derivation as LaTeX Expand new lines: On" at bounding box center [400, 316] width 19 height 19
click at [398, 86] on icon "undo" at bounding box center [405, 81] width 16 height 21
drag, startPoint x: 303, startPoint y: 317, endPoint x: 301, endPoint y: 413, distance: 96.0
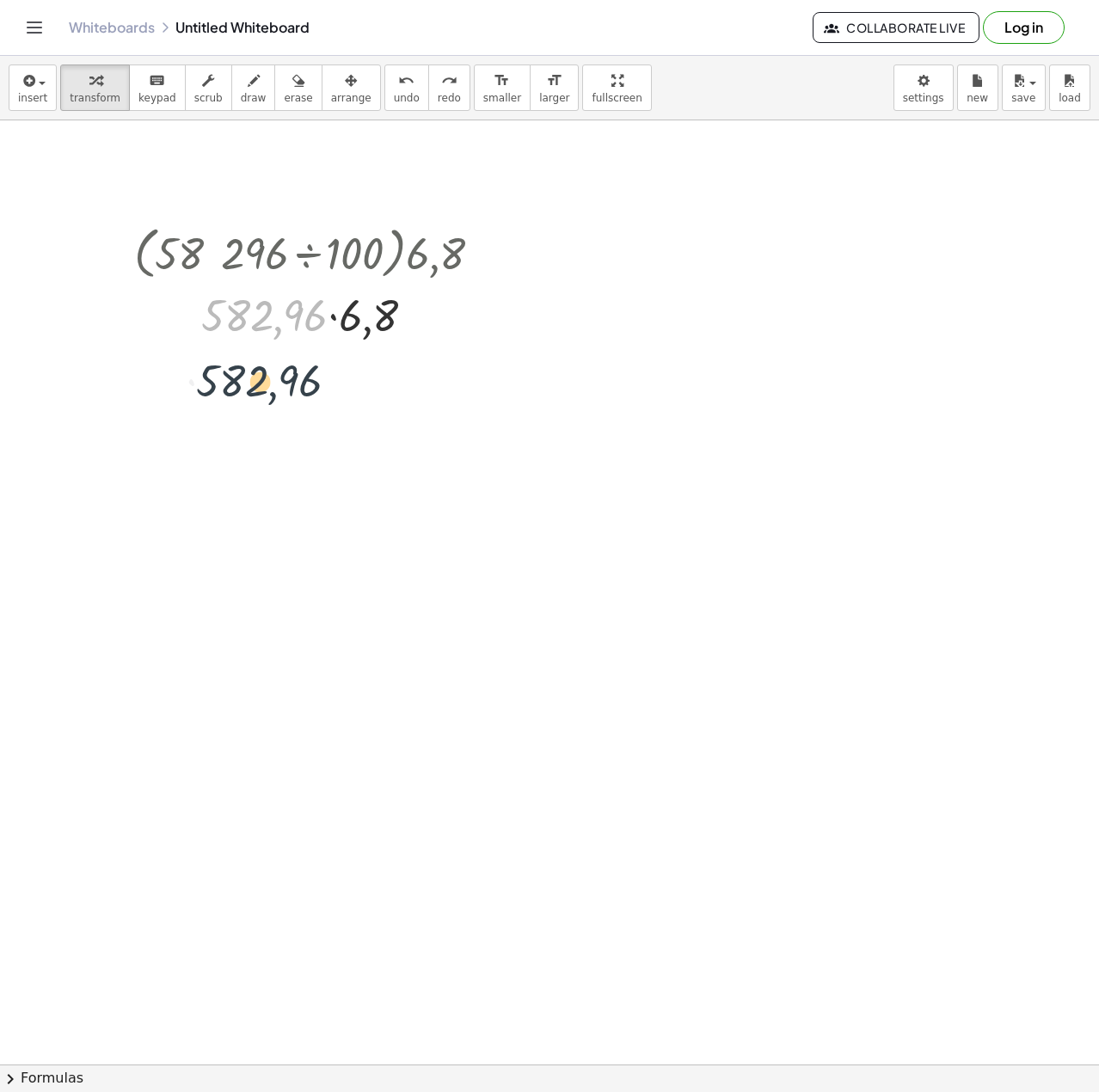
drag, startPoint x: 570, startPoint y: 540, endPoint x: 186, endPoint y: 248, distance: 482.4
click at [135, 90] on button "keyboard keypad" at bounding box center [158, 87] width 57 height 46
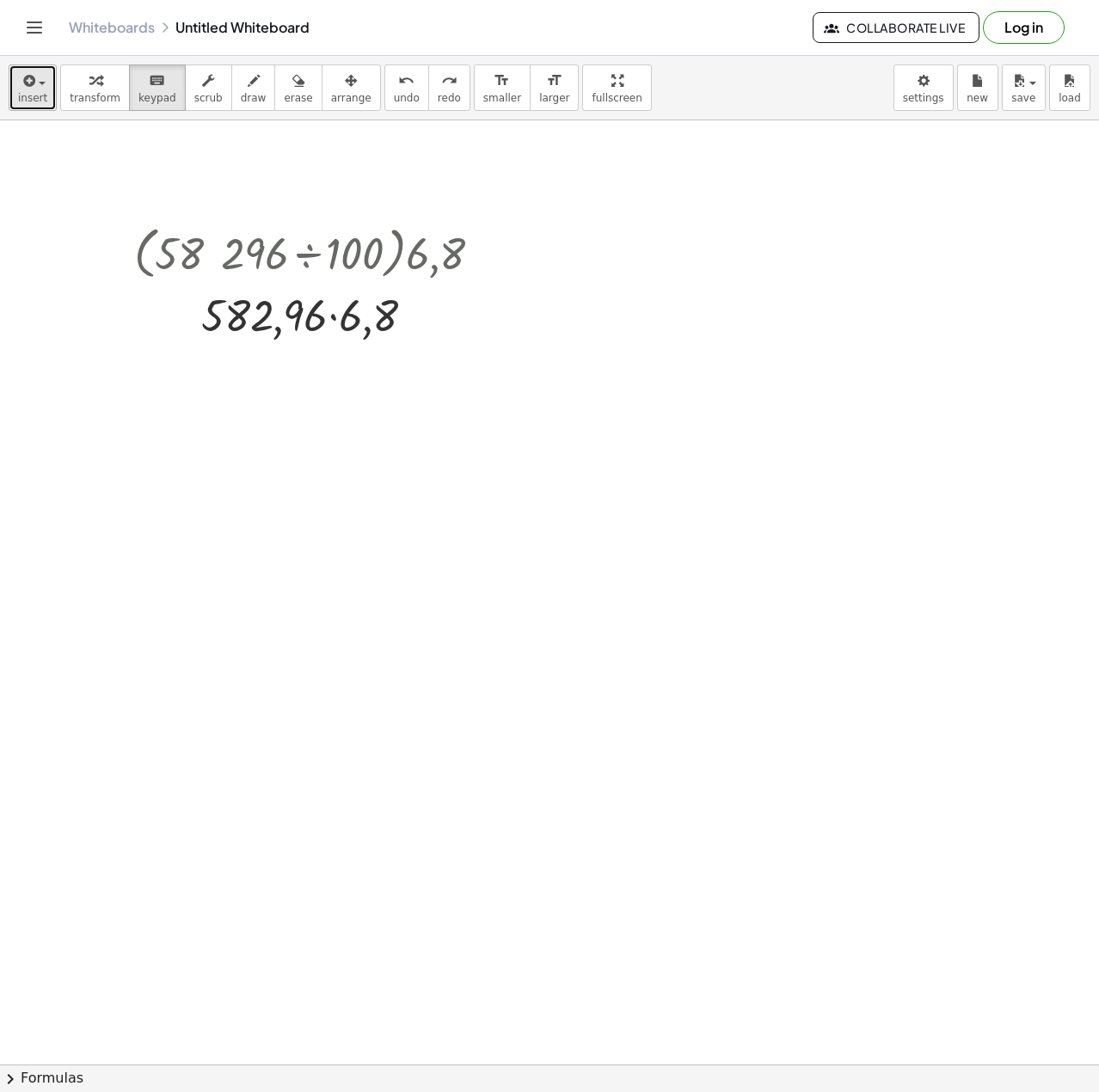
click at [30, 87] on icon "button" at bounding box center [27, 81] width 15 height 21
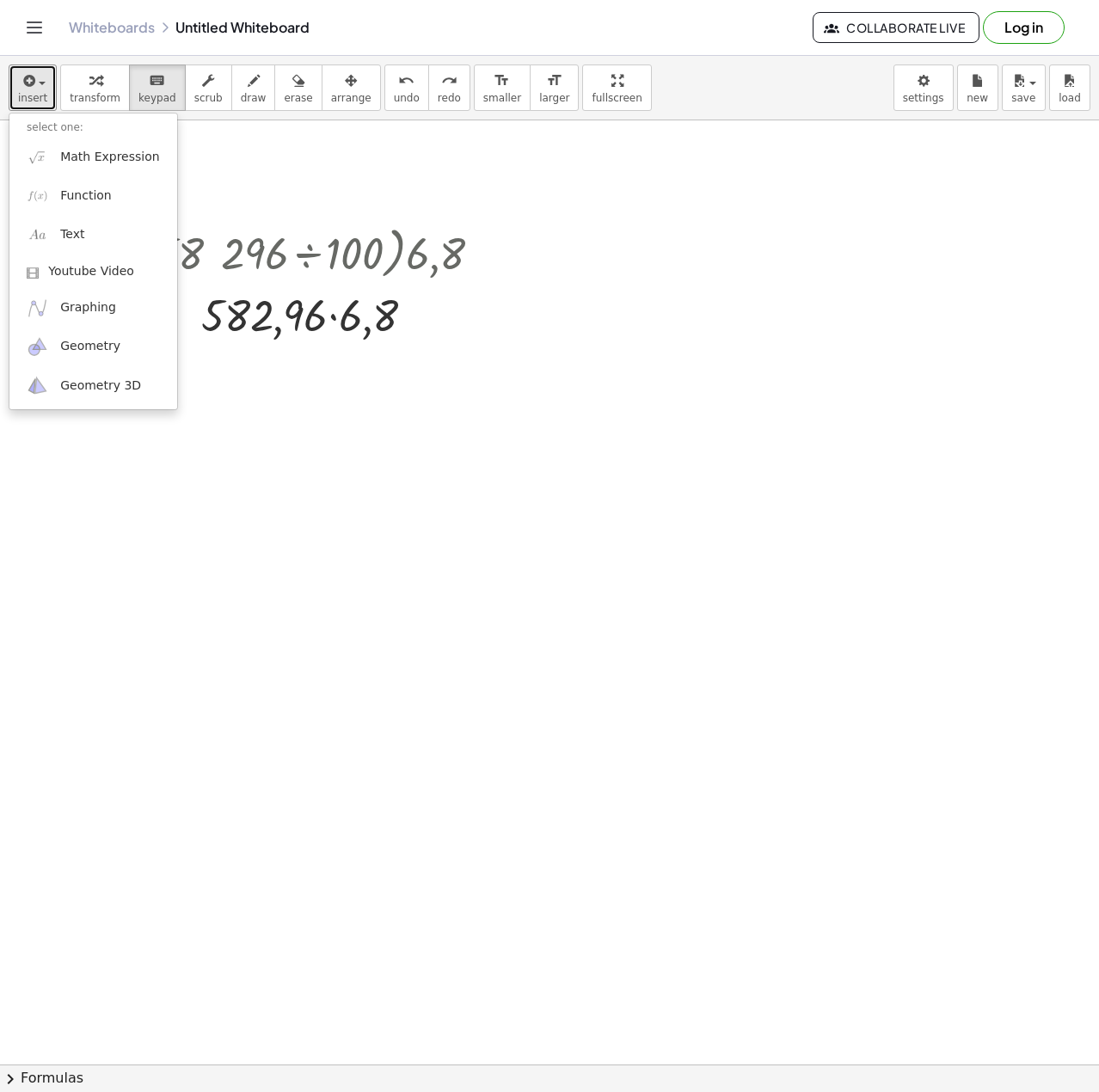
drag, startPoint x: 366, startPoint y: 482, endPoint x: 314, endPoint y: 372, distance: 121.7
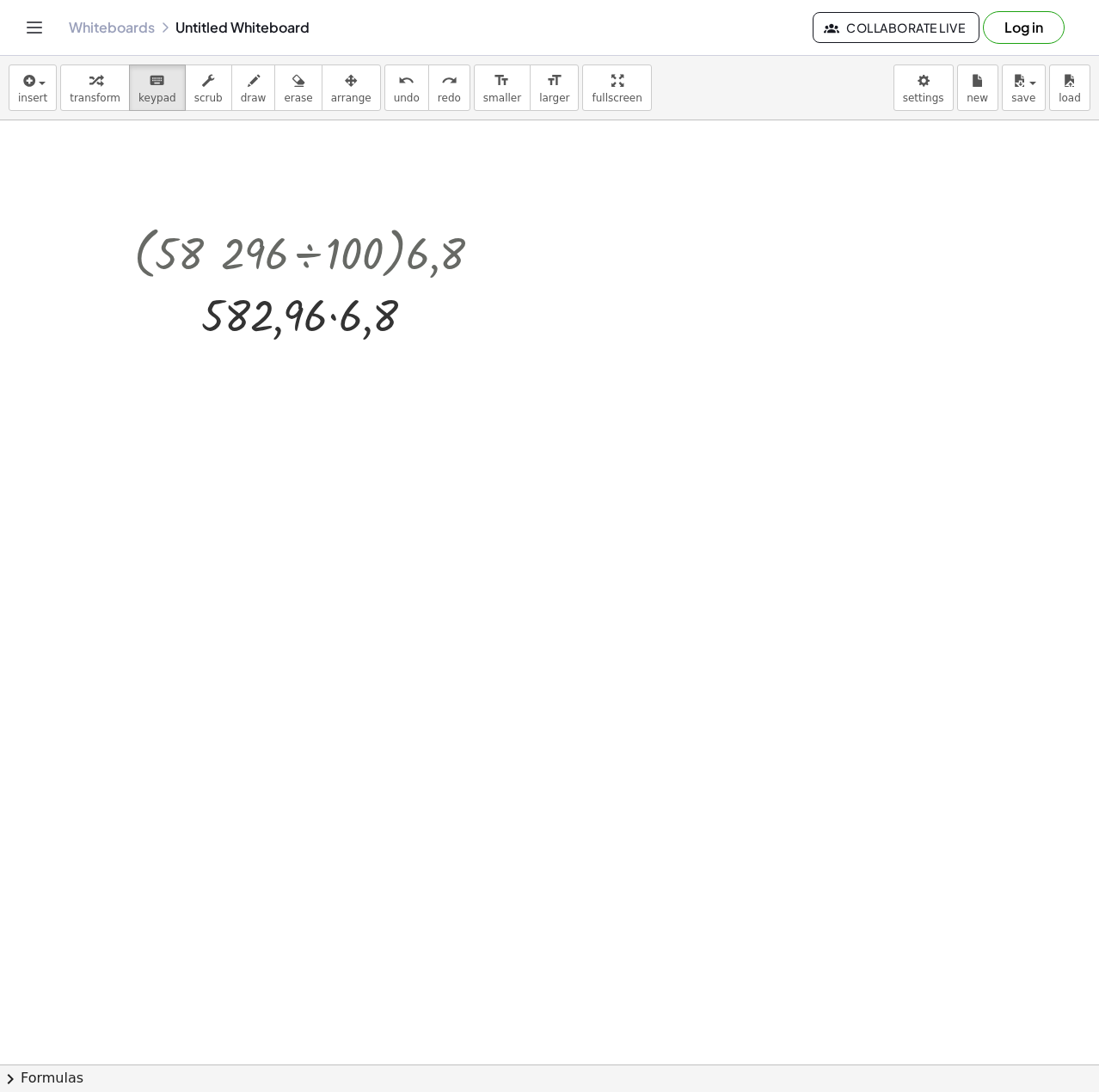
drag, startPoint x: 292, startPoint y: 339, endPoint x: 335, endPoint y: 477, distance: 144.5
click at [394, 94] on span "undo" at bounding box center [406, 97] width 26 height 12
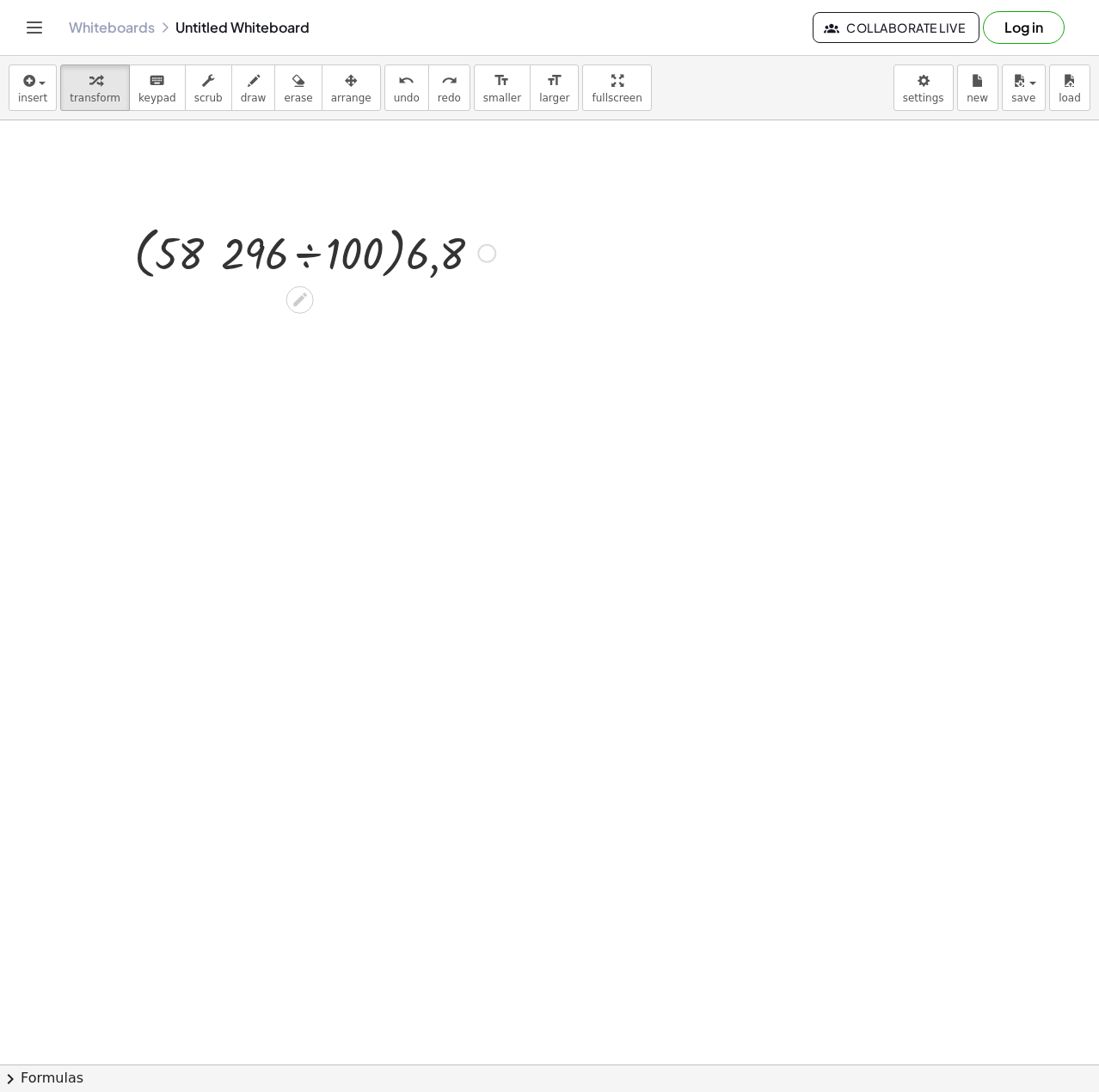
click at [335, 253] on div at bounding box center [315, 251] width 378 height 65
click at [259, 325] on div at bounding box center [315, 314] width 378 height 59
click at [335, 316] on div at bounding box center [315, 314] width 378 height 59
click at [390, 96] on button "undo undo" at bounding box center [406, 87] width 44 height 46
click at [386, 322] on div at bounding box center [315, 314] width 408 height 59
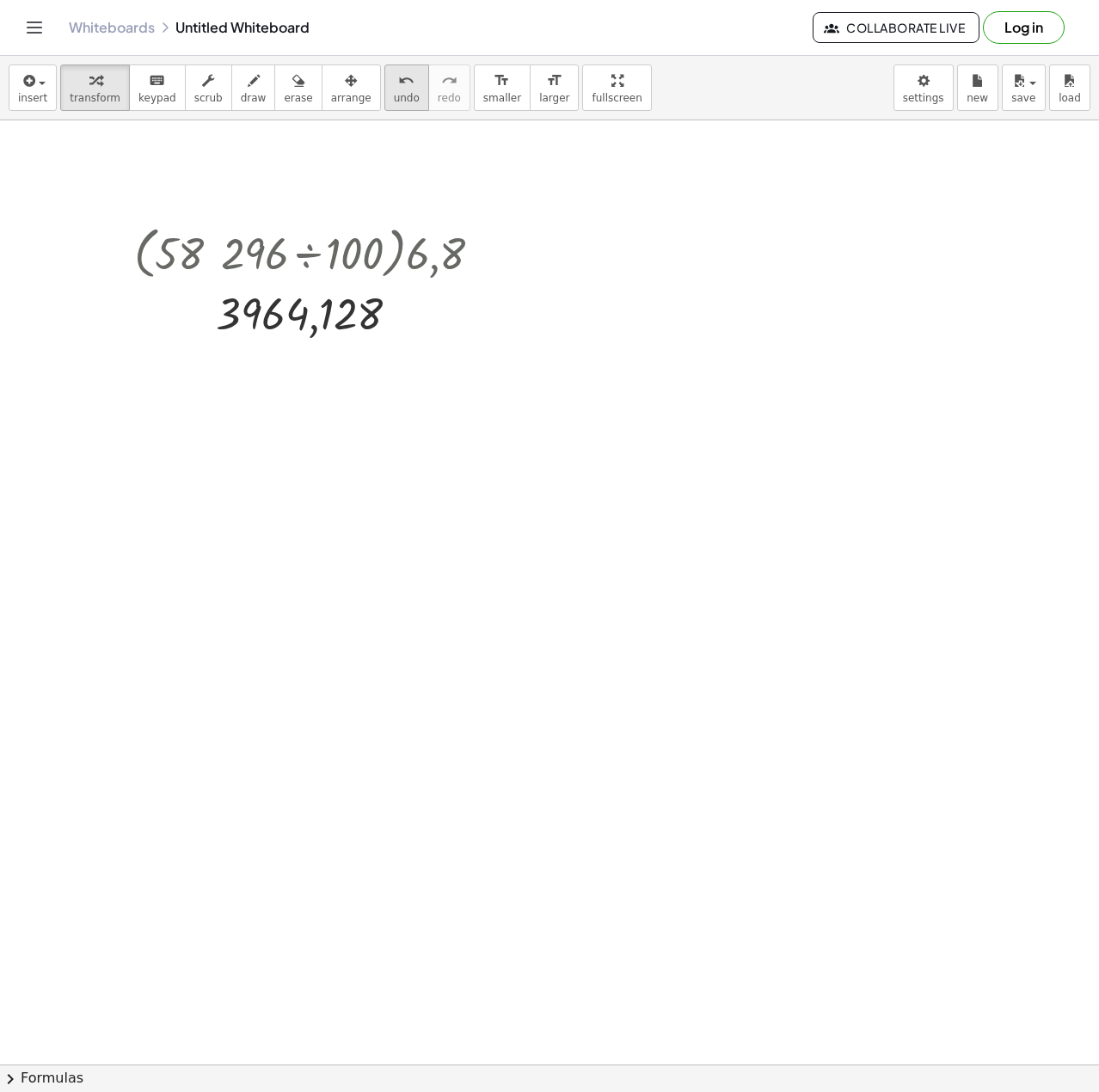
click at [398, 75] on icon "undo" at bounding box center [405, 81] width 16 height 21
drag, startPoint x: 323, startPoint y: 317, endPoint x: 627, endPoint y: 259, distance: 309.5
click at [301, 351] on icon at bounding box center [300, 356] width 14 height 14
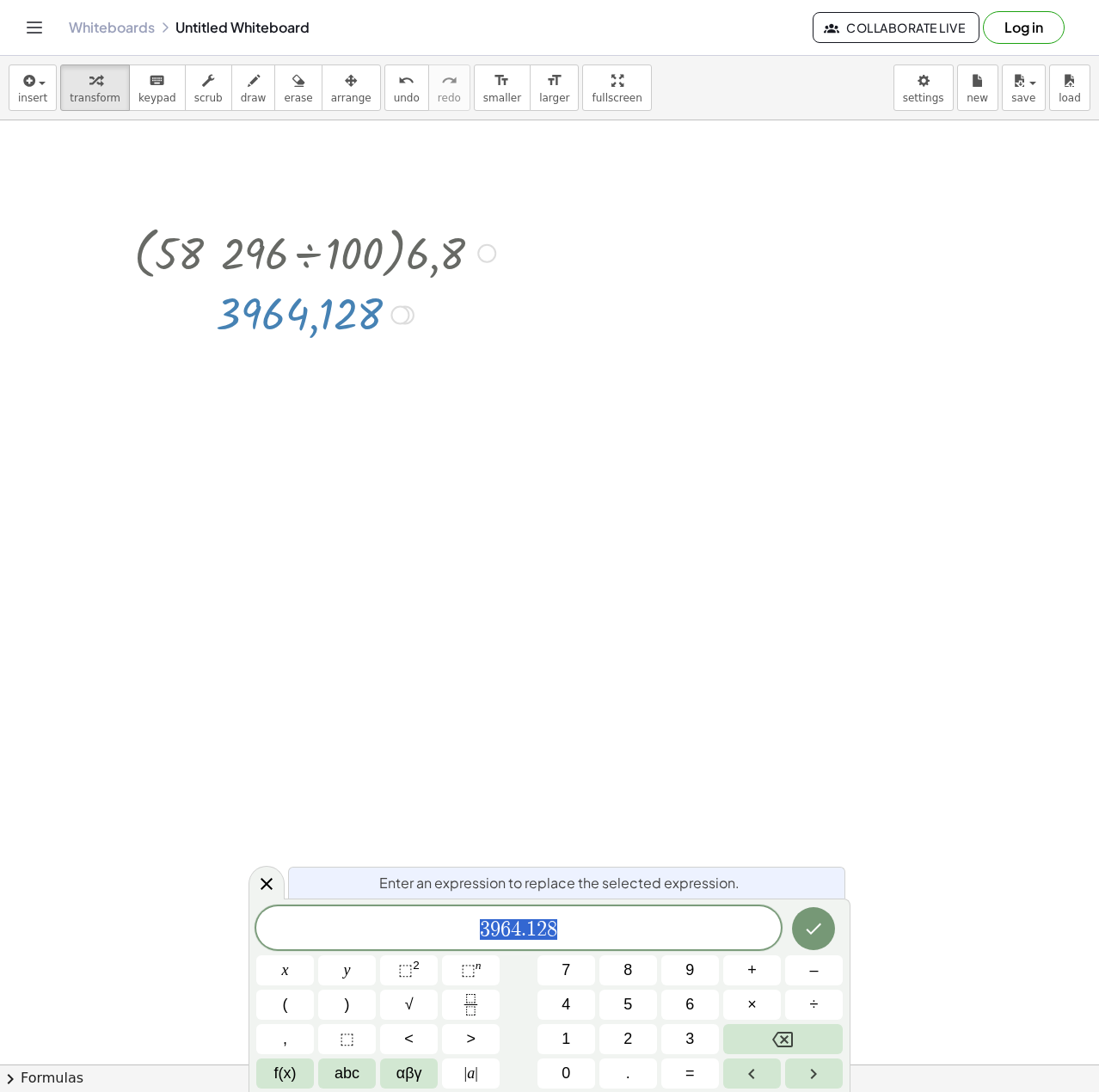
click at [488, 240] on div at bounding box center [315, 251] width 378 height 65
drag, startPoint x: 609, startPoint y: 395, endPoint x: 475, endPoint y: 225, distance: 216.5
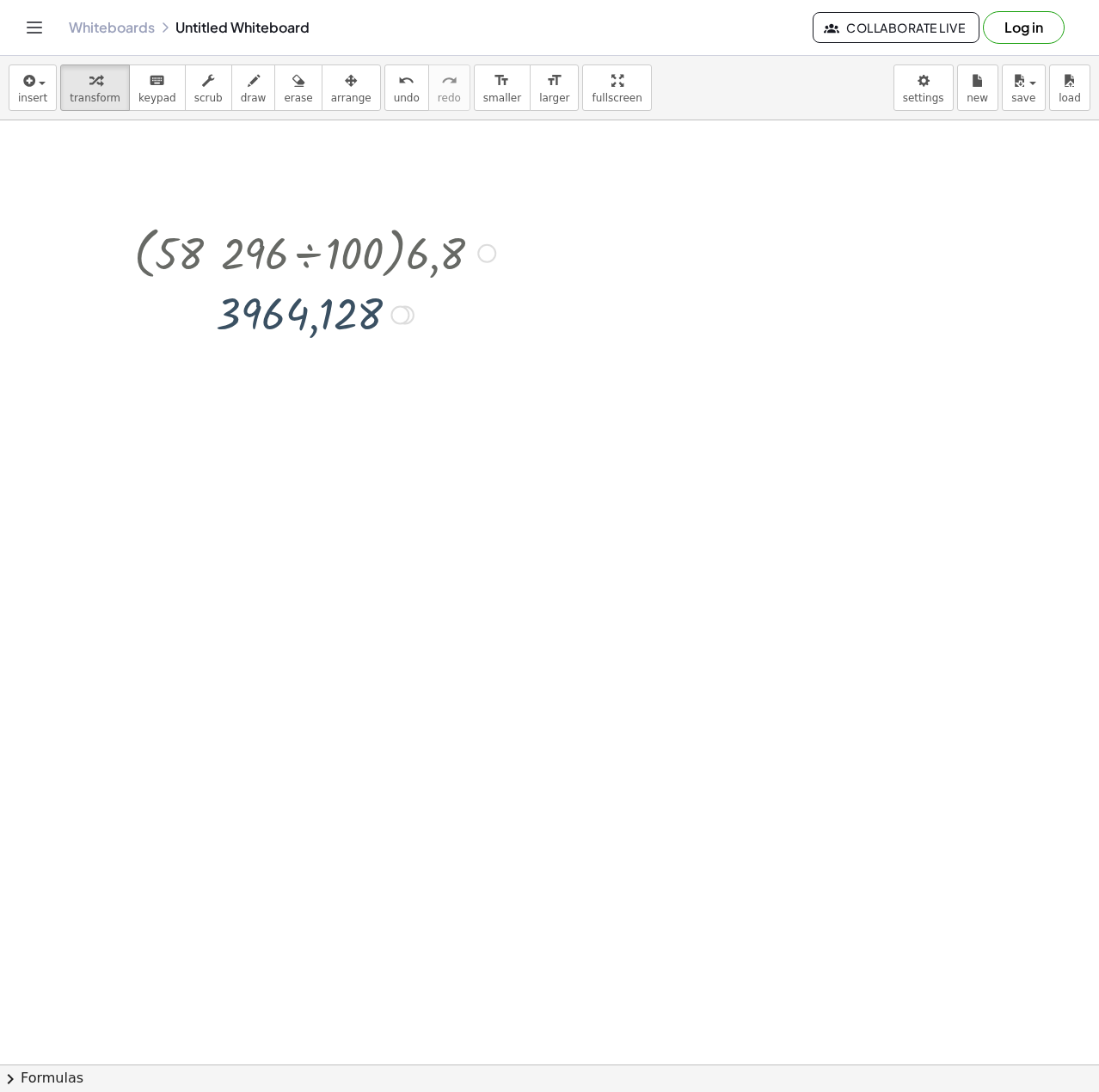
click at [346, 273] on div at bounding box center [315, 251] width 378 height 65
click at [426, 263] on div at bounding box center [315, 251] width 378 height 65
click at [444, 253] on div at bounding box center [315, 251] width 378 height 65
click at [483, 253] on div at bounding box center [487, 253] width 19 height 19
click at [528, 227] on span "Go back to this line" at bounding box center [574, 227] width 102 height 14
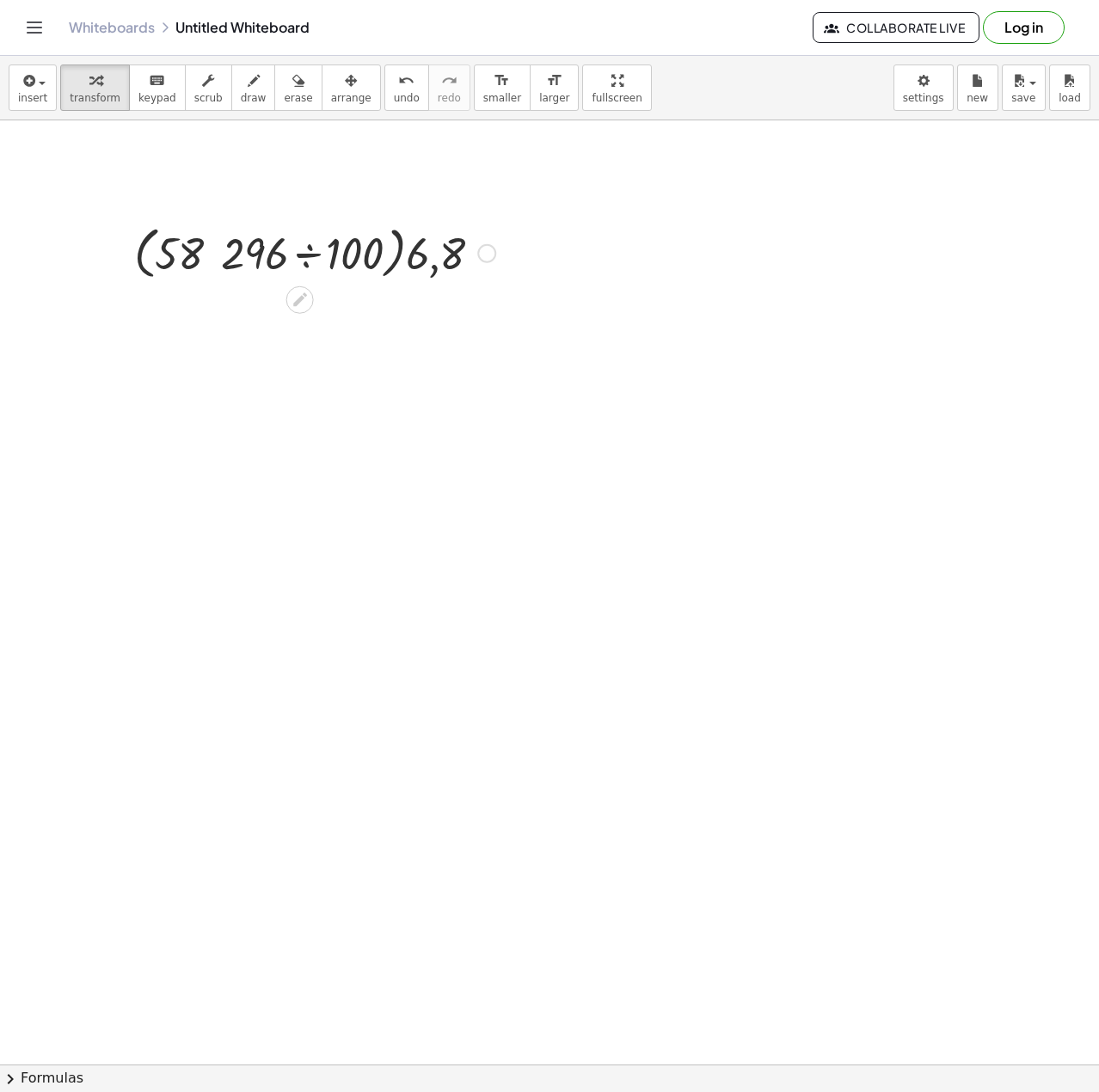
click at [315, 272] on div at bounding box center [315, 251] width 378 height 65
click at [301, 253] on div "· ( · 58 296 ÷ 100 ) · 6,8 582,96 Go back to this line Copy line as LaTeX Copy …" at bounding box center [301, 253] width 0 height 0
click at [353, 309] on div at bounding box center [315, 314] width 378 height 59
click at [401, 225] on div at bounding box center [315, 251] width 378 height 65
click at [492, 253] on div at bounding box center [487, 253] width 19 height 19
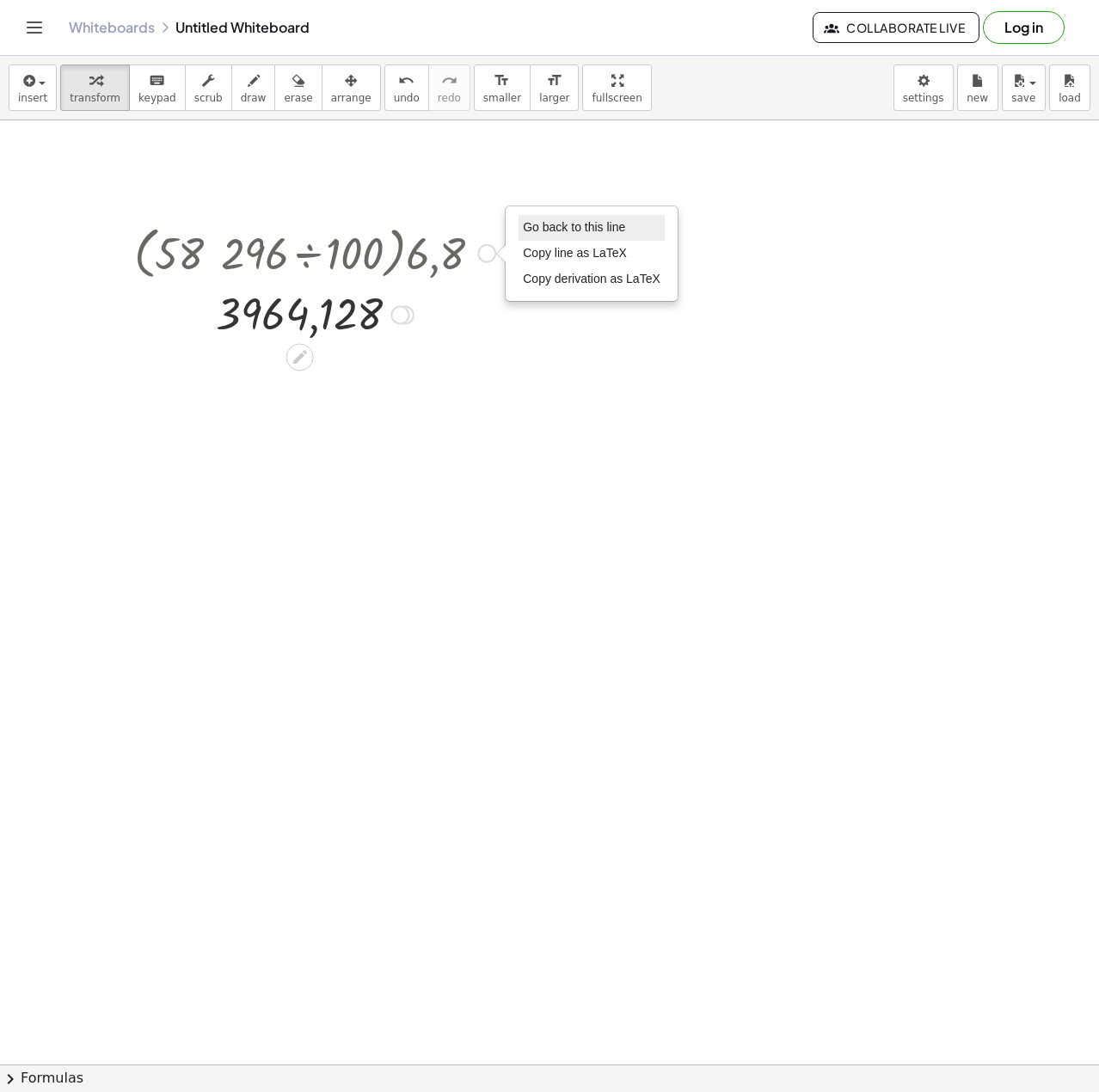
click at [528, 225] on span "Go back to this line" at bounding box center [574, 227] width 102 height 14
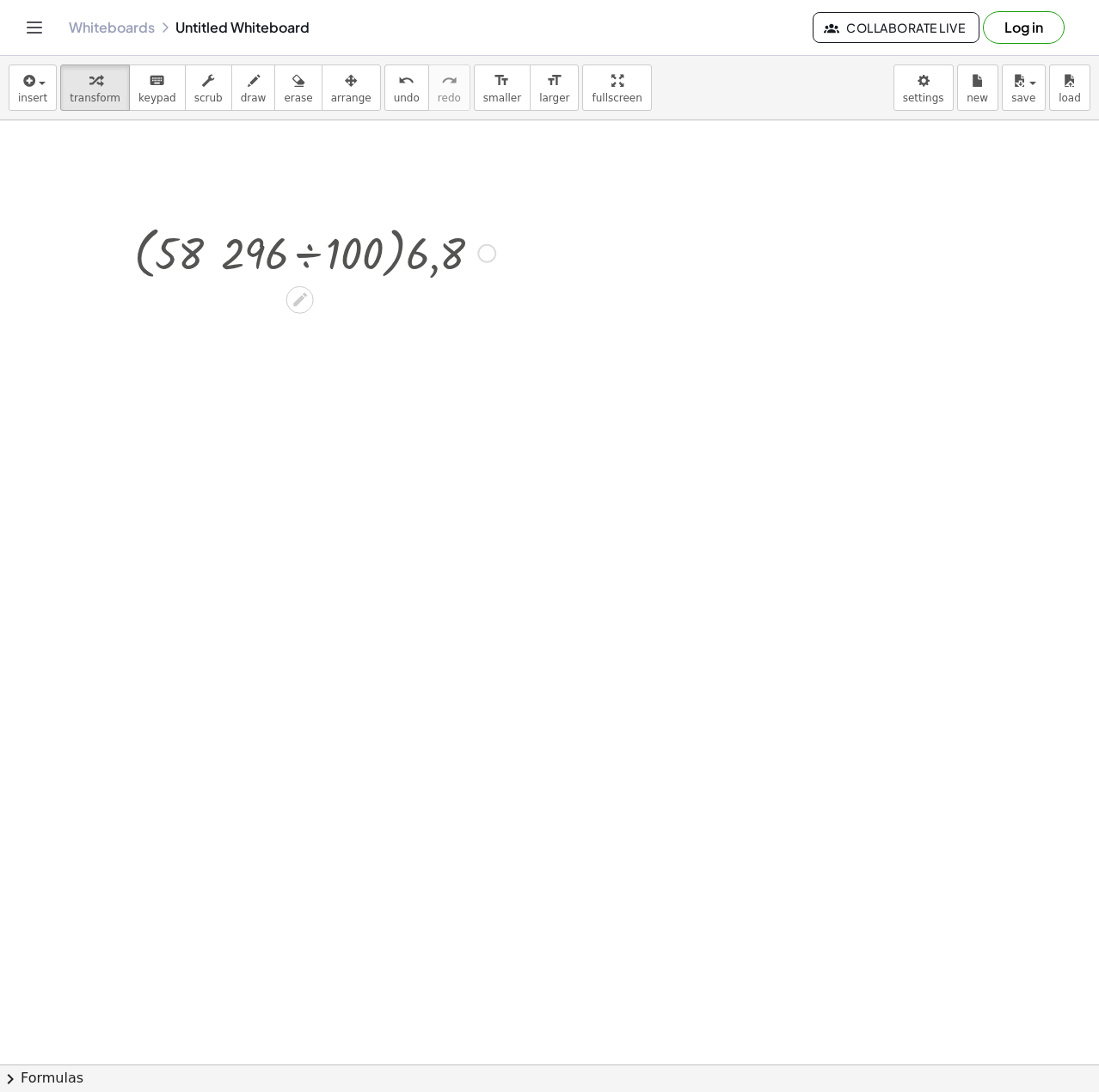
click at [387, 248] on div at bounding box center [315, 251] width 378 height 65
click at [387, 259] on div at bounding box center [315, 252] width 378 height 59
click at [387, 259] on div at bounding box center [315, 251] width 378 height 65
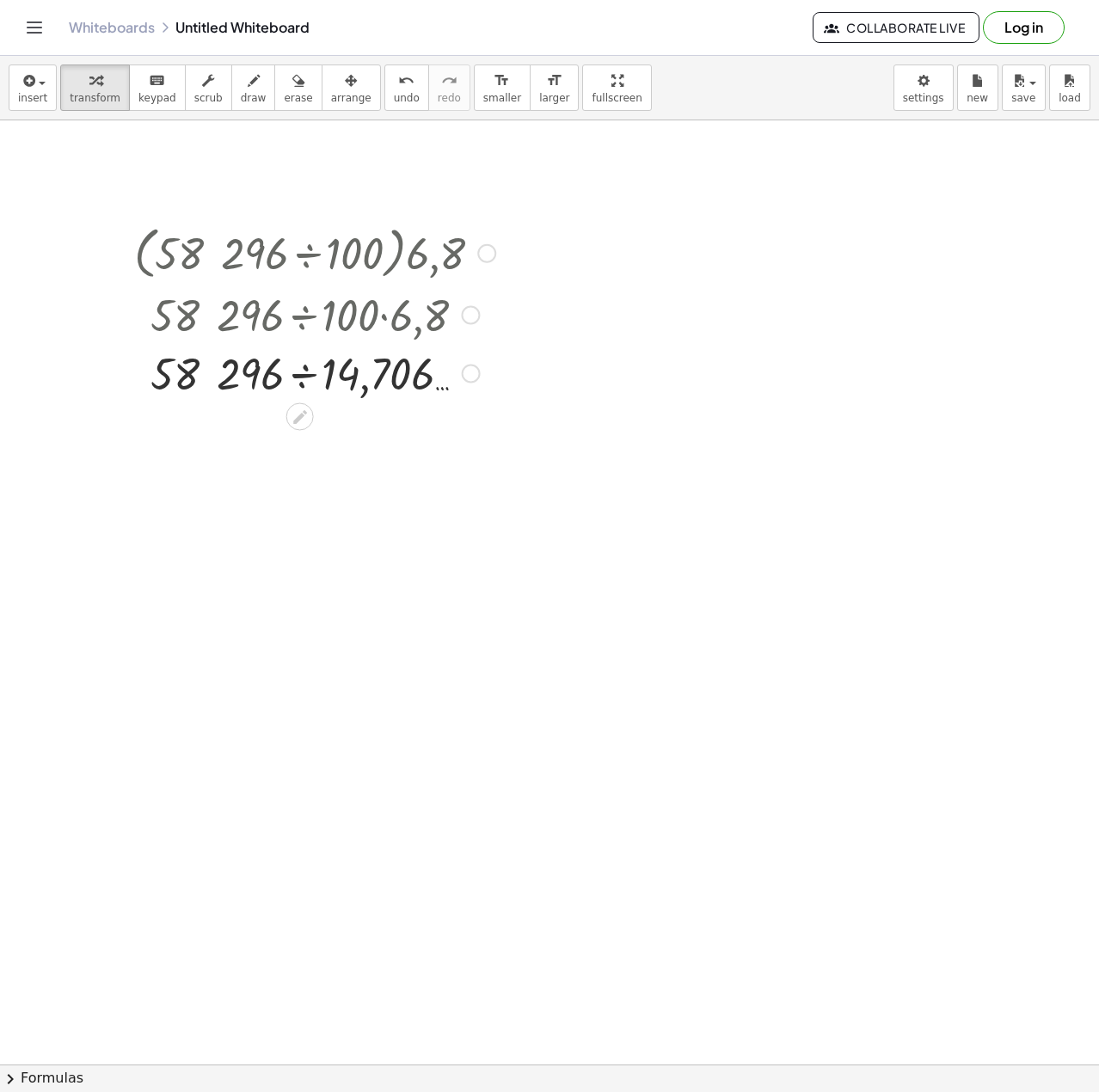
click at [406, 388] on div at bounding box center [315, 372] width 378 height 59
drag, startPoint x: 419, startPoint y: 230, endPoint x: 492, endPoint y: 224, distance: 73.2
click at [492, 254] on div at bounding box center [487, 253] width 19 height 19
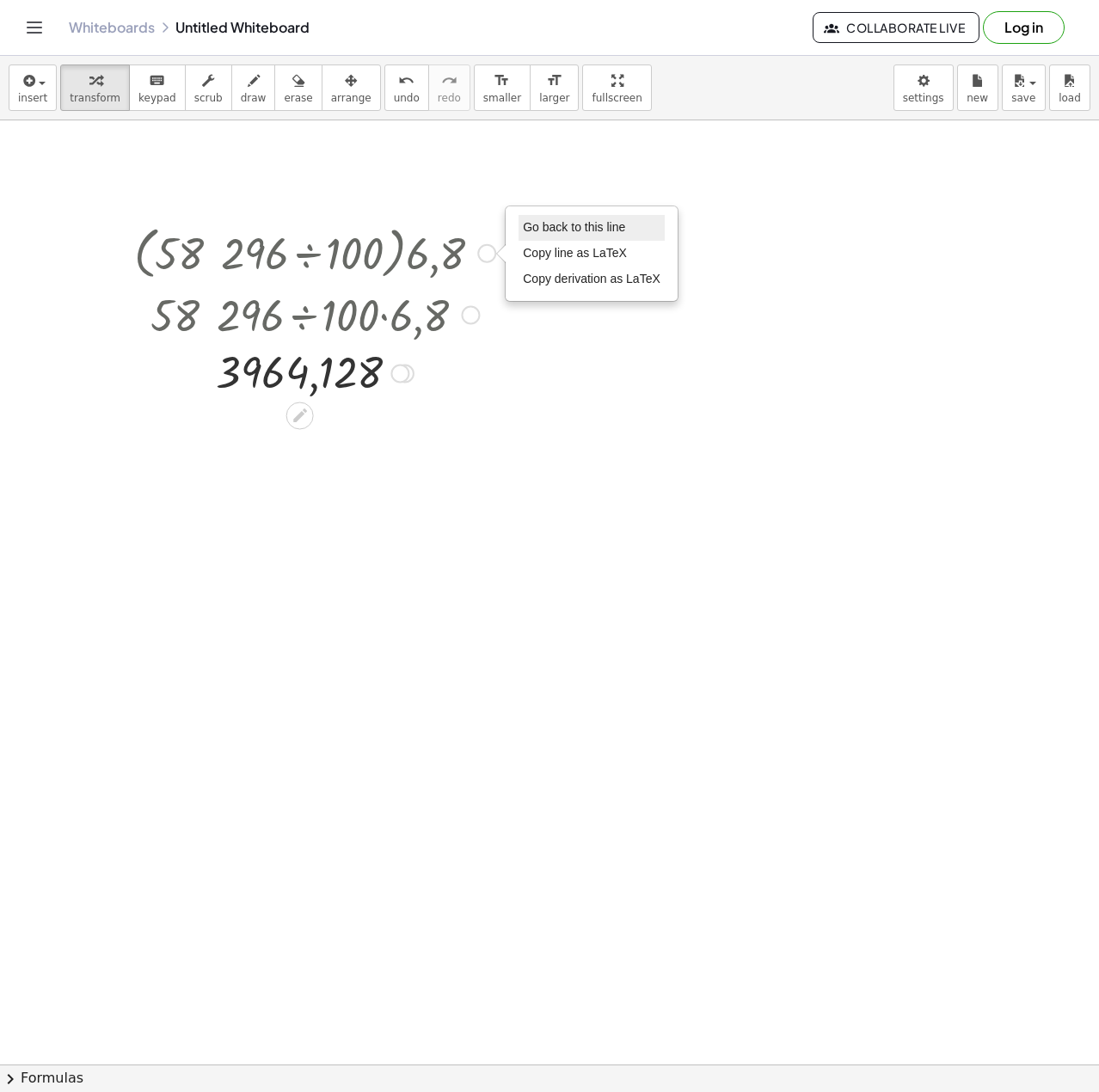
click at [541, 228] on span "Go back to this line" at bounding box center [574, 227] width 102 height 14
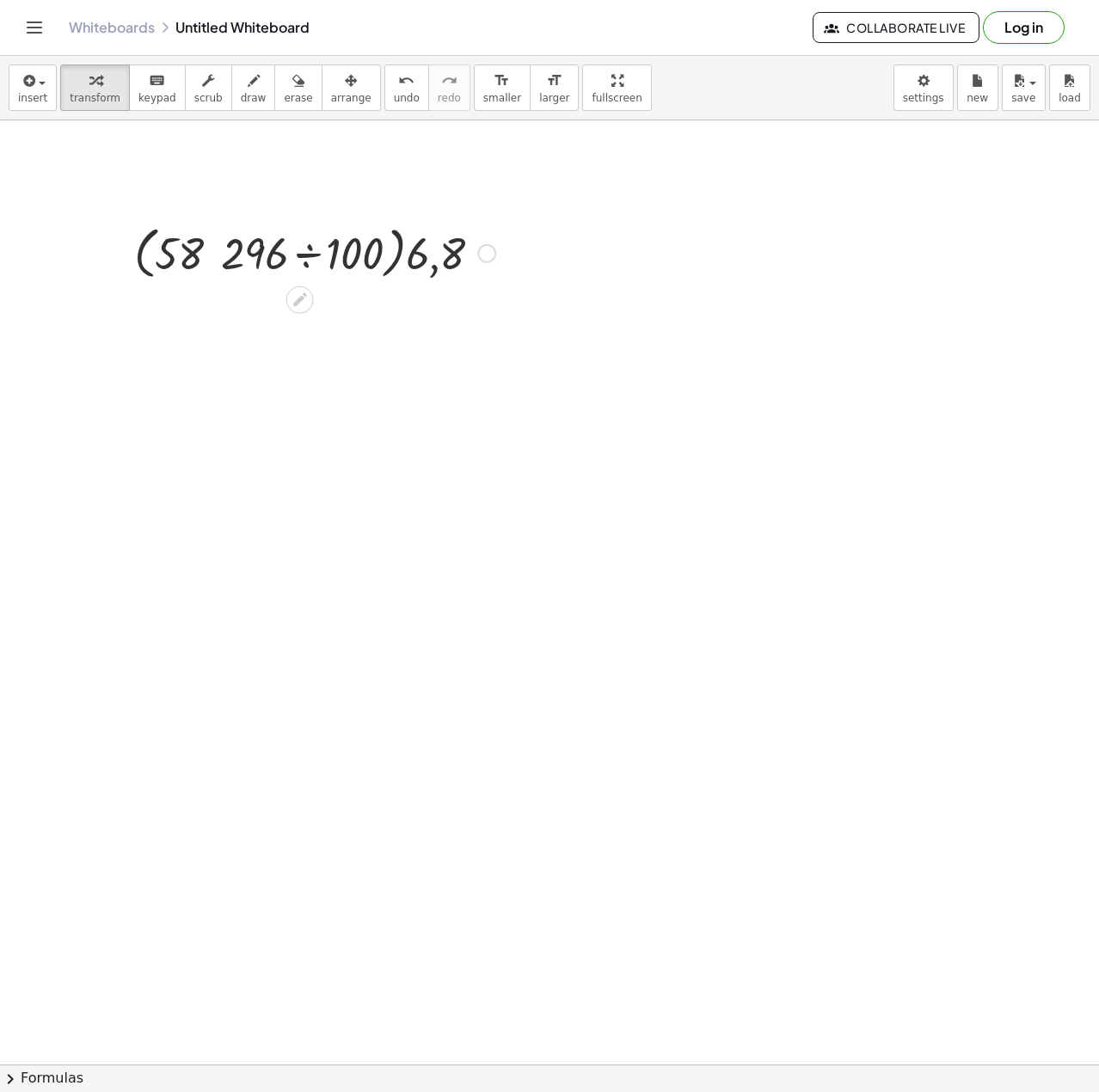
drag, startPoint x: 416, startPoint y: 247, endPoint x: 165, endPoint y: 213, distance: 253.3
click at [297, 300] on icon at bounding box center [300, 299] width 14 height 14
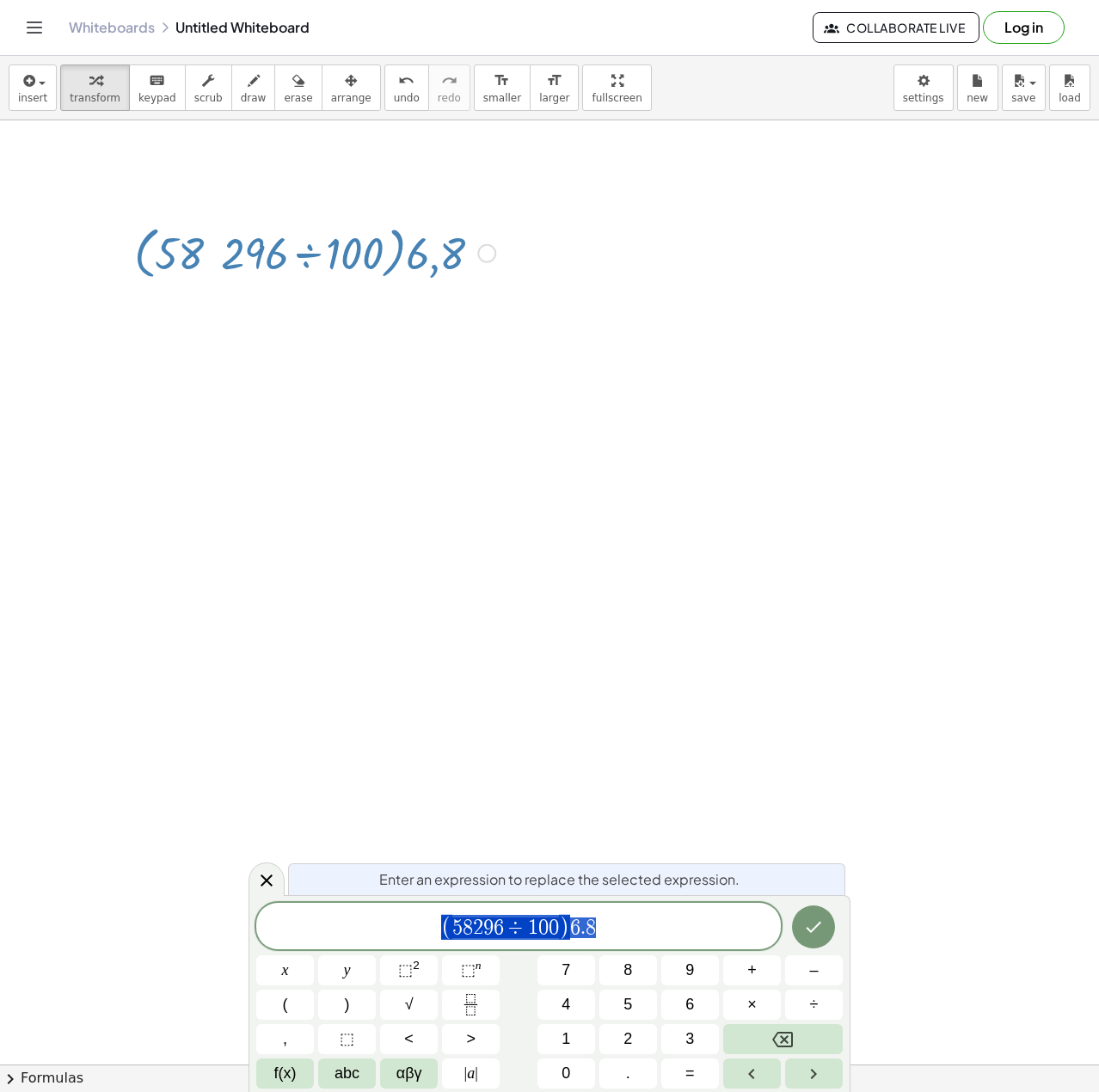
click at [615, 931] on span "( 5 8 2 9 6 ÷ 1 0 0 ) 6 . 8" at bounding box center [518, 928] width 524 height 28
click at [694, 1077] on span "=" at bounding box center [690, 1073] width 9 height 24
click at [649, 915] on span "( 5 8 2 9 6 ÷ 1 0 0 ) 6 . 8 = ​" at bounding box center [518, 928] width 524 height 28
click at [651, 923] on span "( 5 8 2 9 6 ÷ 1 0 0 ) 6 . 8 = ​" at bounding box center [518, 928] width 524 height 28
click at [402, 277] on div at bounding box center [315, 251] width 378 height 65
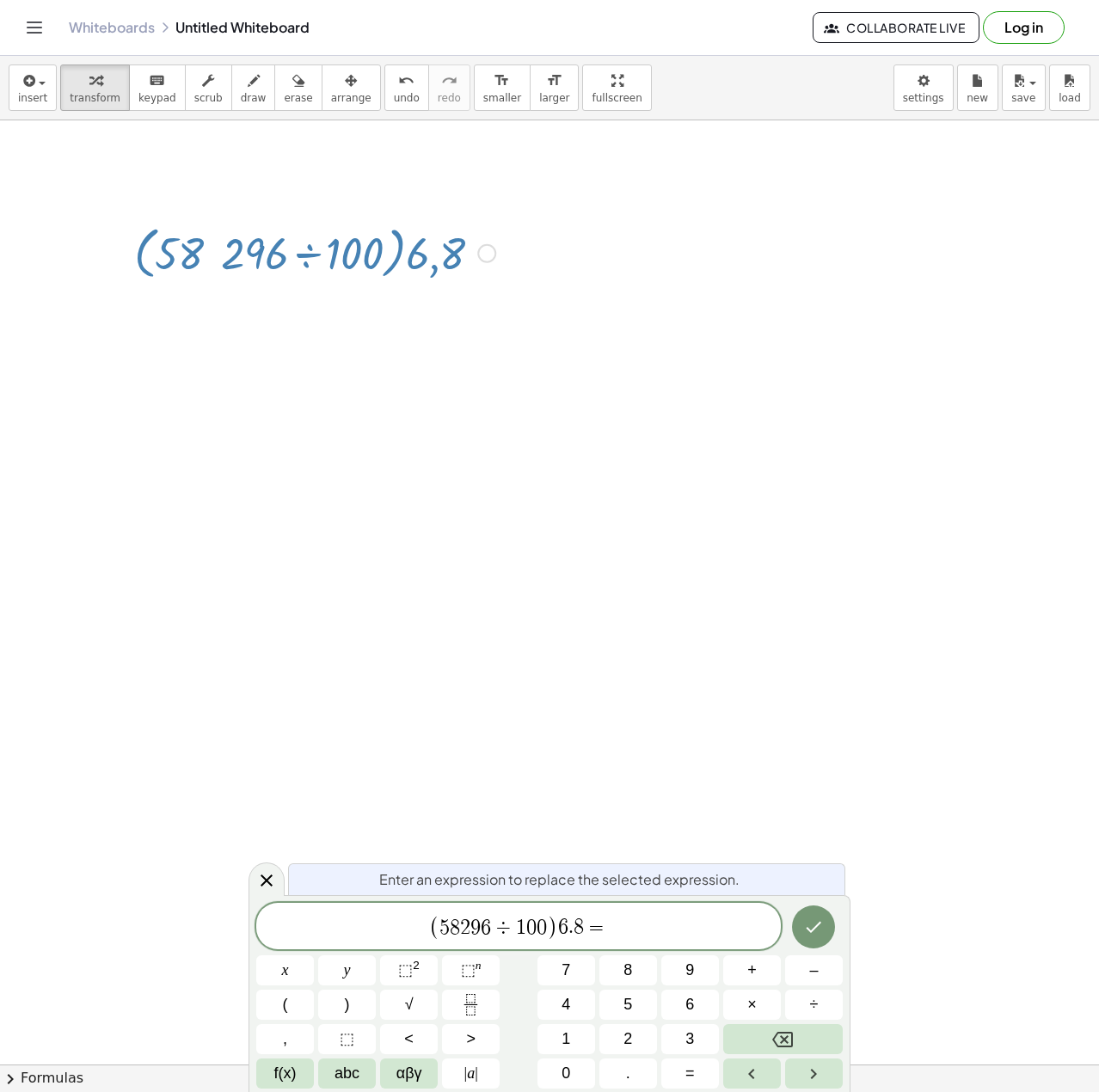
click at [396, 260] on div at bounding box center [315, 251] width 378 height 65
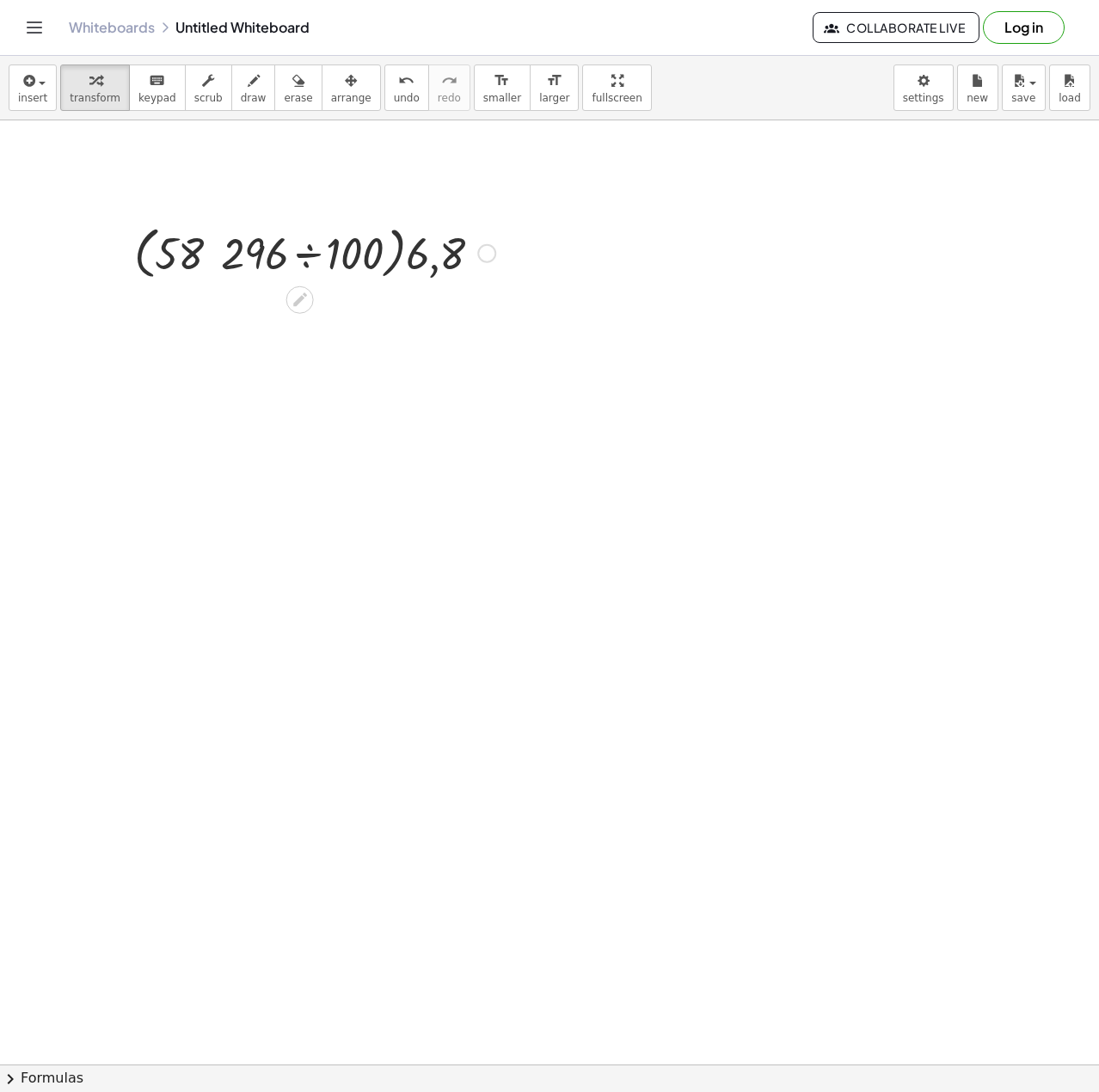
click at [431, 264] on div at bounding box center [315, 251] width 378 height 65
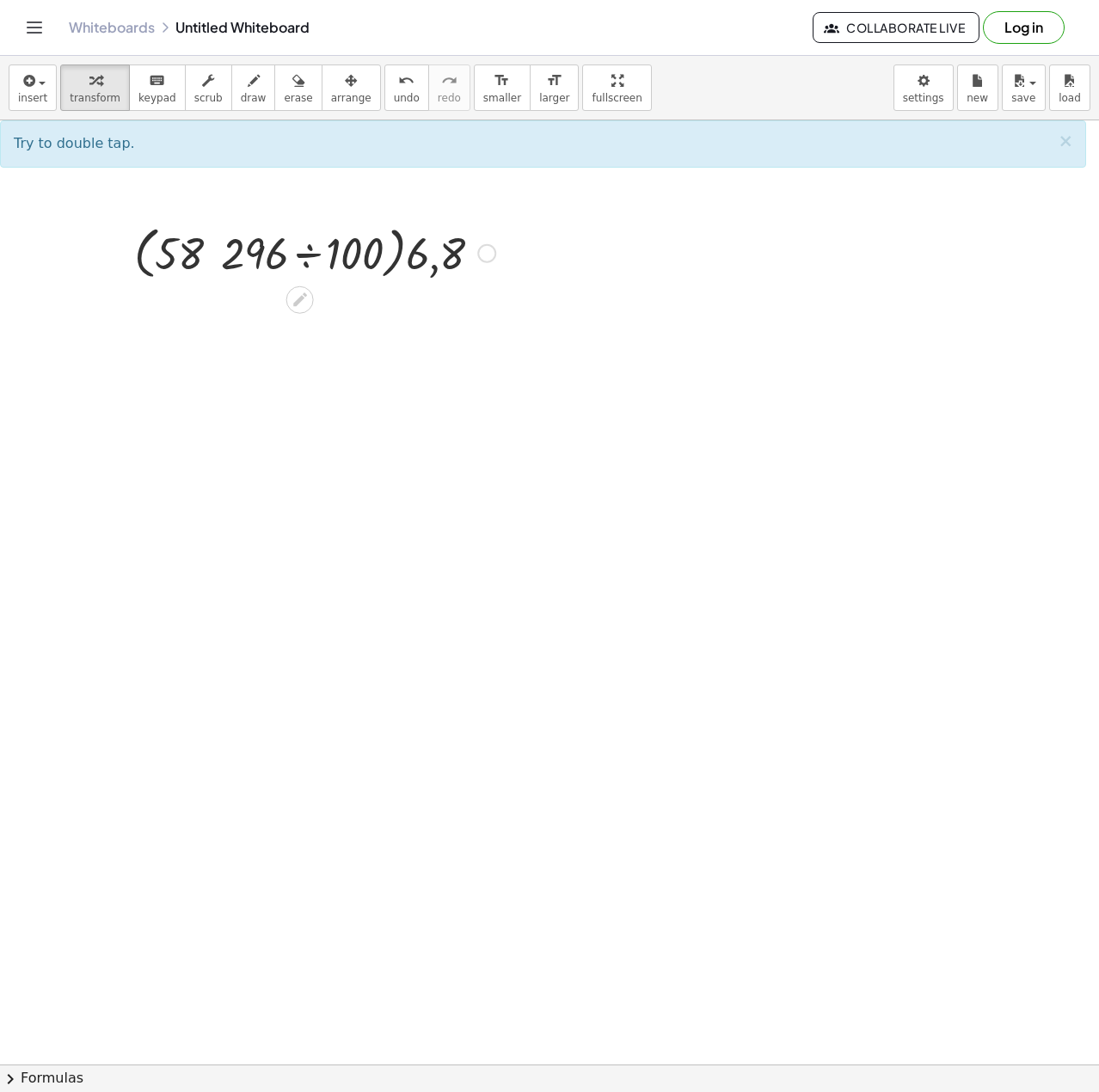
drag, startPoint x: 274, startPoint y: 266, endPoint x: 239, endPoint y: 262, distance: 35.2
click at [239, 262] on div at bounding box center [315, 251] width 378 height 65
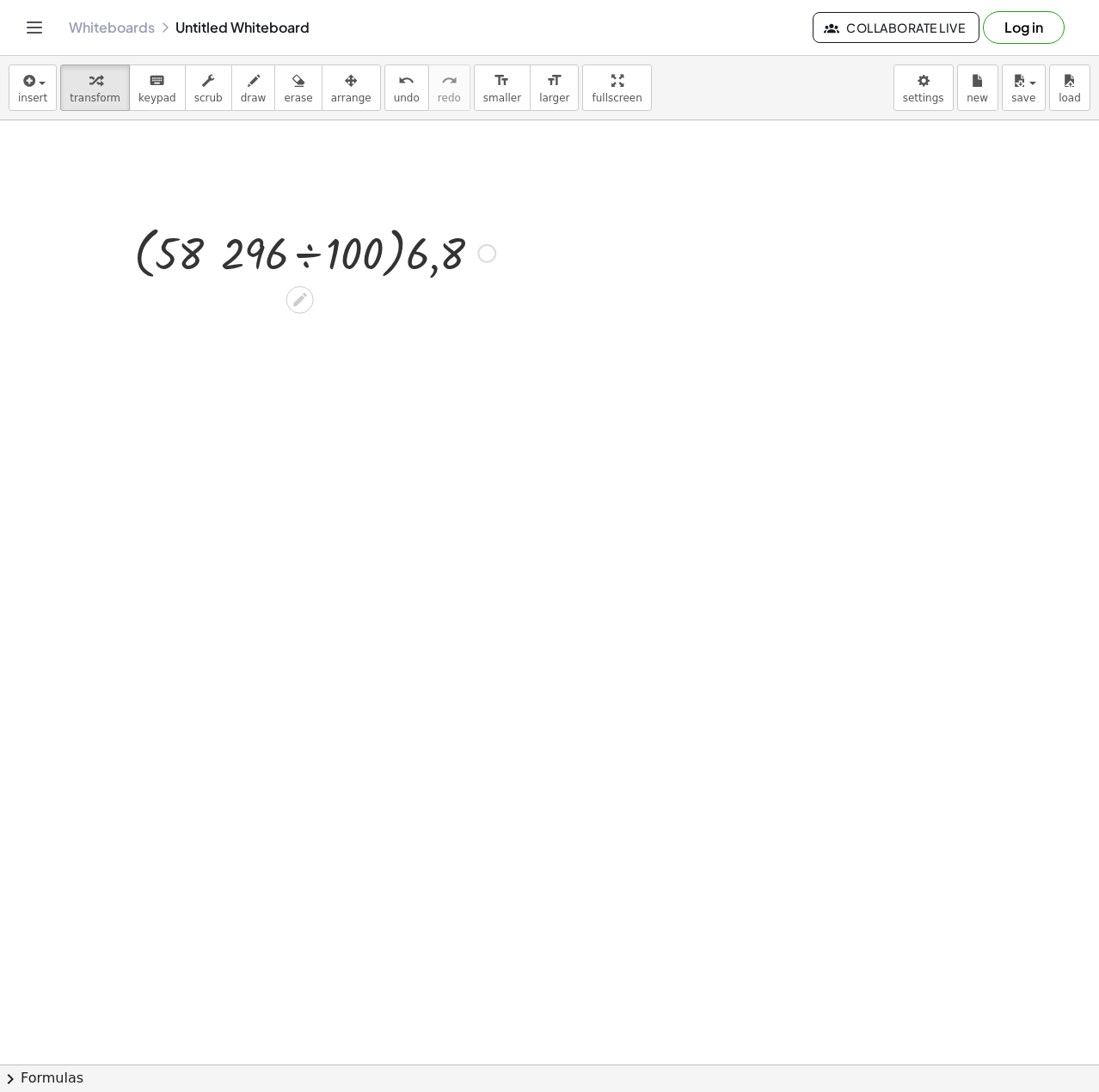
click at [239, 262] on div at bounding box center [315, 251] width 378 height 65
click at [307, 254] on div at bounding box center [315, 251] width 378 height 65
click at [482, 247] on div at bounding box center [487, 253] width 19 height 19
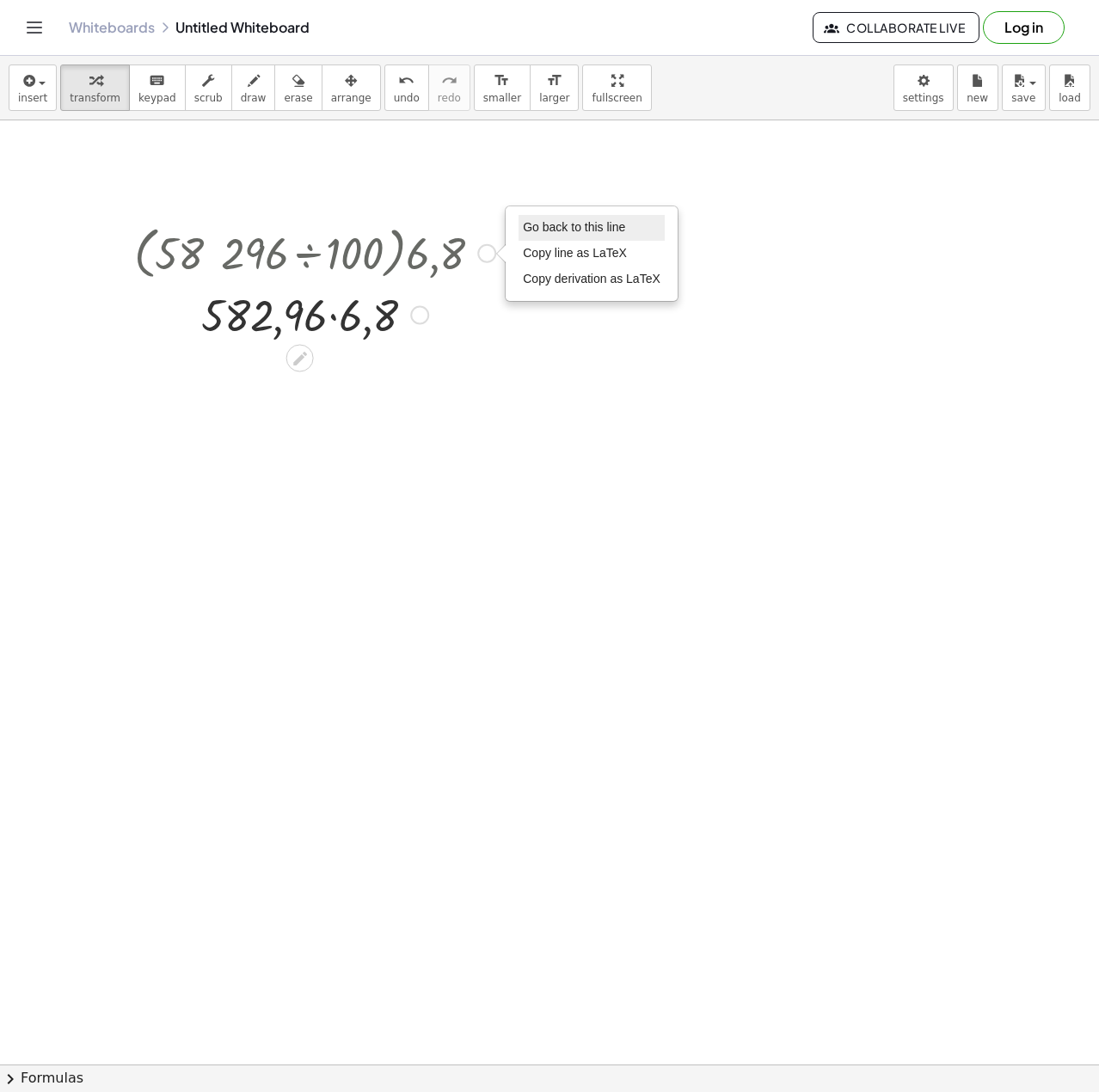
click at [531, 226] on span "Go back to this line" at bounding box center [574, 227] width 102 height 14
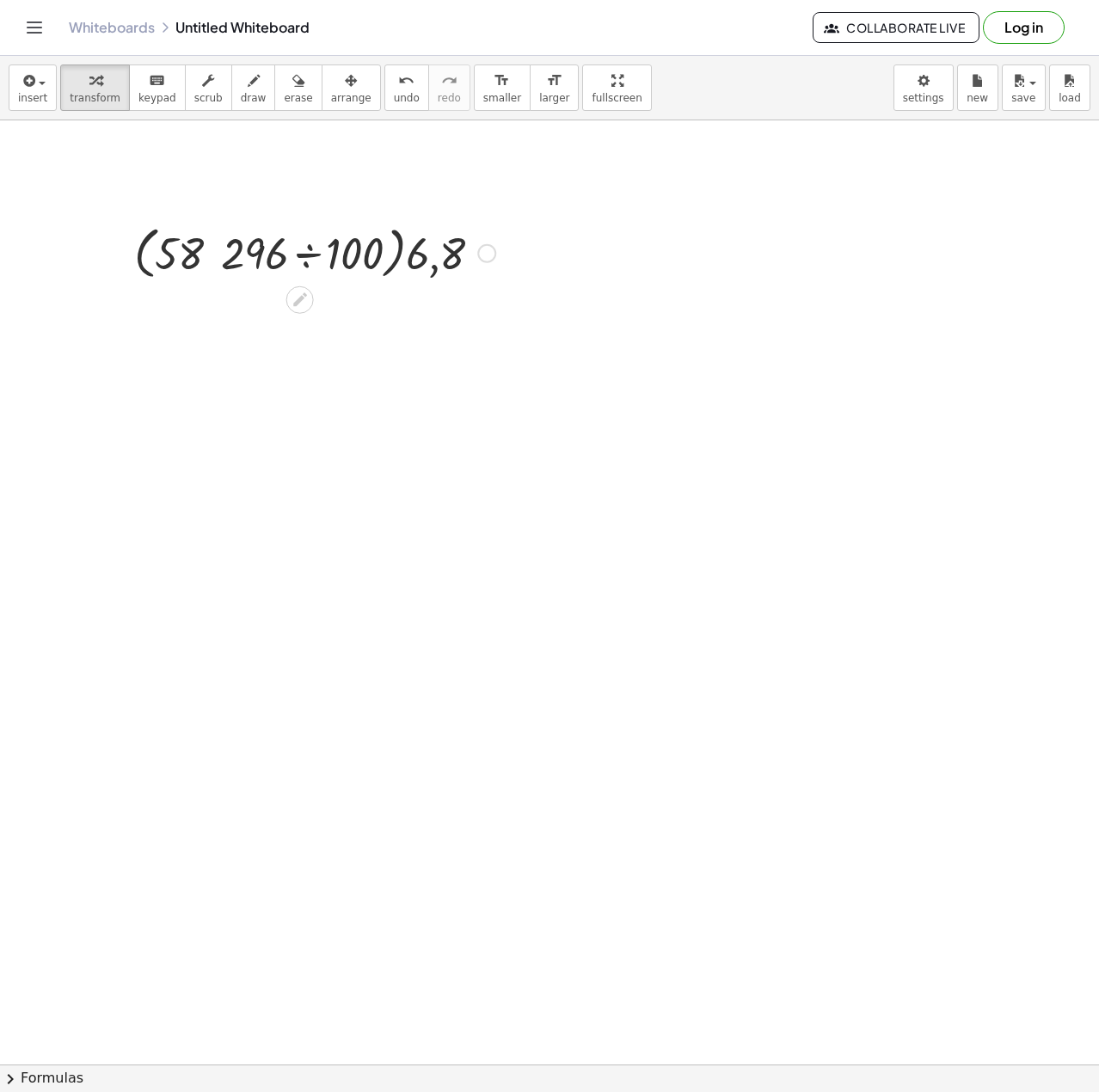
click at [483, 253] on div "Go back to this line Copy line as LaTeX Copy derivation as LaTeX" at bounding box center [487, 253] width 19 height 19
click at [580, 202] on span "Fix a mistake" at bounding box center [558, 201] width 71 height 14
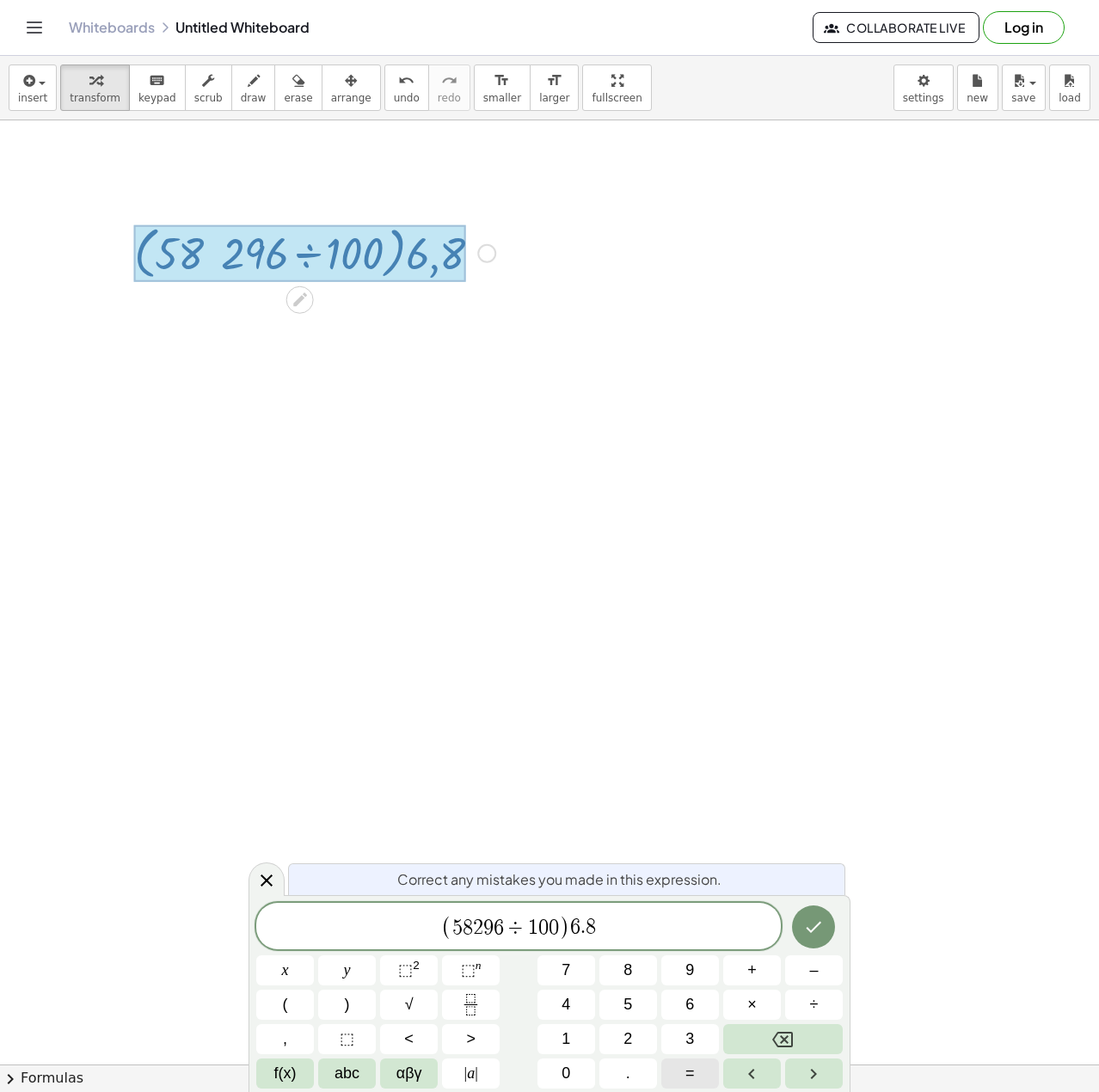
click at [699, 1070] on button "=" at bounding box center [690, 1073] width 58 height 30
click at [814, 932] on icon "Done" at bounding box center [814, 927] width 21 height 21
click at [819, 925] on icon "Done" at bounding box center [814, 927] width 21 height 21
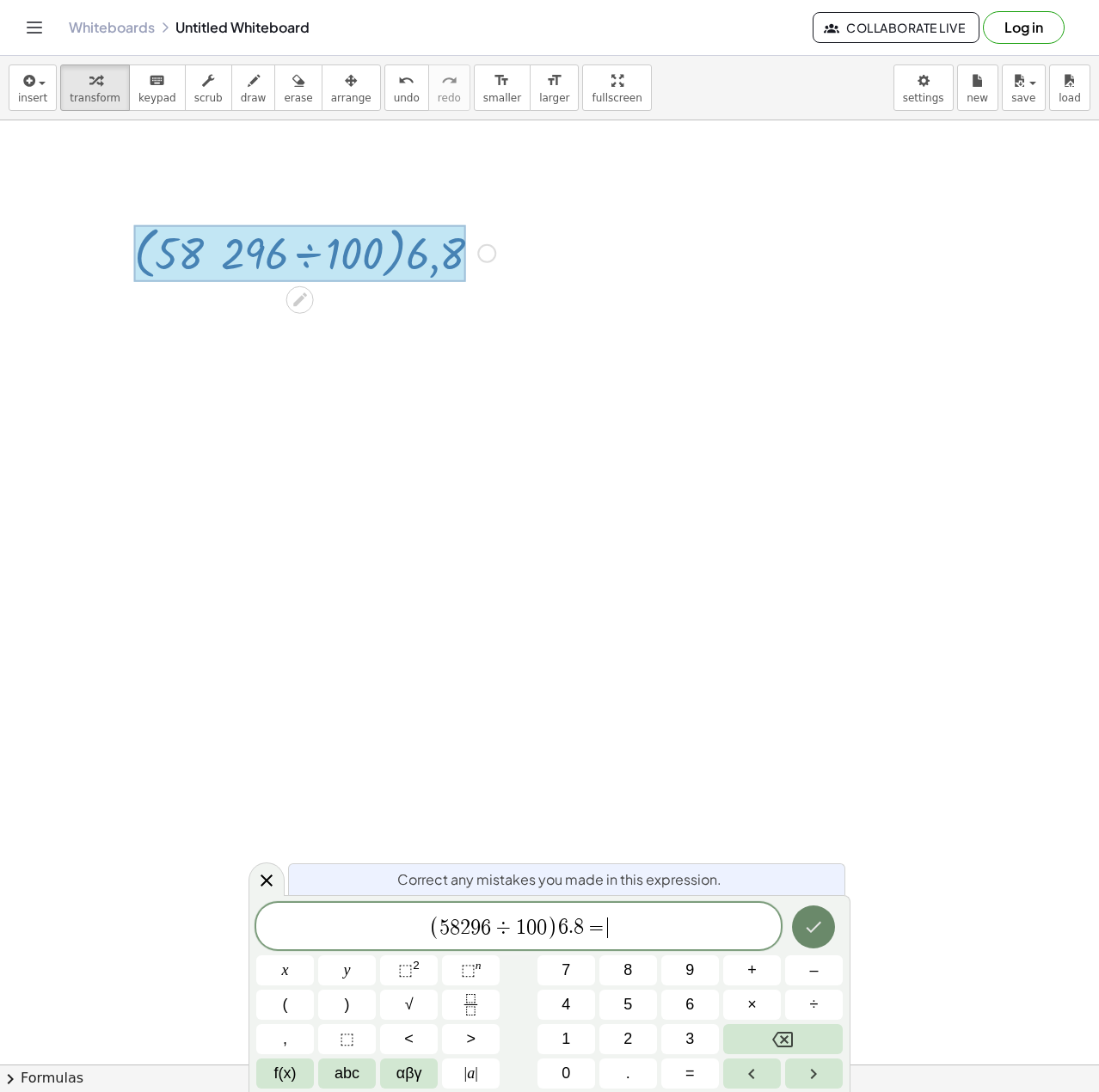
click at [819, 925] on icon "Done" at bounding box center [814, 927] width 21 height 21
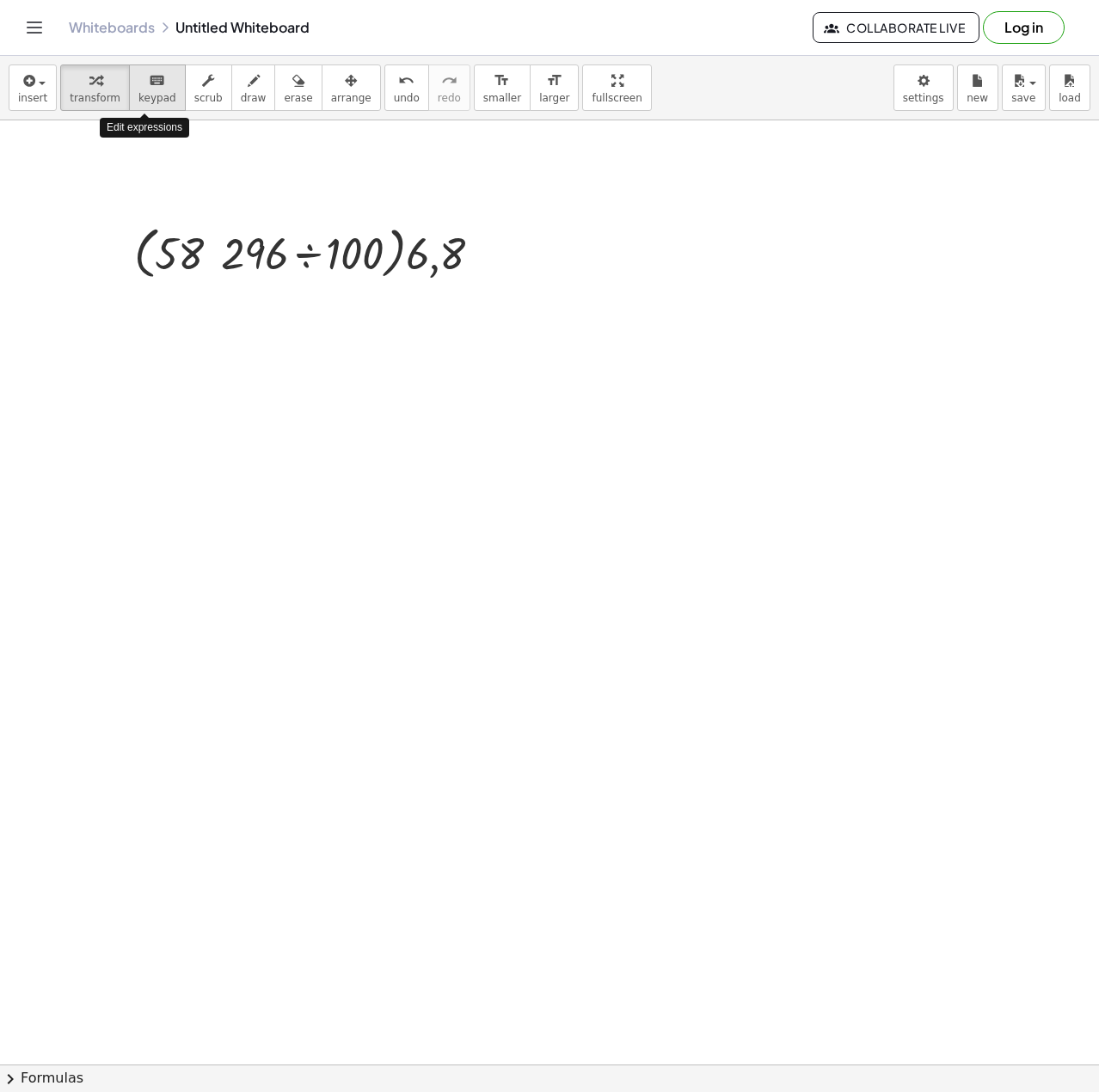
click at [148, 75] on icon "keyboard" at bounding box center [156, 81] width 16 height 21
click at [110, 94] on span "transform" at bounding box center [95, 97] width 51 height 12
click at [148, 89] on icon "keyboard" at bounding box center [156, 81] width 16 height 21
click at [416, 253] on div at bounding box center [436, 253] width 60 height 50
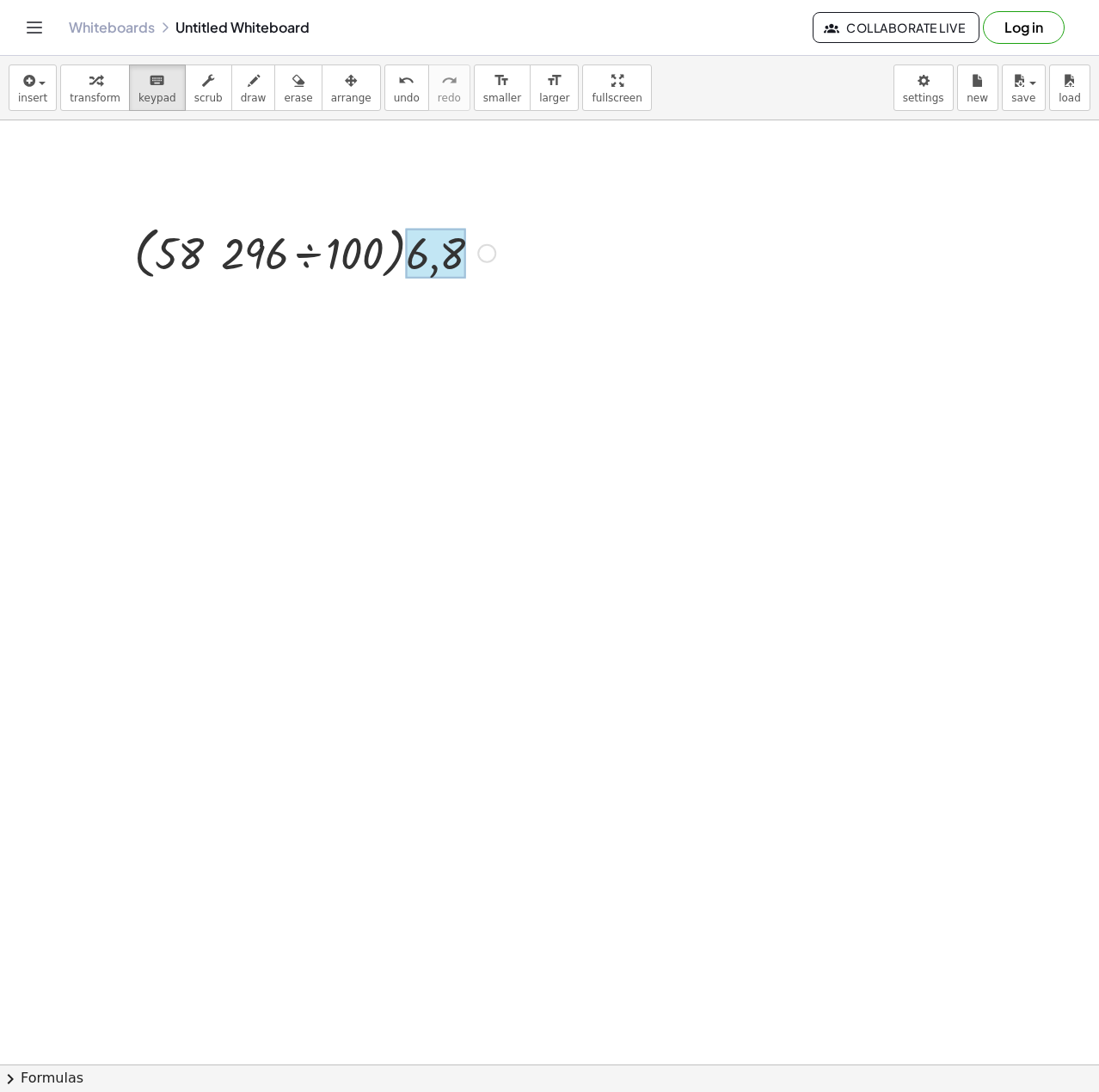
click at [448, 252] on div at bounding box center [436, 253] width 60 height 50
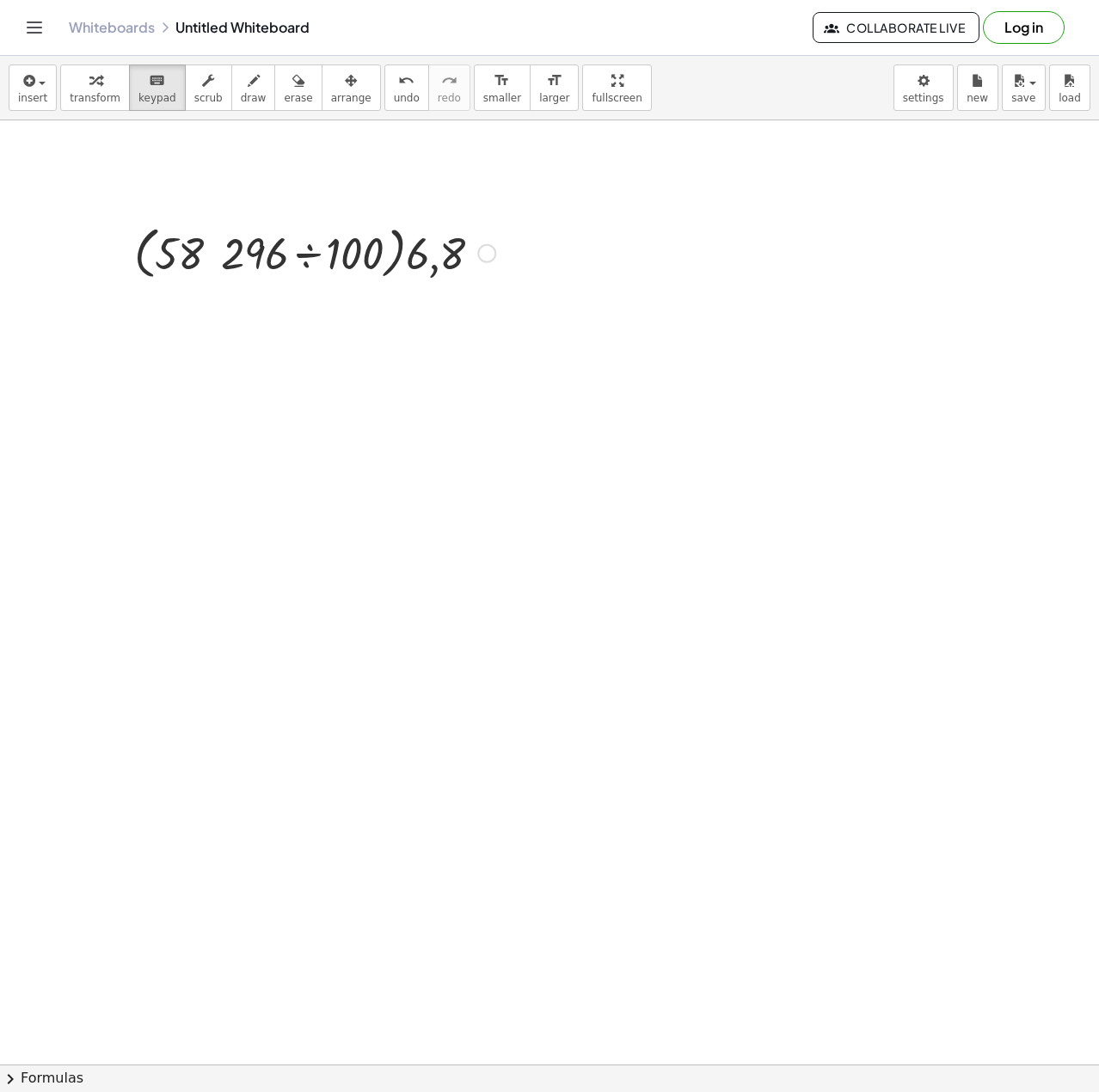
click at [489, 253] on div "Fix a mistake Transform line Copy line as LaTeX Copy derivation as LaTeX Expand…" at bounding box center [487, 253] width 19 height 19
click at [628, 200] on li "Fix a mistake" at bounding box center [592, 201] width 146 height 26
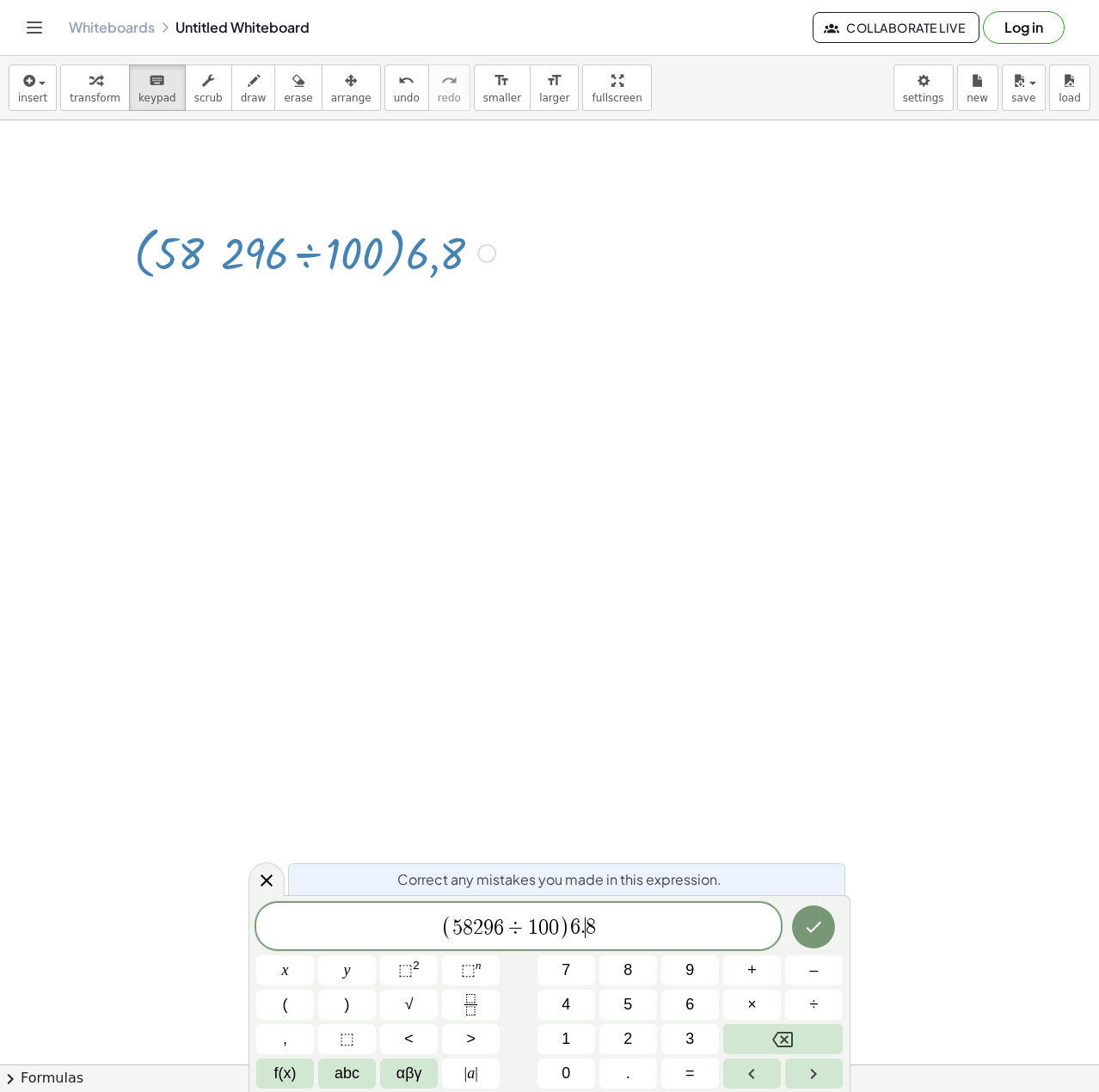
click at [585, 928] on span "( 5 8 2 9 6 ÷ 1 0 0 ) 6 . ​ 8" at bounding box center [518, 928] width 524 height 28
